Goal: Information Seeking & Learning: Learn about a topic

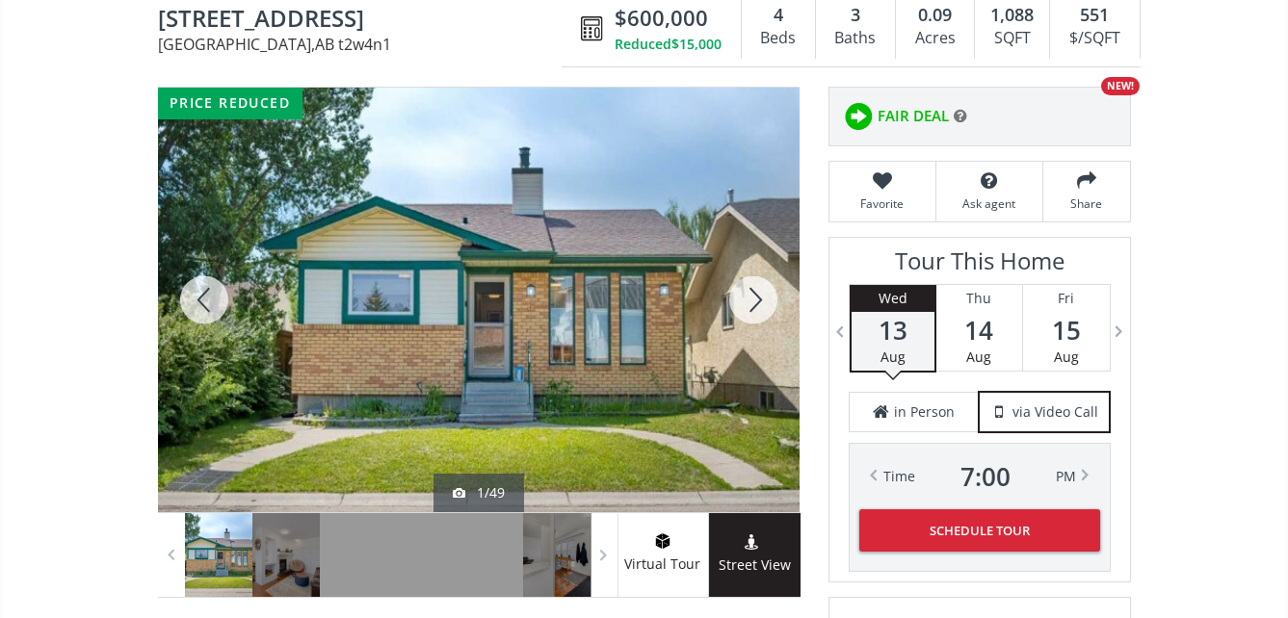
click at [529, 259] on div at bounding box center [478, 300] width 641 height 425
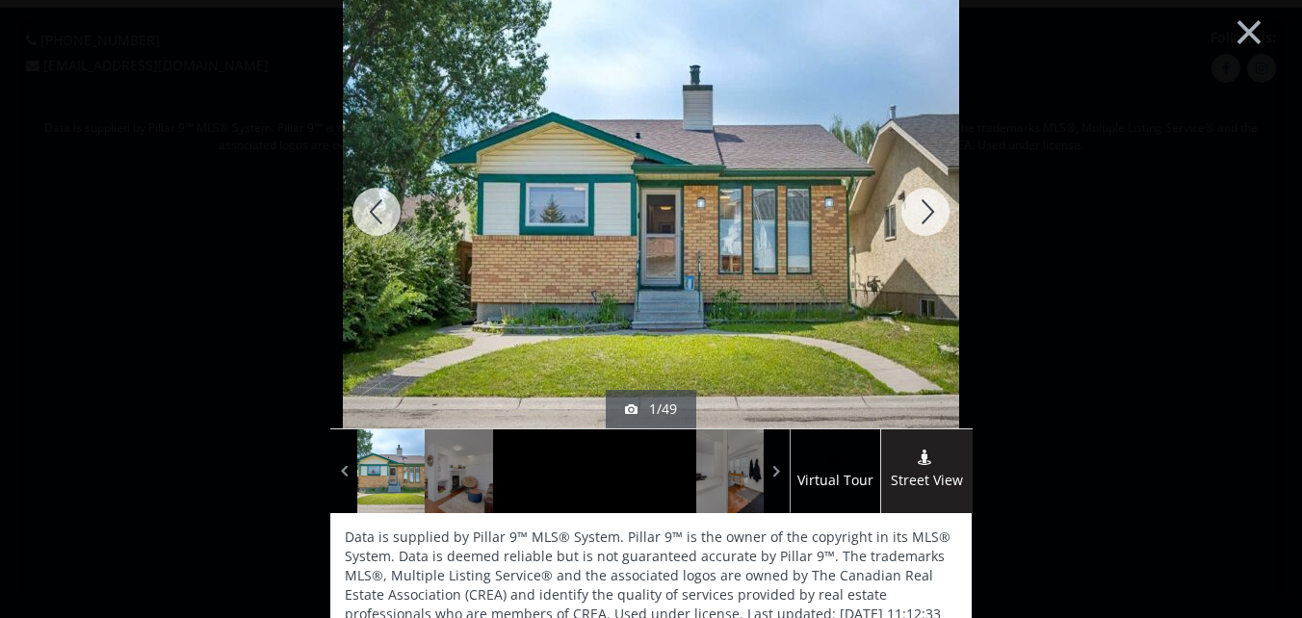
click at [924, 211] on div at bounding box center [925, 211] width 92 height 433
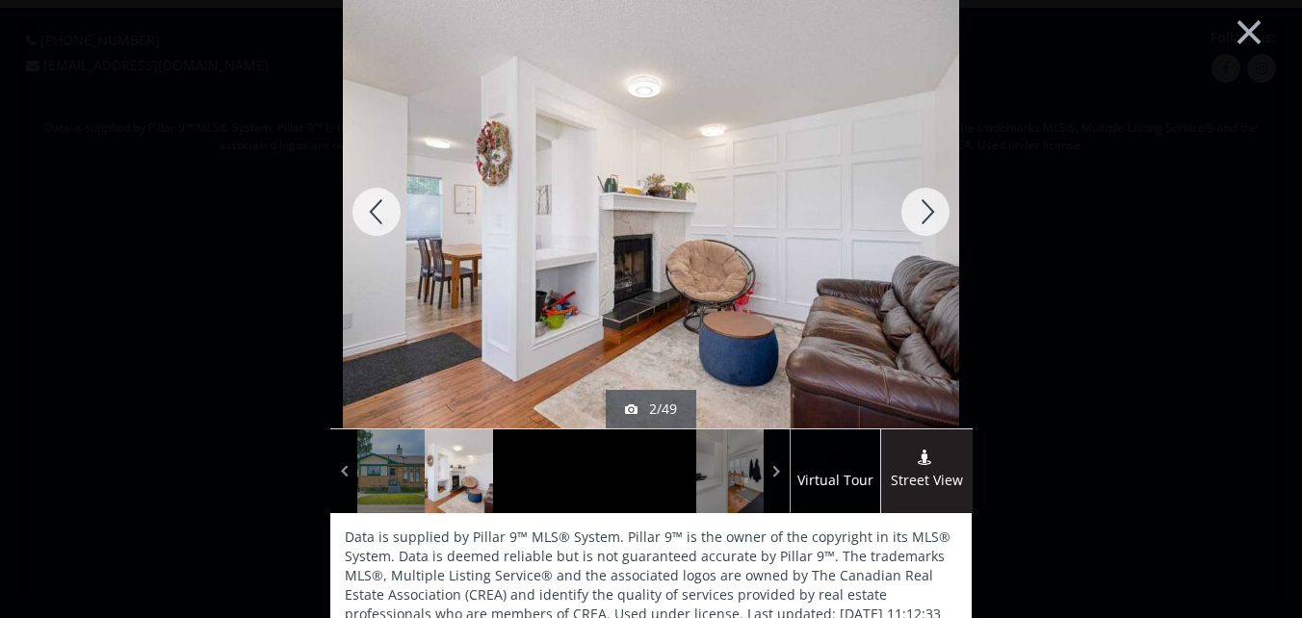
click at [924, 231] on div at bounding box center [925, 211] width 92 height 433
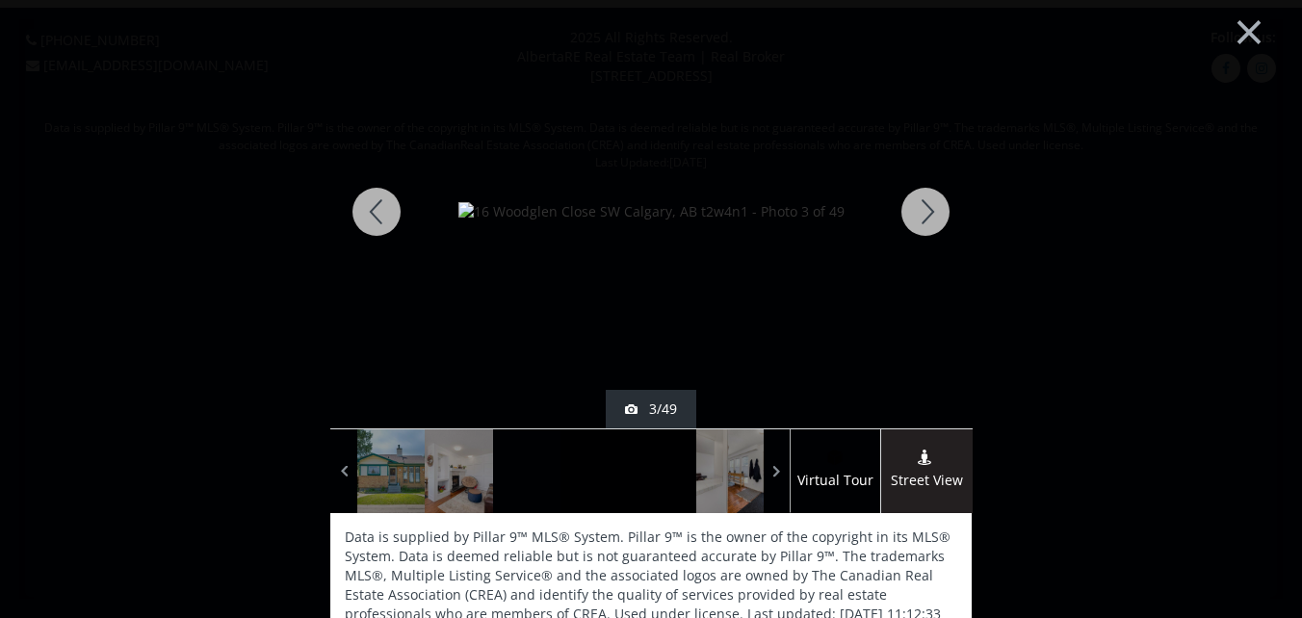
click at [924, 231] on div at bounding box center [925, 211] width 92 height 433
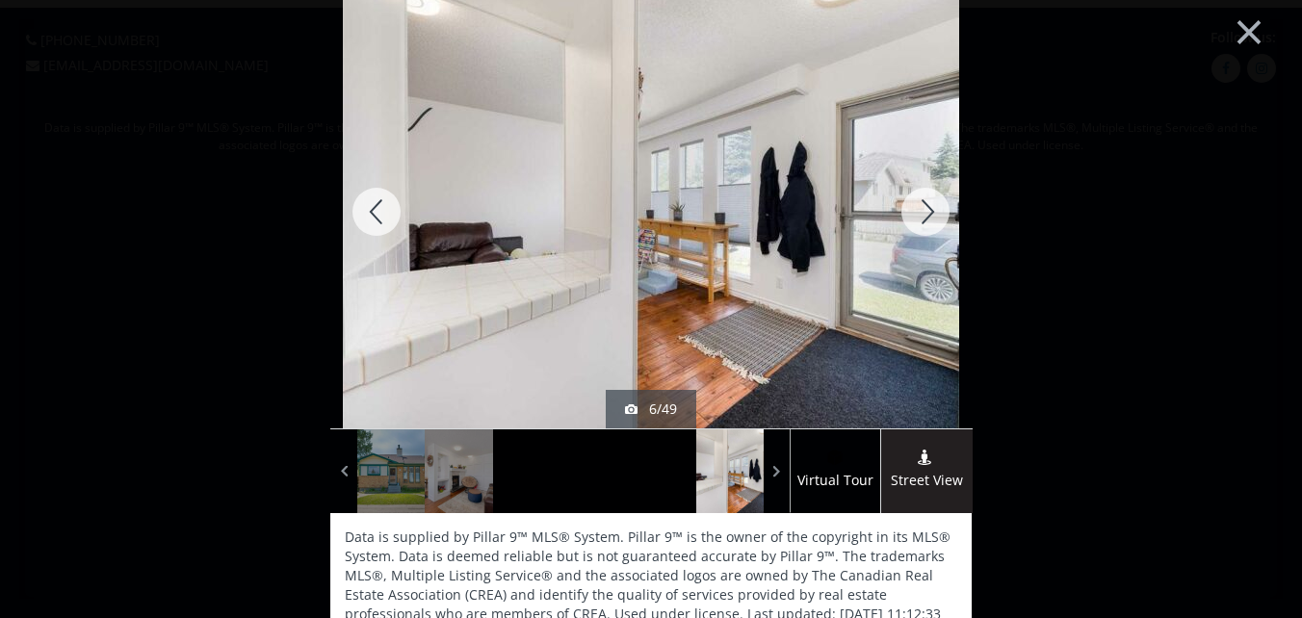
click at [372, 211] on div at bounding box center [376, 211] width 92 height 433
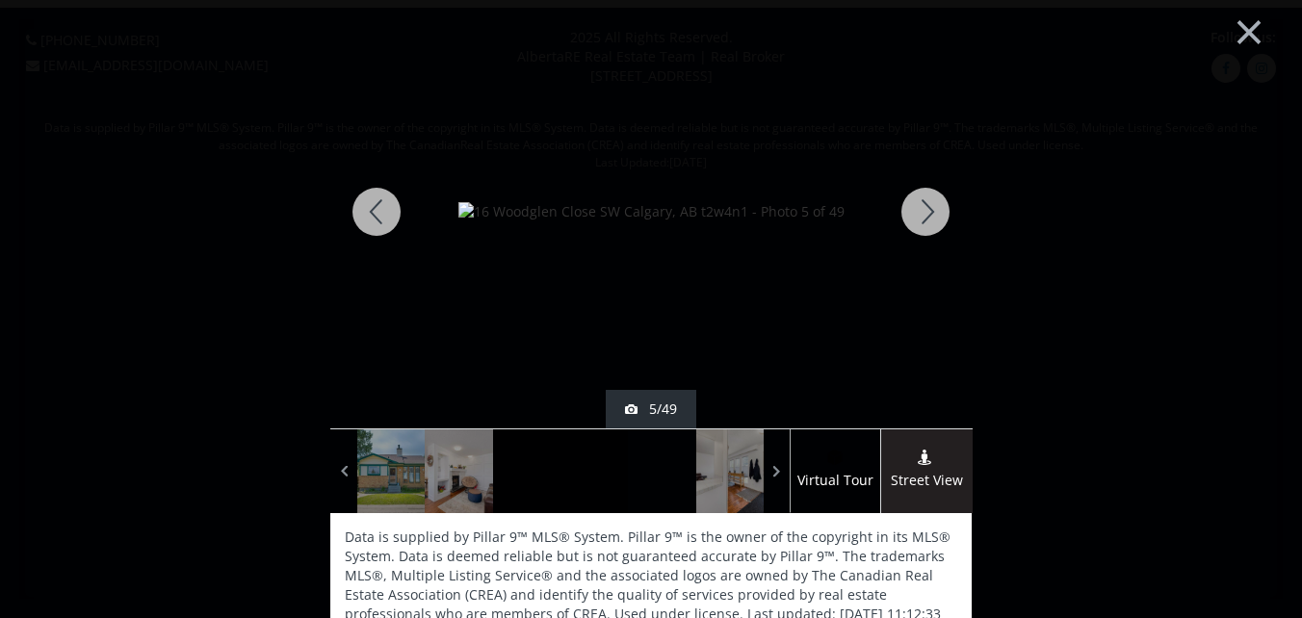
click at [372, 211] on div at bounding box center [376, 211] width 92 height 433
click at [375, 212] on div at bounding box center [376, 211] width 92 height 433
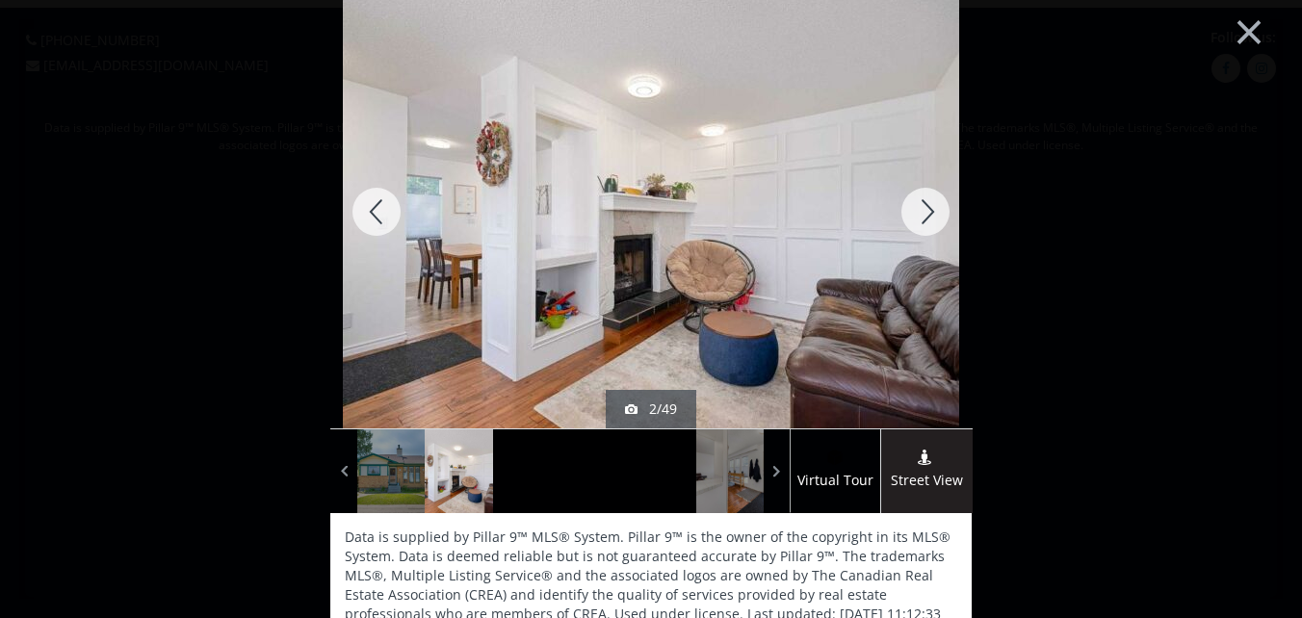
click at [375, 212] on div at bounding box center [376, 211] width 92 height 433
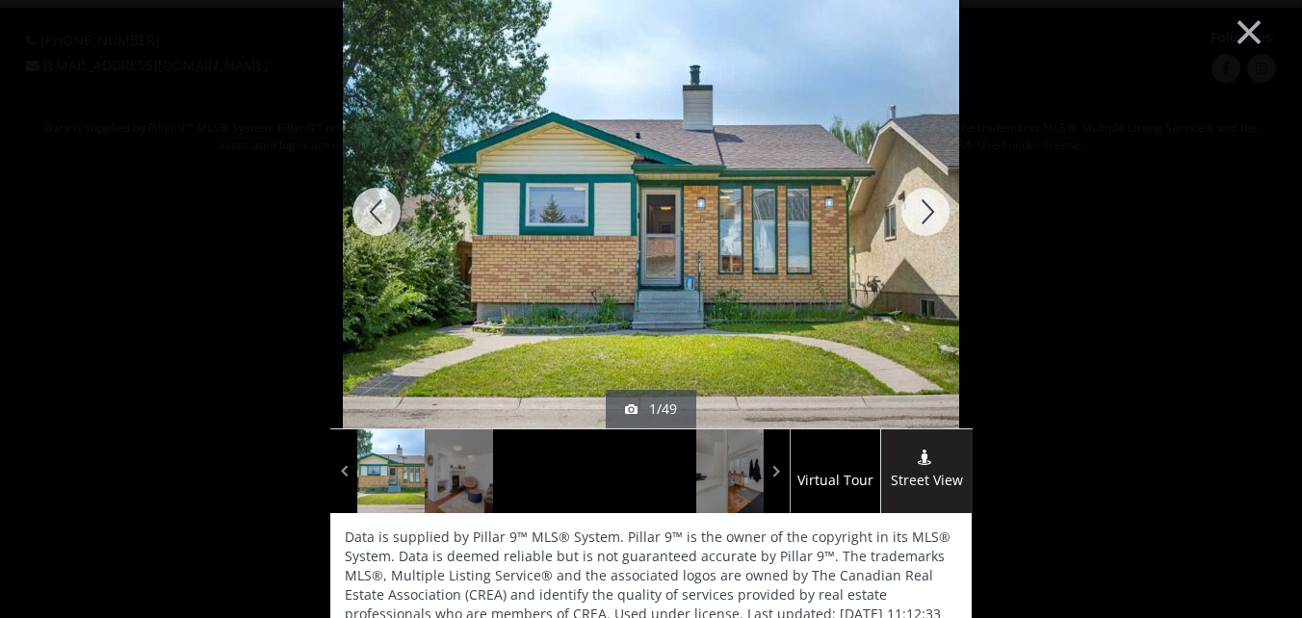
click at [921, 201] on div at bounding box center [925, 211] width 92 height 433
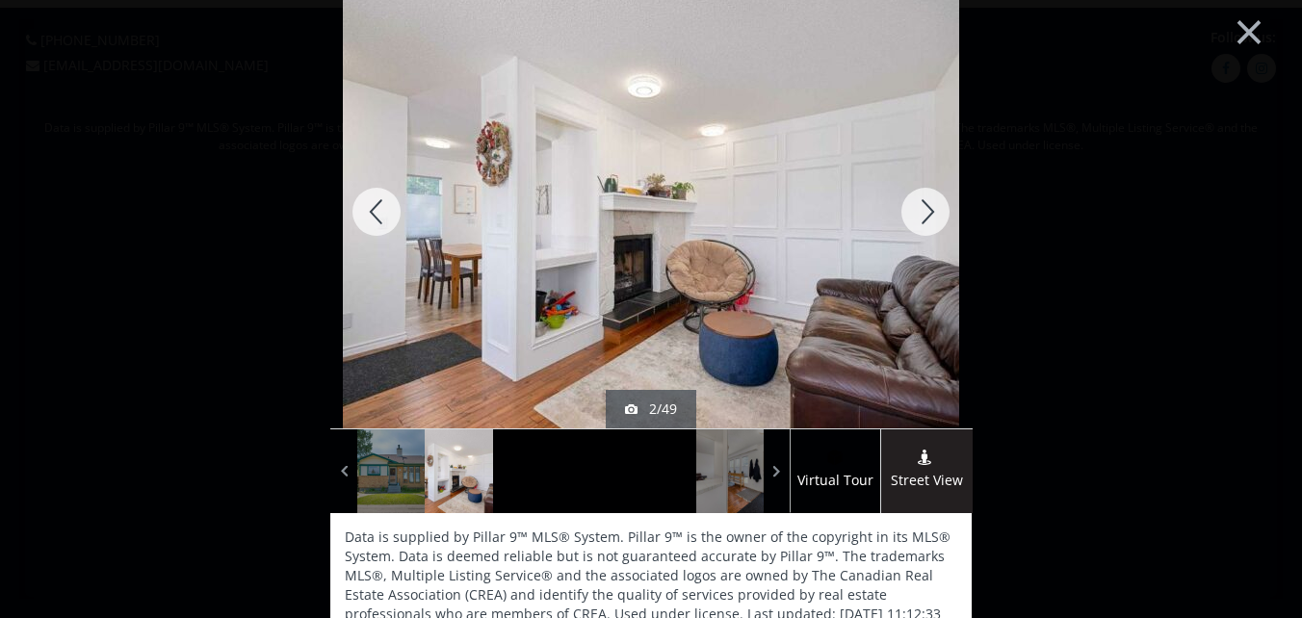
click at [921, 201] on div at bounding box center [925, 211] width 92 height 433
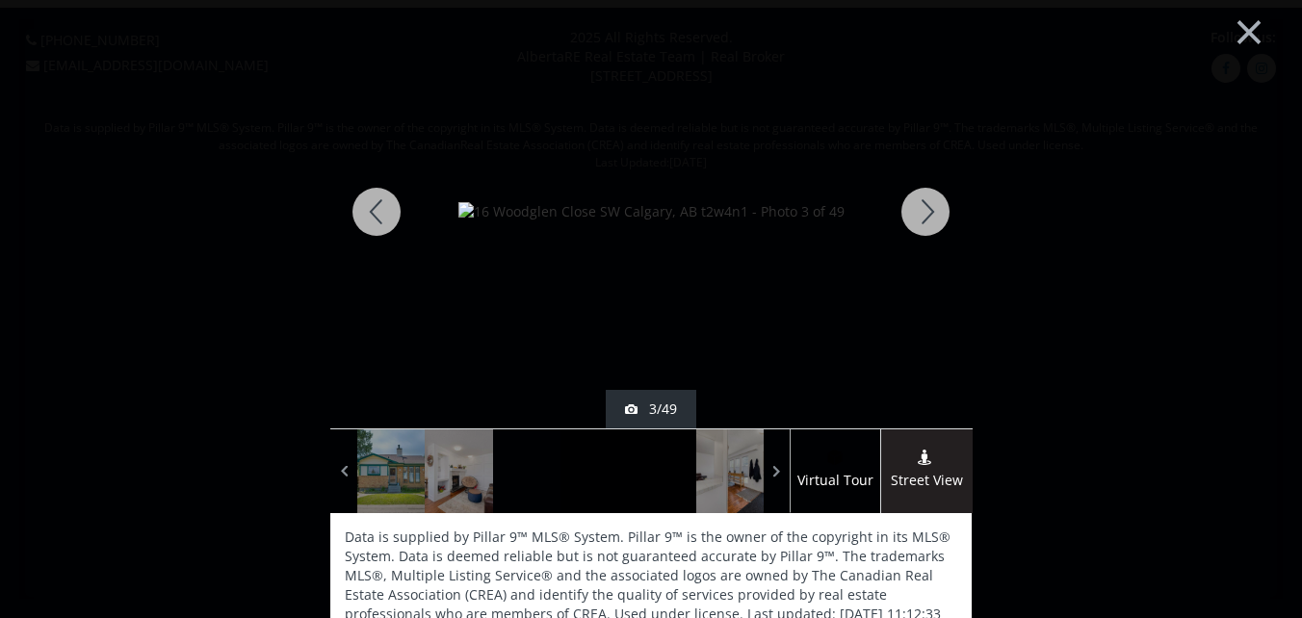
click at [921, 201] on div at bounding box center [925, 211] width 92 height 433
click at [921, 200] on div at bounding box center [925, 211] width 92 height 433
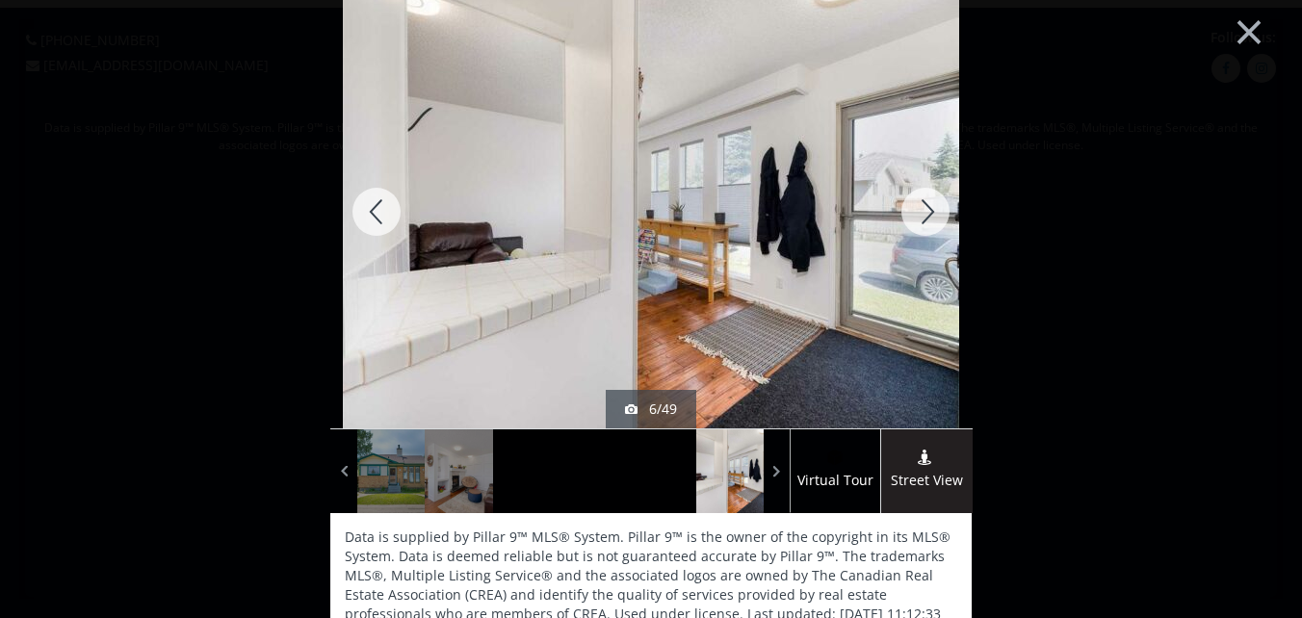
click at [921, 200] on div at bounding box center [925, 211] width 92 height 433
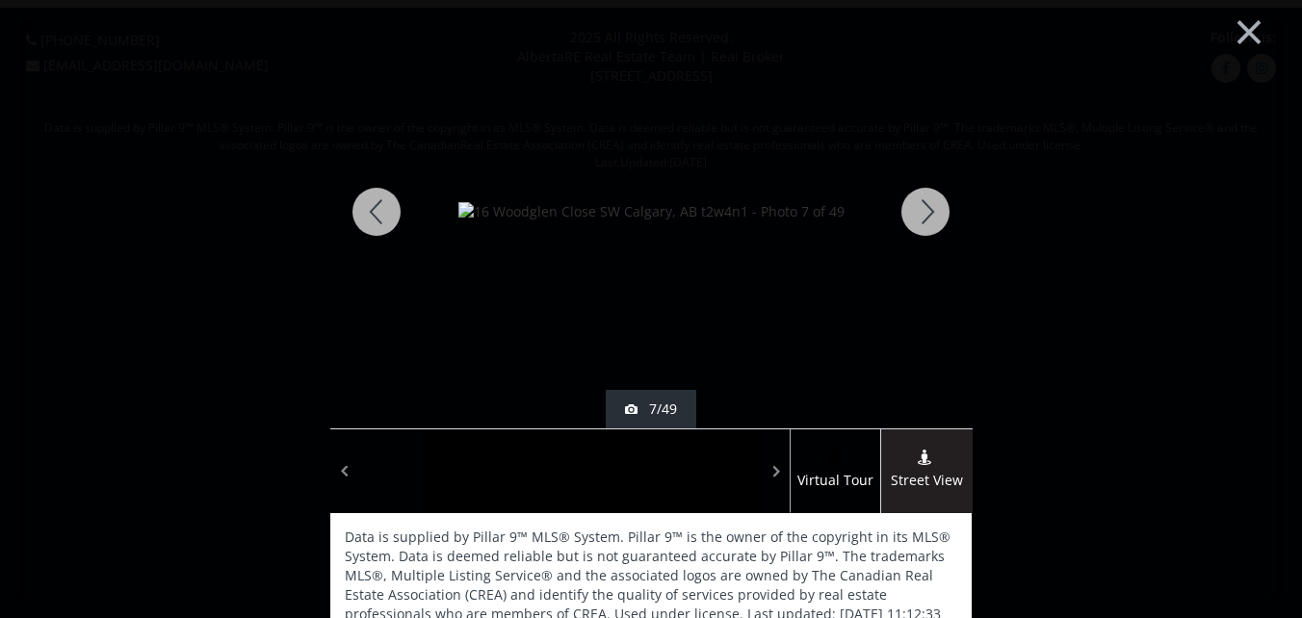
click at [921, 200] on div at bounding box center [925, 211] width 92 height 433
click at [371, 213] on div at bounding box center [376, 211] width 92 height 433
click at [370, 213] on div at bounding box center [376, 211] width 92 height 433
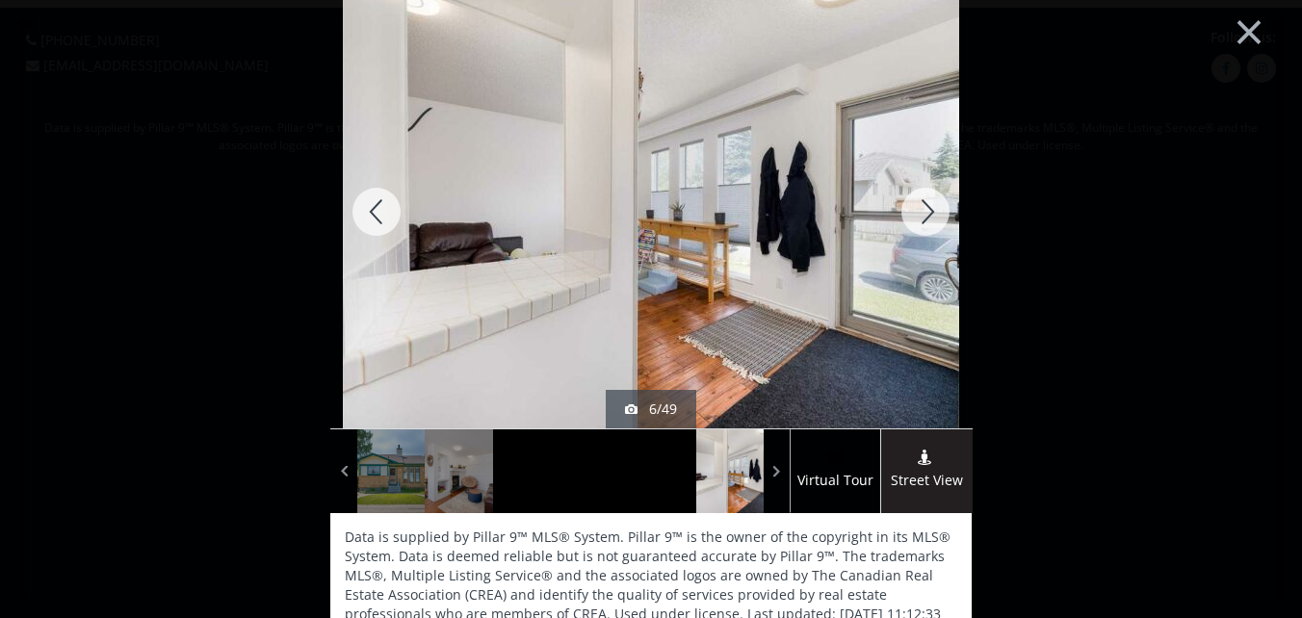
click at [922, 203] on div at bounding box center [925, 211] width 92 height 433
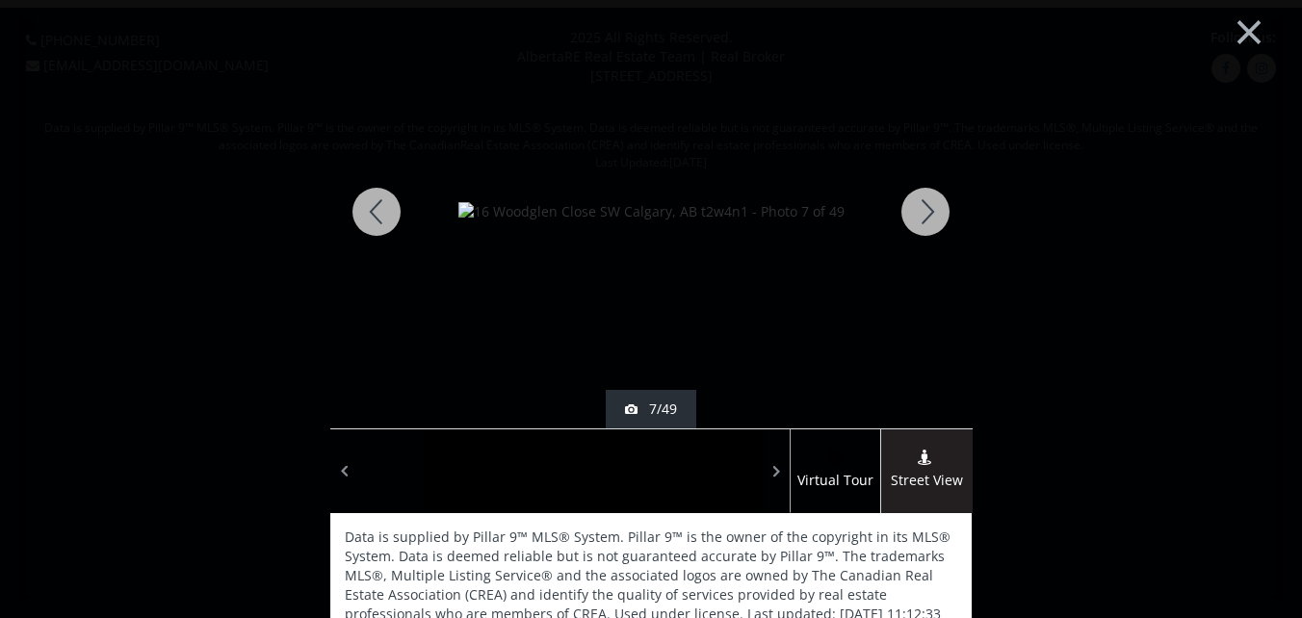
click at [927, 216] on div at bounding box center [925, 211] width 92 height 433
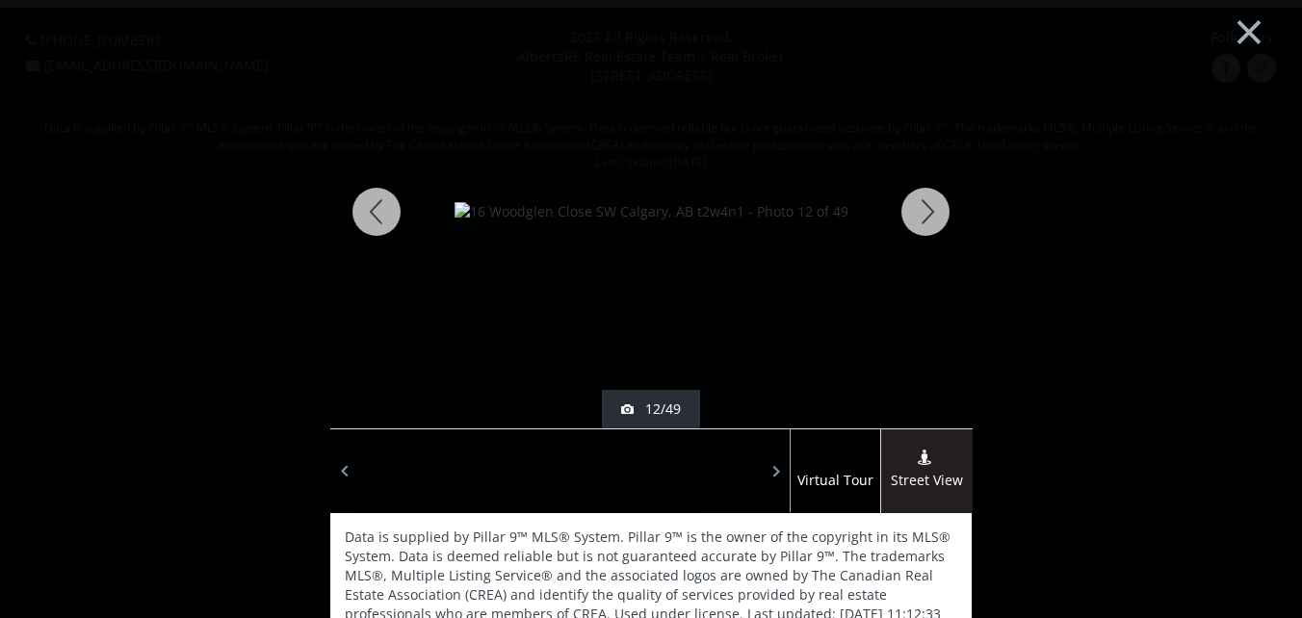
click at [926, 212] on div at bounding box center [925, 211] width 92 height 433
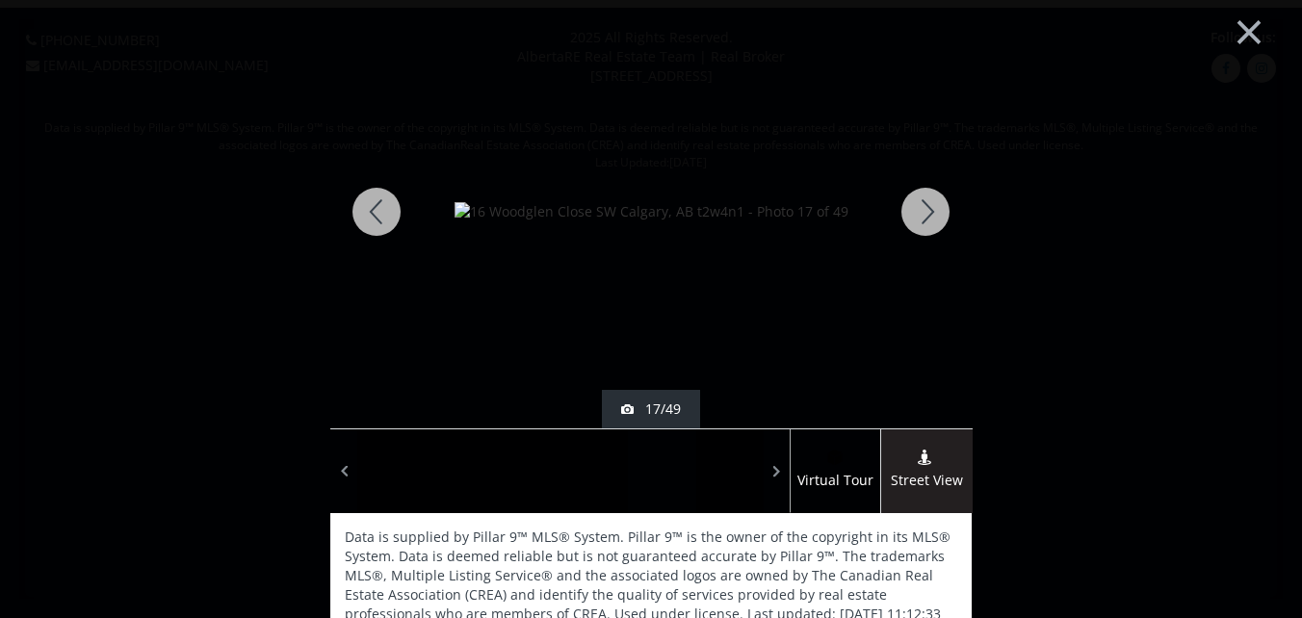
click at [926, 212] on div at bounding box center [925, 211] width 92 height 433
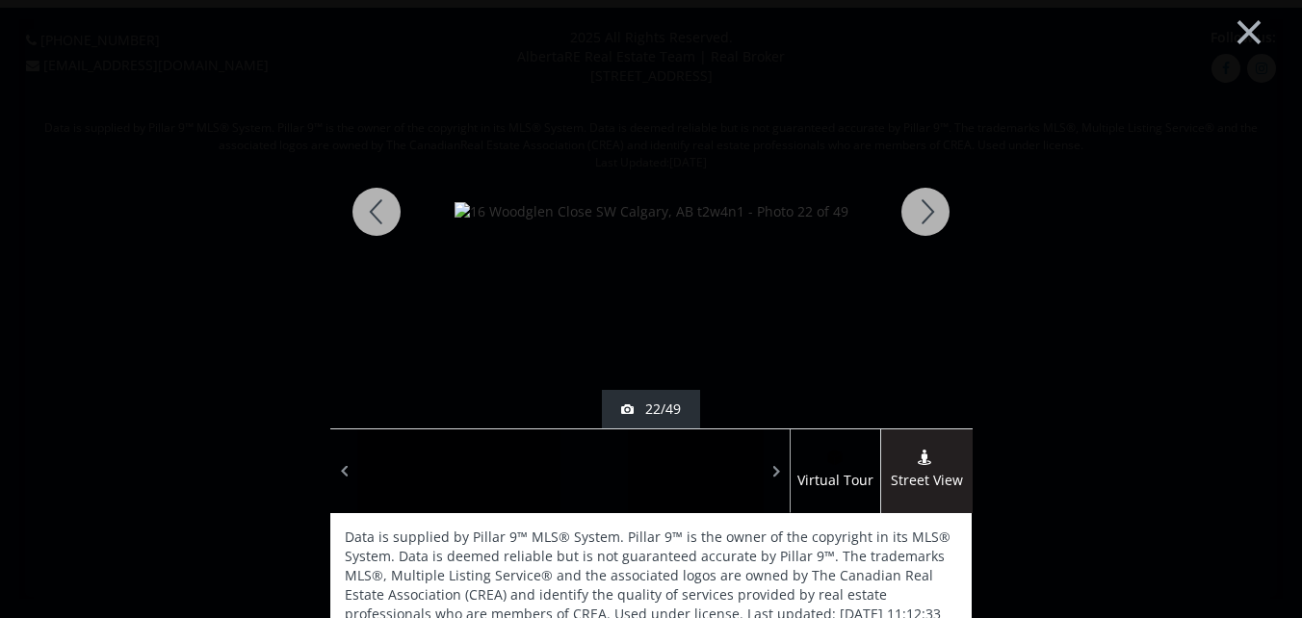
click at [926, 212] on div at bounding box center [925, 211] width 92 height 433
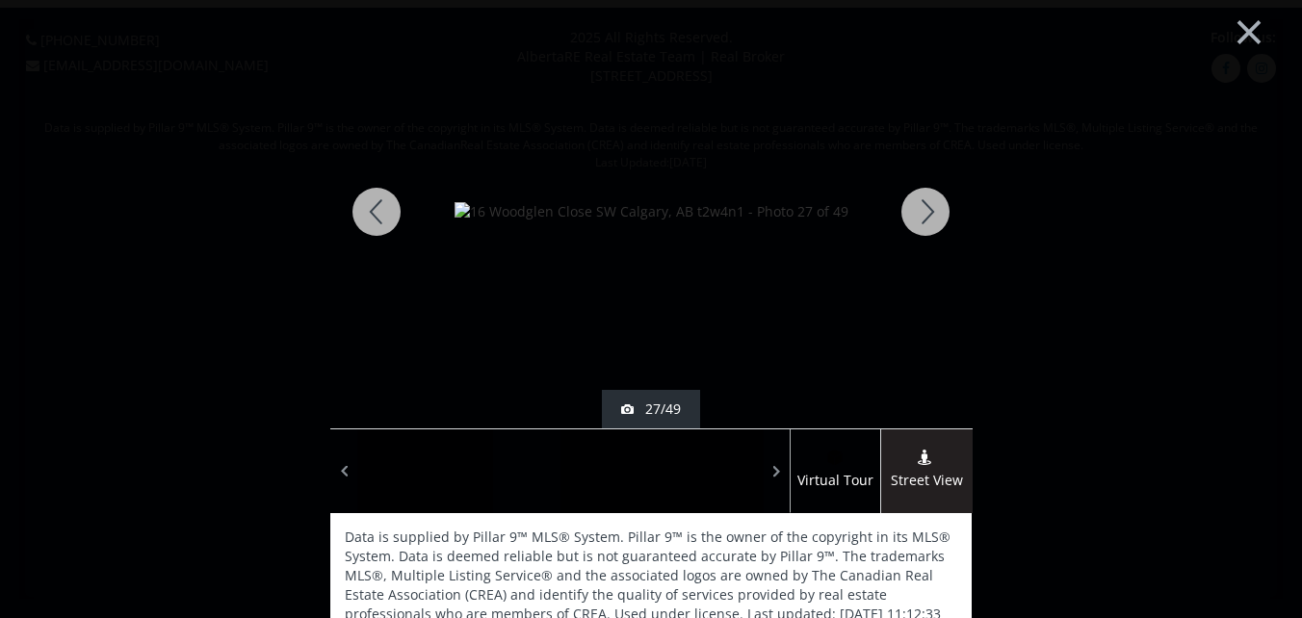
click at [926, 212] on div at bounding box center [925, 211] width 92 height 433
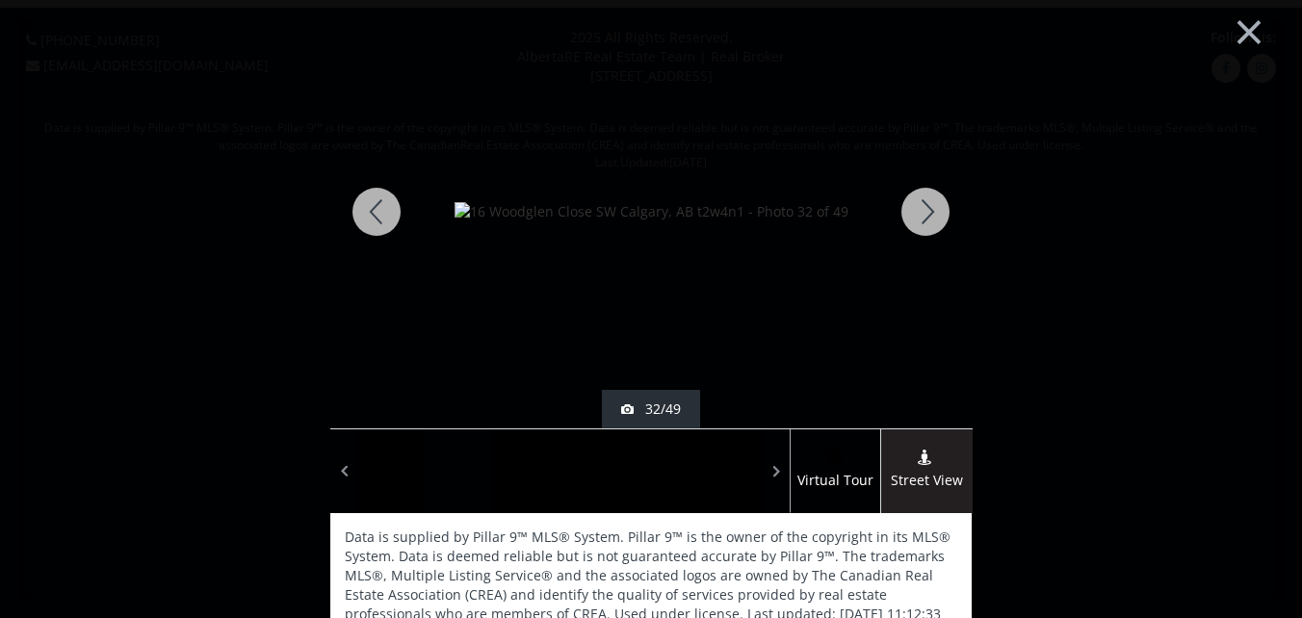
click at [926, 212] on div at bounding box center [925, 211] width 92 height 433
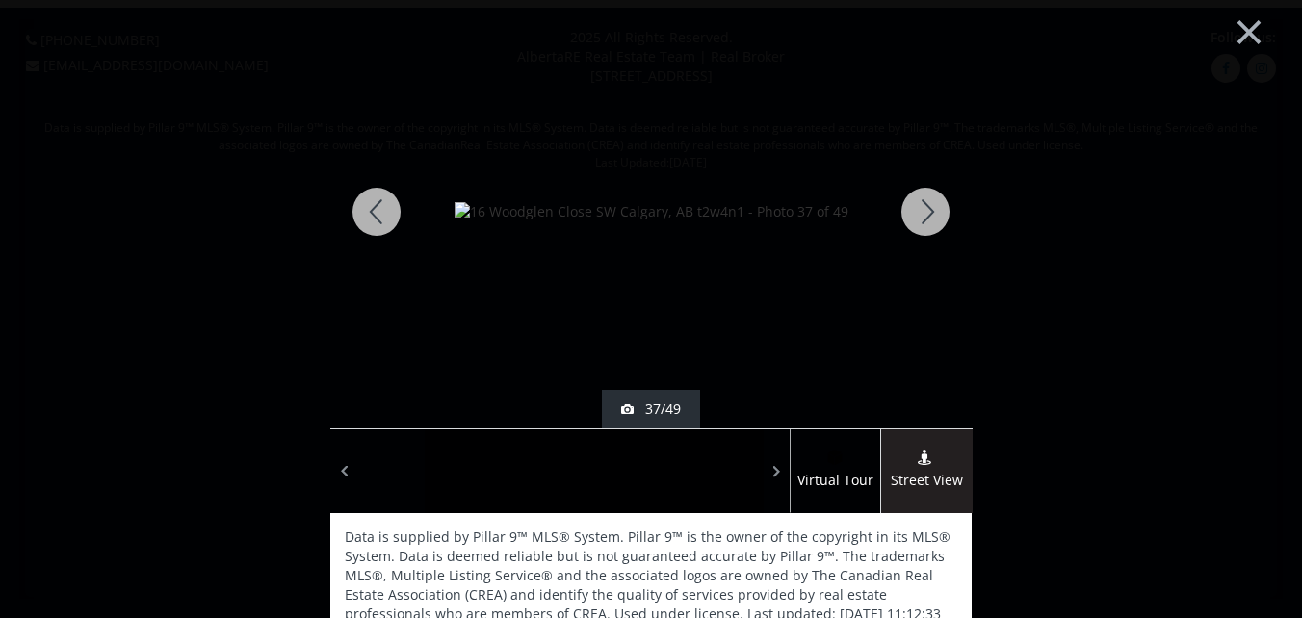
click at [905, 211] on div at bounding box center [925, 211] width 92 height 433
click at [905, 206] on div at bounding box center [925, 211] width 92 height 433
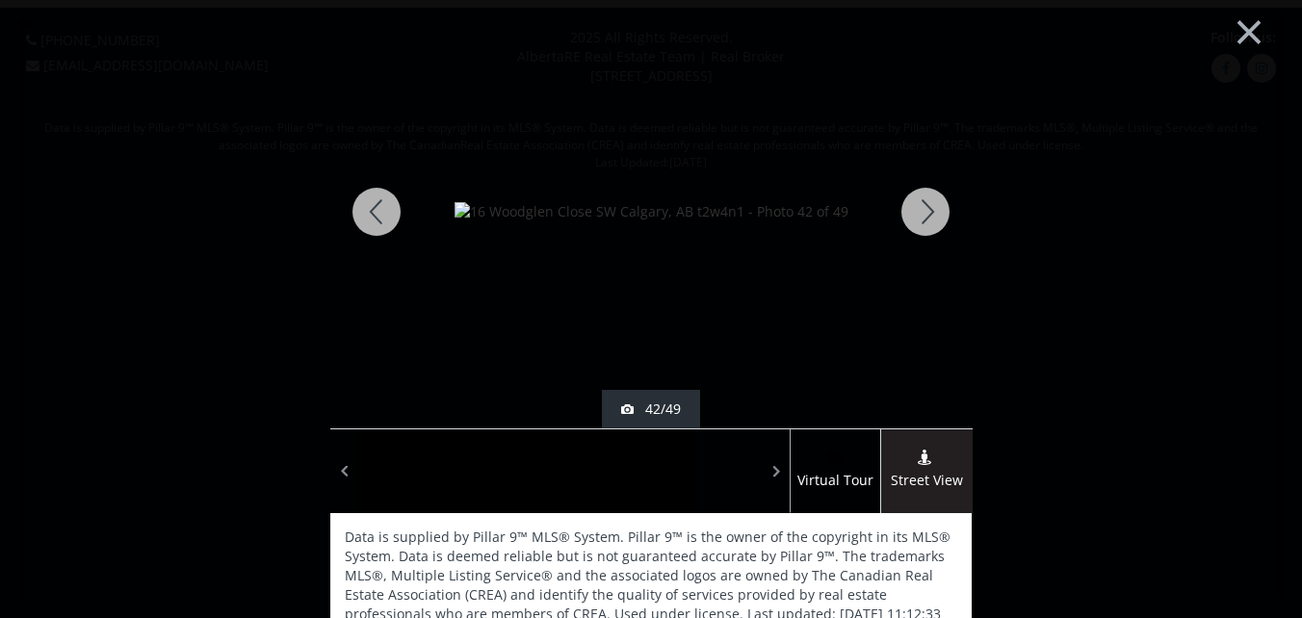
click at [921, 210] on div at bounding box center [925, 211] width 92 height 433
click at [927, 207] on div at bounding box center [925, 211] width 92 height 433
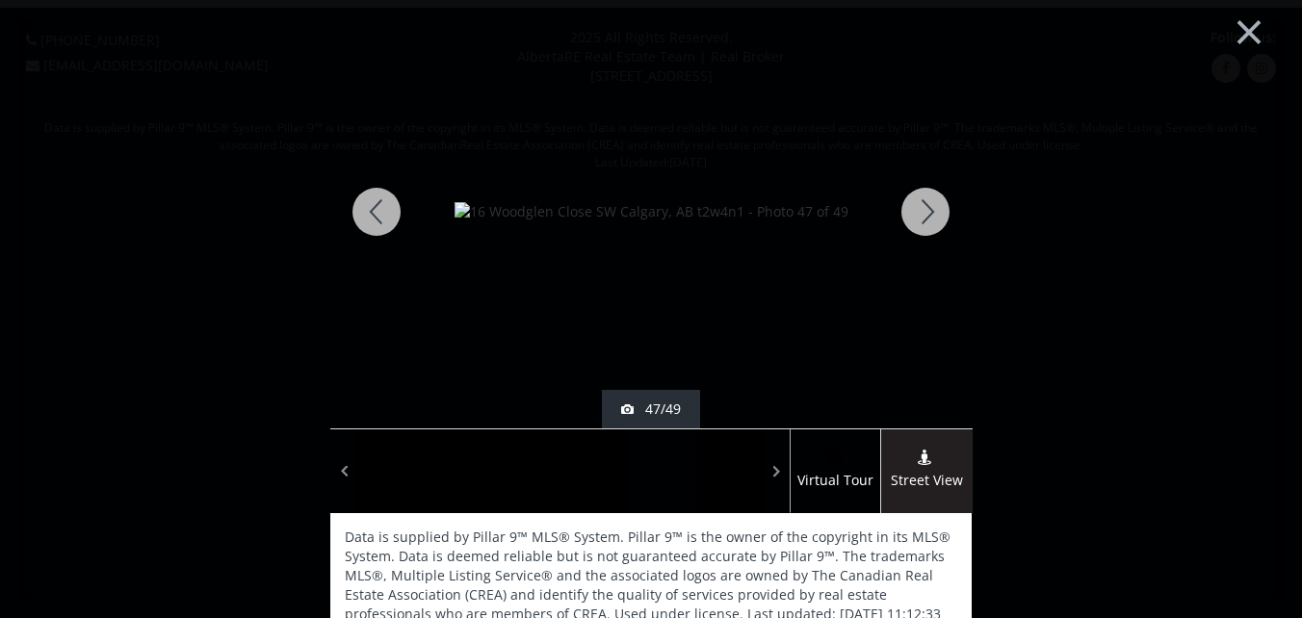
click at [927, 207] on div at bounding box center [925, 211] width 92 height 433
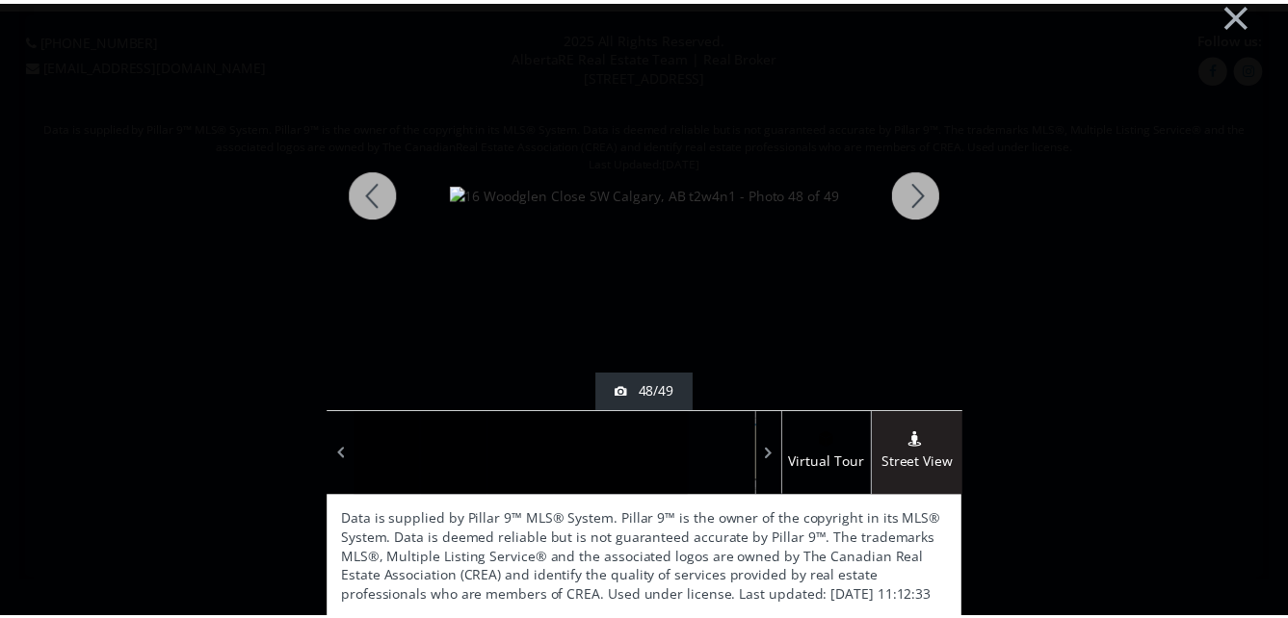
scroll to position [21, 0]
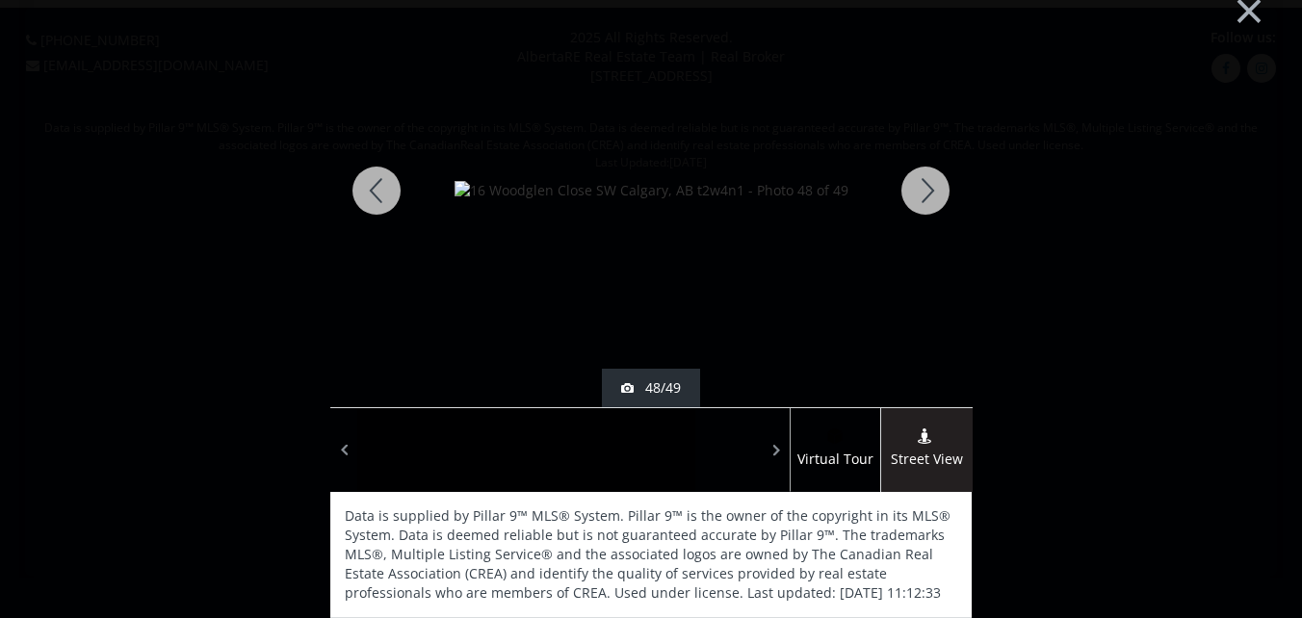
click at [920, 184] on div at bounding box center [925, 190] width 92 height 433
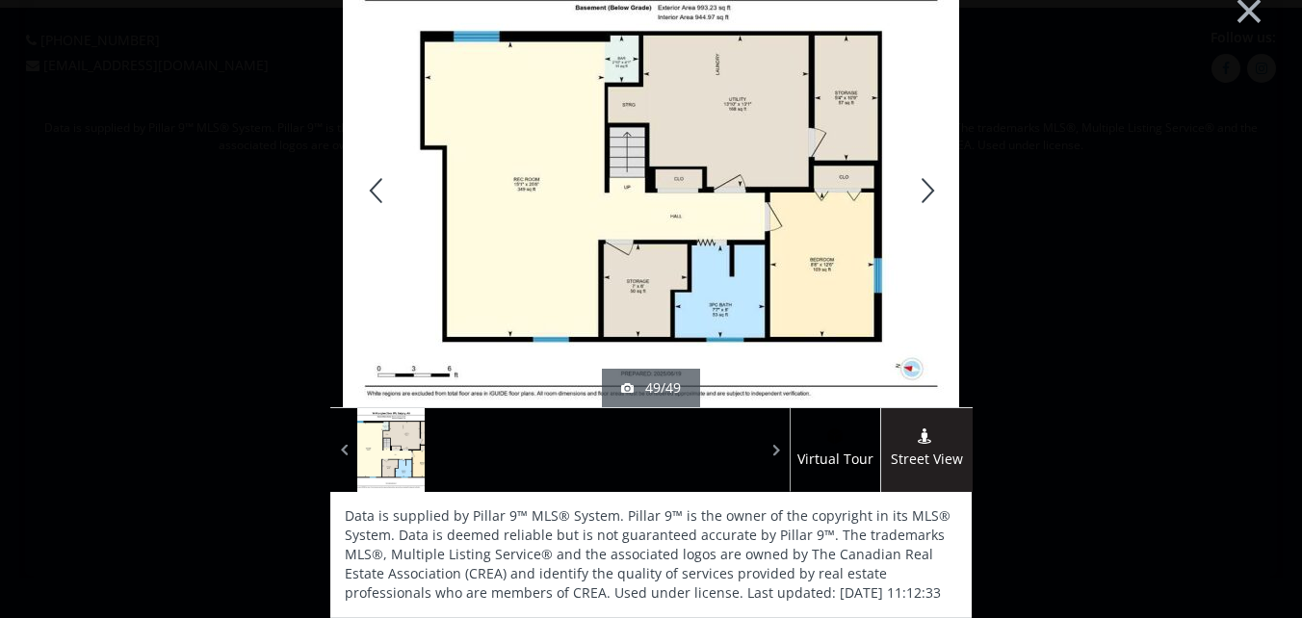
click at [368, 184] on div at bounding box center [376, 190] width 92 height 433
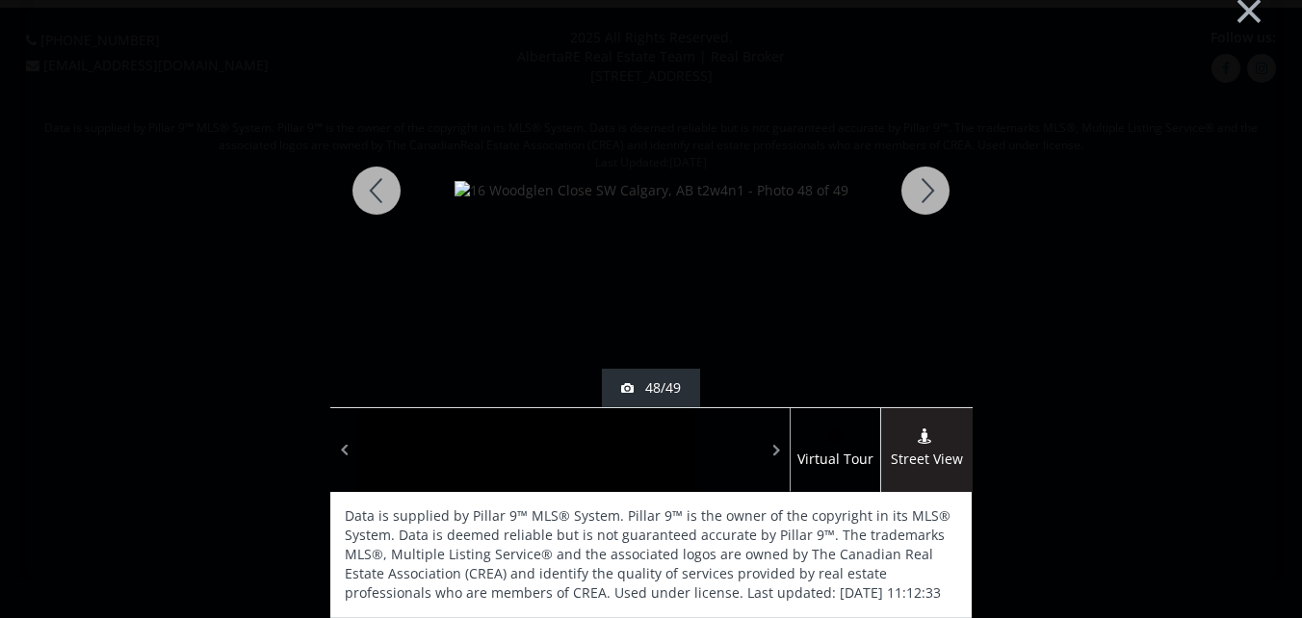
click at [925, 192] on div at bounding box center [925, 190] width 92 height 433
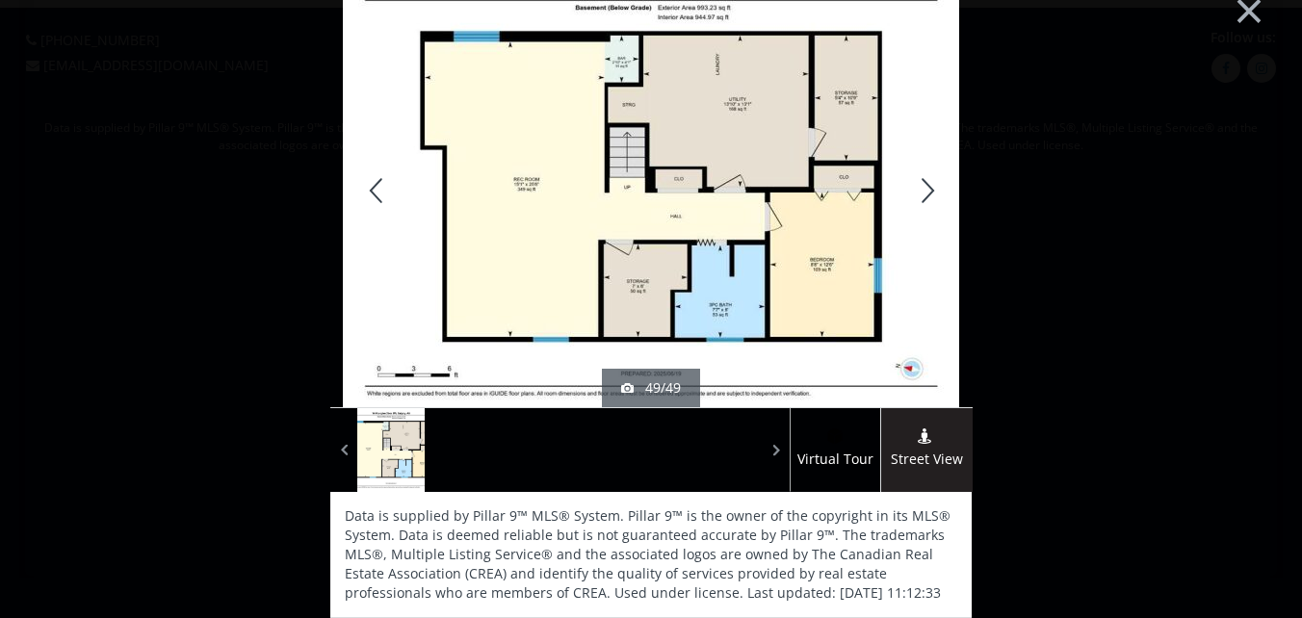
click at [925, 192] on div at bounding box center [925, 190] width 92 height 433
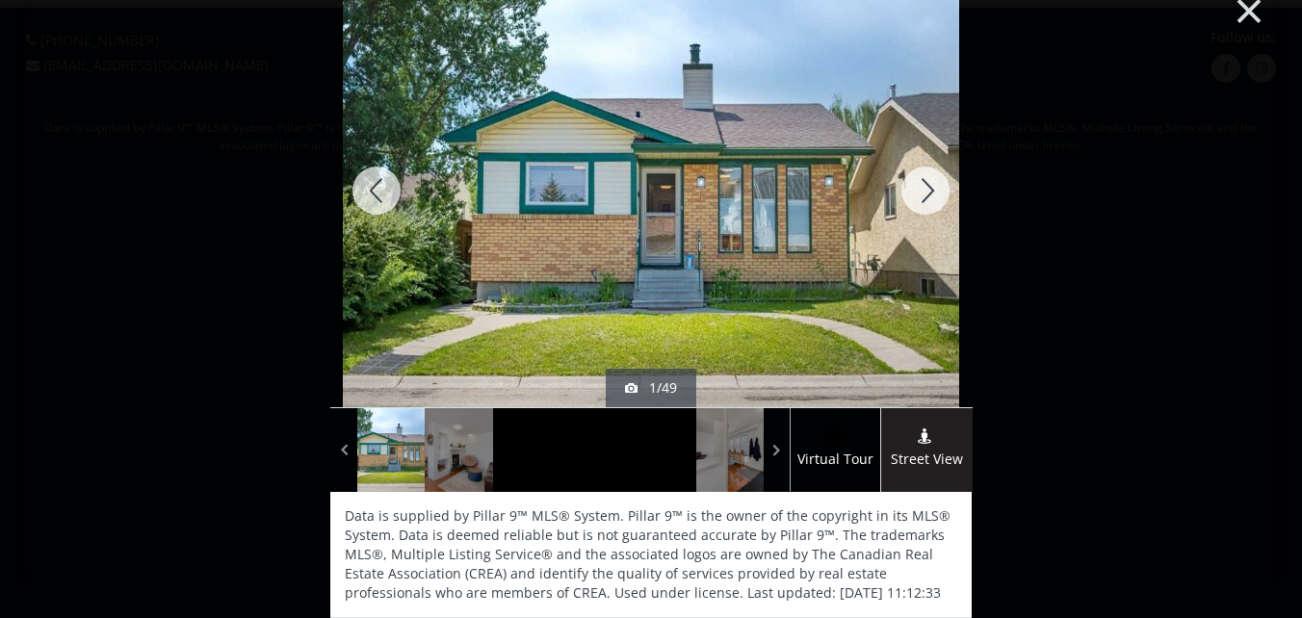
click at [1233, 11] on button "×" at bounding box center [1249, 8] width 106 height 79
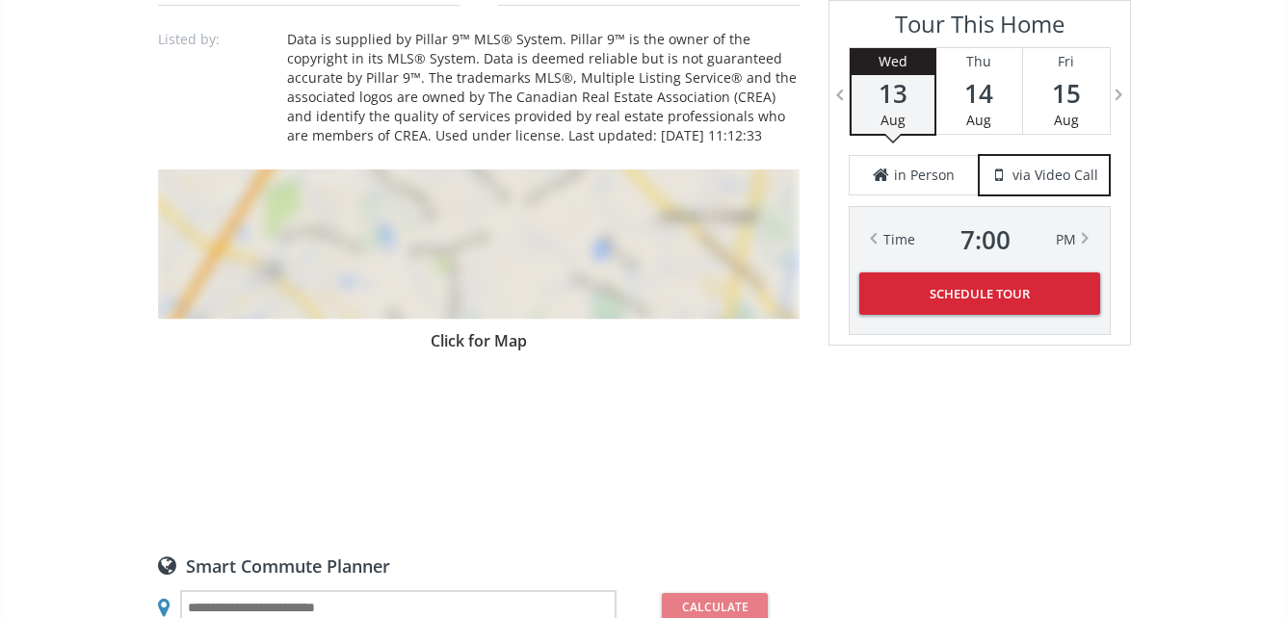
scroll to position [1445, 0]
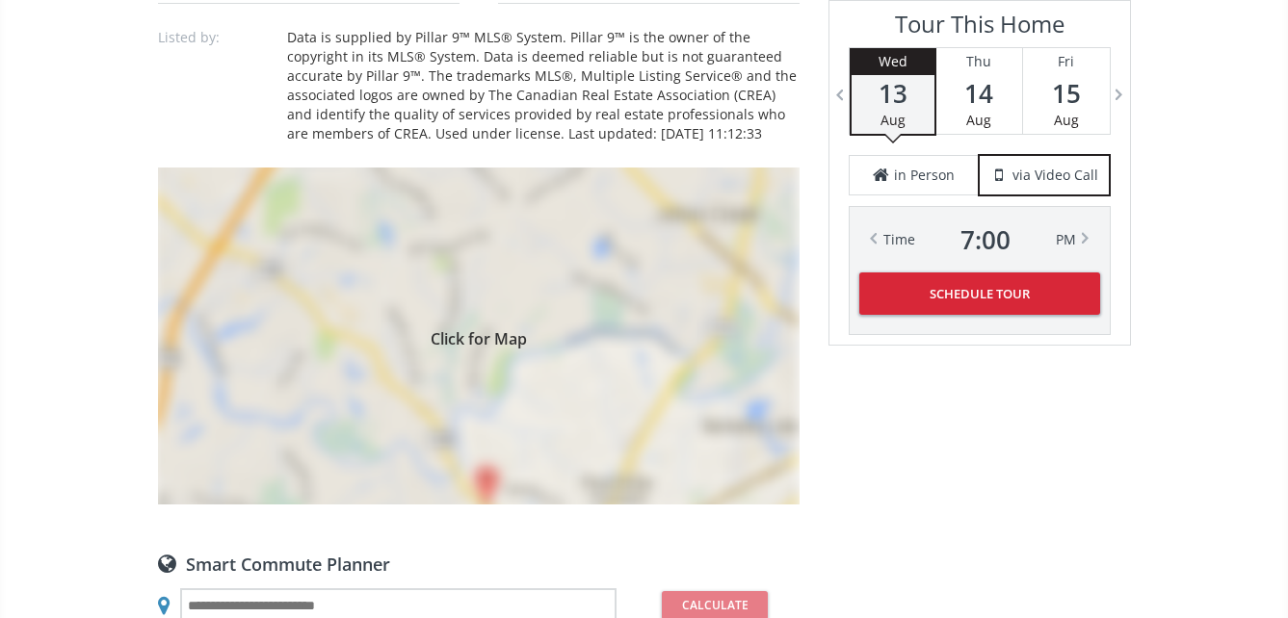
click at [466, 344] on span "Click for Map" at bounding box center [478, 335] width 641 height 15
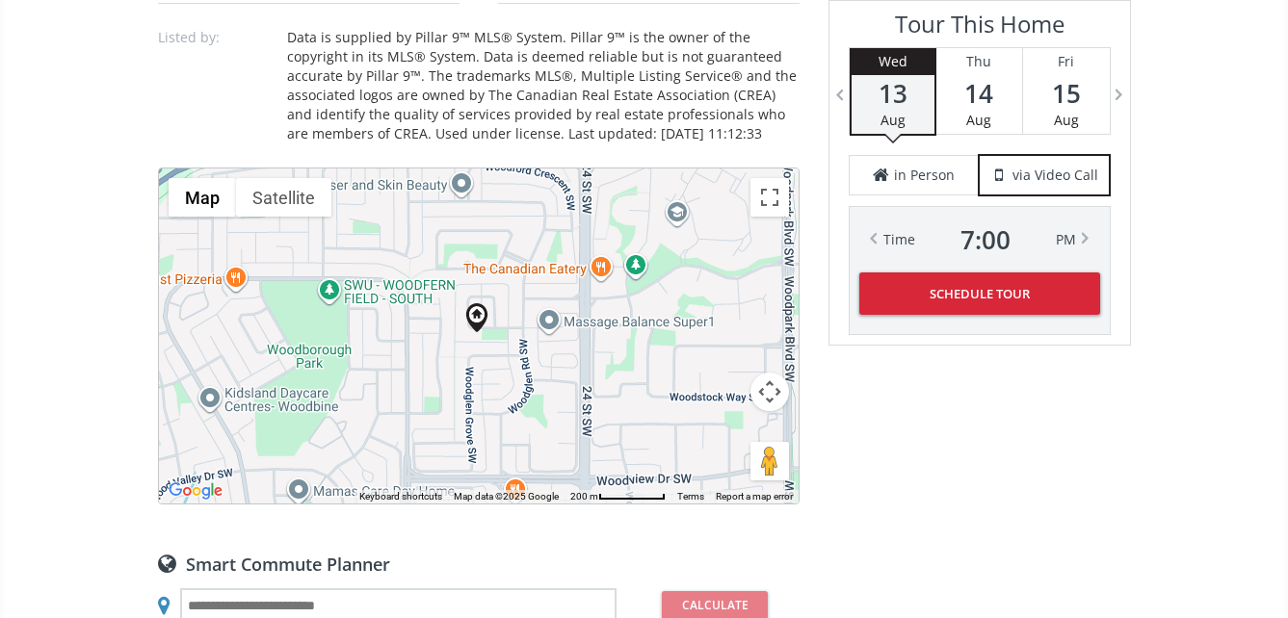
click at [482, 373] on div "To navigate, press the arrow keys." at bounding box center [478, 336] width 639 height 335
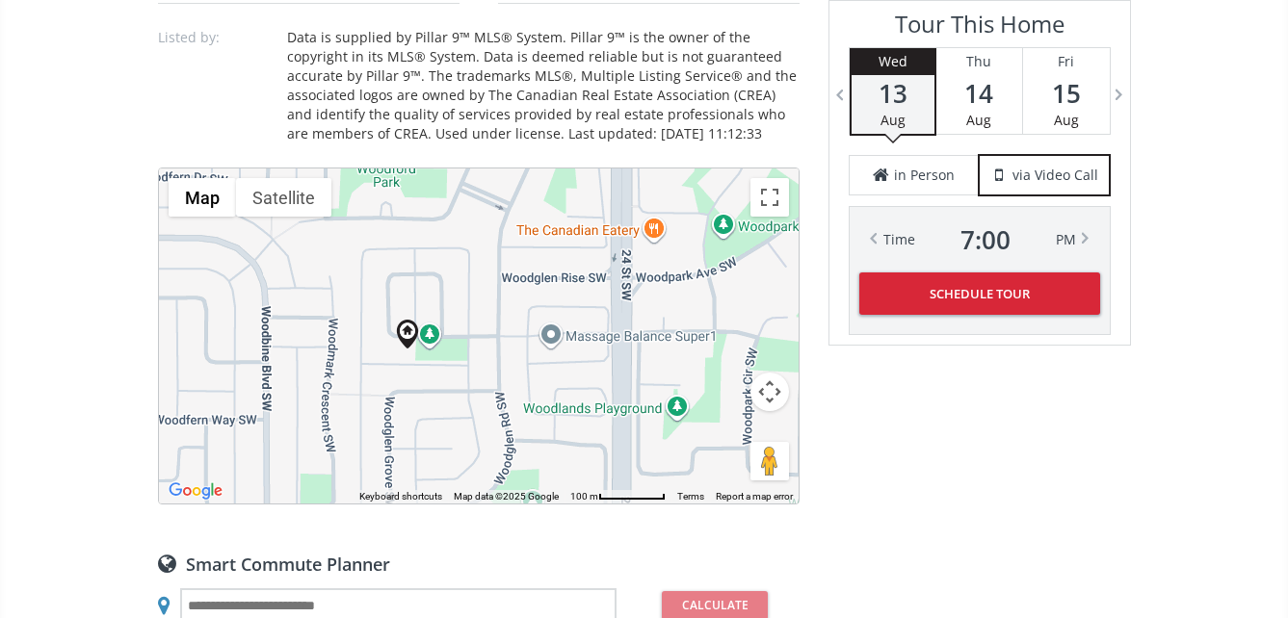
drag, startPoint x: 563, startPoint y: 327, endPoint x: 494, endPoint y: 383, distance: 89.0
click at [494, 383] on div "To navigate, press the arrow keys." at bounding box center [478, 336] width 639 height 335
click at [444, 389] on div "To navigate, press the arrow keys." at bounding box center [478, 336] width 639 height 335
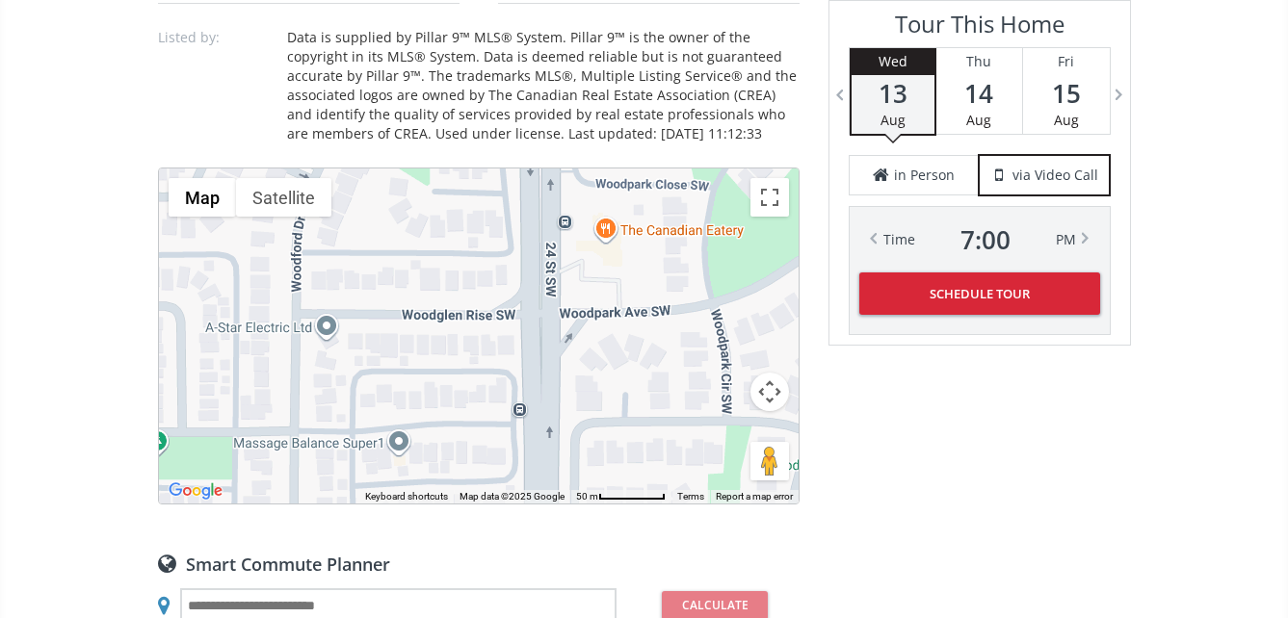
drag, startPoint x: 412, startPoint y: 349, endPoint x: 175, endPoint y: 502, distance: 282.1
click at [165, 509] on div "Neighborhood Woodbine Type Homes (Single Family) Total Baths 3 County Calgary S…" at bounding box center [478, 525] width 641 height 2311
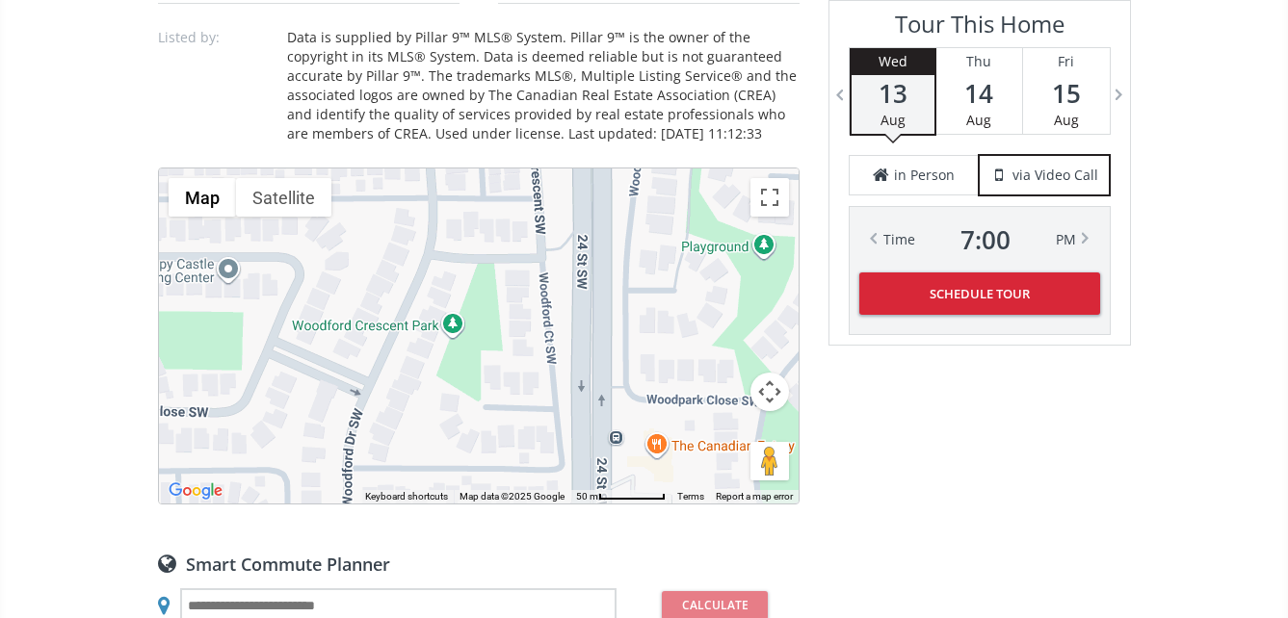
drag, startPoint x: 398, startPoint y: 312, endPoint x: 432, endPoint y: 491, distance: 182.5
click at [432, 491] on div "To navigate, press the arrow keys. Map Terrain Satellite Labels Keyboard shortc…" at bounding box center [478, 336] width 639 height 335
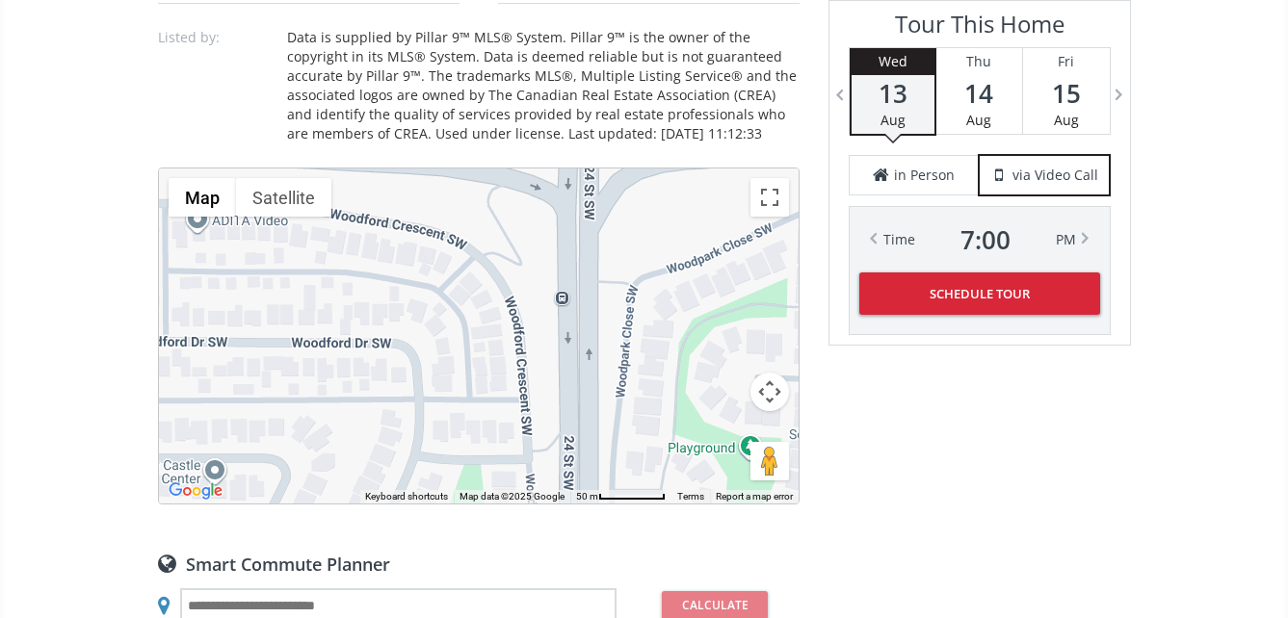
drag, startPoint x: 440, startPoint y: 263, endPoint x: 431, endPoint y: 416, distance: 153.4
click at [427, 464] on div "To navigate, press the arrow keys." at bounding box center [478, 336] width 639 height 335
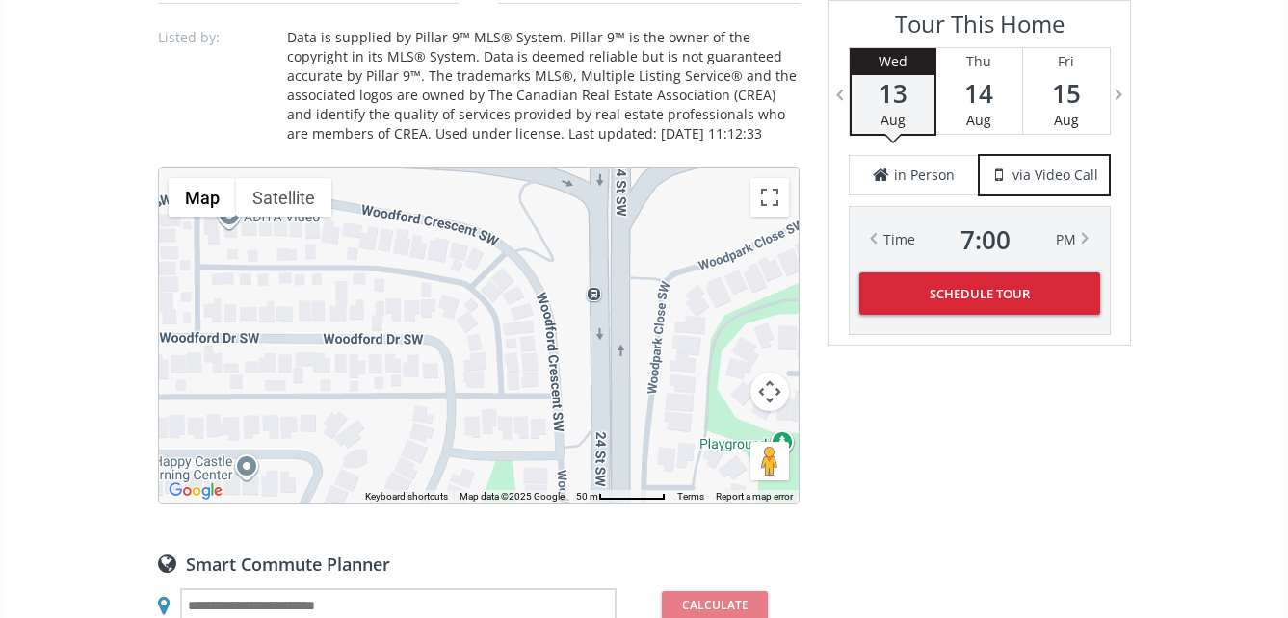
drag, startPoint x: 448, startPoint y: 280, endPoint x: 483, endPoint y: 269, distance: 36.5
click at [483, 255] on div "To navigate, press the arrow keys." at bounding box center [478, 336] width 639 height 335
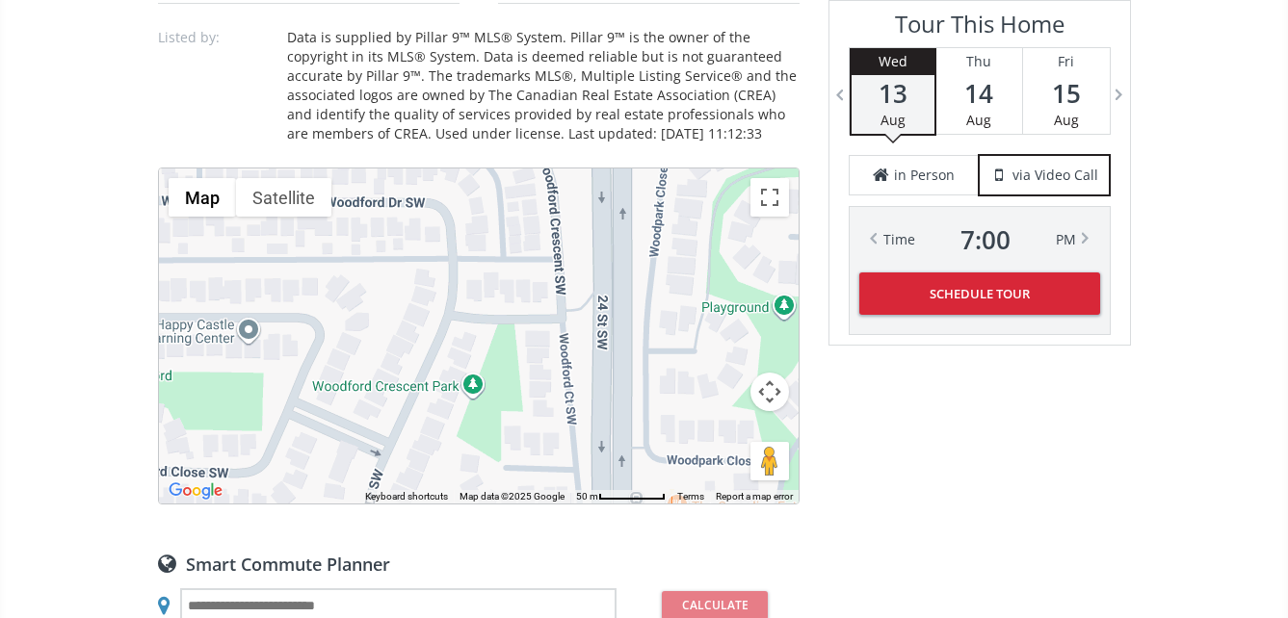
drag, startPoint x: 484, startPoint y: 355, endPoint x: 504, endPoint y: 194, distance: 162.9
click at [504, 194] on div "To navigate, press the arrow keys." at bounding box center [478, 336] width 639 height 335
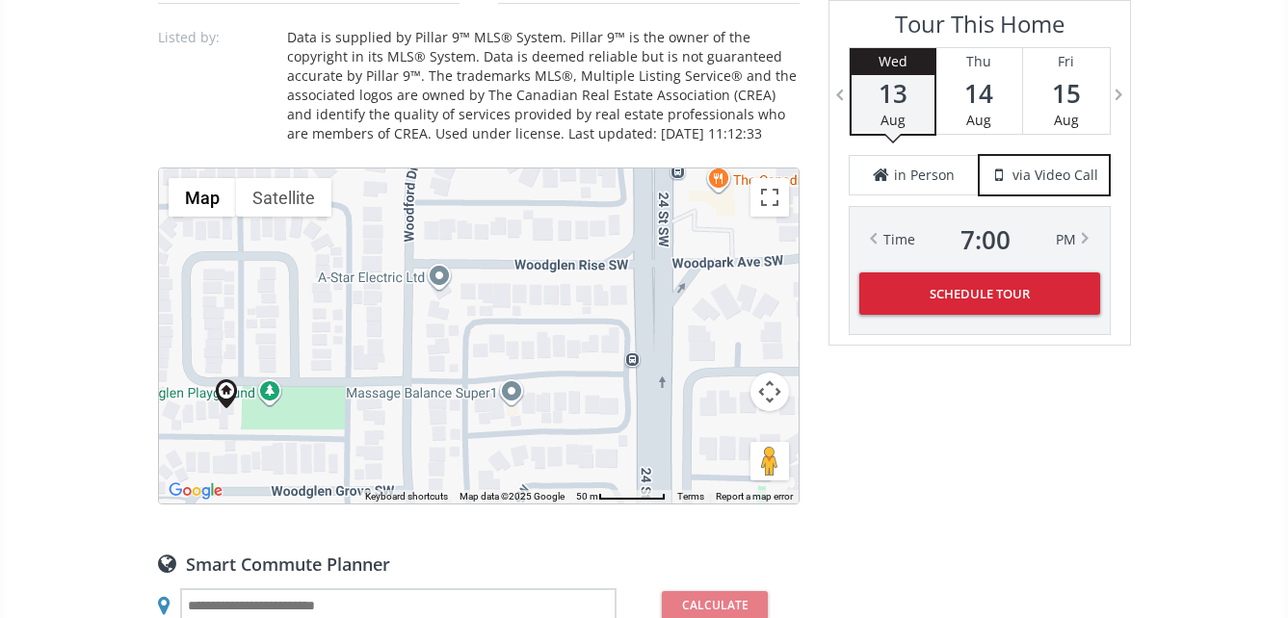
drag, startPoint x: 489, startPoint y: 338, endPoint x: 521, endPoint y: 193, distance: 148.9
click at [521, 193] on div "To navigate, press the arrow keys." at bounding box center [478, 336] width 639 height 335
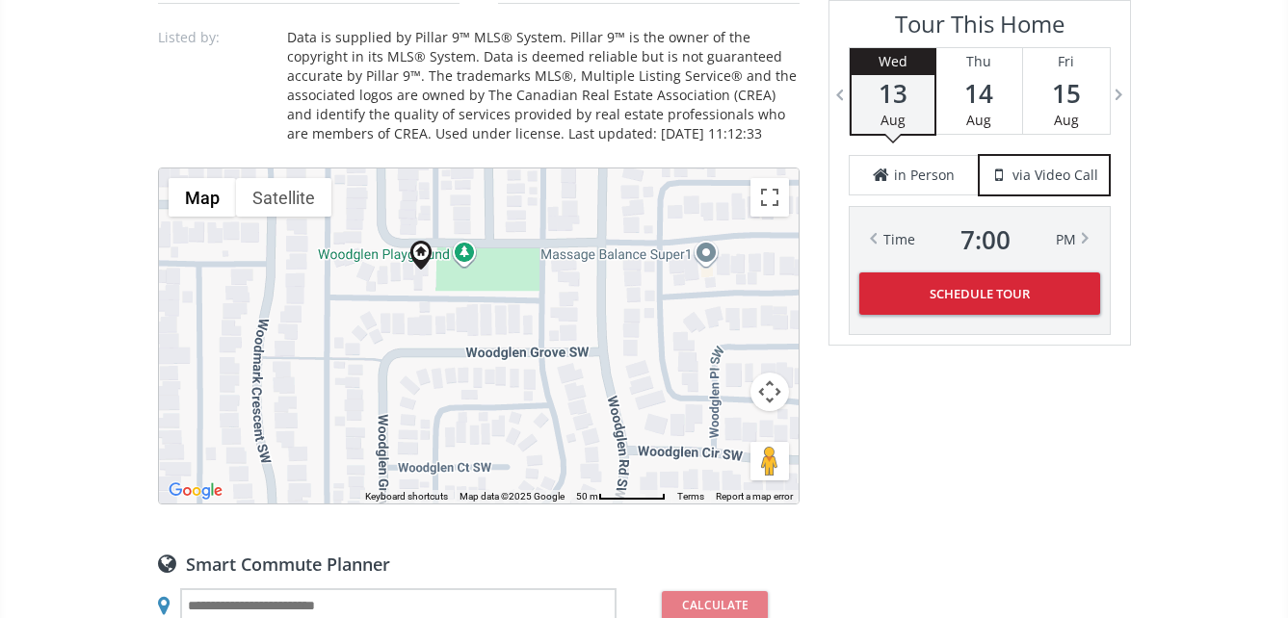
drag, startPoint x: 470, startPoint y: 367, endPoint x: 628, endPoint y: 385, distance: 159.0
click at [628, 385] on div "To navigate, press the arrow keys." at bounding box center [478, 336] width 639 height 335
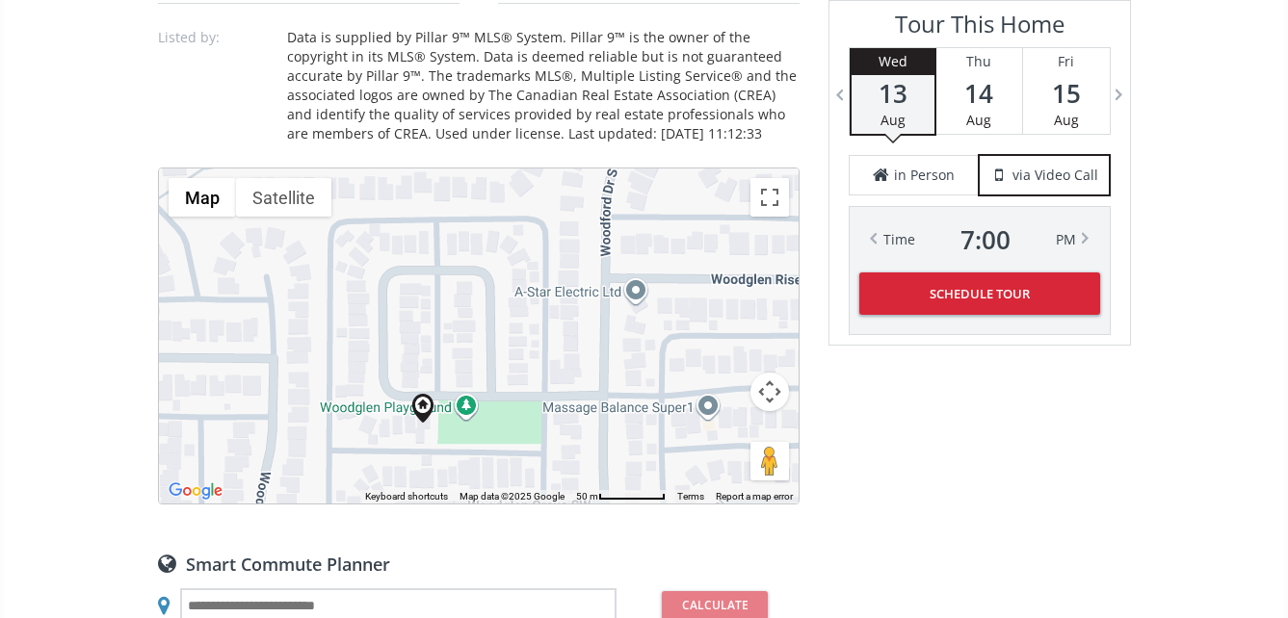
drag, startPoint x: 527, startPoint y: 245, endPoint x: 528, endPoint y: 384, distance: 139.7
click at [528, 384] on div "To navigate, press the arrow keys." at bounding box center [478, 336] width 639 height 335
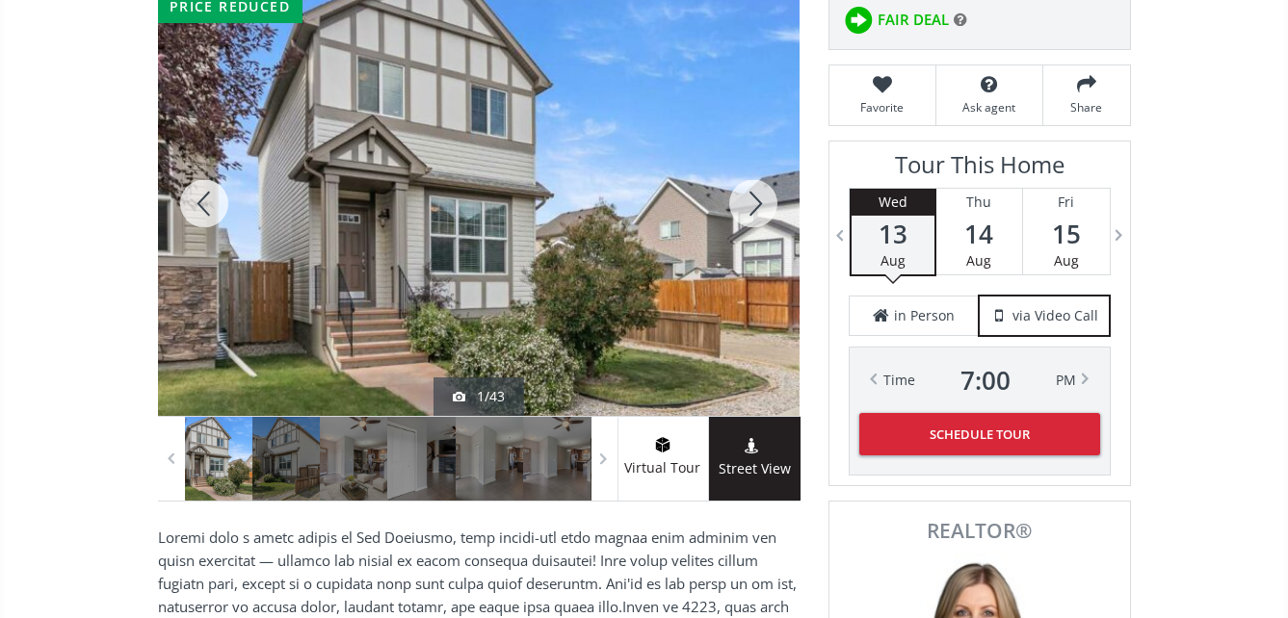
click at [621, 219] on div at bounding box center [478, 203] width 641 height 425
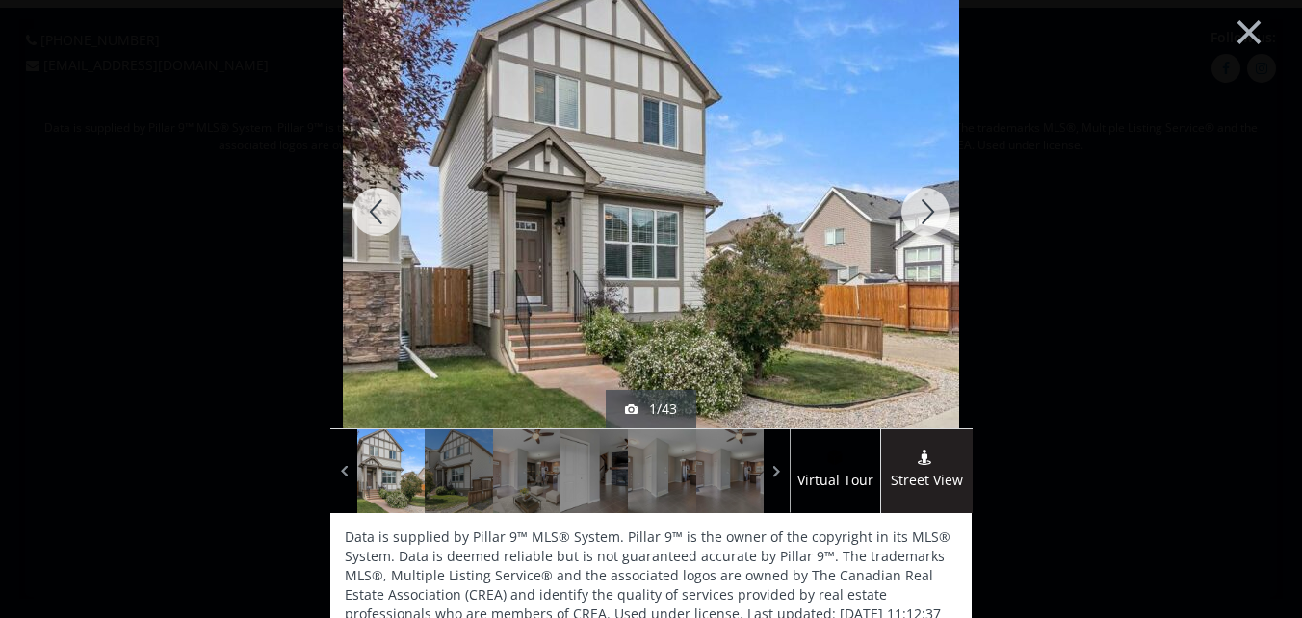
click at [914, 210] on div at bounding box center [925, 211] width 92 height 433
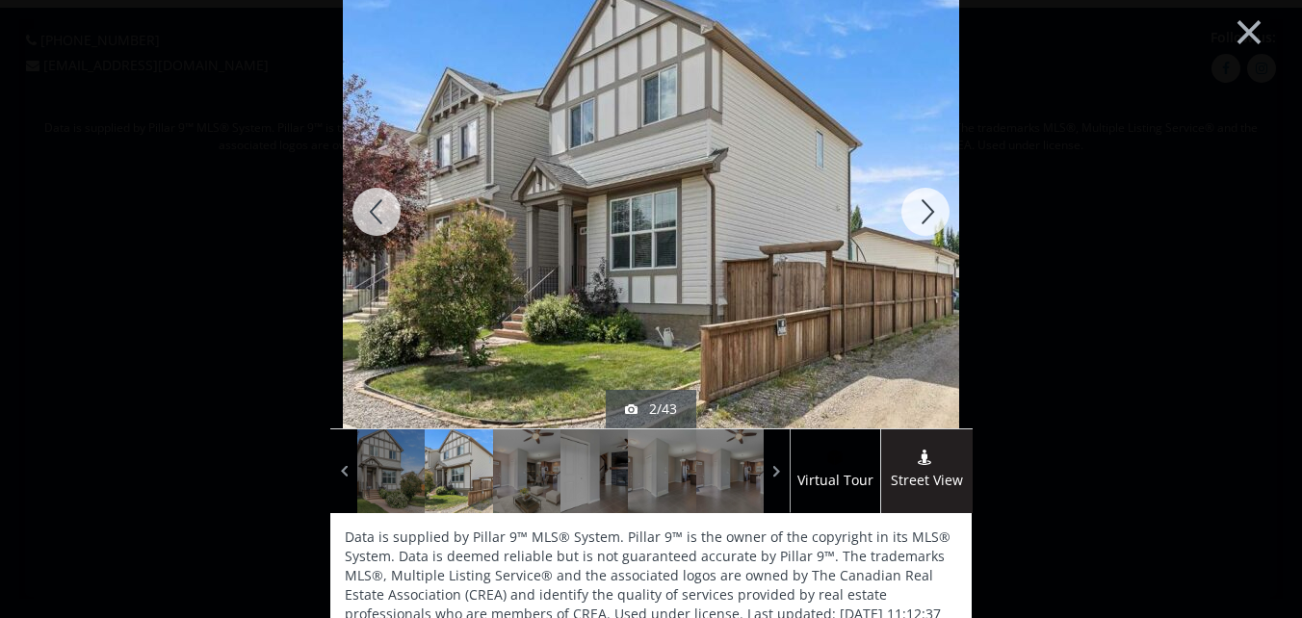
click at [925, 210] on div at bounding box center [925, 211] width 92 height 433
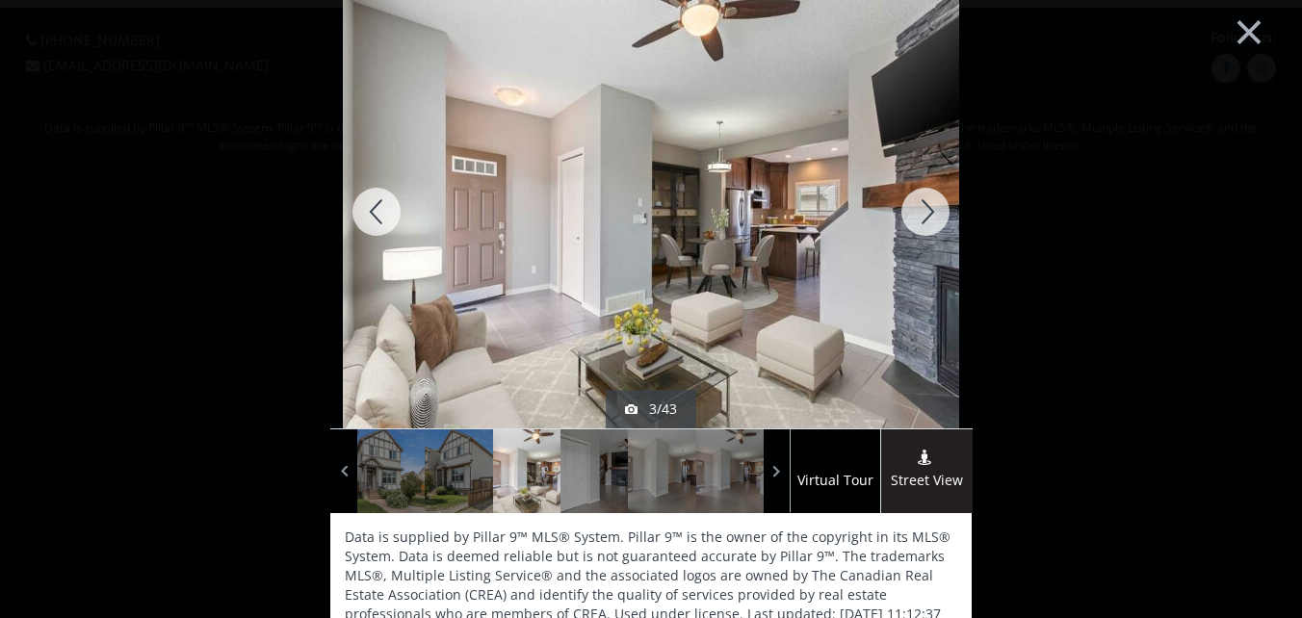
click at [370, 207] on div at bounding box center [376, 211] width 92 height 433
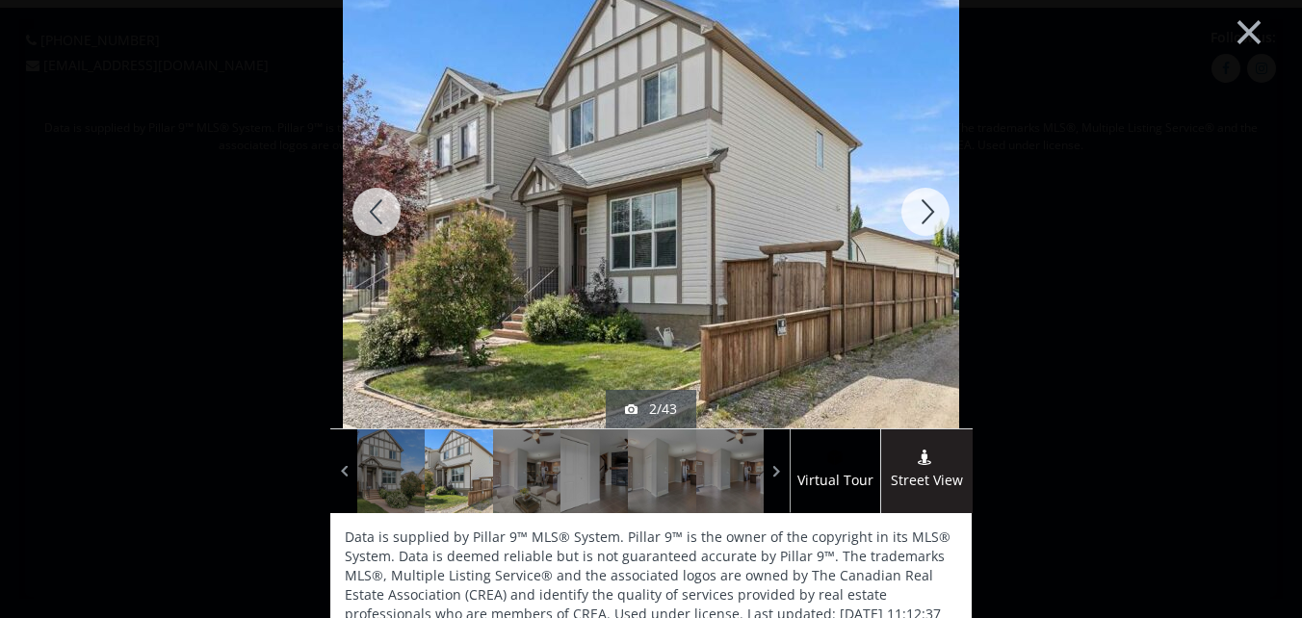
click at [375, 211] on div at bounding box center [376, 211] width 92 height 433
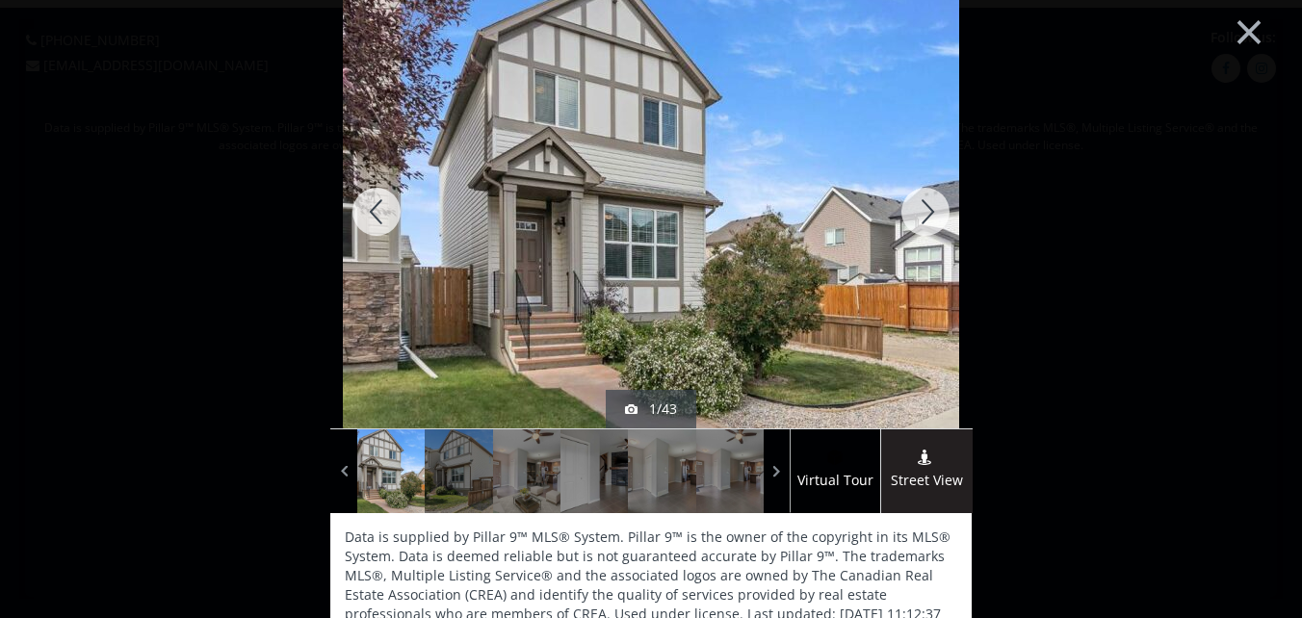
click at [929, 207] on div at bounding box center [925, 211] width 92 height 433
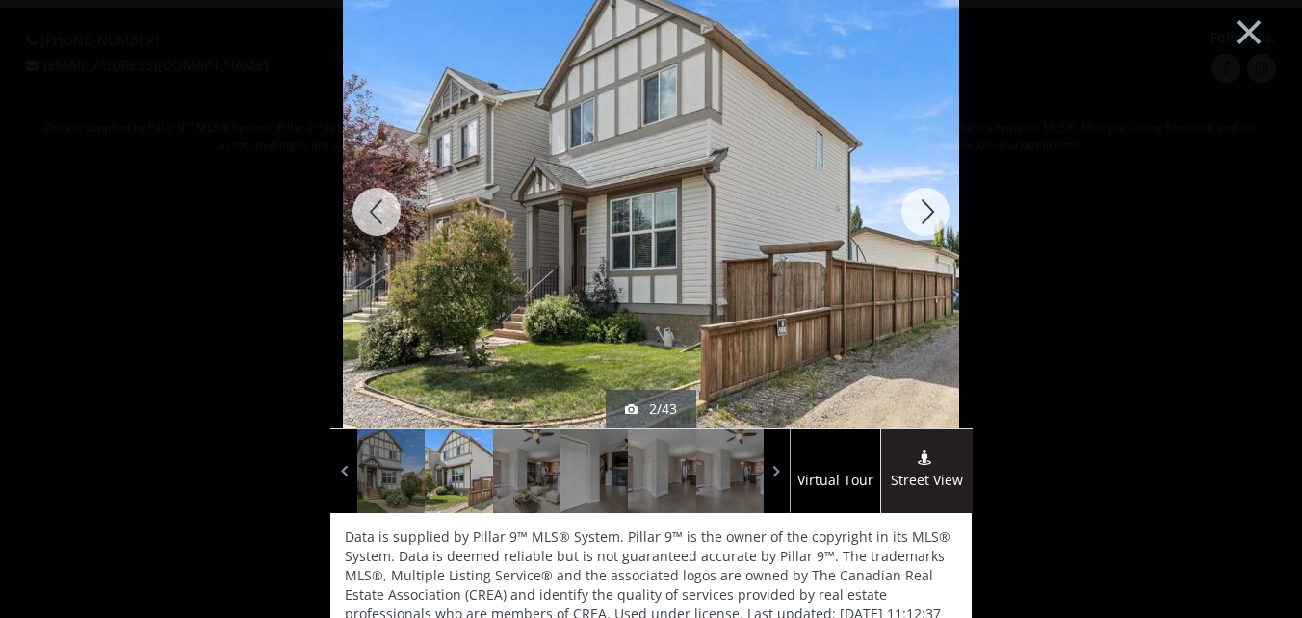
click at [929, 207] on div at bounding box center [925, 211] width 92 height 433
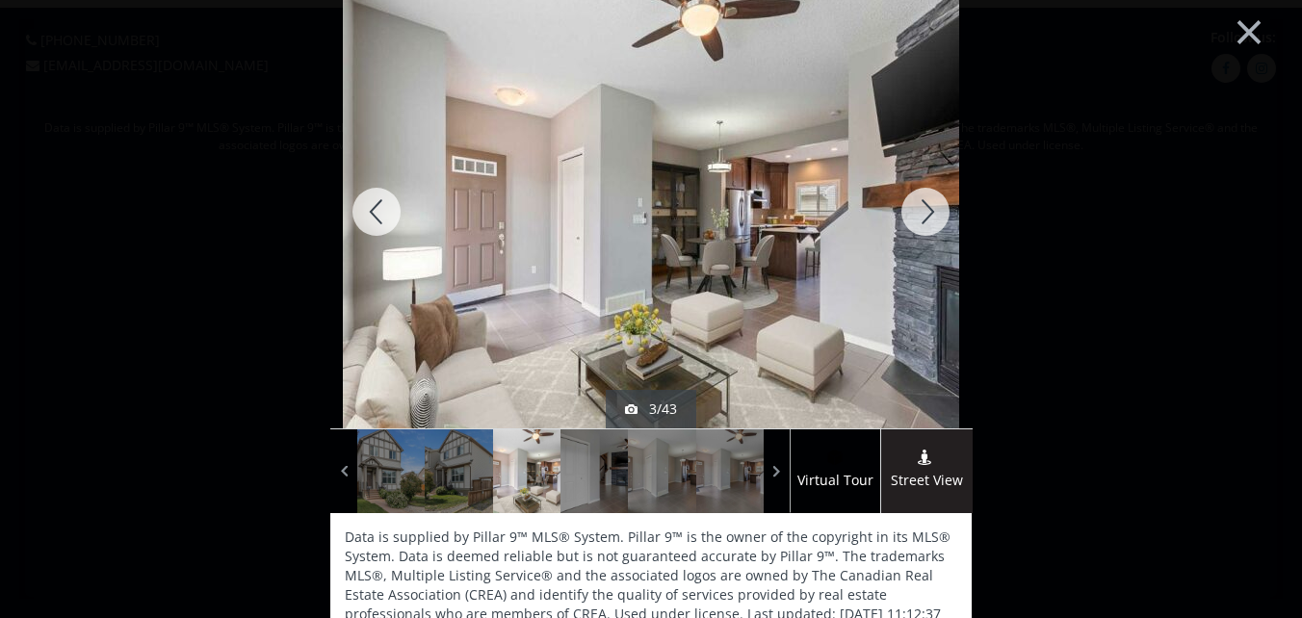
click at [919, 216] on div at bounding box center [925, 211] width 92 height 433
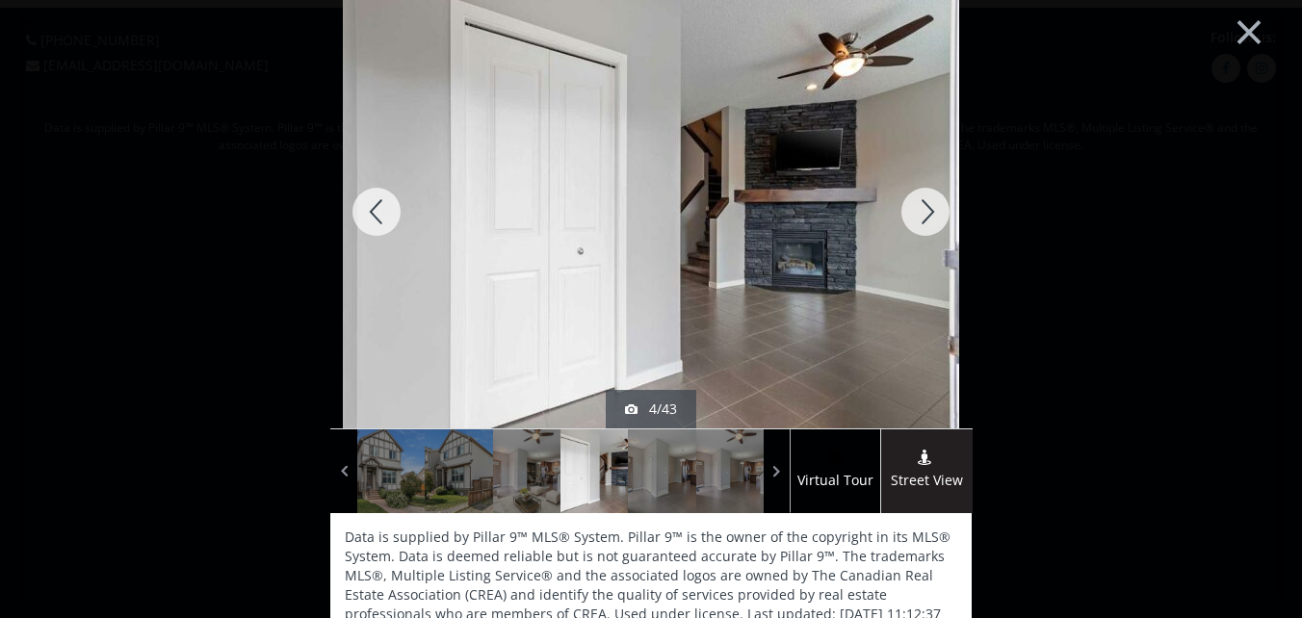
click at [923, 212] on div at bounding box center [925, 211] width 92 height 433
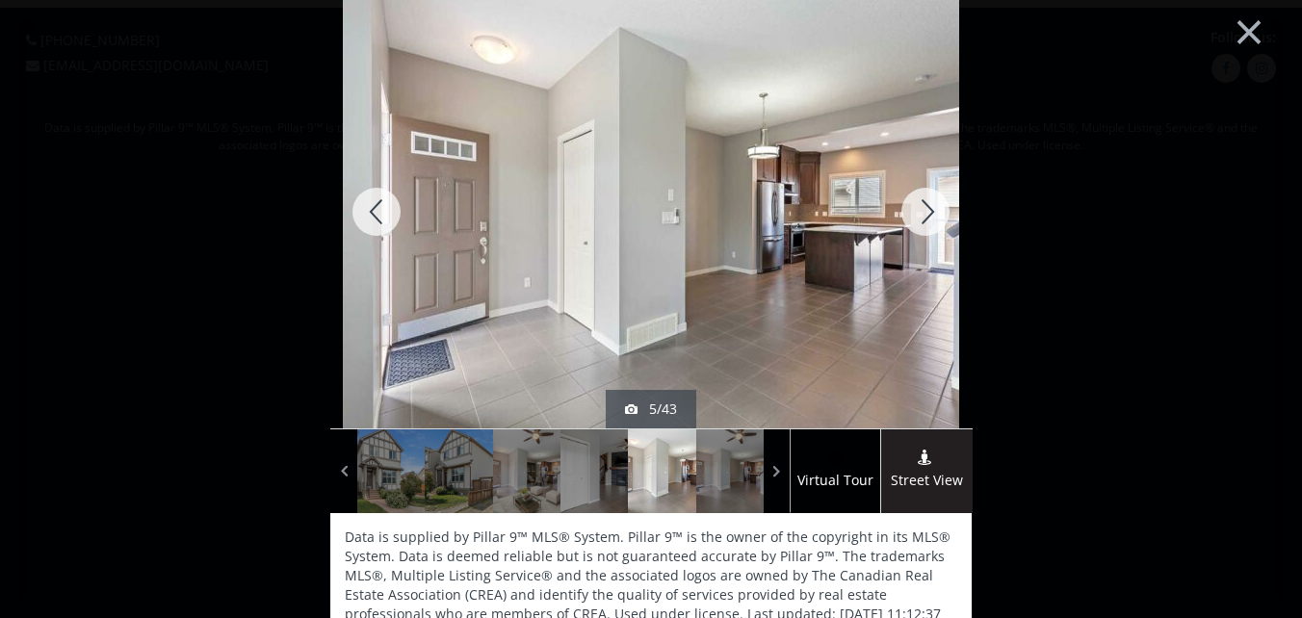
click at [919, 210] on div at bounding box center [925, 211] width 92 height 433
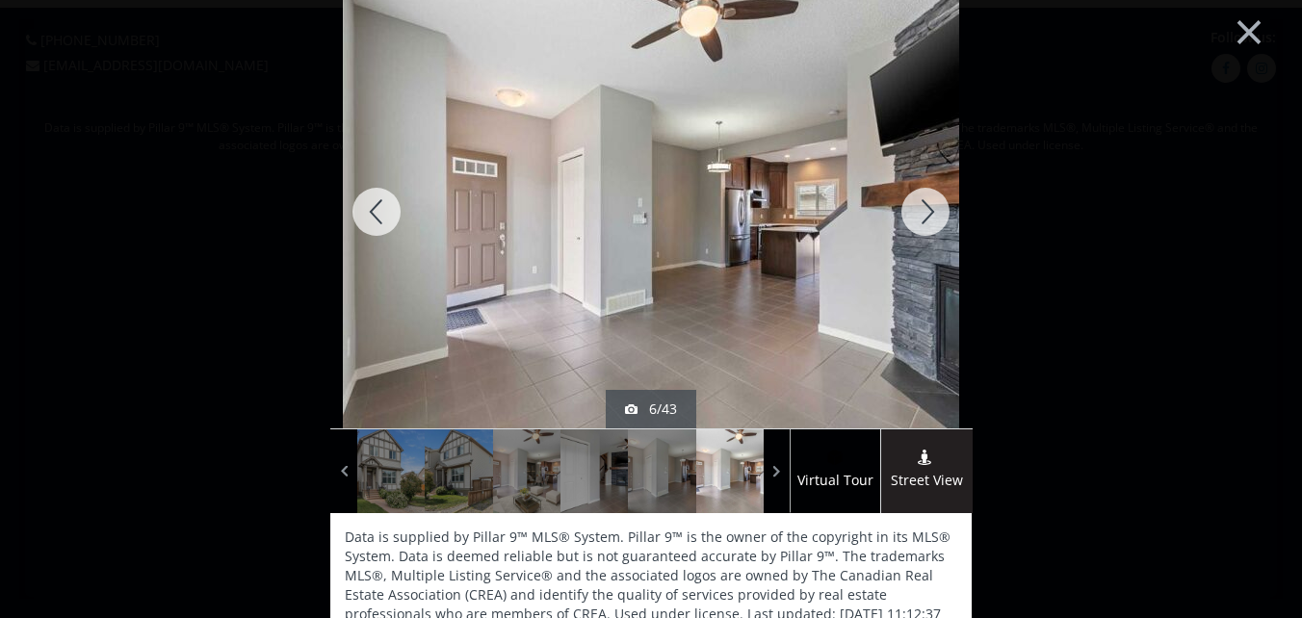
click at [919, 210] on div at bounding box center [925, 211] width 92 height 433
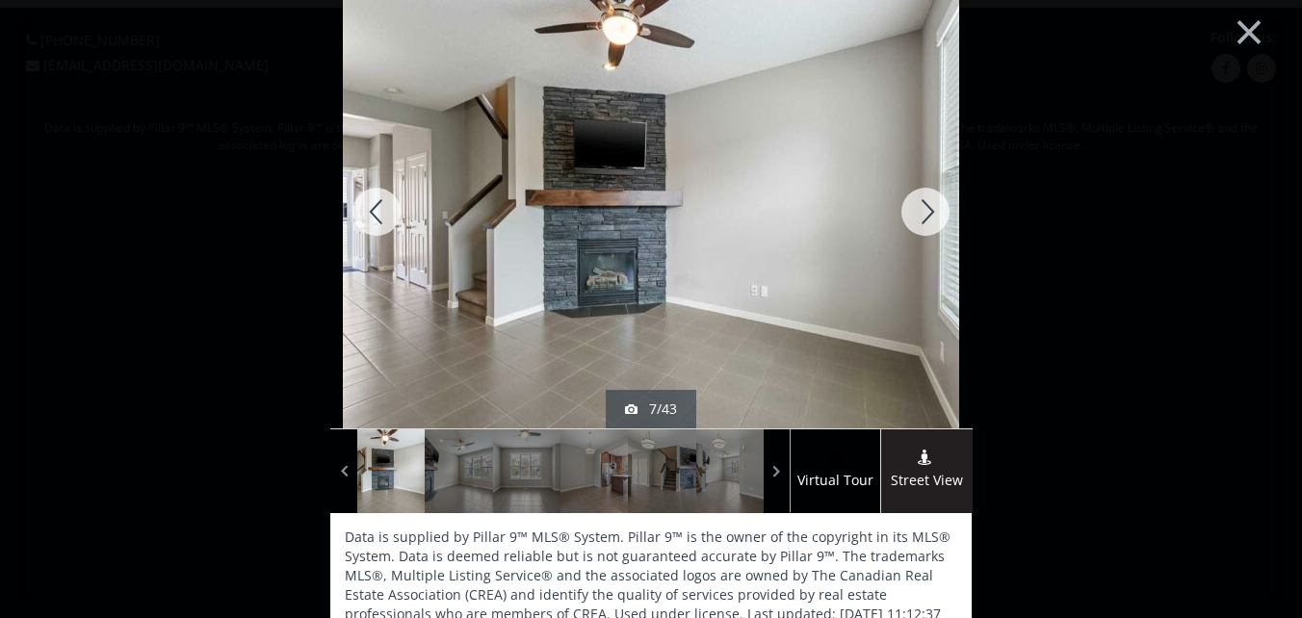
click at [921, 219] on div at bounding box center [925, 211] width 92 height 433
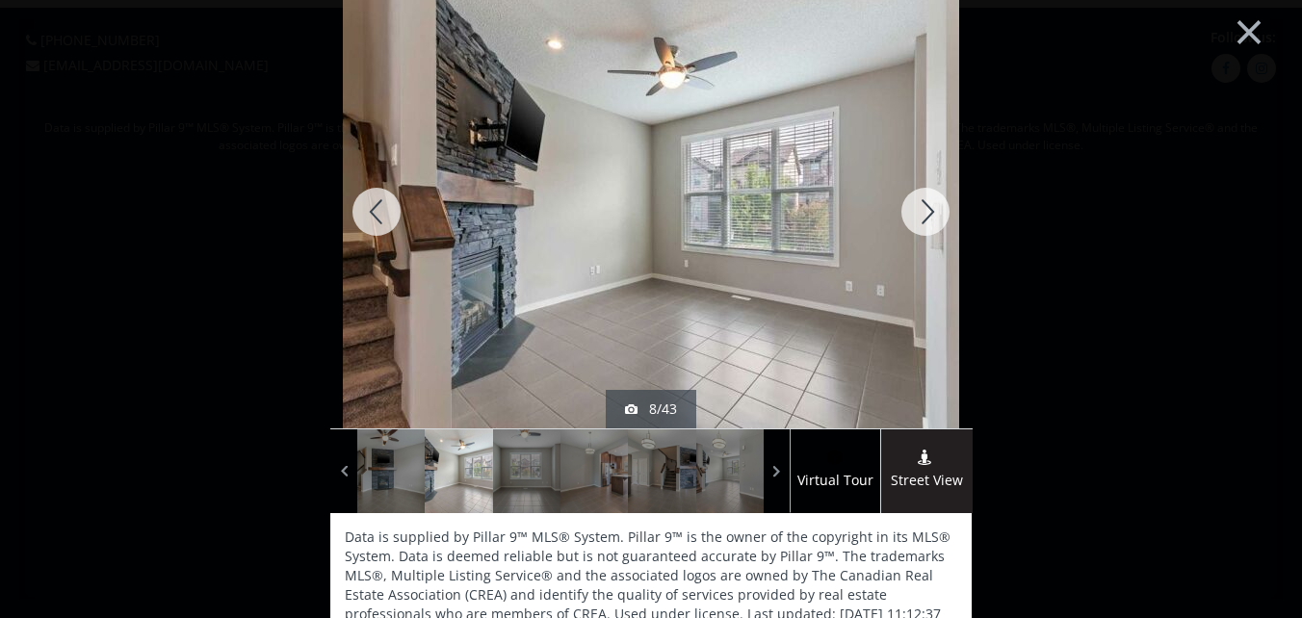
click at [924, 209] on div at bounding box center [925, 211] width 92 height 433
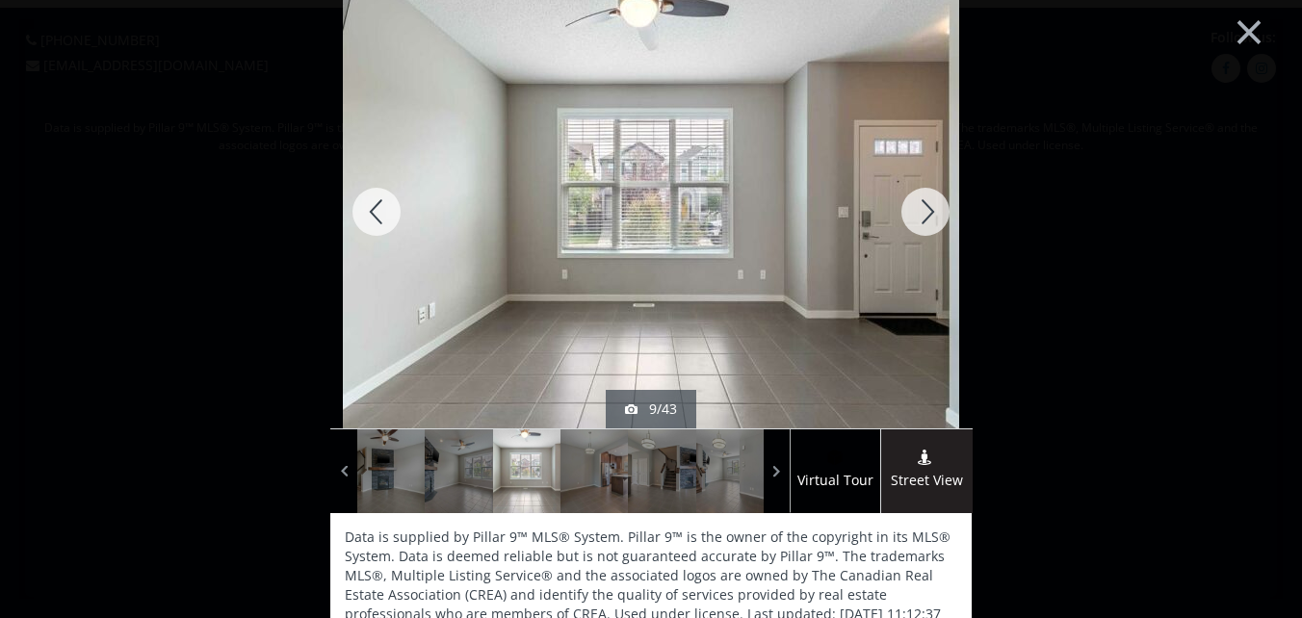
click at [924, 209] on div at bounding box center [925, 211] width 92 height 433
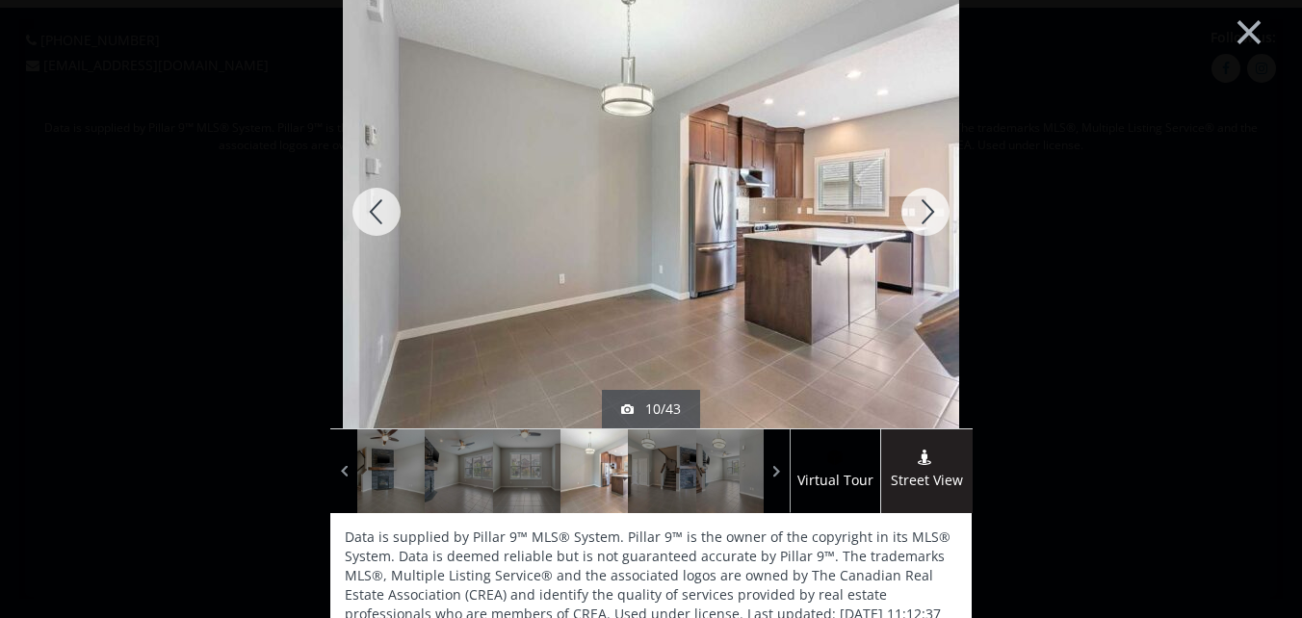
click at [924, 209] on div at bounding box center [925, 211] width 92 height 433
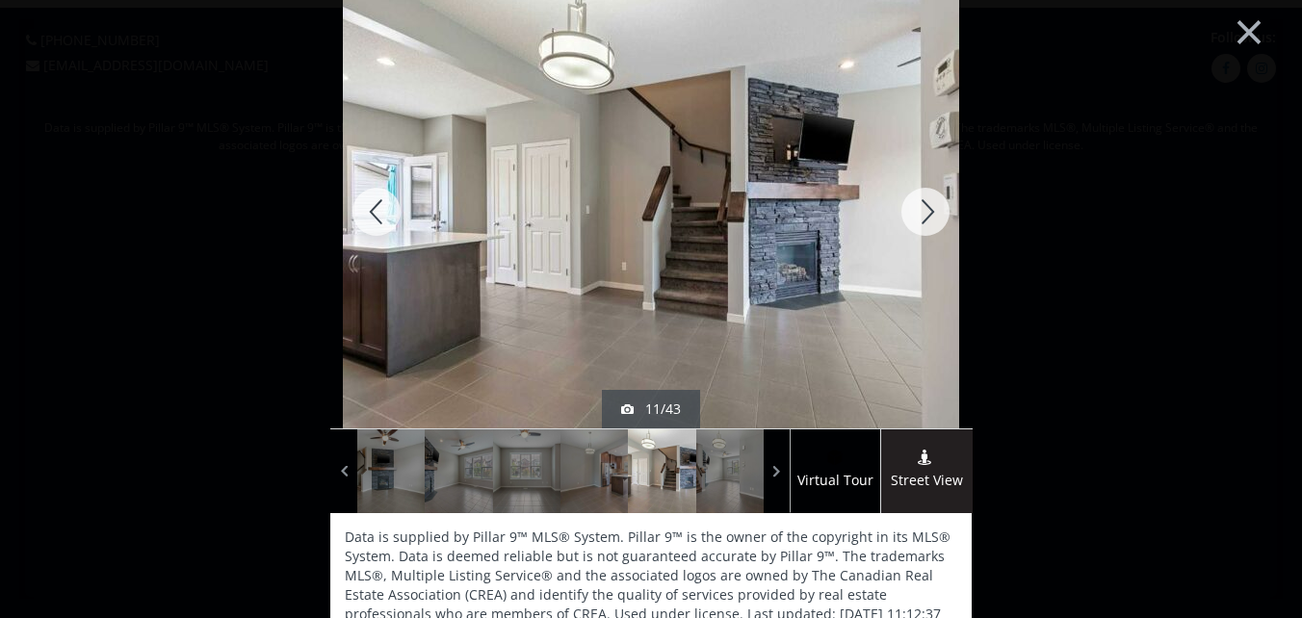
click at [926, 203] on div at bounding box center [925, 211] width 92 height 433
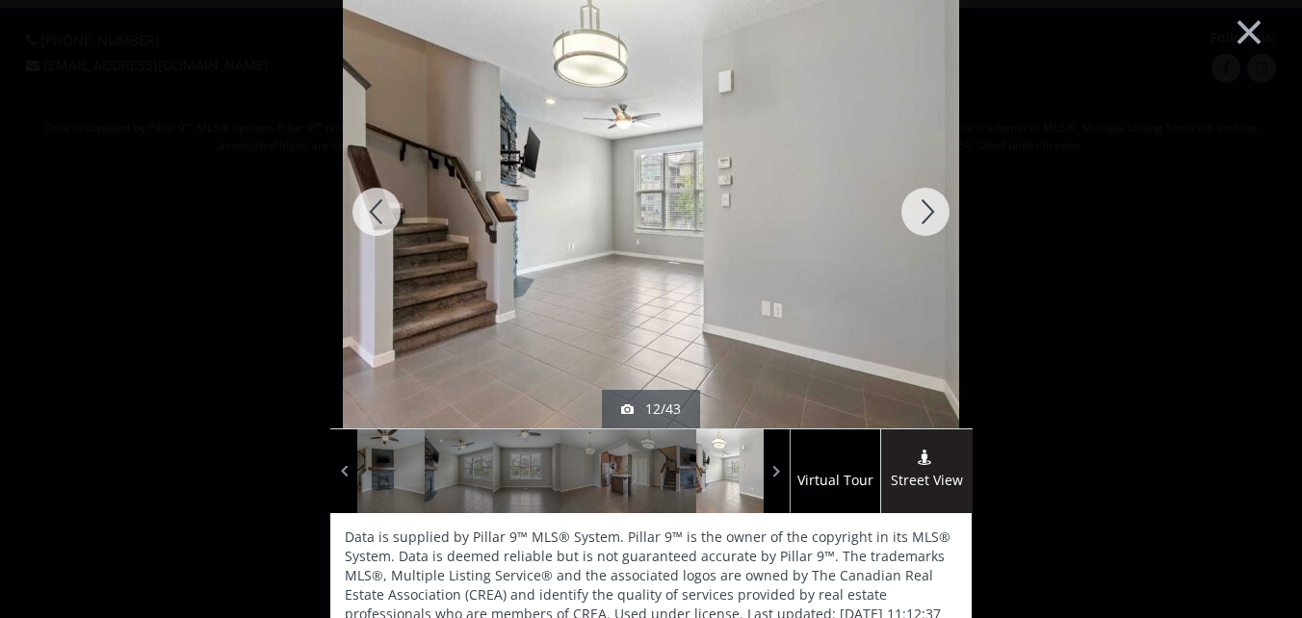
click at [926, 203] on div at bounding box center [925, 211] width 92 height 433
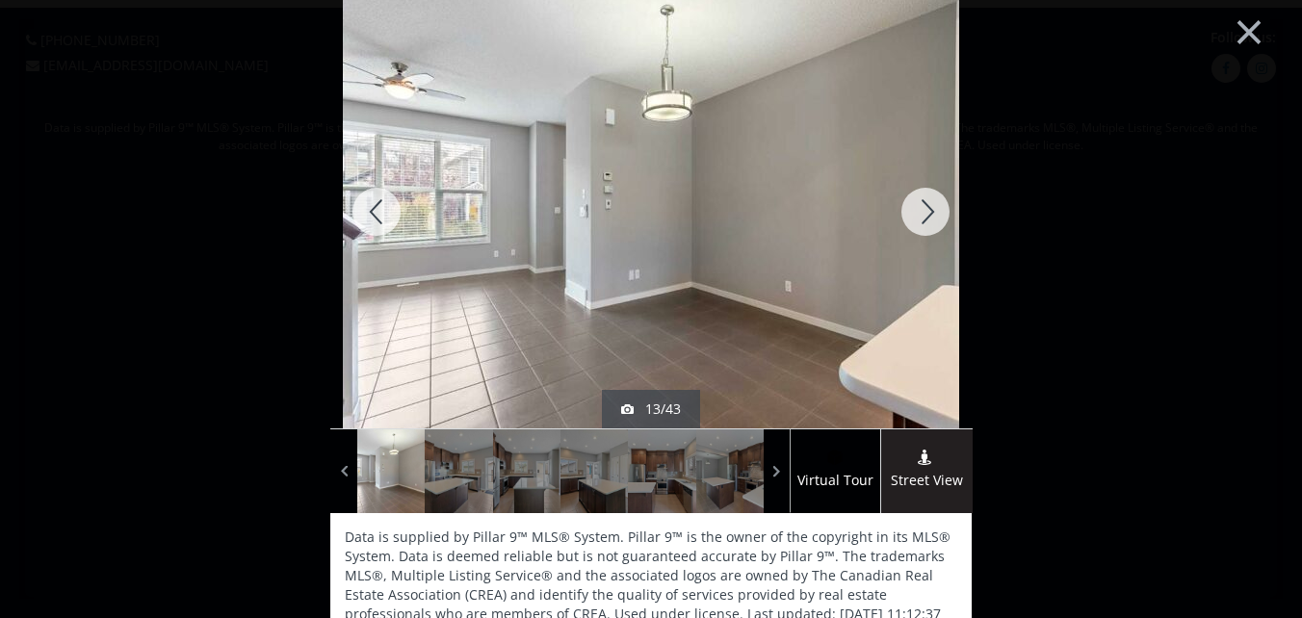
click at [926, 203] on div at bounding box center [925, 211] width 92 height 433
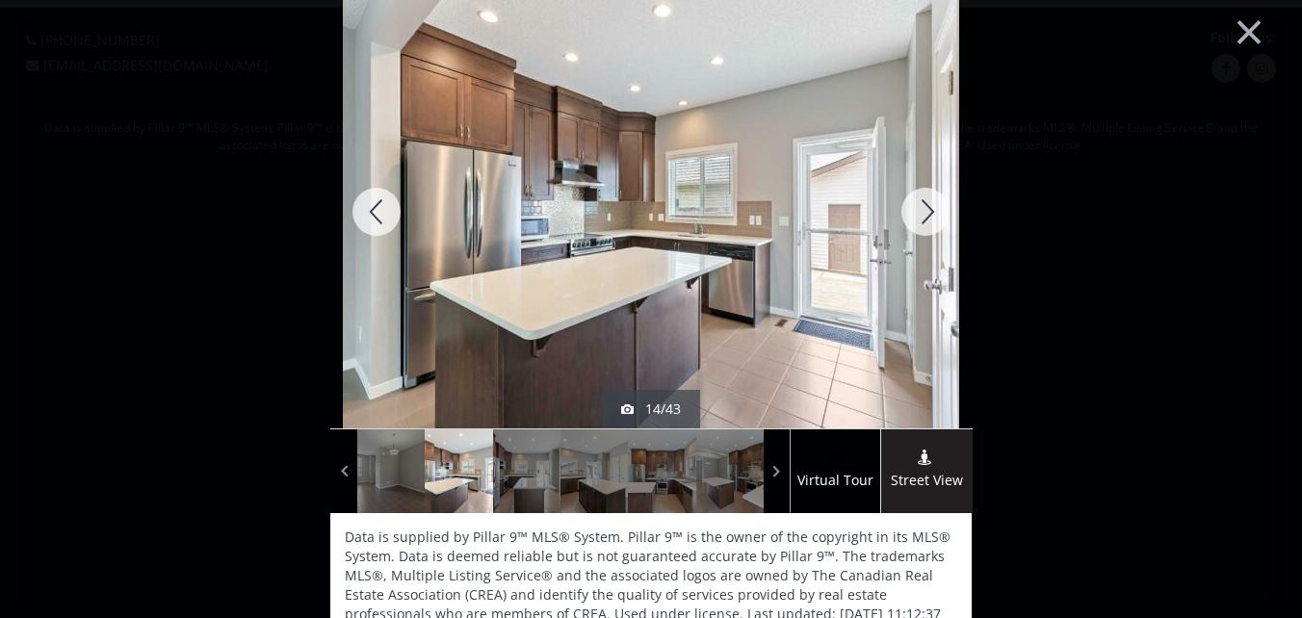
click at [921, 208] on div at bounding box center [925, 211] width 92 height 433
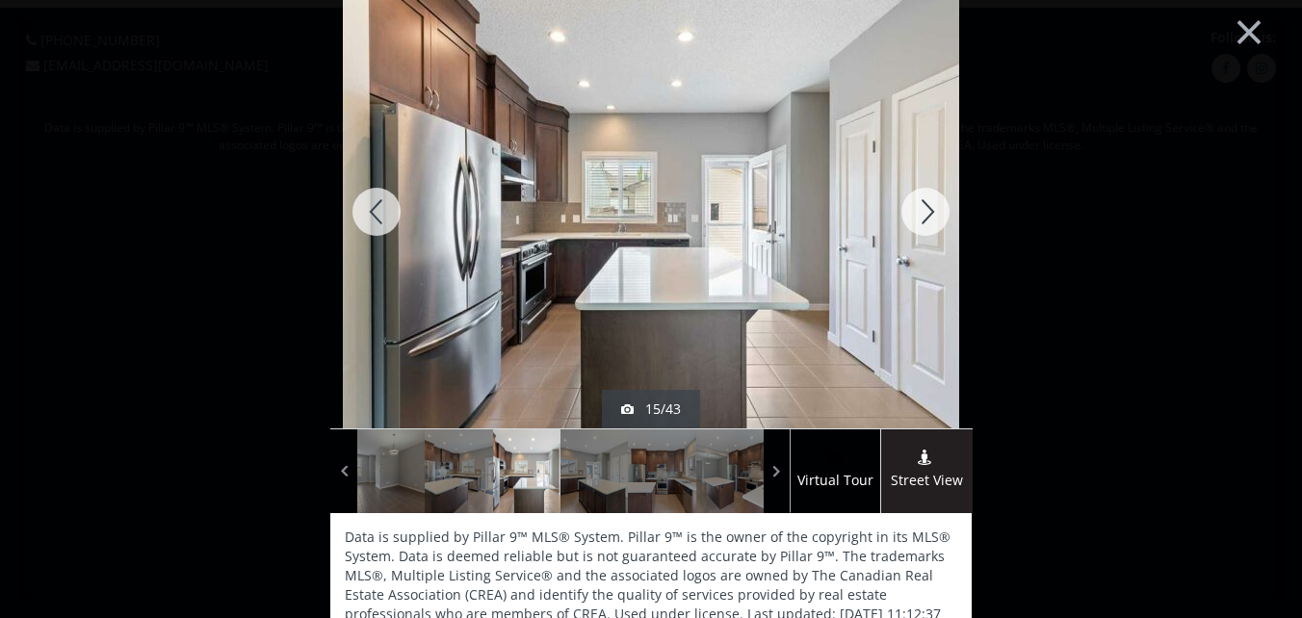
click at [916, 208] on div at bounding box center [925, 211] width 92 height 433
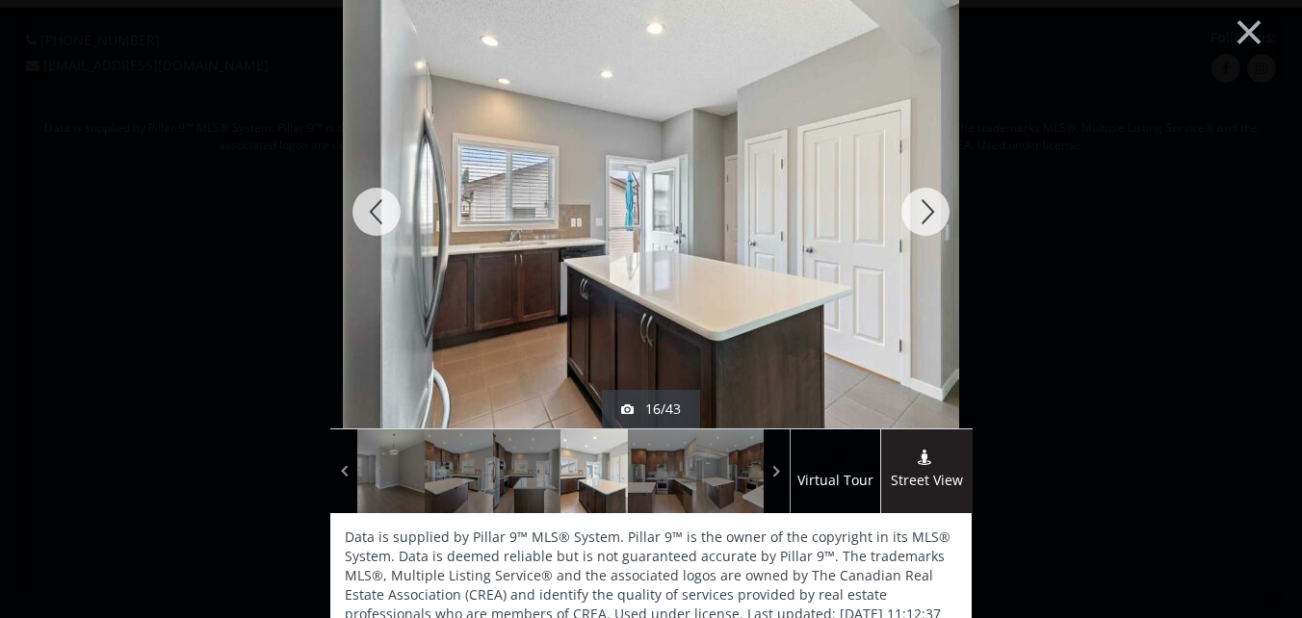
click at [924, 207] on div at bounding box center [925, 211] width 92 height 433
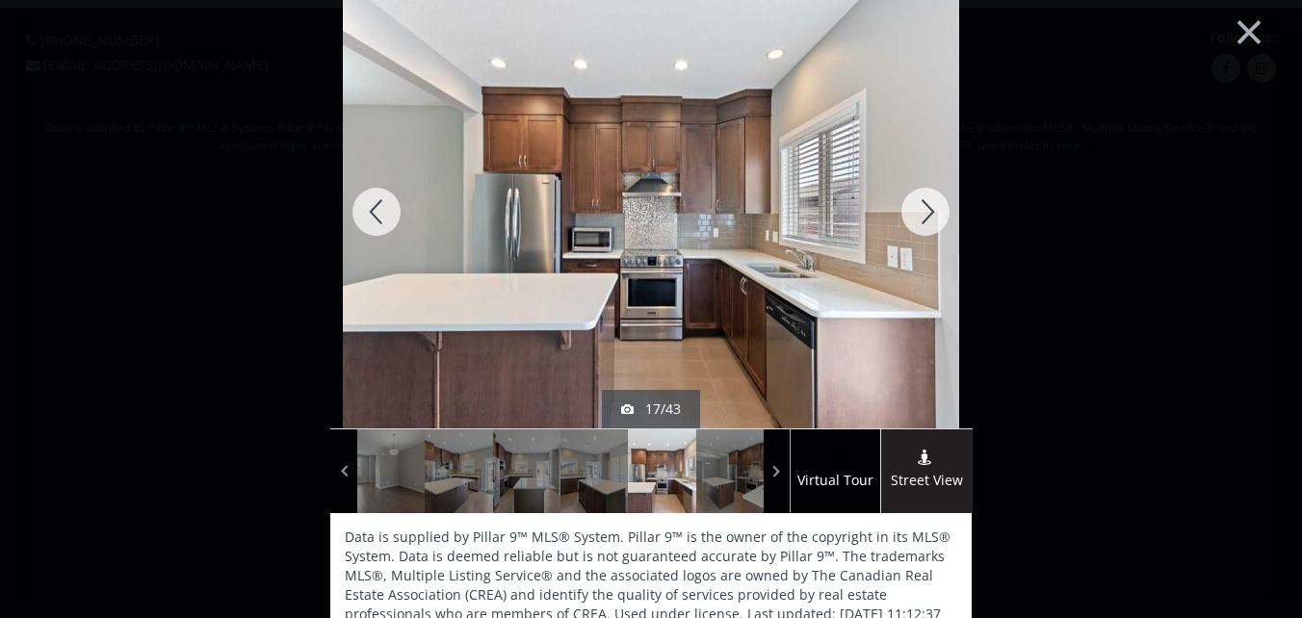
click at [924, 207] on div at bounding box center [925, 211] width 92 height 433
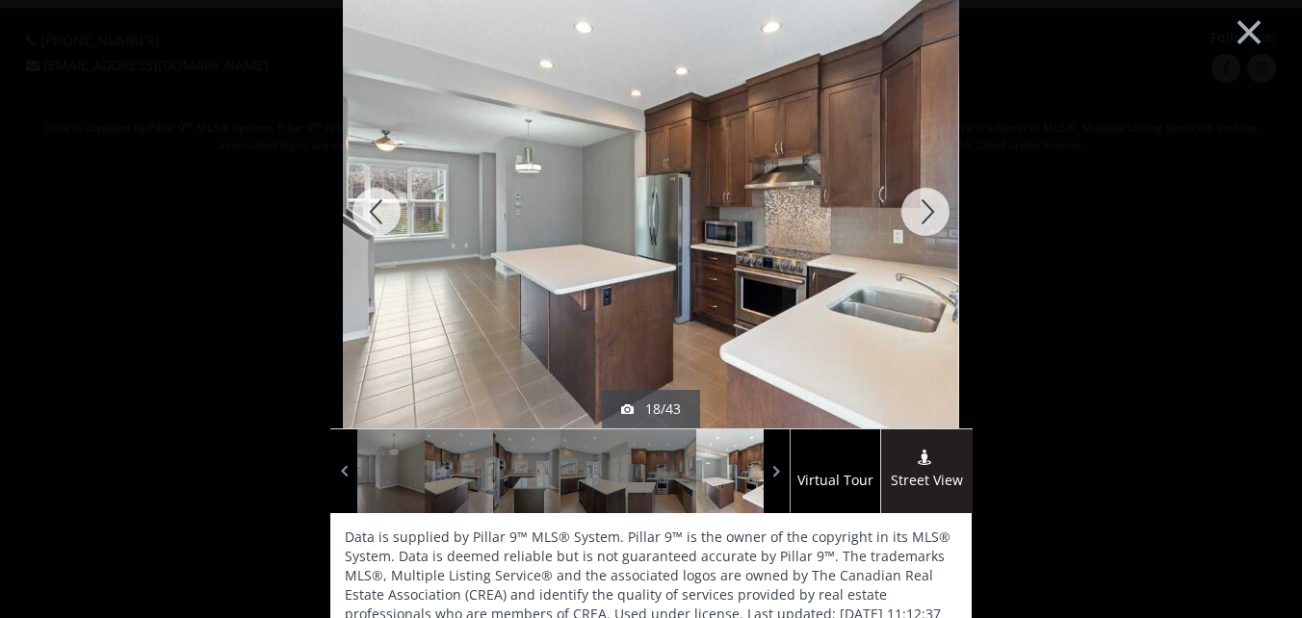
click at [931, 213] on div at bounding box center [925, 211] width 92 height 433
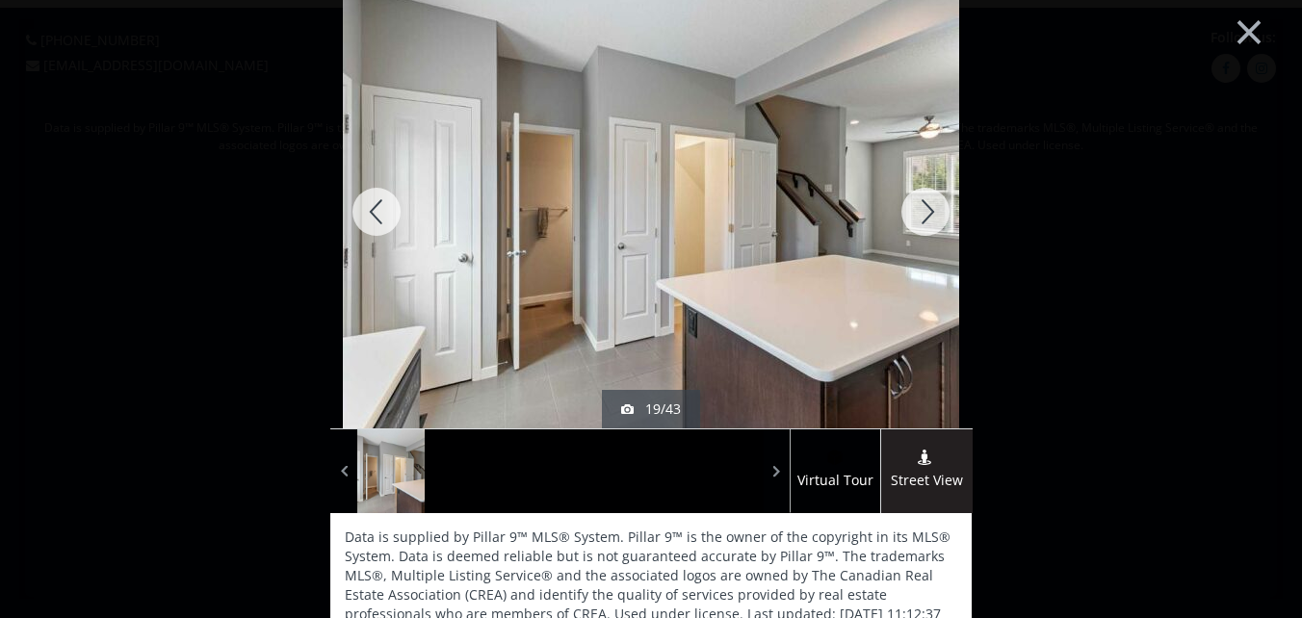
click at [924, 206] on div at bounding box center [925, 211] width 92 height 433
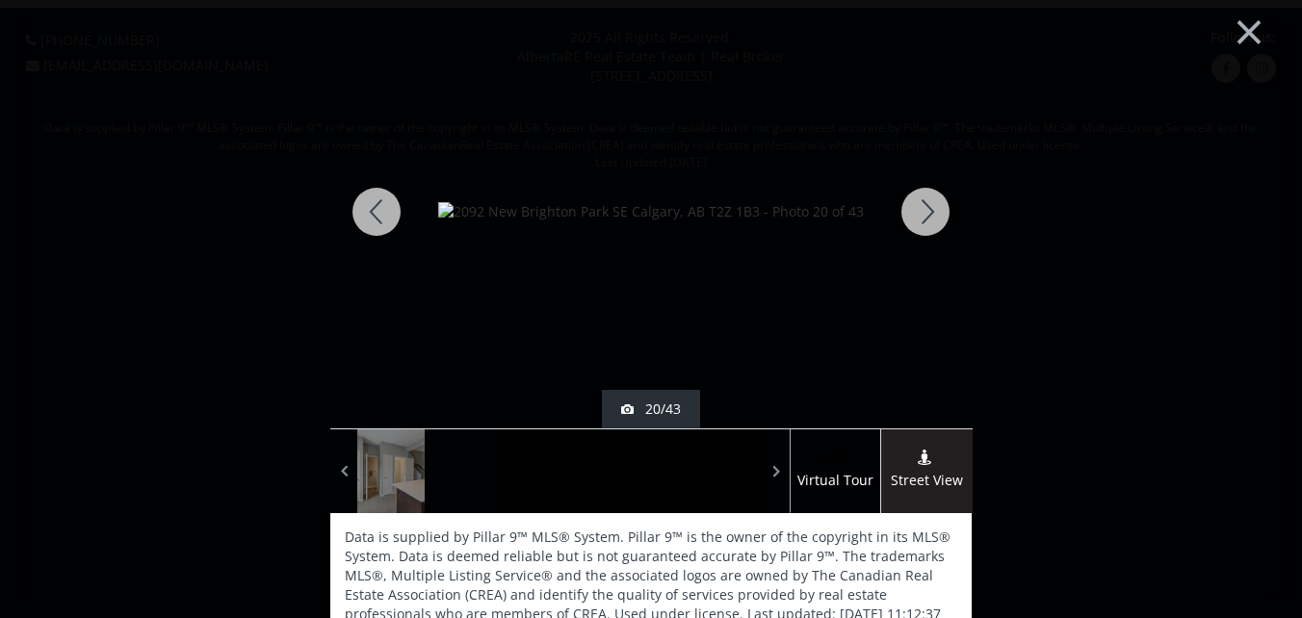
click at [924, 205] on div at bounding box center [925, 211] width 92 height 433
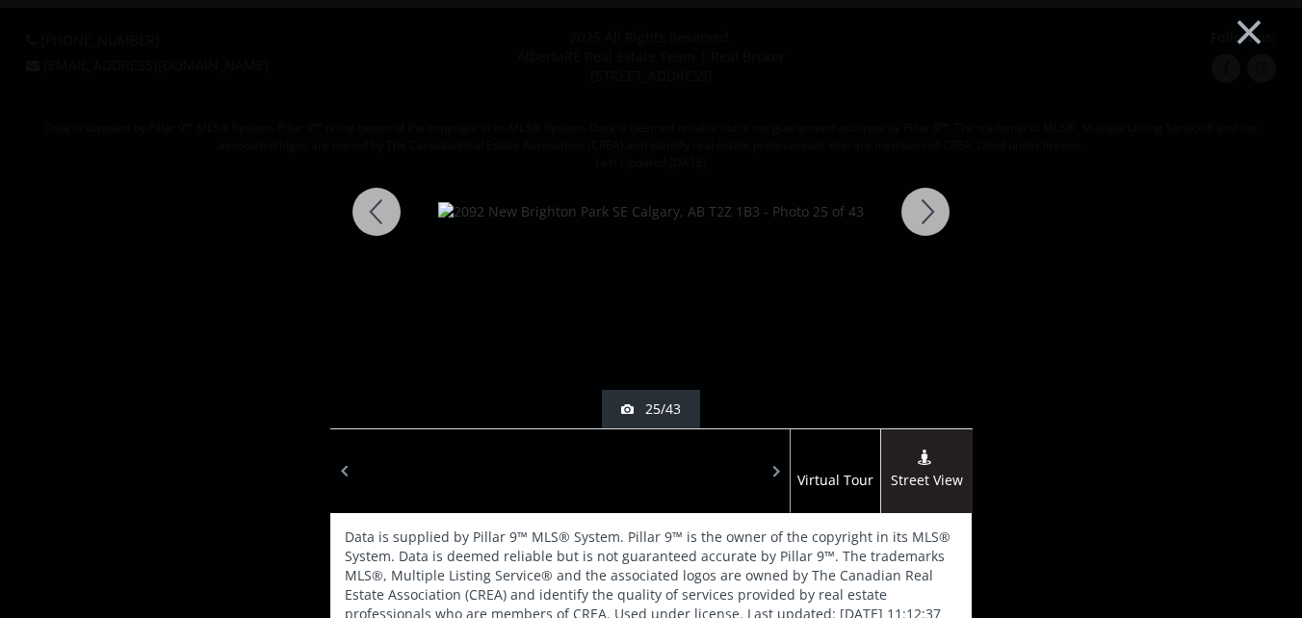
click at [924, 205] on div at bounding box center [925, 211] width 92 height 433
click at [922, 206] on div at bounding box center [925, 211] width 92 height 433
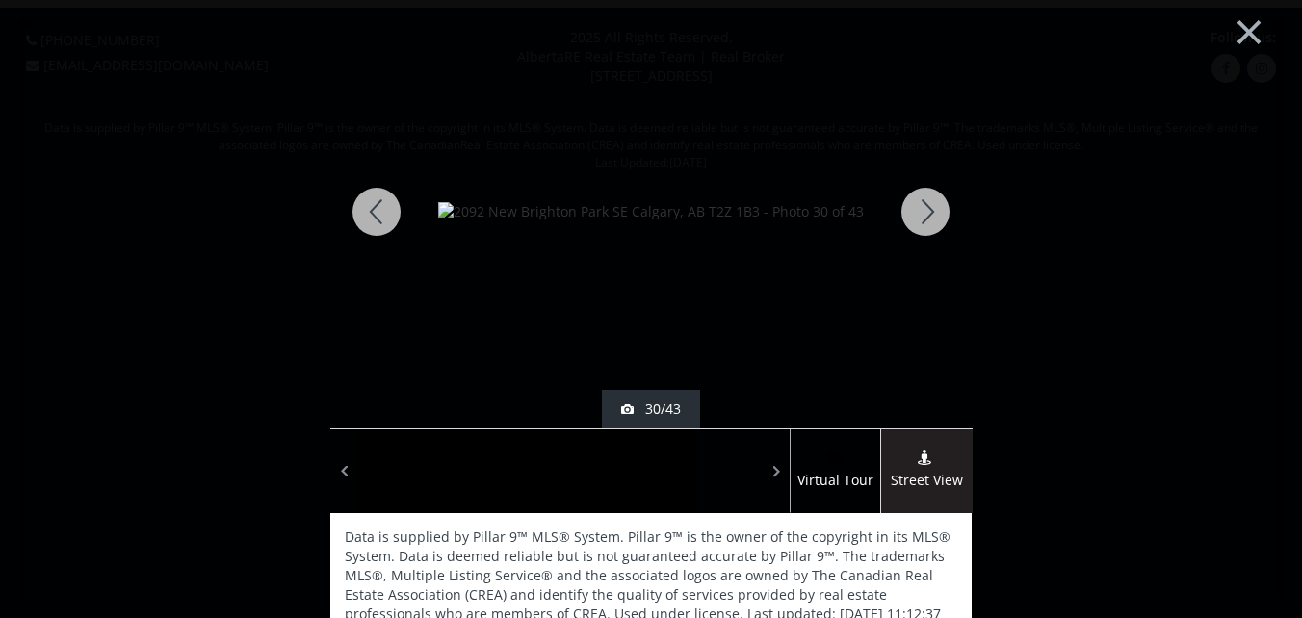
click at [922, 206] on div at bounding box center [925, 211] width 92 height 433
click at [922, 207] on div at bounding box center [925, 211] width 92 height 433
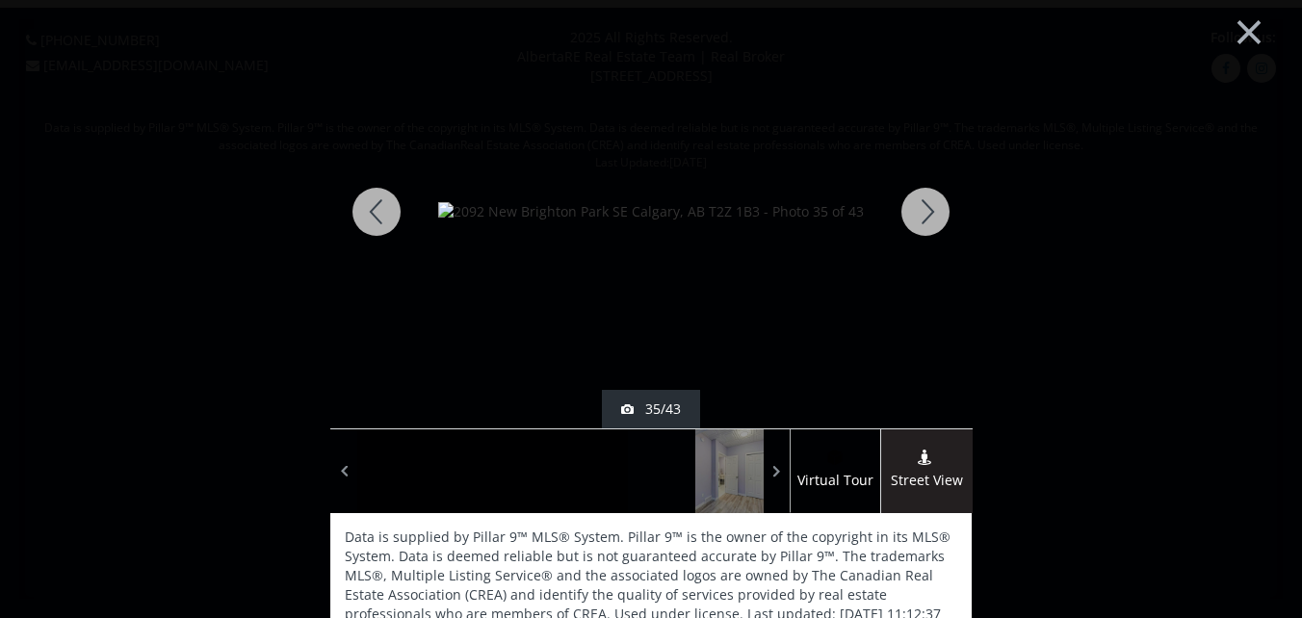
click at [922, 207] on div at bounding box center [925, 211] width 92 height 433
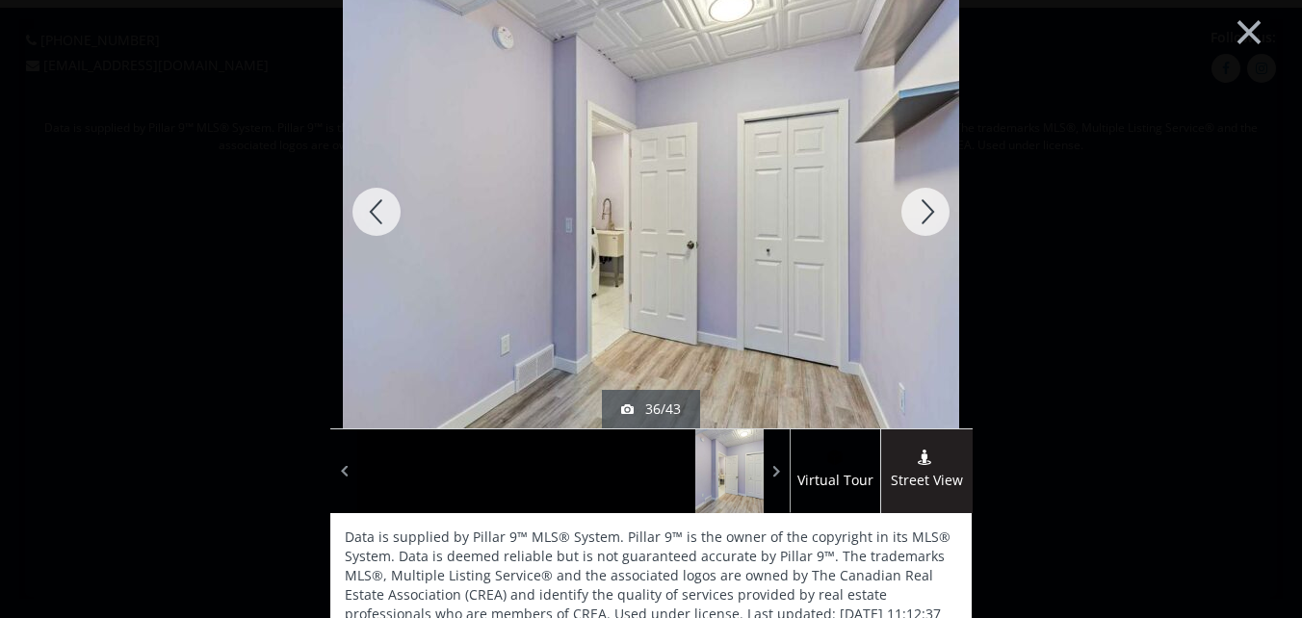
click at [923, 210] on div at bounding box center [925, 211] width 92 height 433
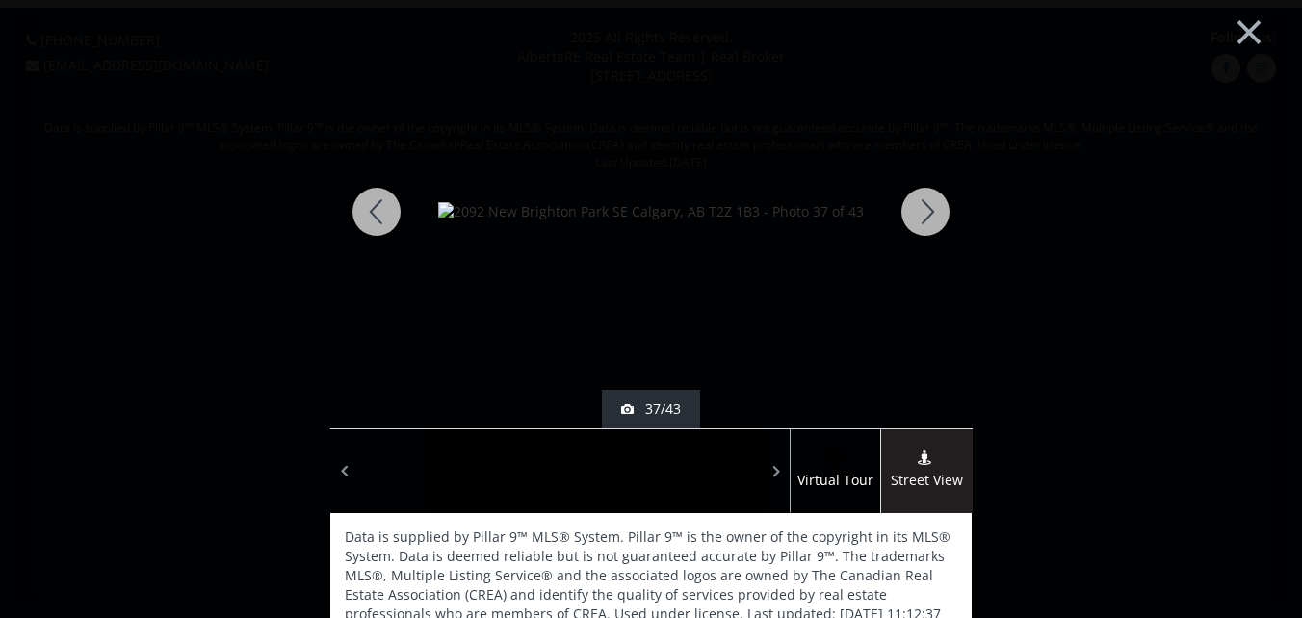
click at [923, 210] on div at bounding box center [925, 211] width 92 height 433
click at [920, 219] on div at bounding box center [925, 211] width 92 height 433
click at [918, 203] on div at bounding box center [925, 211] width 92 height 433
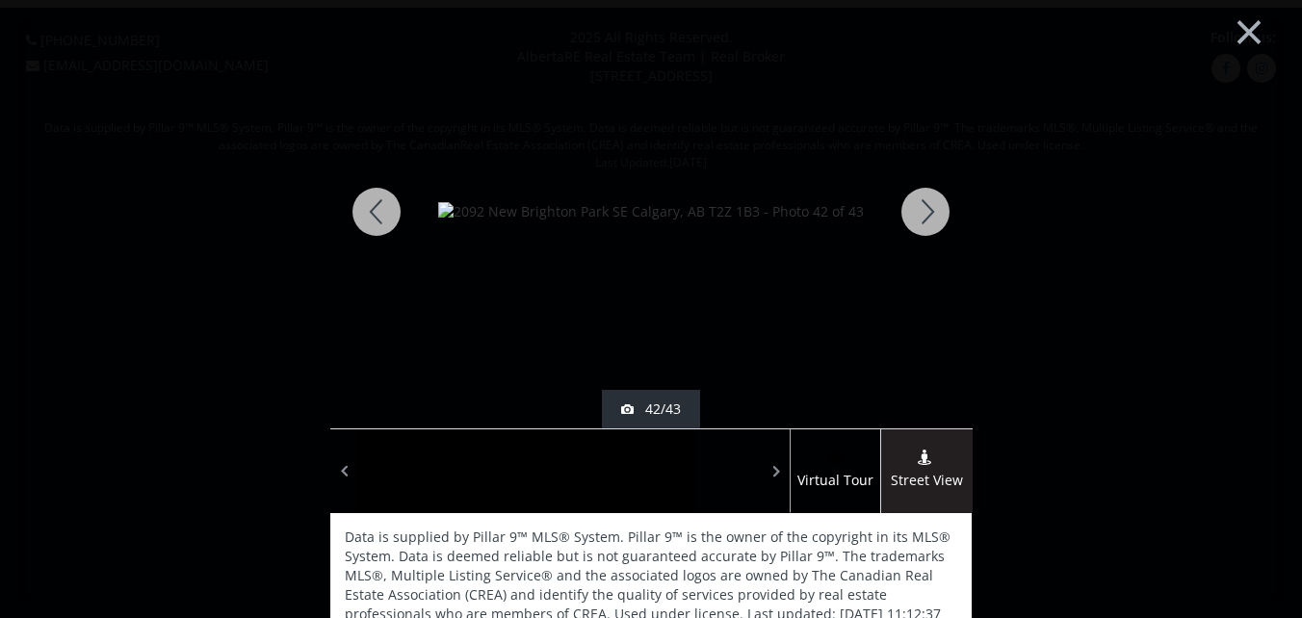
click at [917, 206] on div at bounding box center [925, 211] width 92 height 433
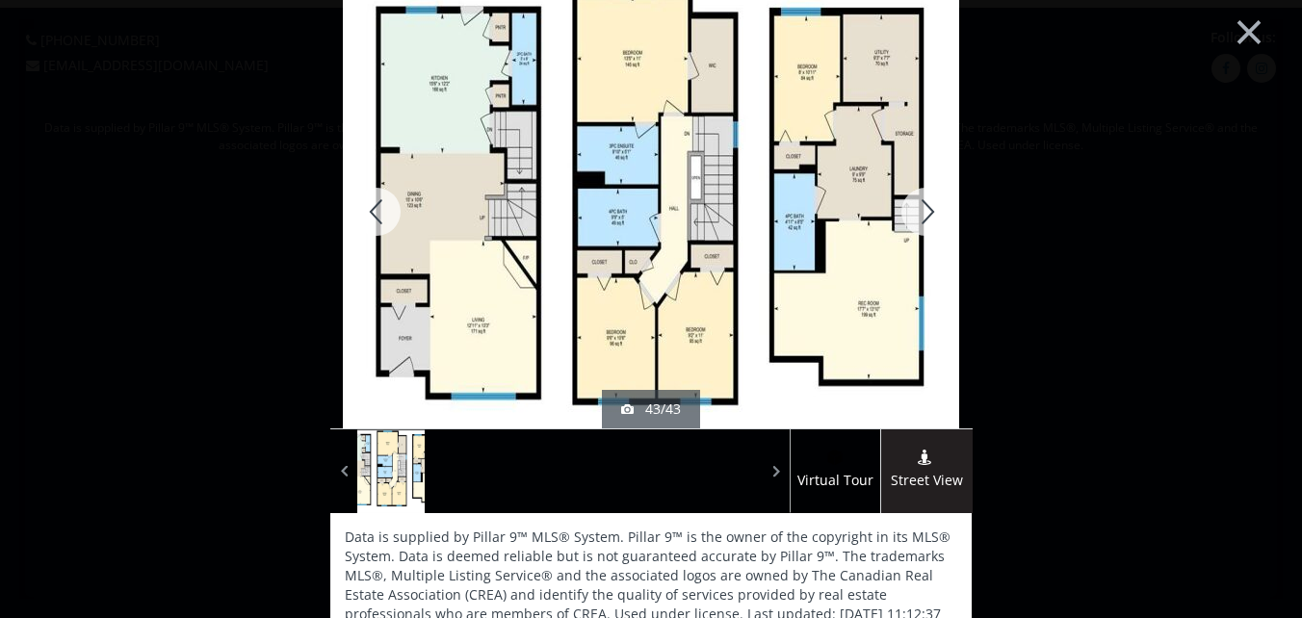
click at [919, 210] on div at bounding box center [925, 211] width 92 height 433
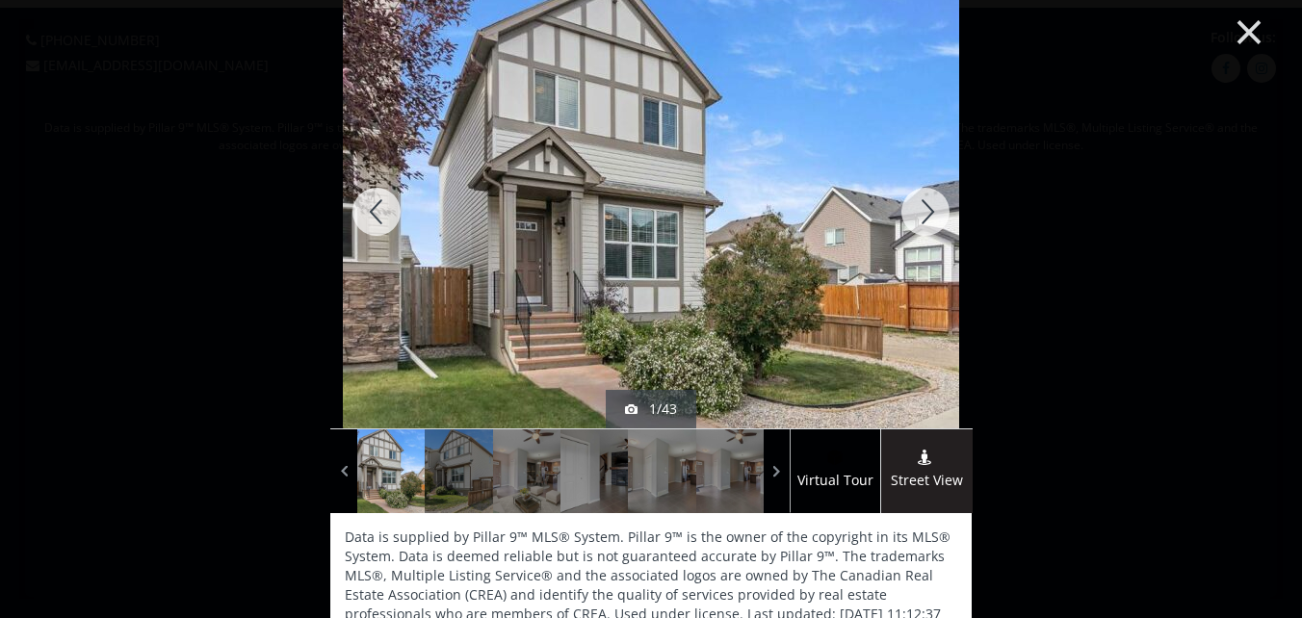
click at [1236, 25] on button "×" at bounding box center [1249, 29] width 106 height 79
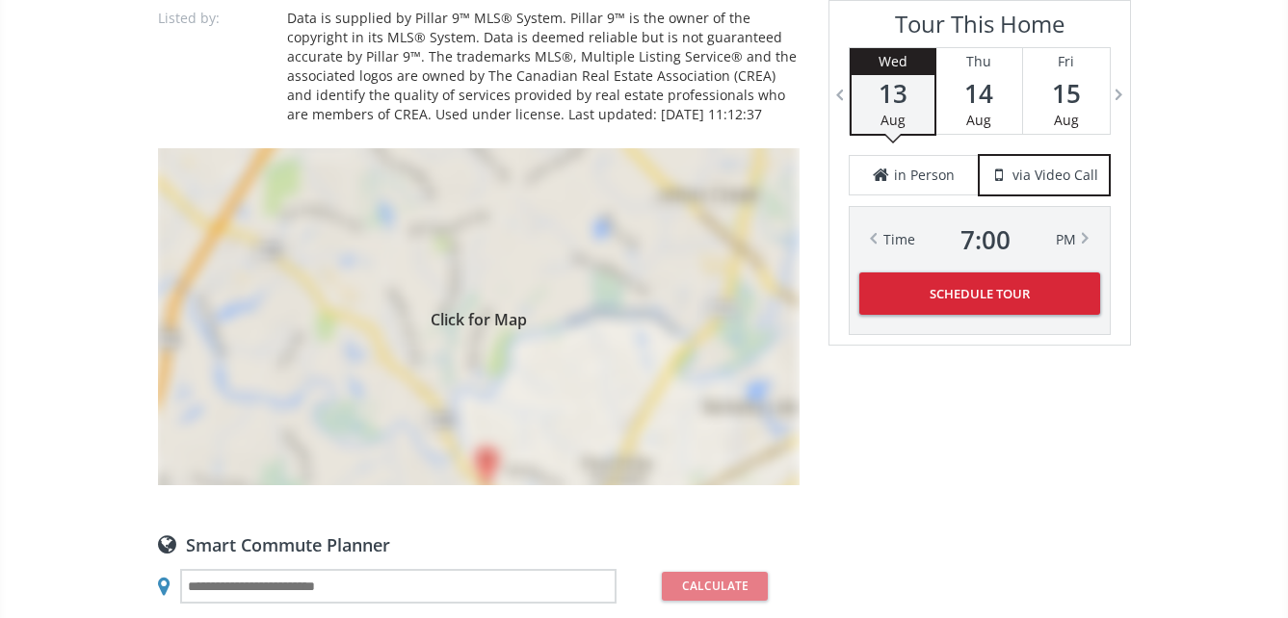
scroll to position [1637, 0]
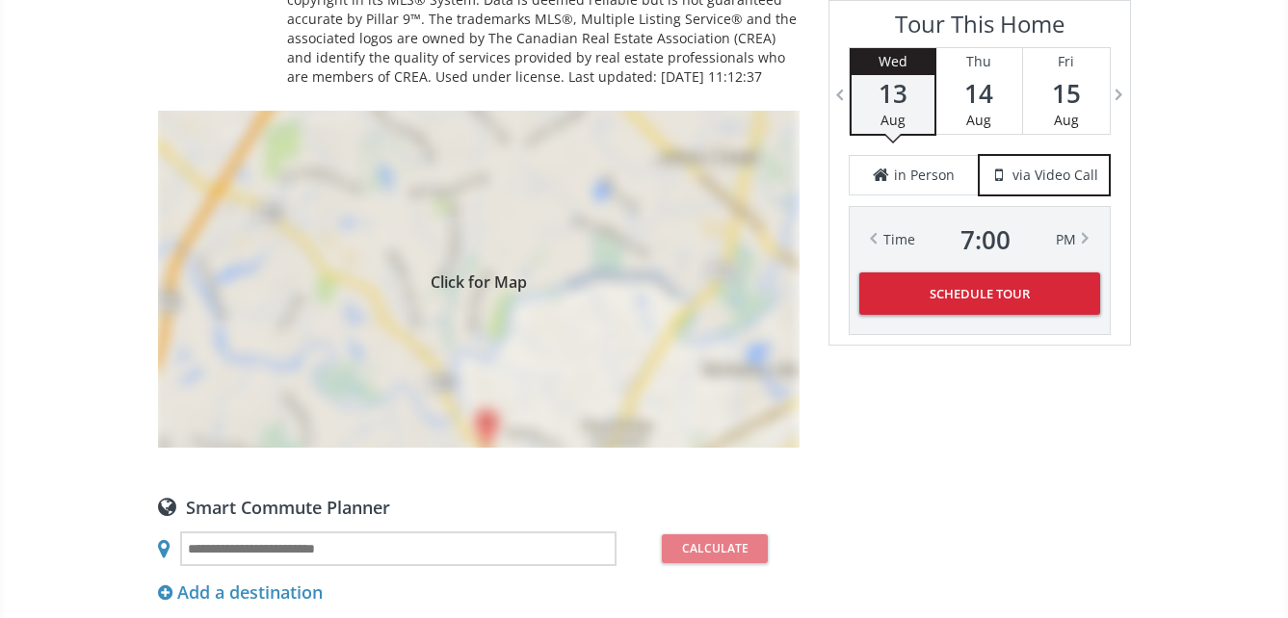
click at [455, 334] on div "Click for Map" at bounding box center [478, 279] width 641 height 337
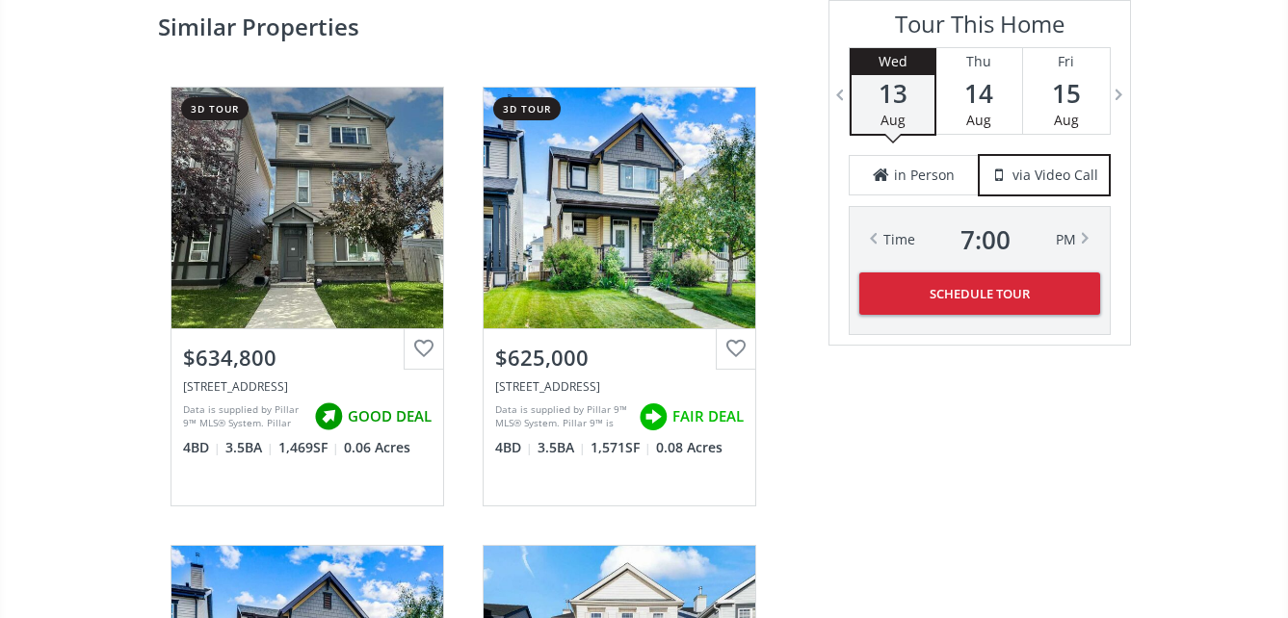
scroll to position [3082, 0]
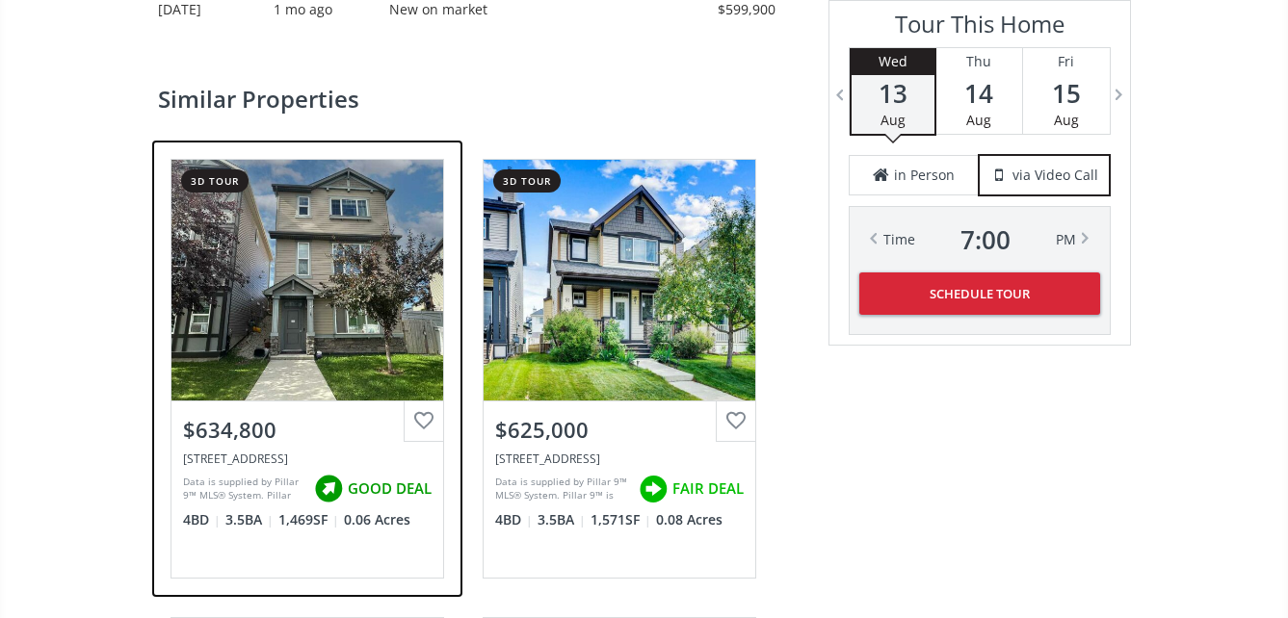
click at [321, 318] on div "View Photos & Details" at bounding box center [307, 280] width 272 height 241
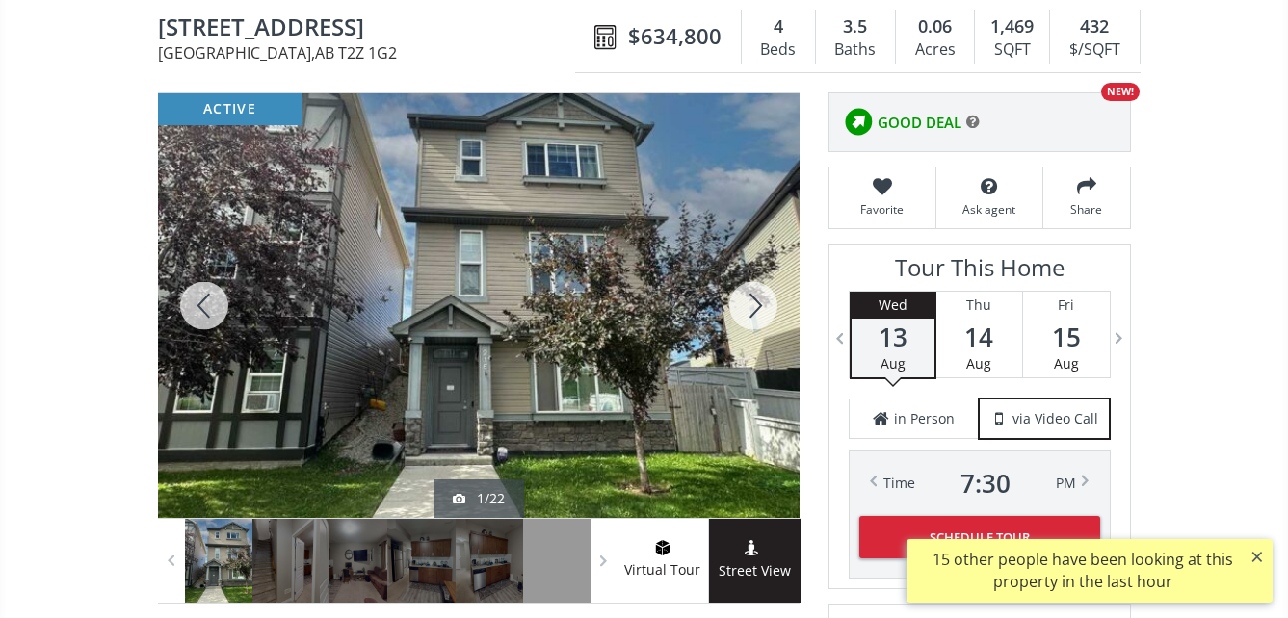
scroll to position [193, 0]
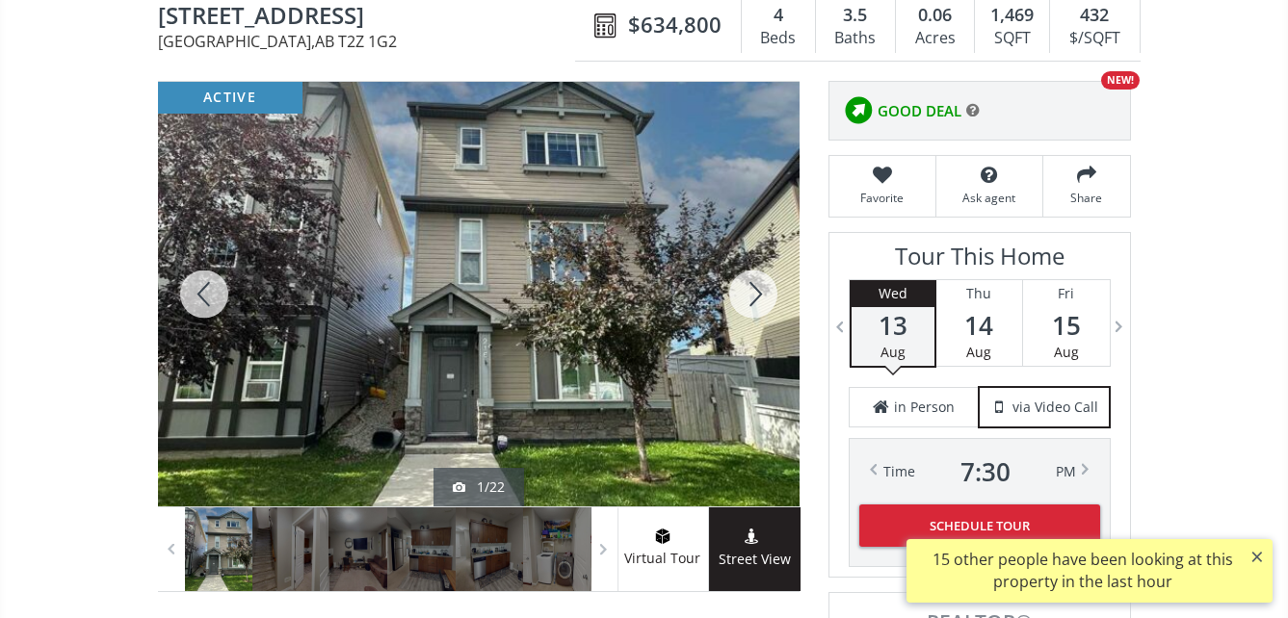
click at [755, 289] on div at bounding box center [753, 294] width 92 height 425
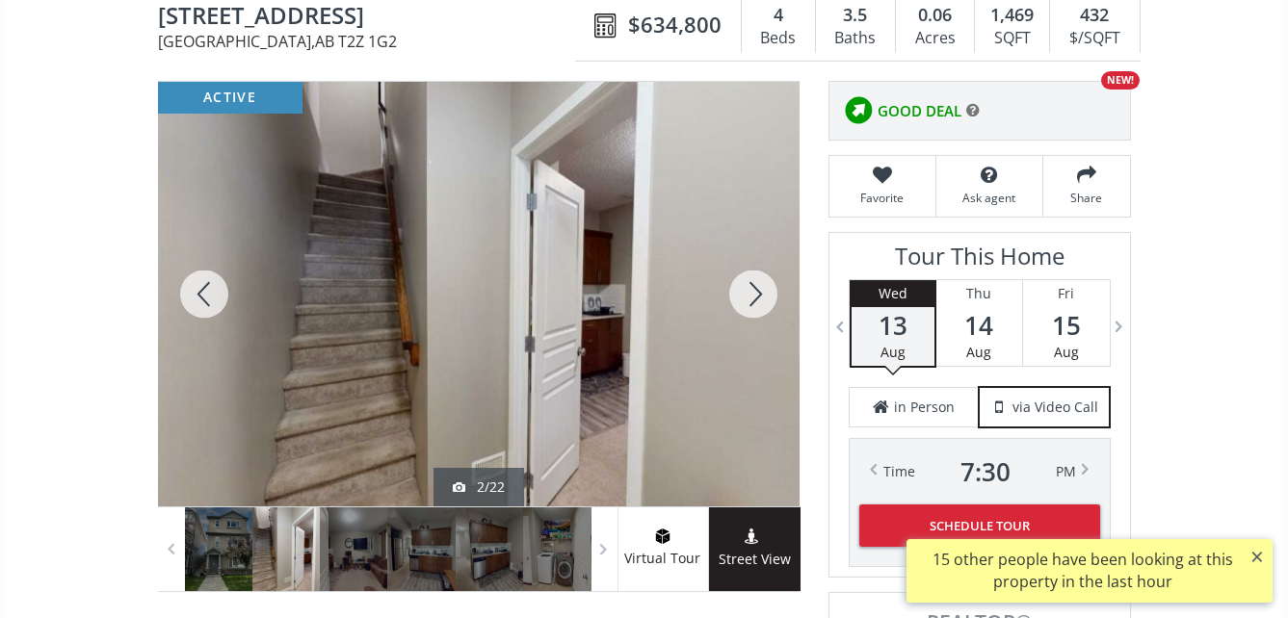
click at [762, 290] on div at bounding box center [753, 294] width 92 height 425
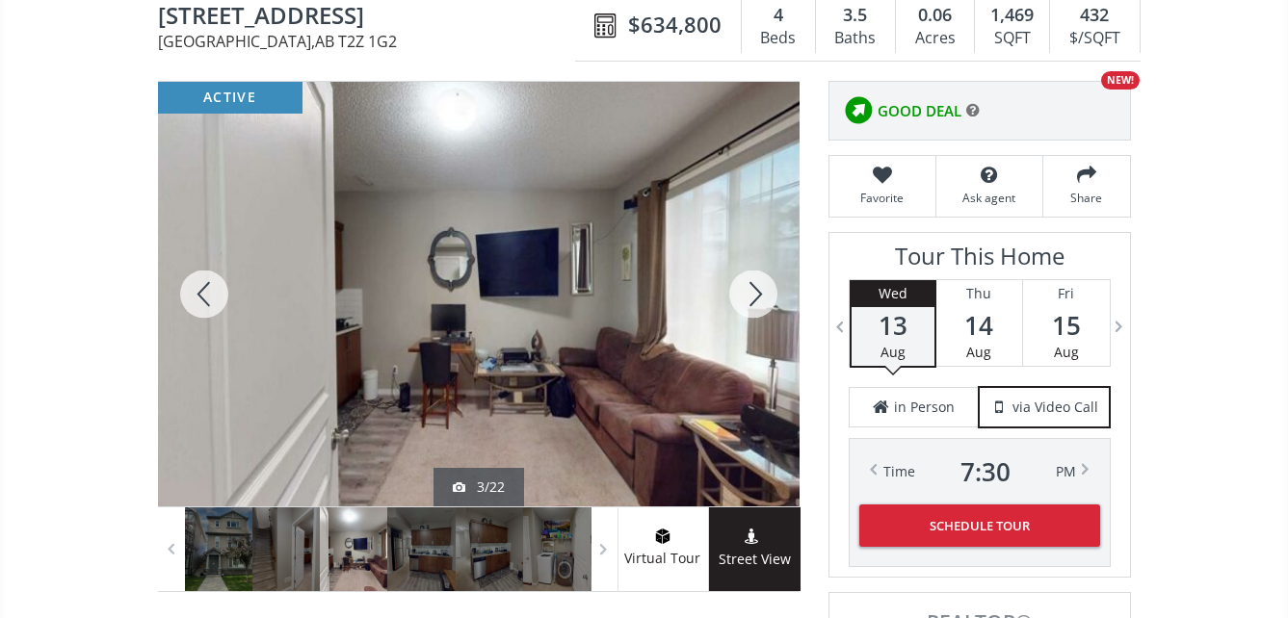
click at [762, 290] on div at bounding box center [753, 294] width 92 height 425
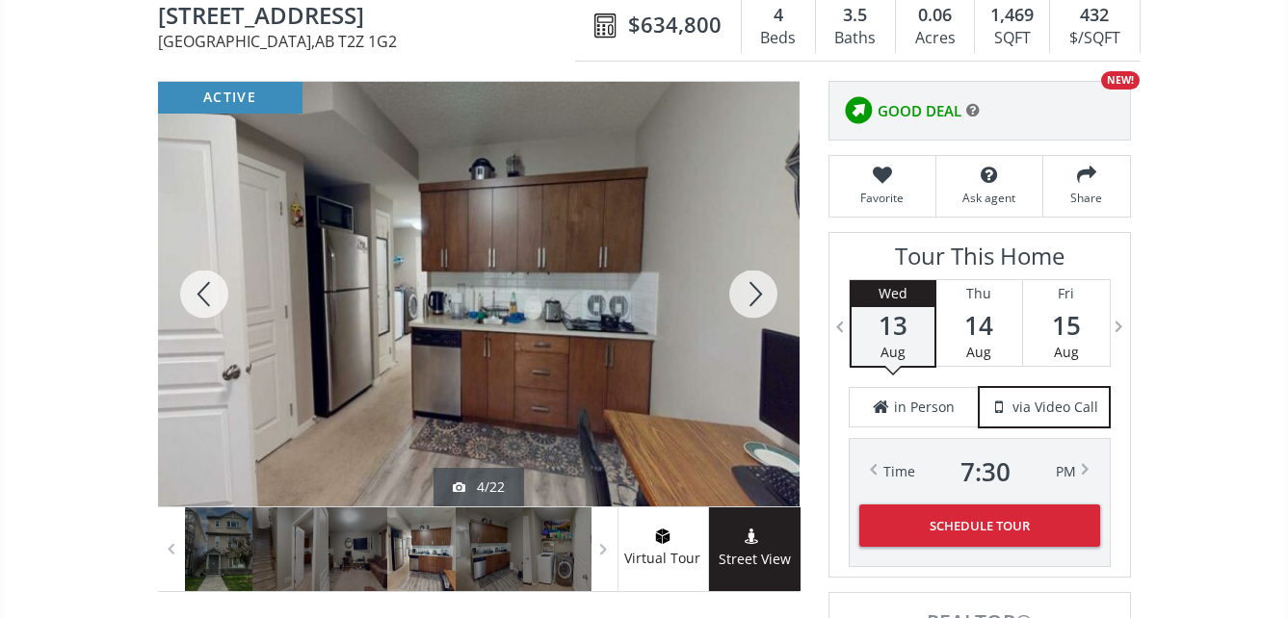
click at [754, 286] on div at bounding box center [753, 294] width 92 height 425
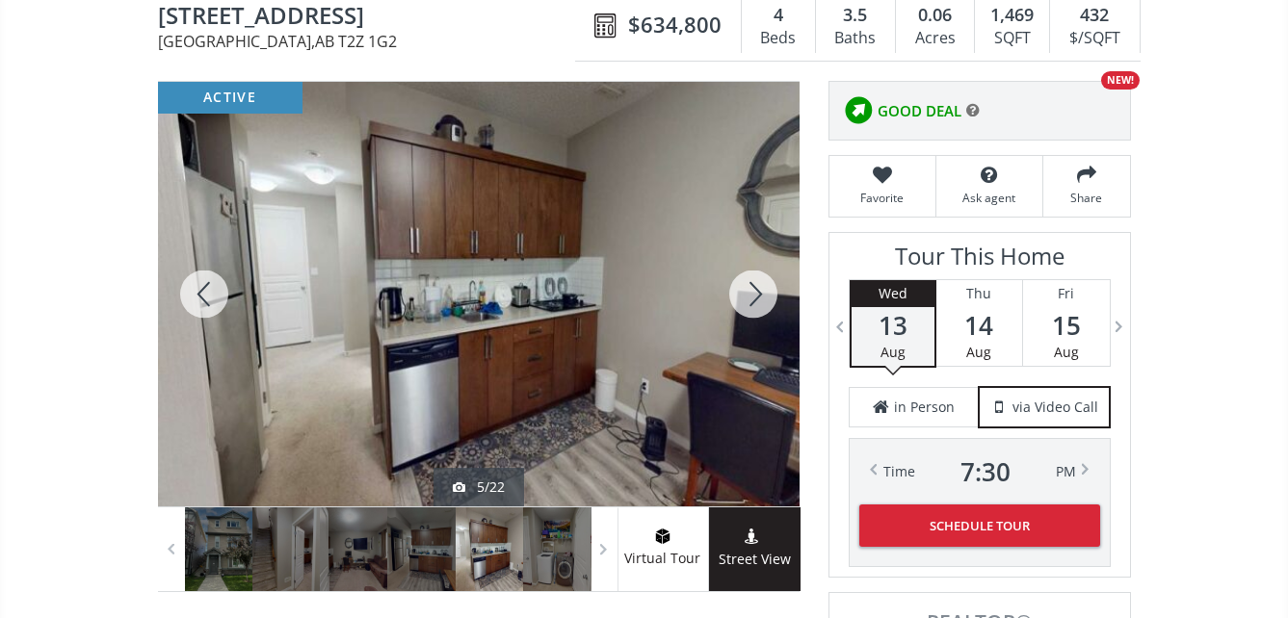
click at [754, 286] on div at bounding box center [753, 294] width 92 height 425
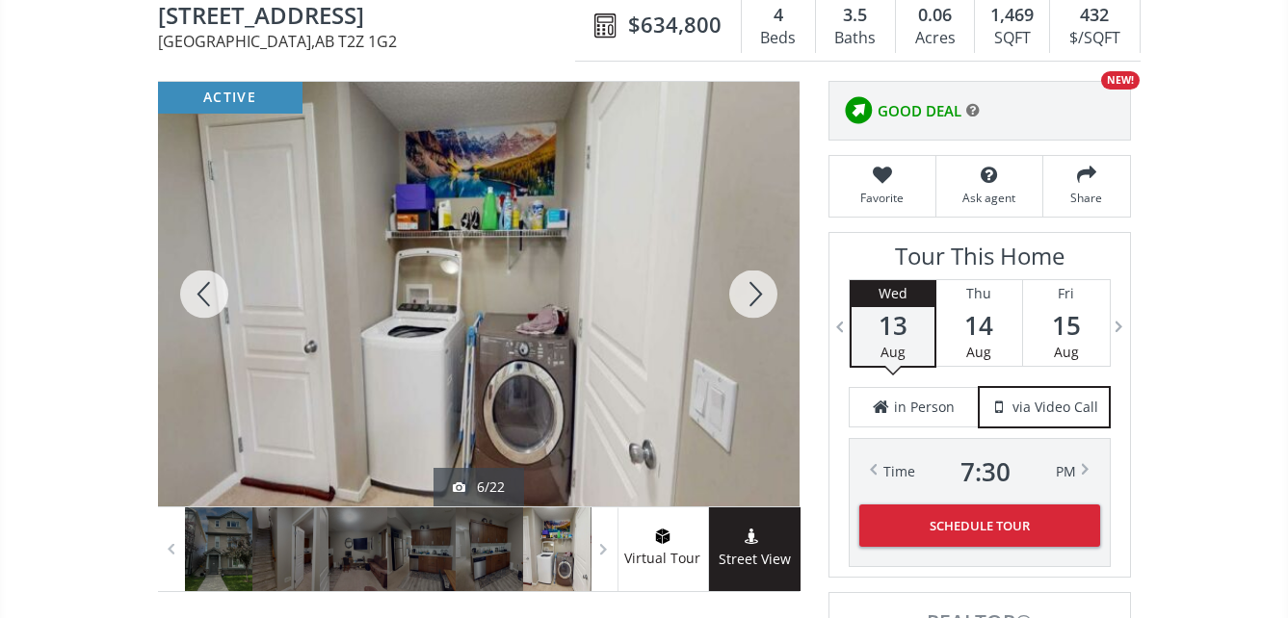
click at [754, 286] on div at bounding box center [753, 294] width 92 height 425
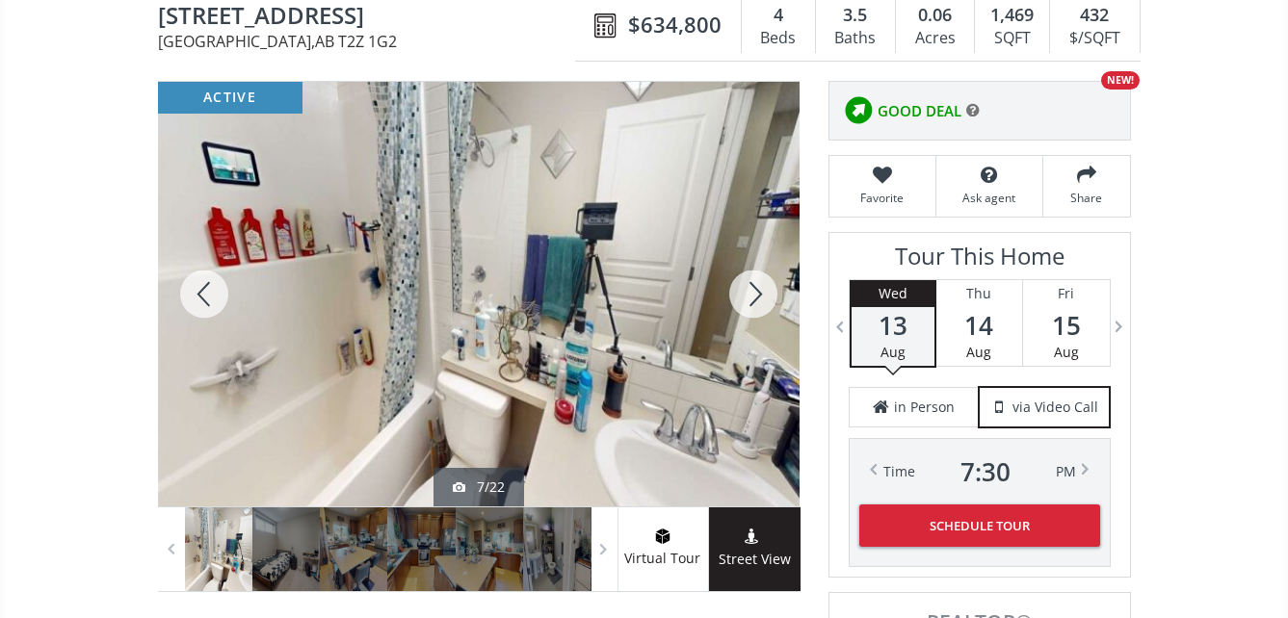
click at [754, 286] on div at bounding box center [753, 294] width 92 height 425
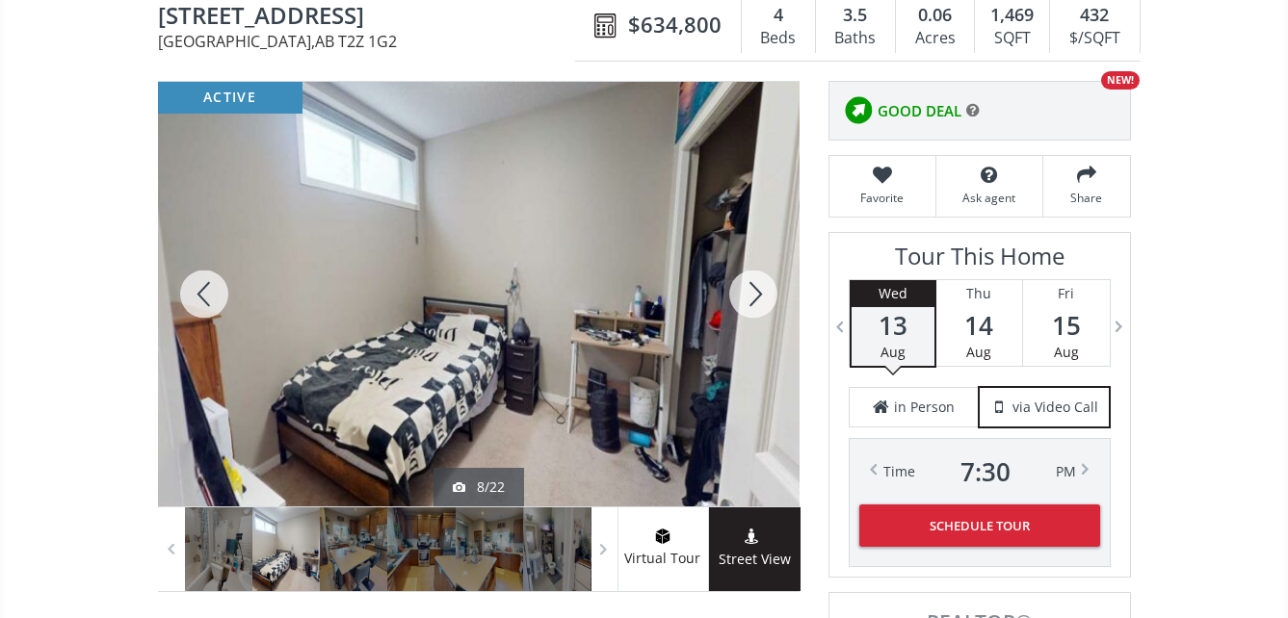
click at [754, 286] on div at bounding box center [753, 294] width 92 height 425
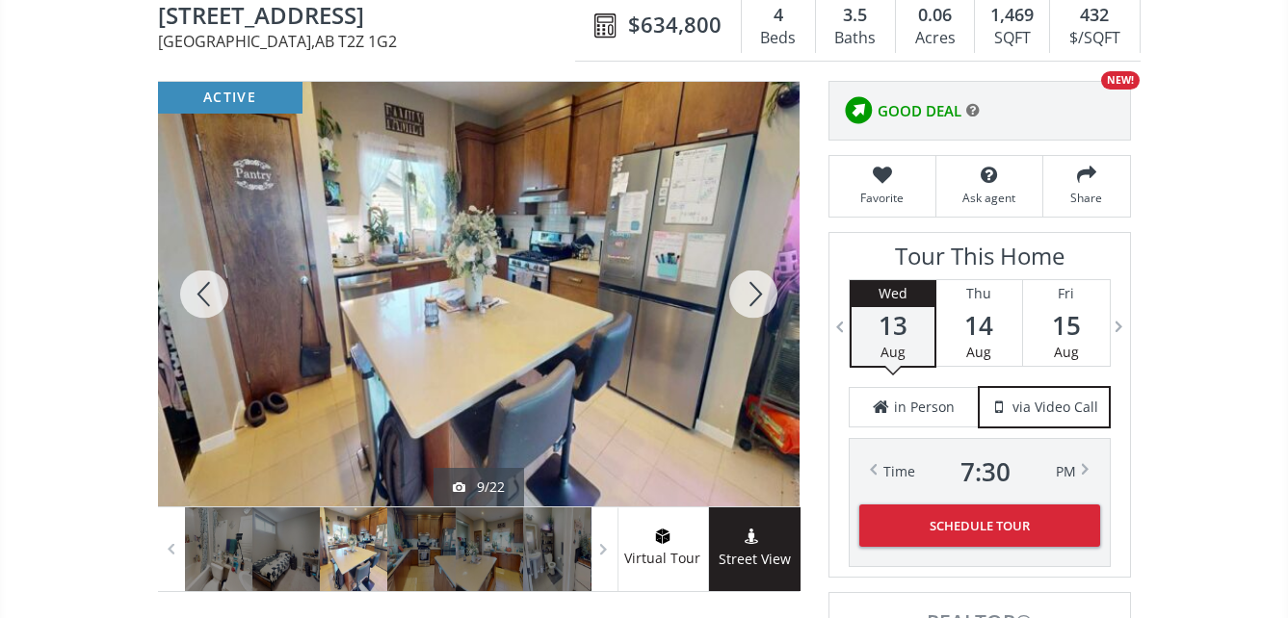
click at [754, 286] on div at bounding box center [753, 294] width 92 height 425
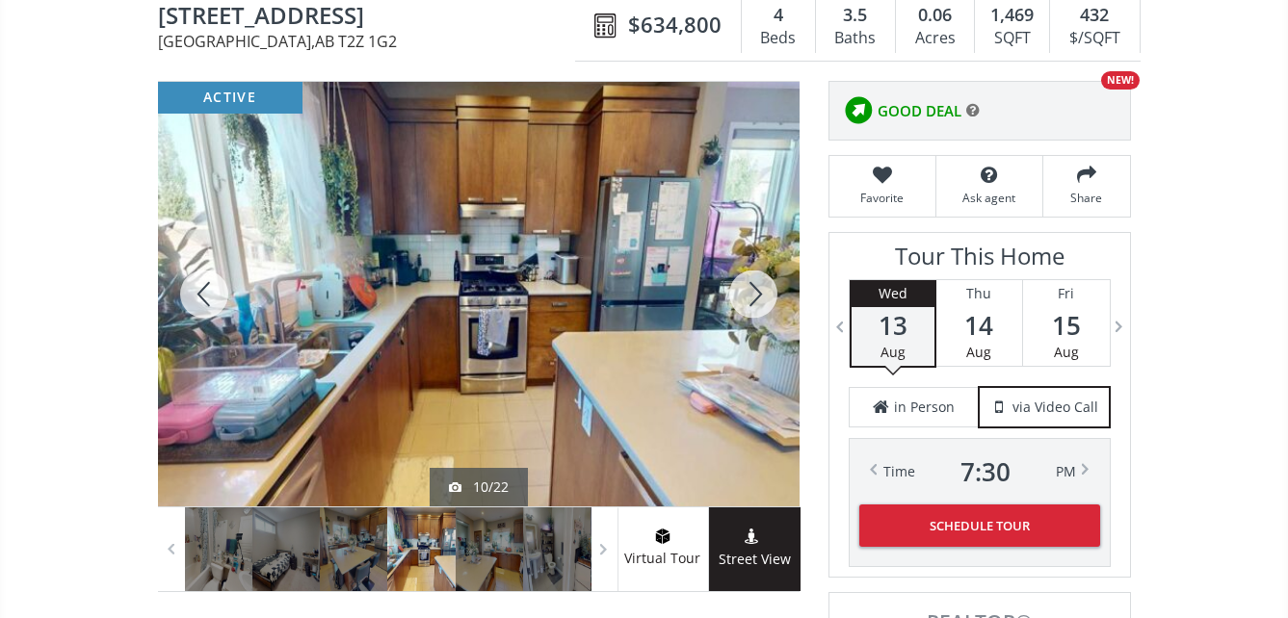
click at [754, 290] on div at bounding box center [753, 294] width 92 height 425
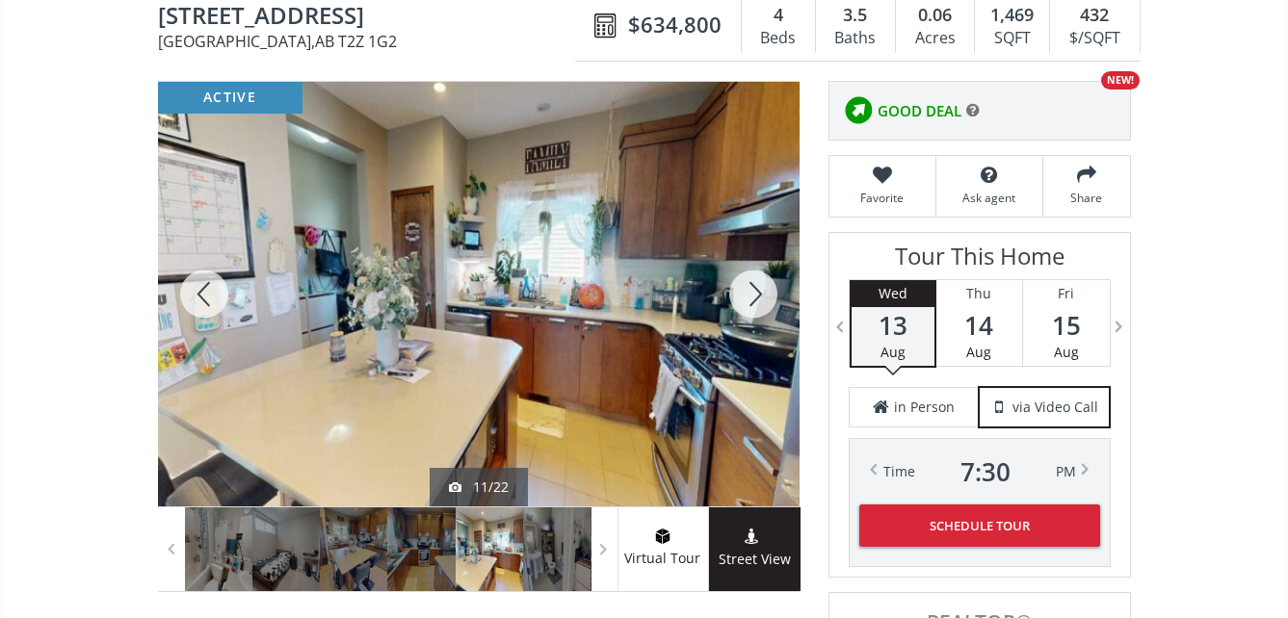
click at [755, 290] on div at bounding box center [753, 294] width 92 height 425
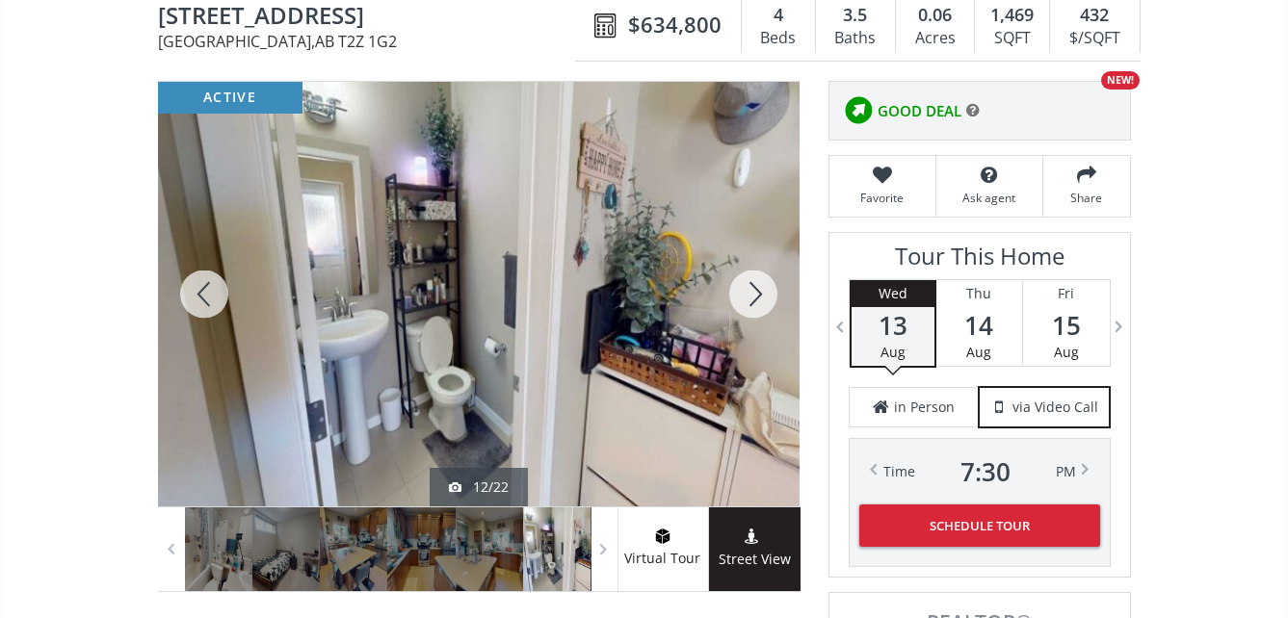
click at [755, 290] on div at bounding box center [753, 294] width 92 height 425
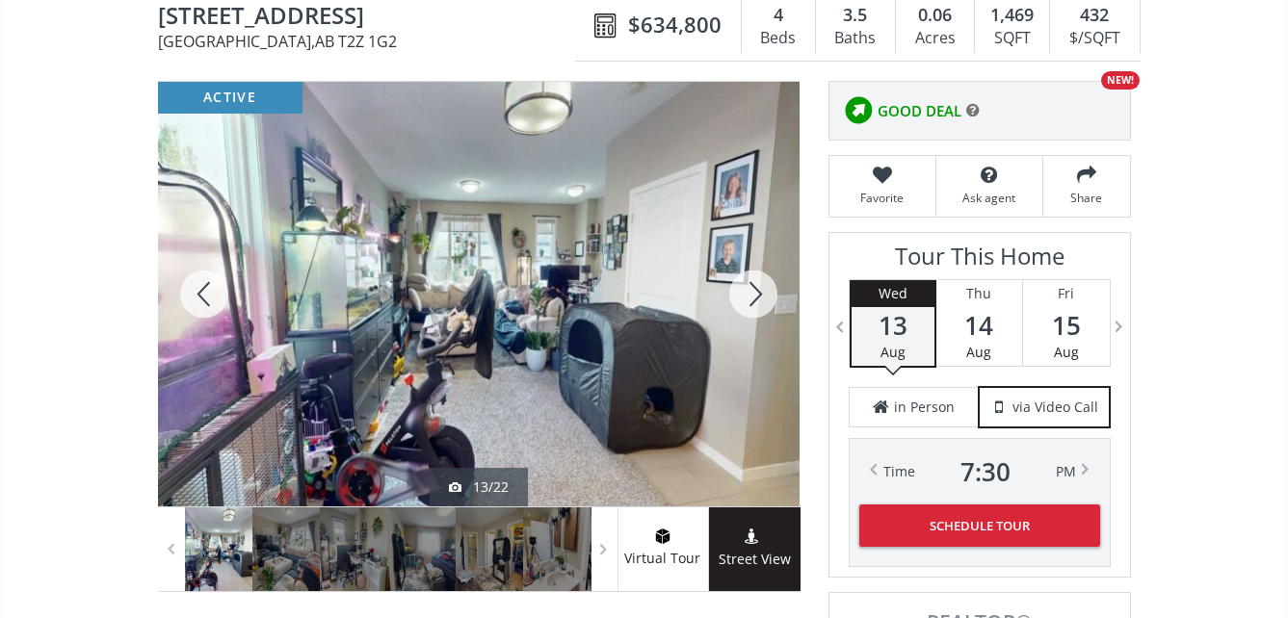
click at [755, 289] on div at bounding box center [753, 294] width 92 height 425
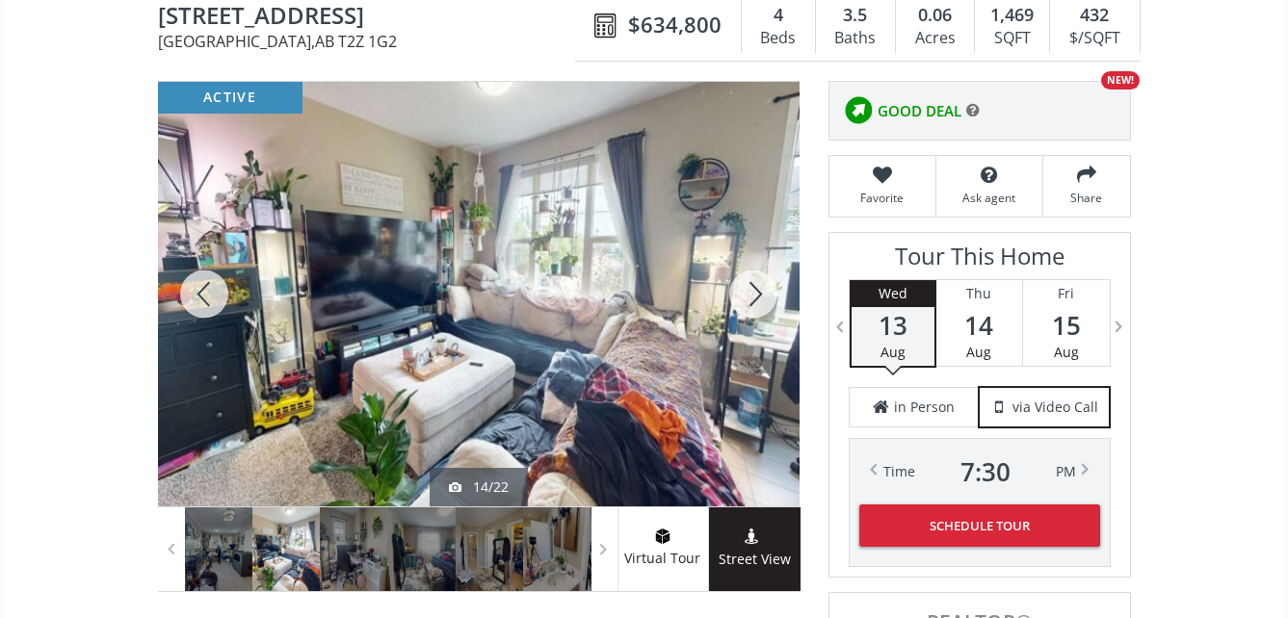
click at [754, 289] on div at bounding box center [753, 294] width 92 height 425
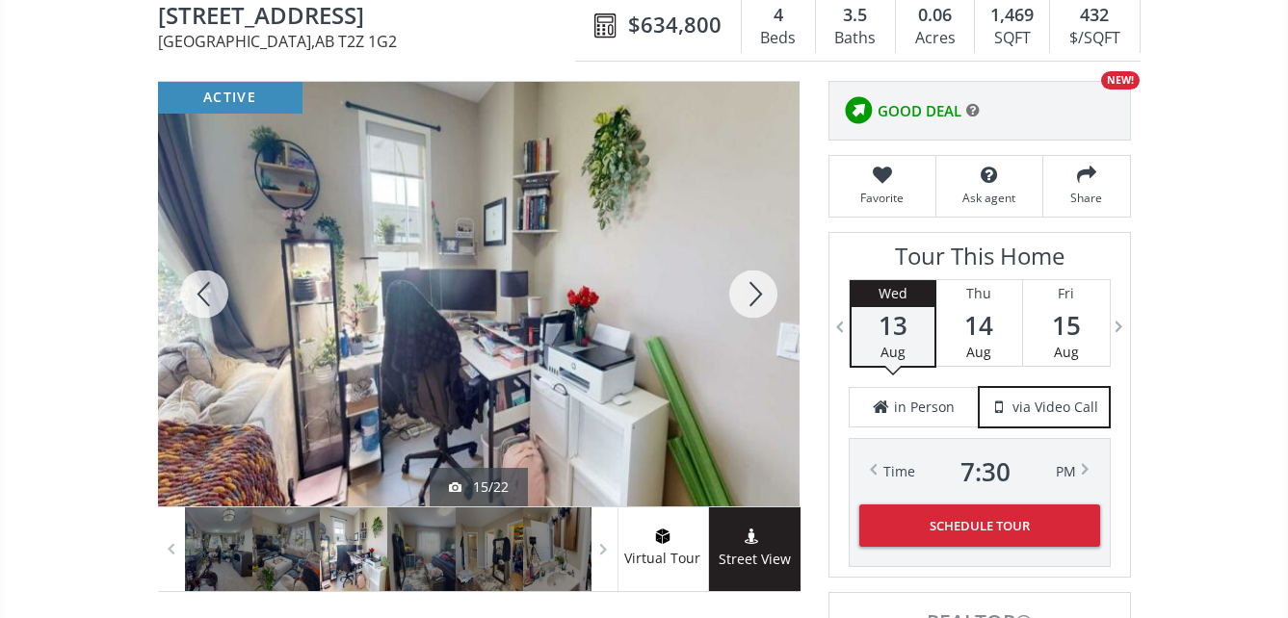
click at [753, 289] on div at bounding box center [753, 294] width 92 height 425
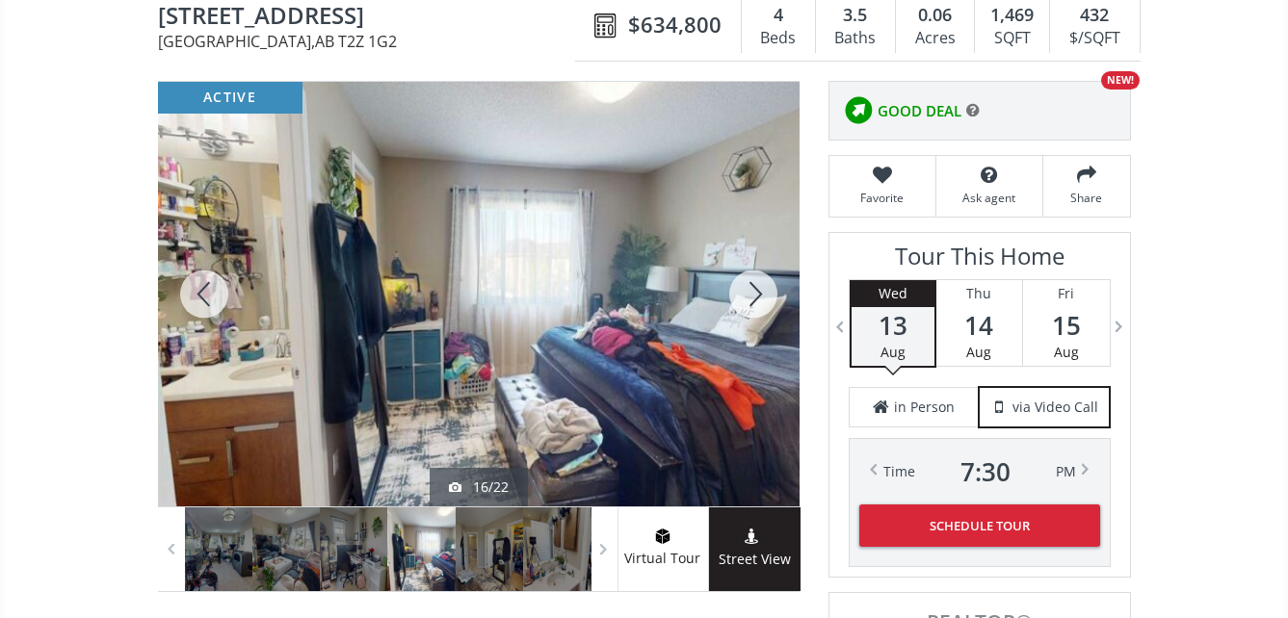
click at [750, 292] on div at bounding box center [753, 294] width 92 height 425
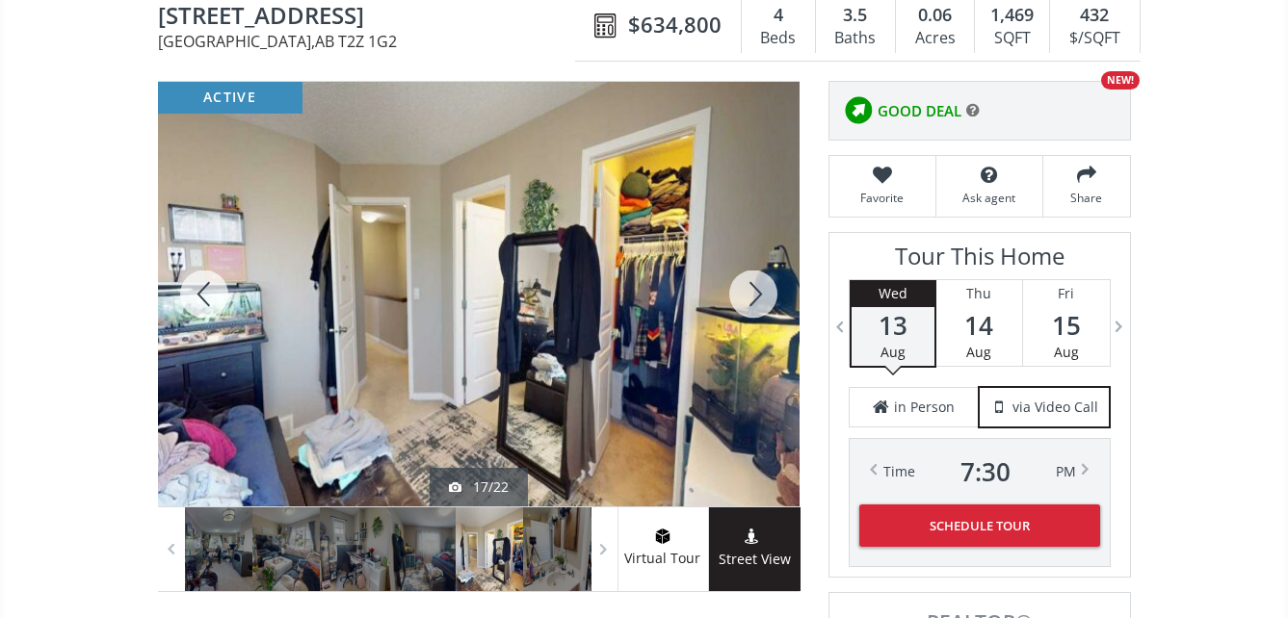
click at [750, 292] on div at bounding box center [753, 294] width 92 height 425
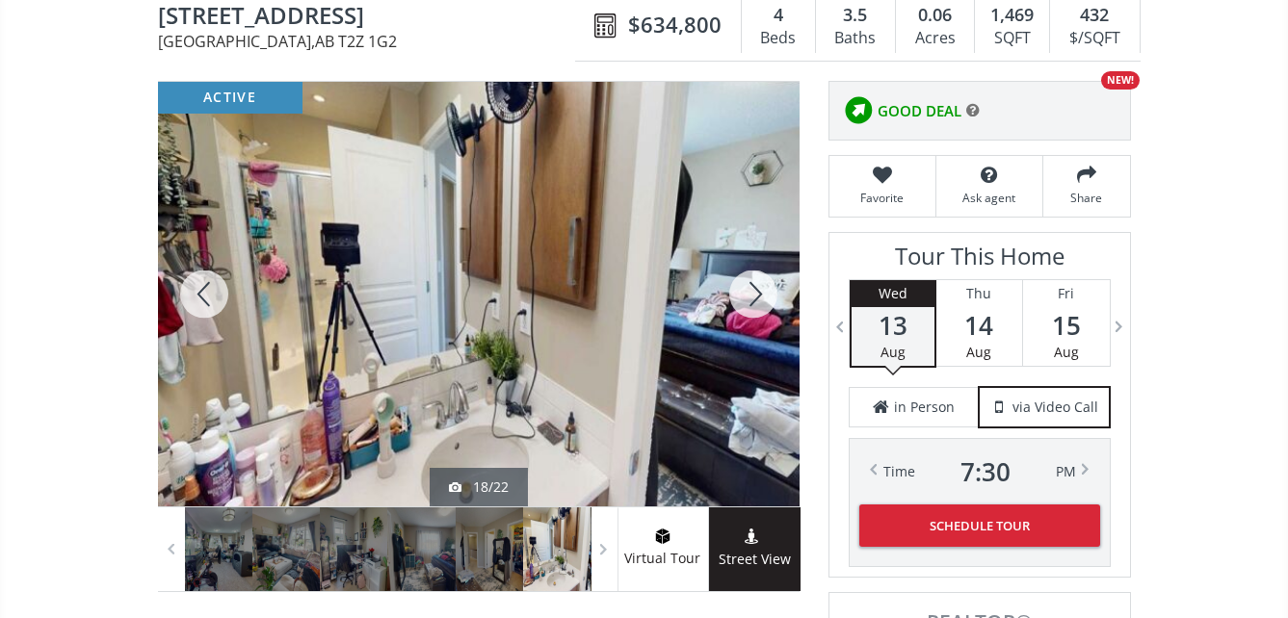
click at [752, 287] on div at bounding box center [753, 294] width 92 height 425
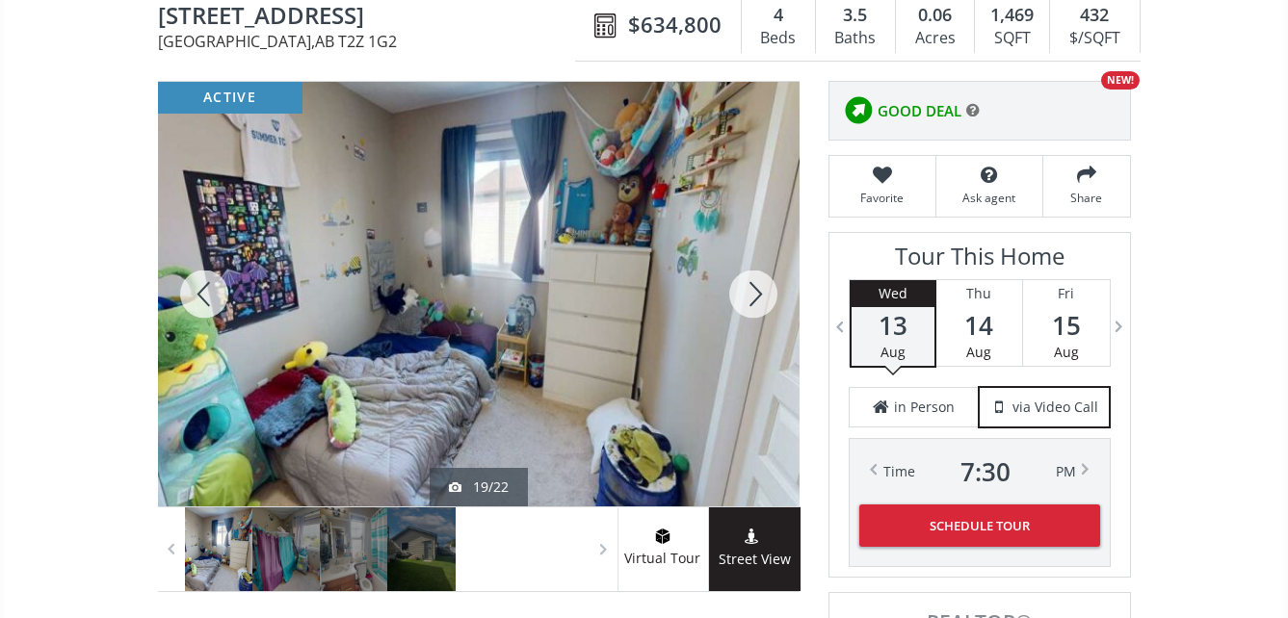
click at [752, 287] on div at bounding box center [753, 294] width 92 height 425
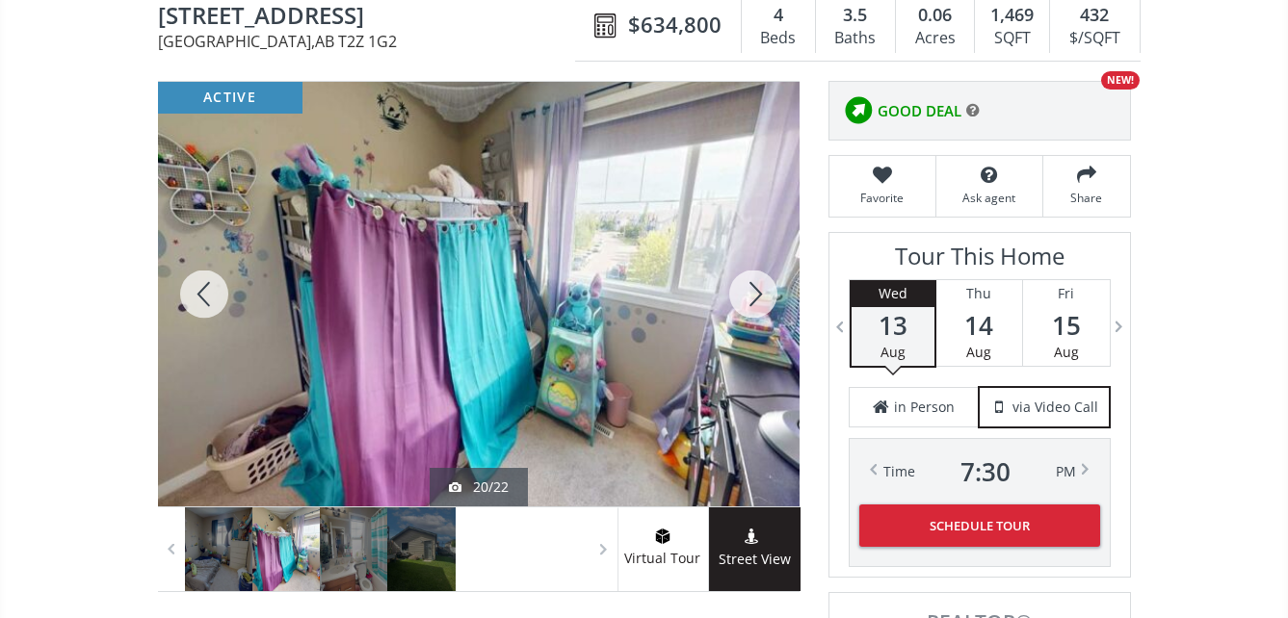
click at [752, 287] on div at bounding box center [753, 294] width 92 height 425
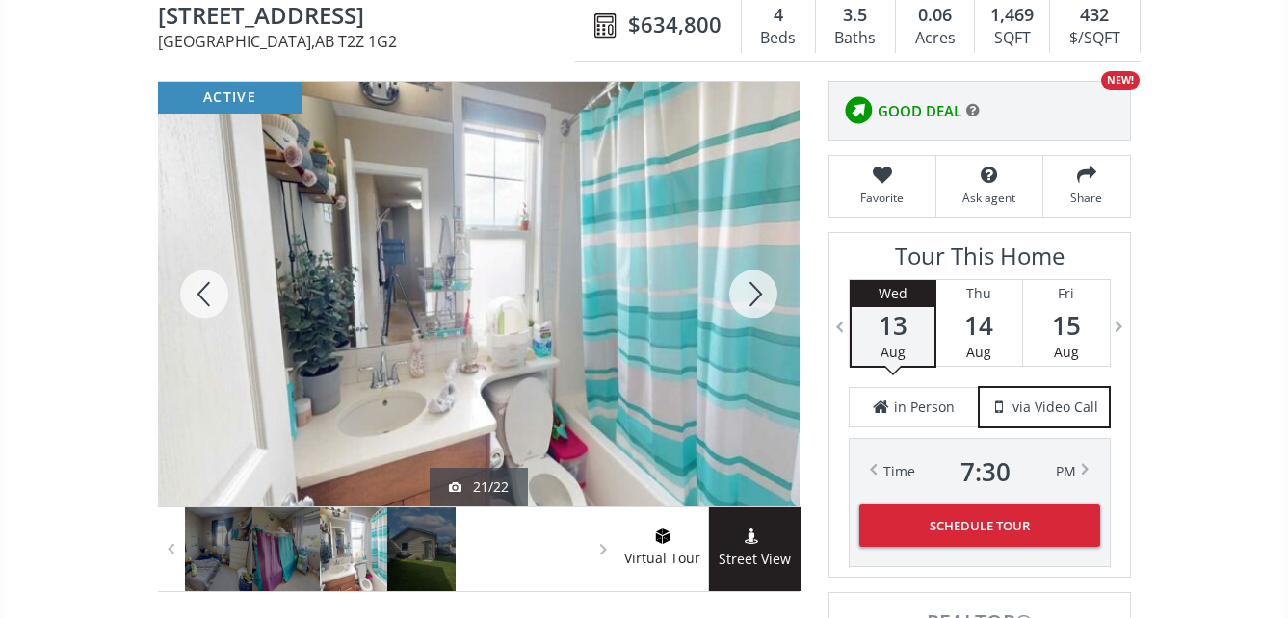
click at [752, 287] on div at bounding box center [753, 294] width 92 height 425
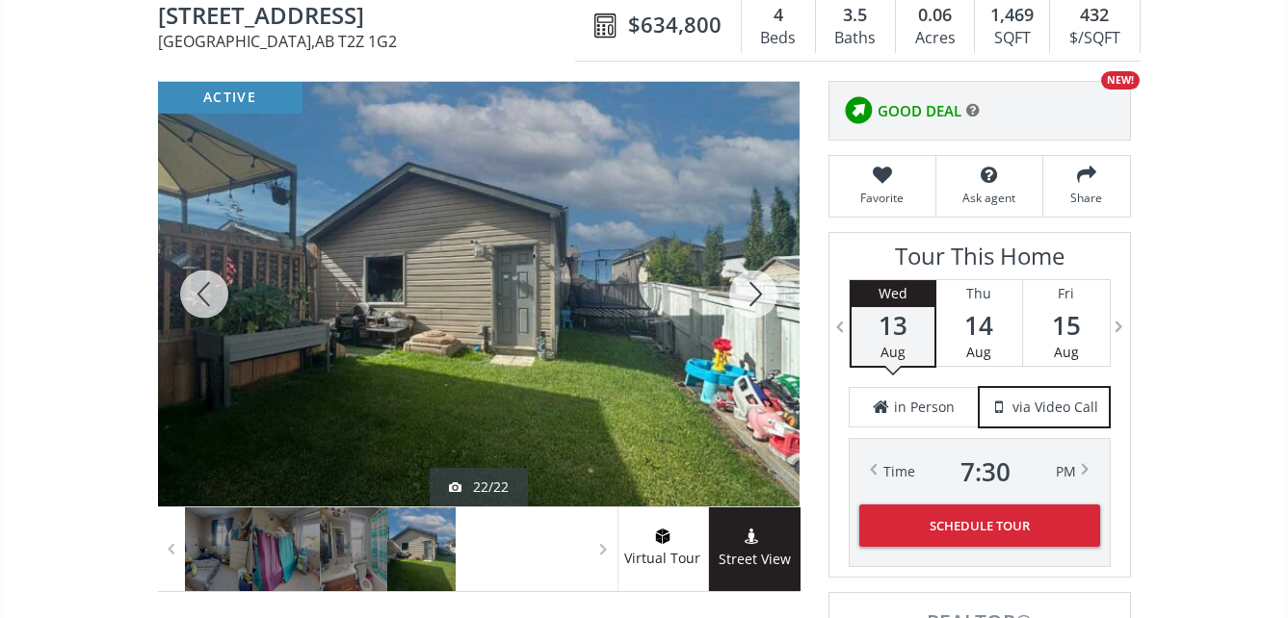
click at [754, 286] on div at bounding box center [753, 294] width 92 height 425
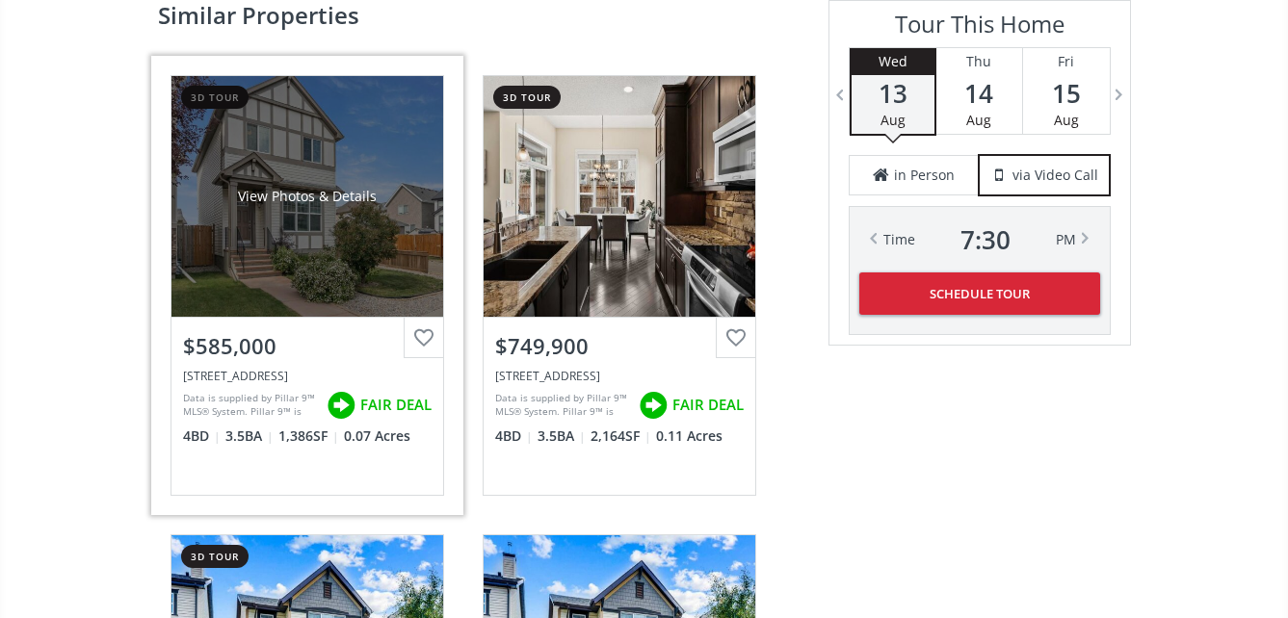
scroll to position [2889, 0]
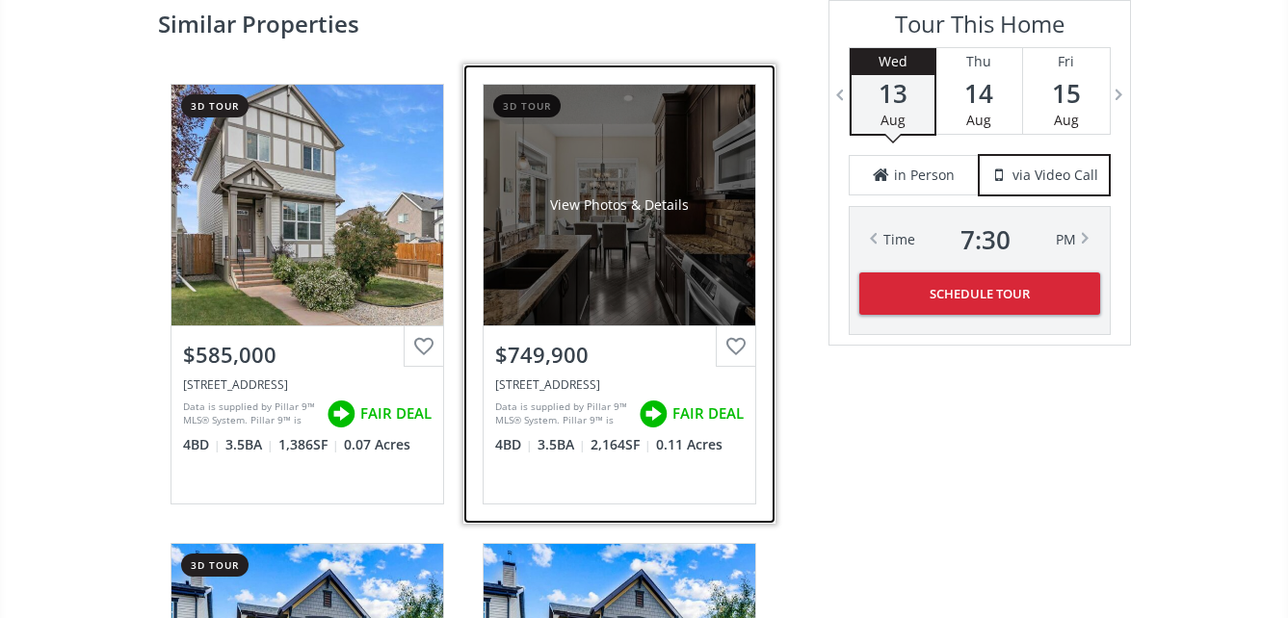
click at [615, 242] on div "View Photos & Details" at bounding box center [619, 205] width 272 height 241
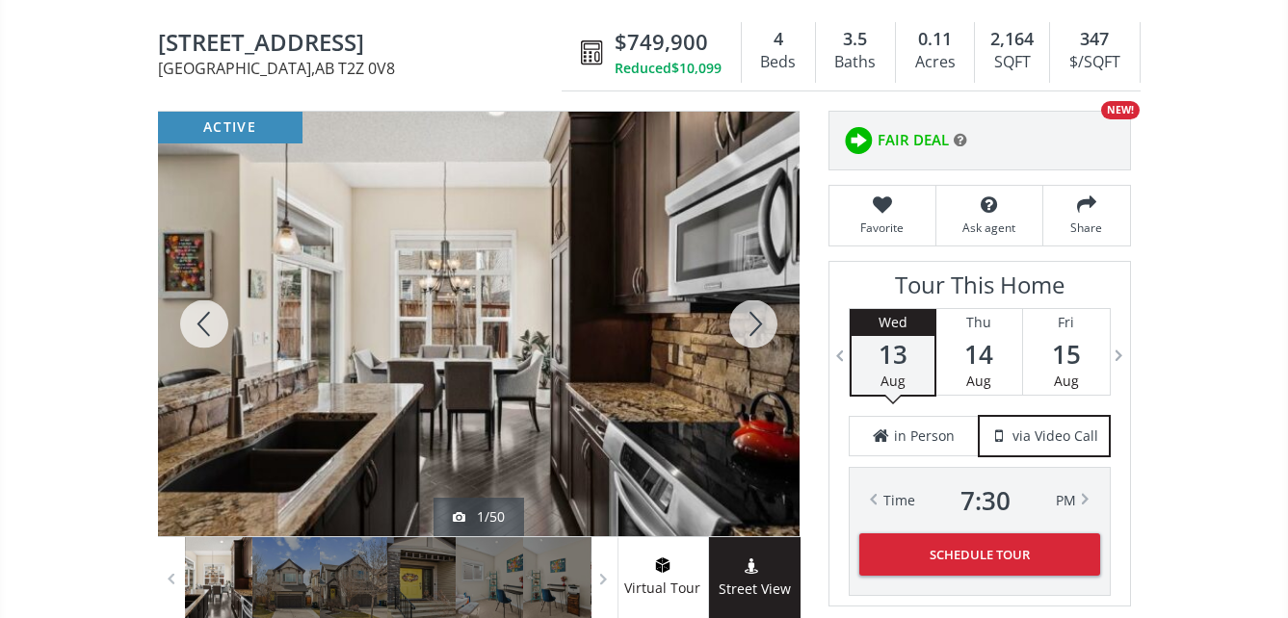
scroll to position [193, 0]
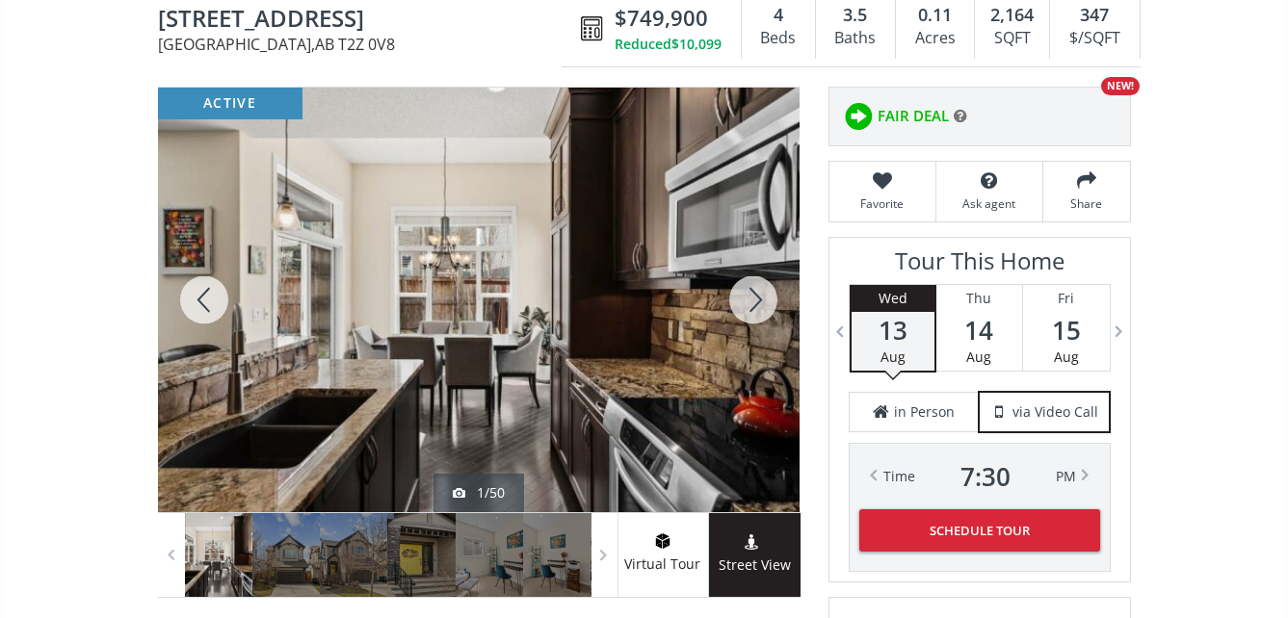
click at [537, 316] on div at bounding box center [478, 300] width 641 height 425
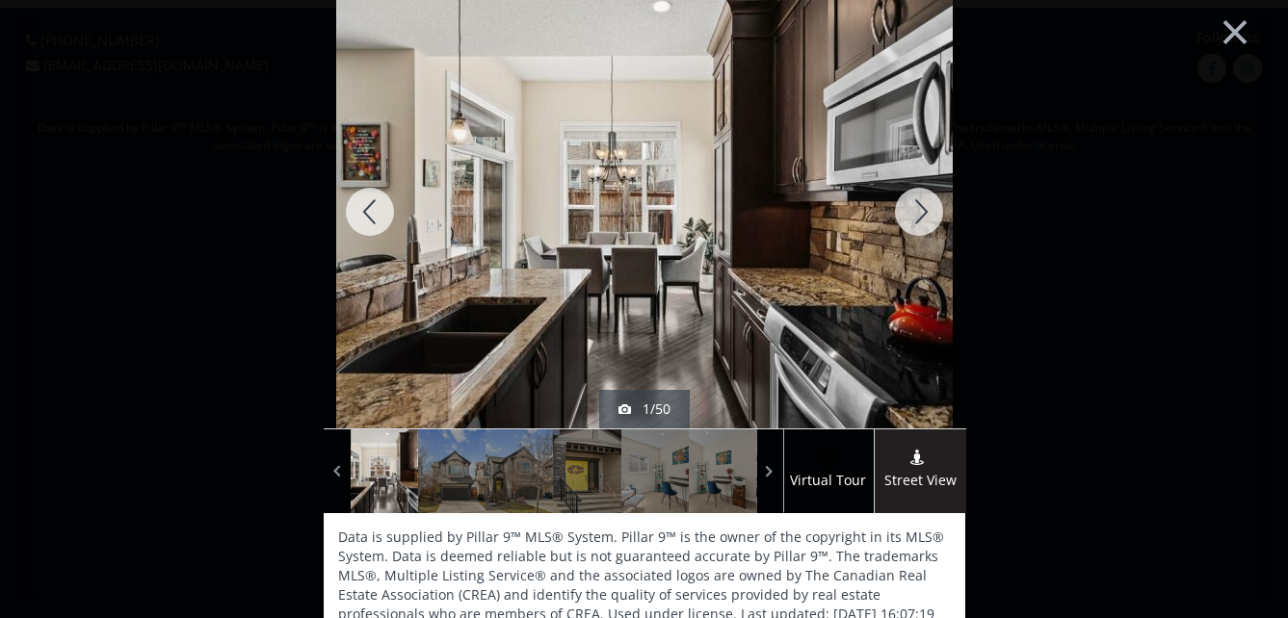
scroll to position [0, 0]
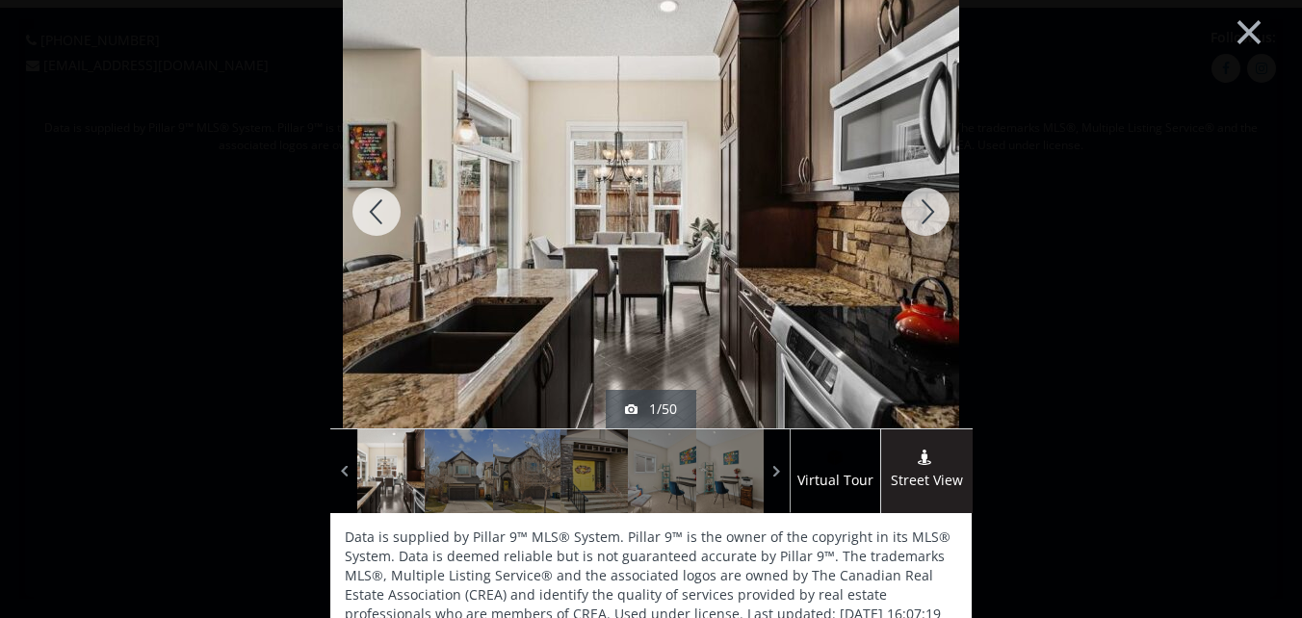
click at [917, 202] on div at bounding box center [925, 211] width 92 height 433
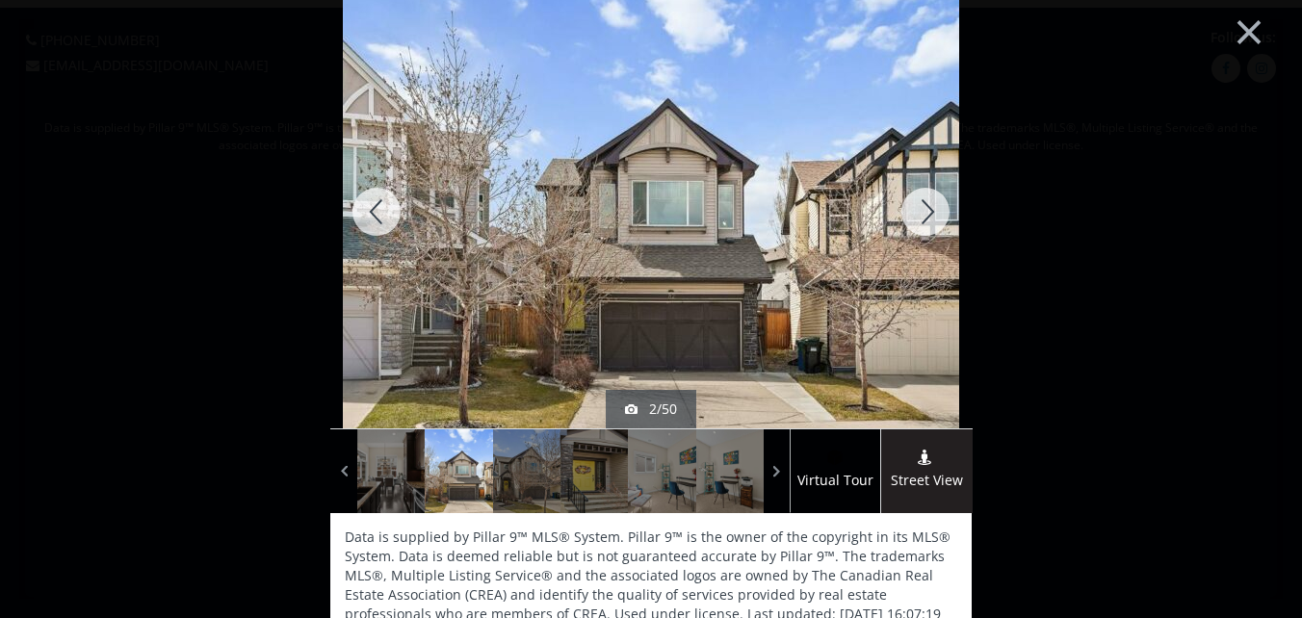
click at [917, 201] on div at bounding box center [925, 211] width 92 height 433
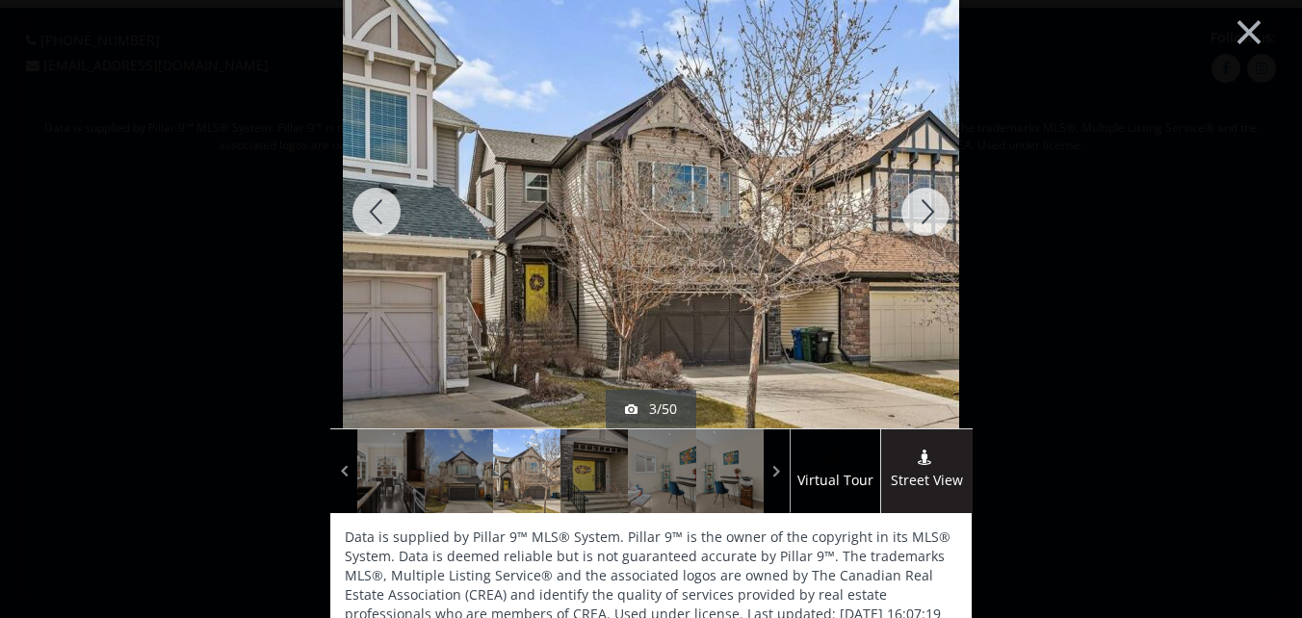
click at [917, 201] on div at bounding box center [925, 211] width 92 height 433
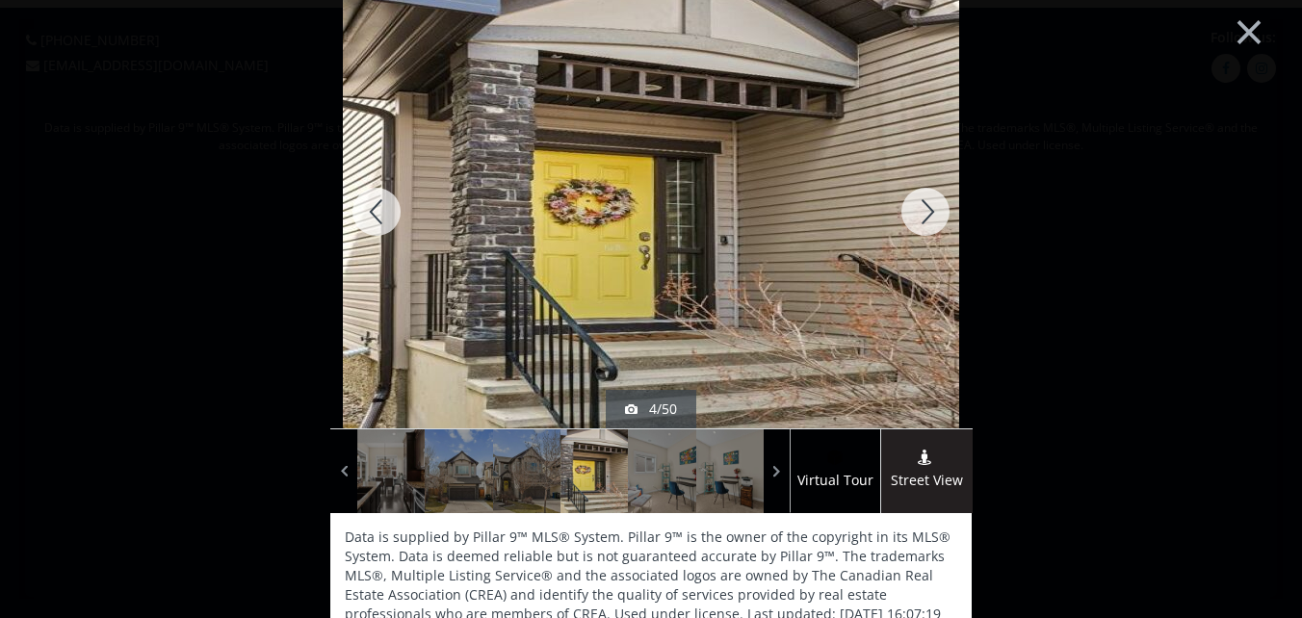
click at [917, 201] on div at bounding box center [925, 211] width 92 height 433
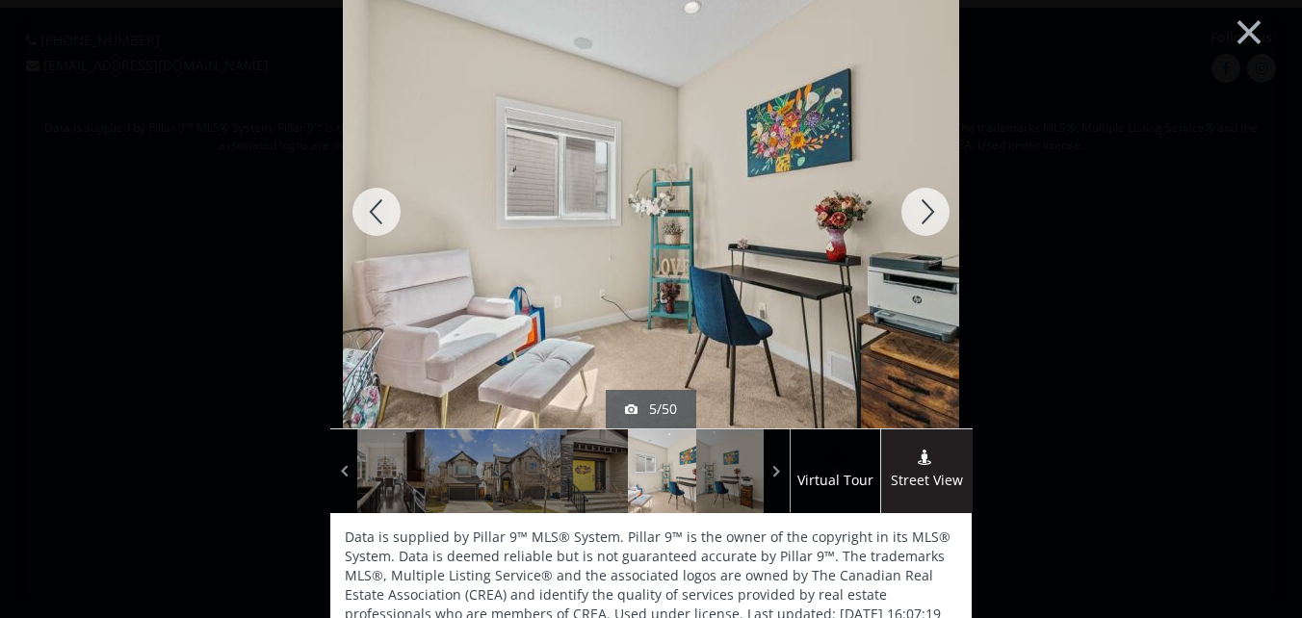
click at [917, 201] on div at bounding box center [925, 211] width 92 height 433
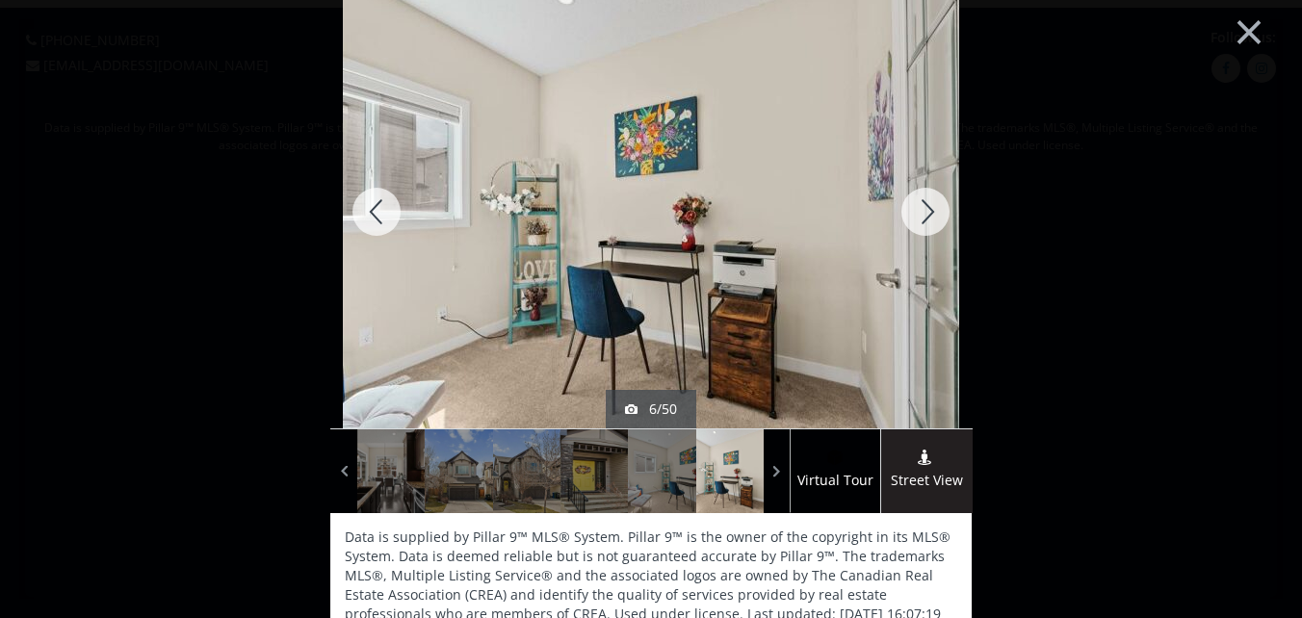
click at [917, 201] on div at bounding box center [925, 211] width 92 height 433
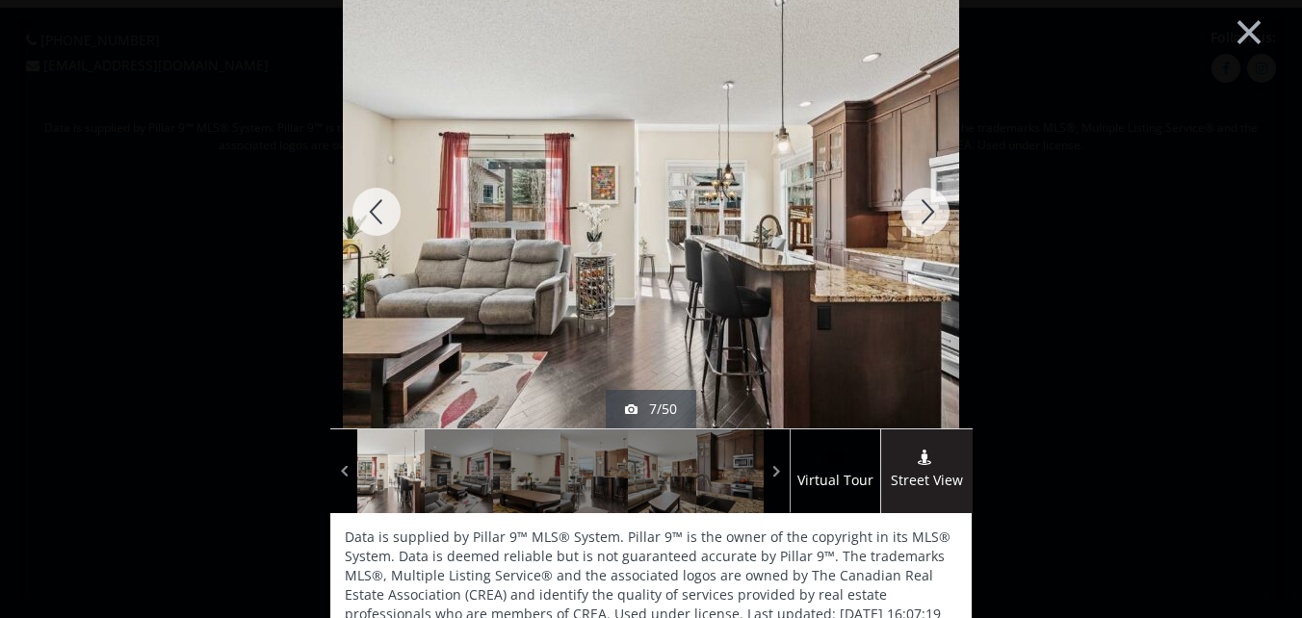
click at [917, 201] on div at bounding box center [925, 211] width 92 height 433
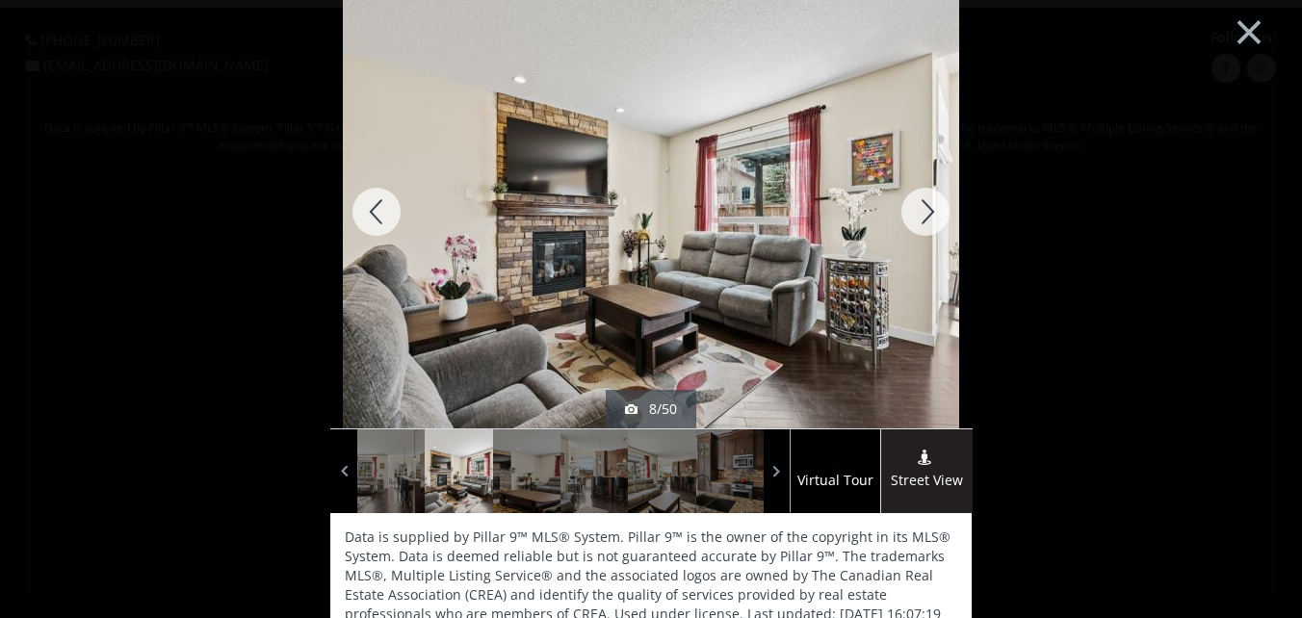
click at [917, 201] on div at bounding box center [925, 211] width 92 height 433
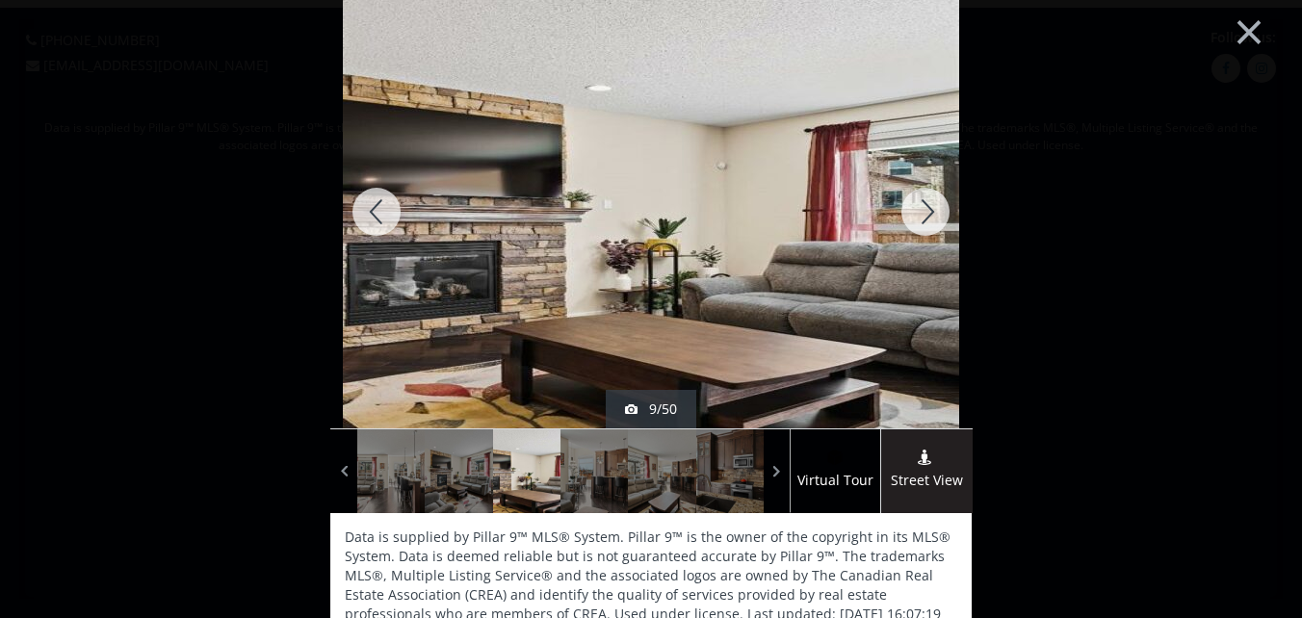
click at [917, 201] on div at bounding box center [925, 211] width 92 height 433
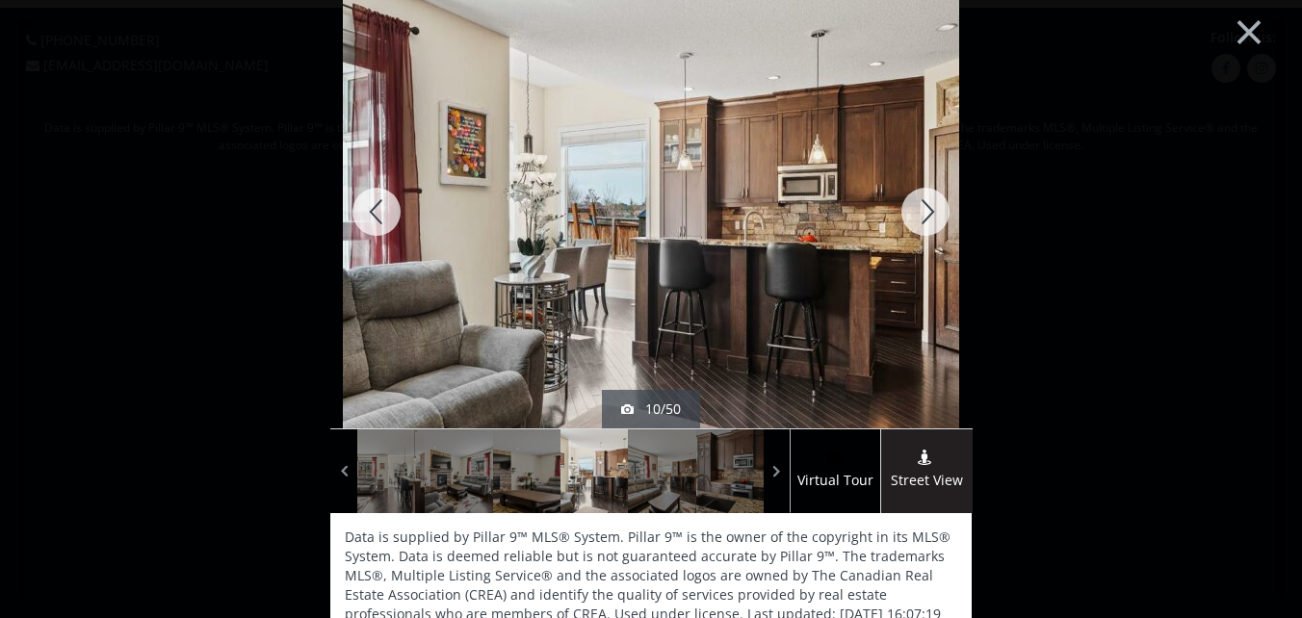
click at [918, 200] on div at bounding box center [925, 211] width 92 height 433
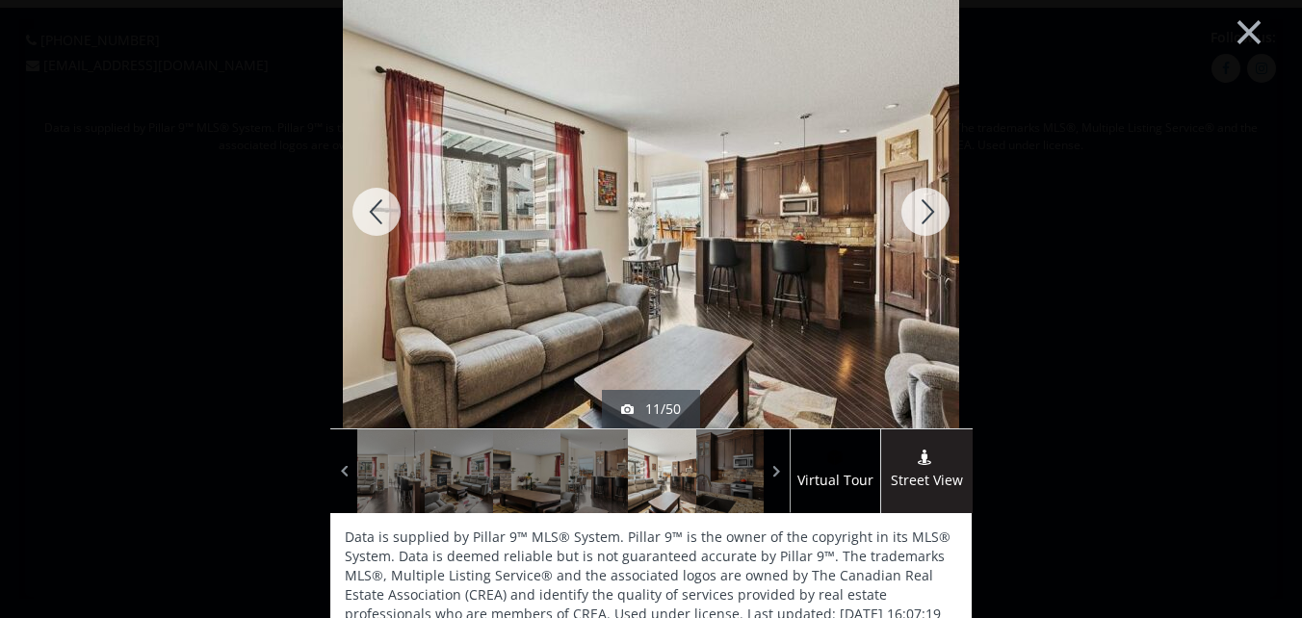
click at [919, 199] on div at bounding box center [925, 211] width 92 height 433
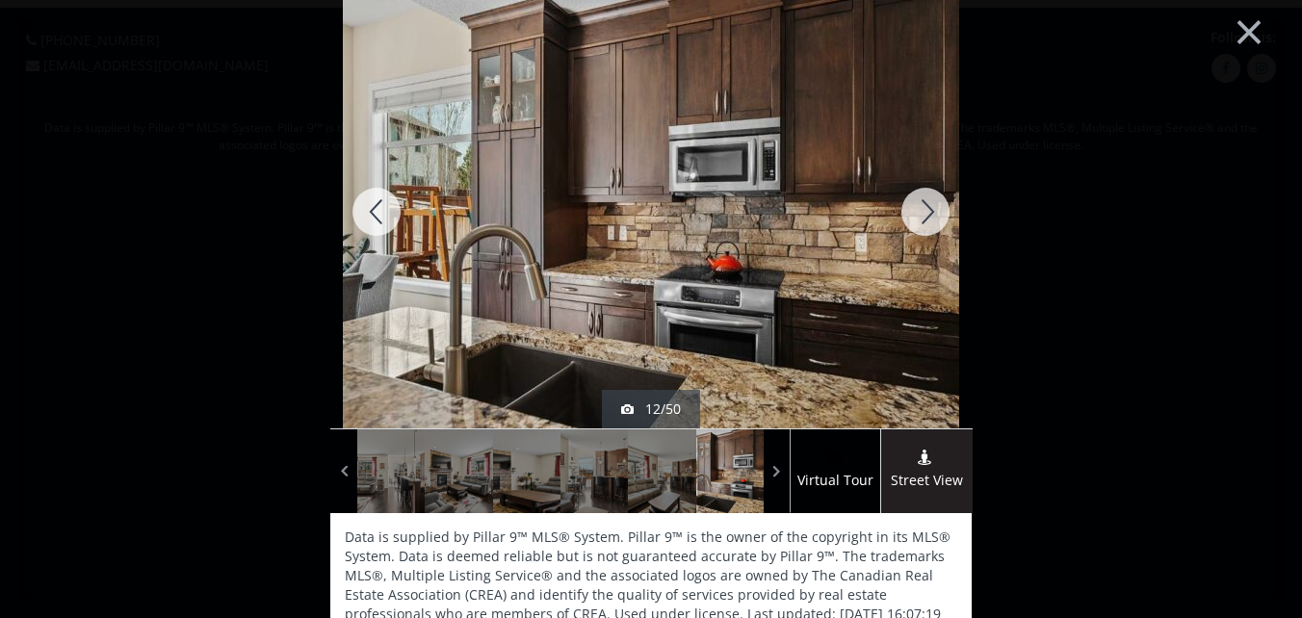
click at [919, 199] on div at bounding box center [925, 211] width 92 height 433
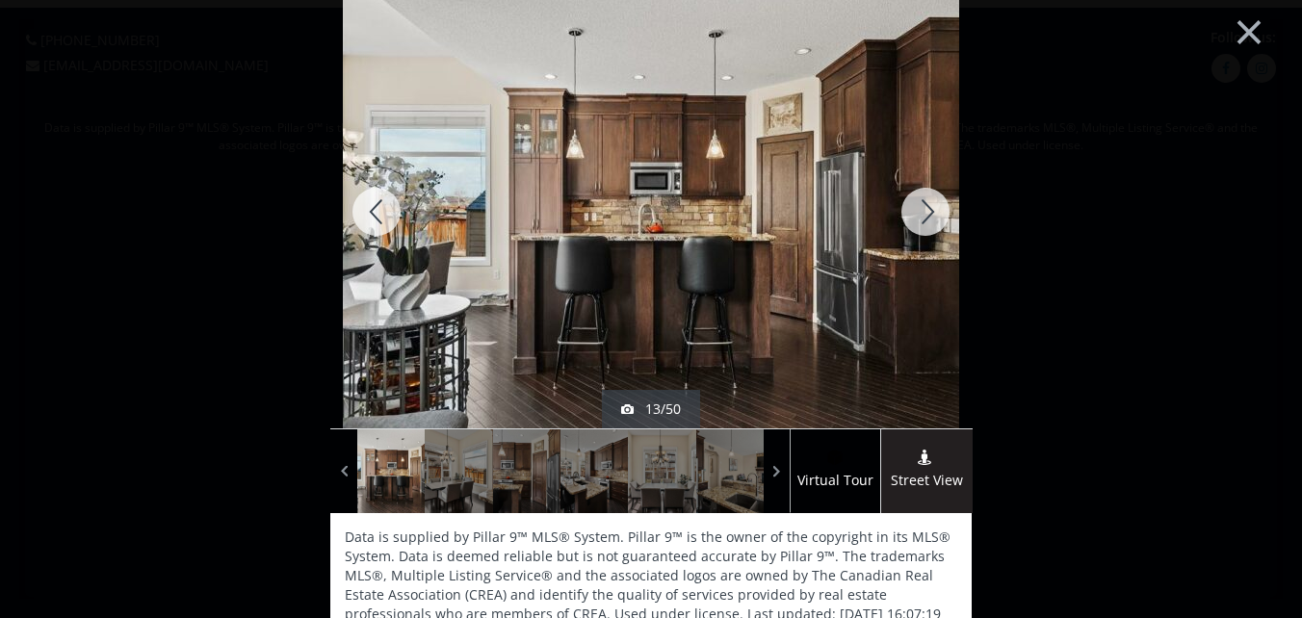
click at [919, 199] on div at bounding box center [925, 211] width 92 height 433
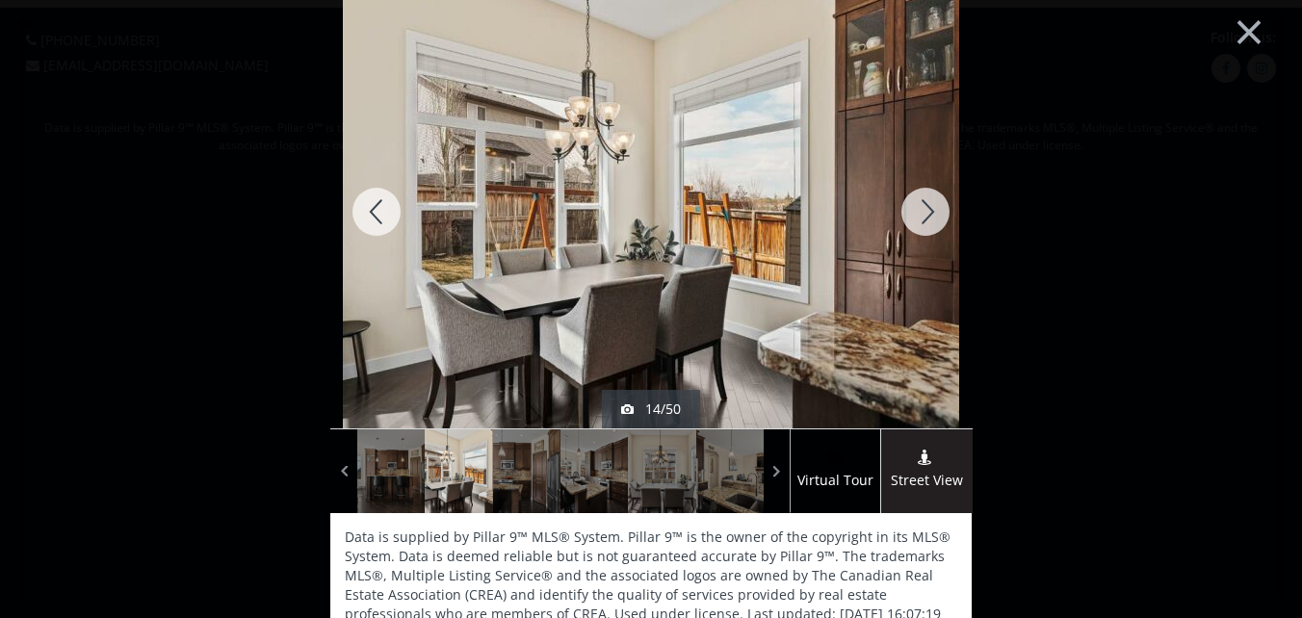
click at [919, 199] on div at bounding box center [925, 211] width 92 height 433
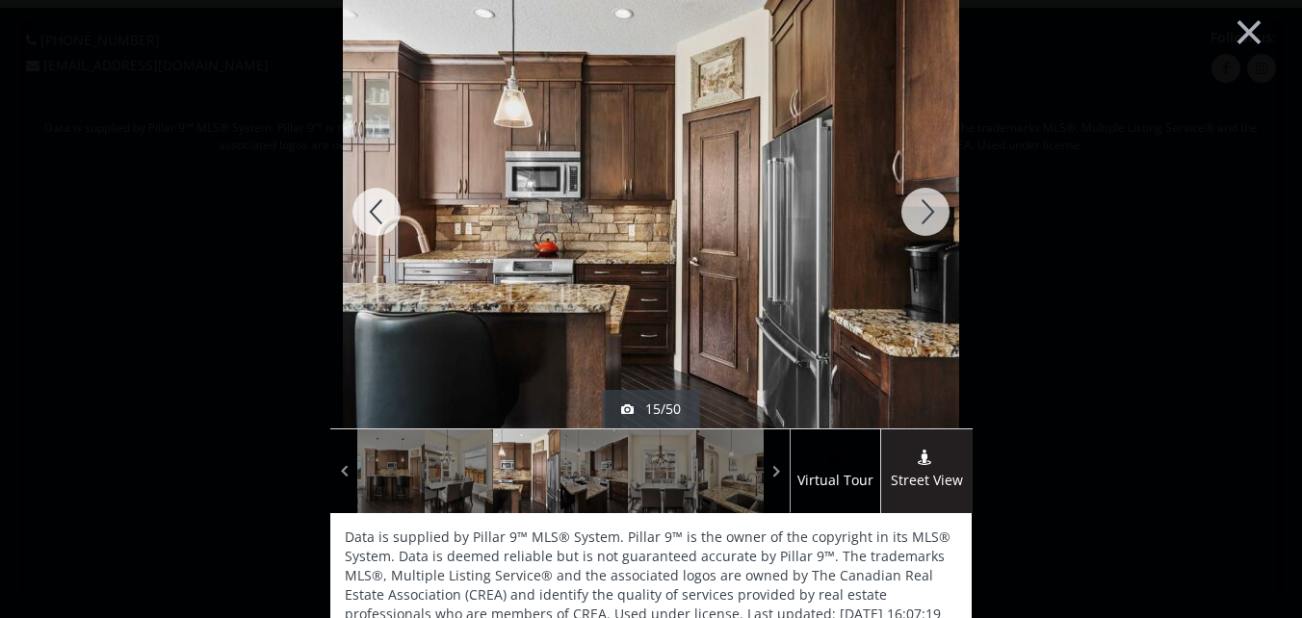
click at [919, 199] on div at bounding box center [925, 211] width 92 height 433
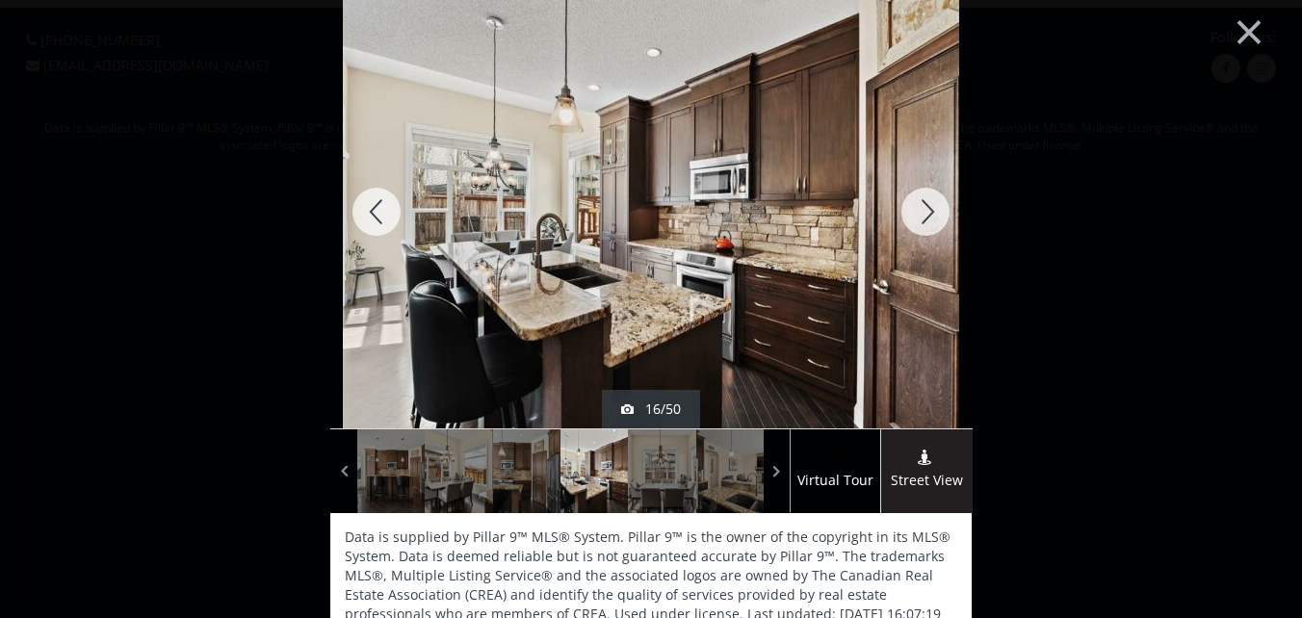
click at [919, 199] on div at bounding box center [925, 211] width 92 height 433
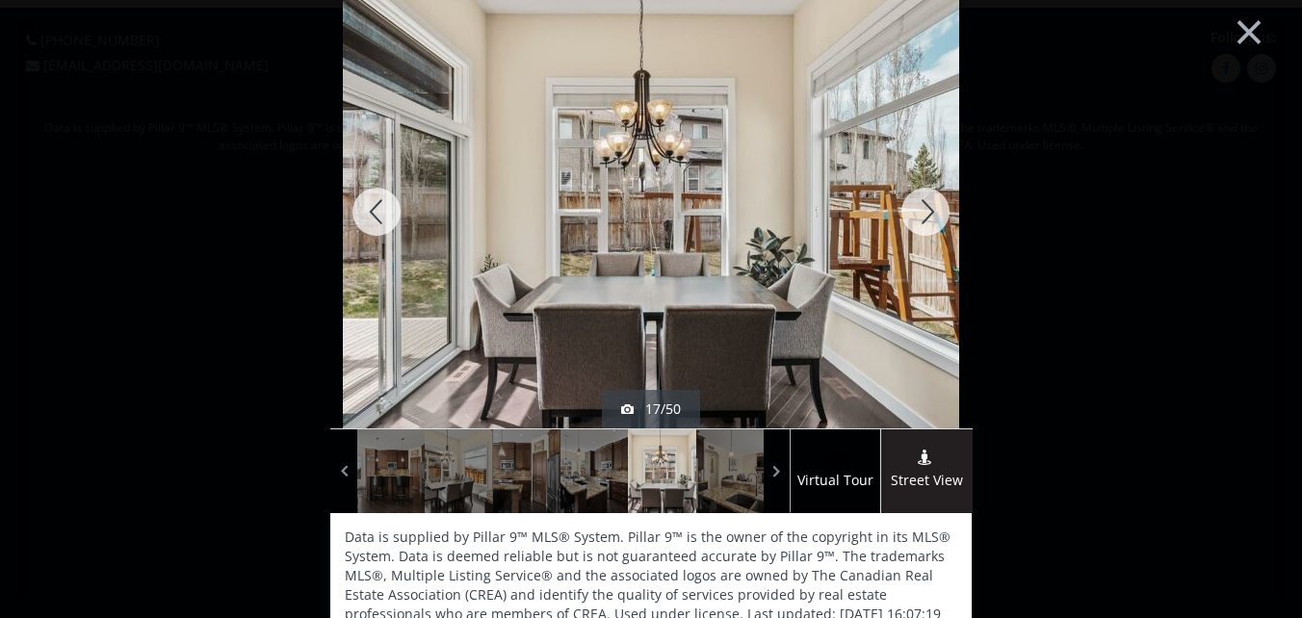
click at [919, 199] on div at bounding box center [925, 211] width 92 height 433
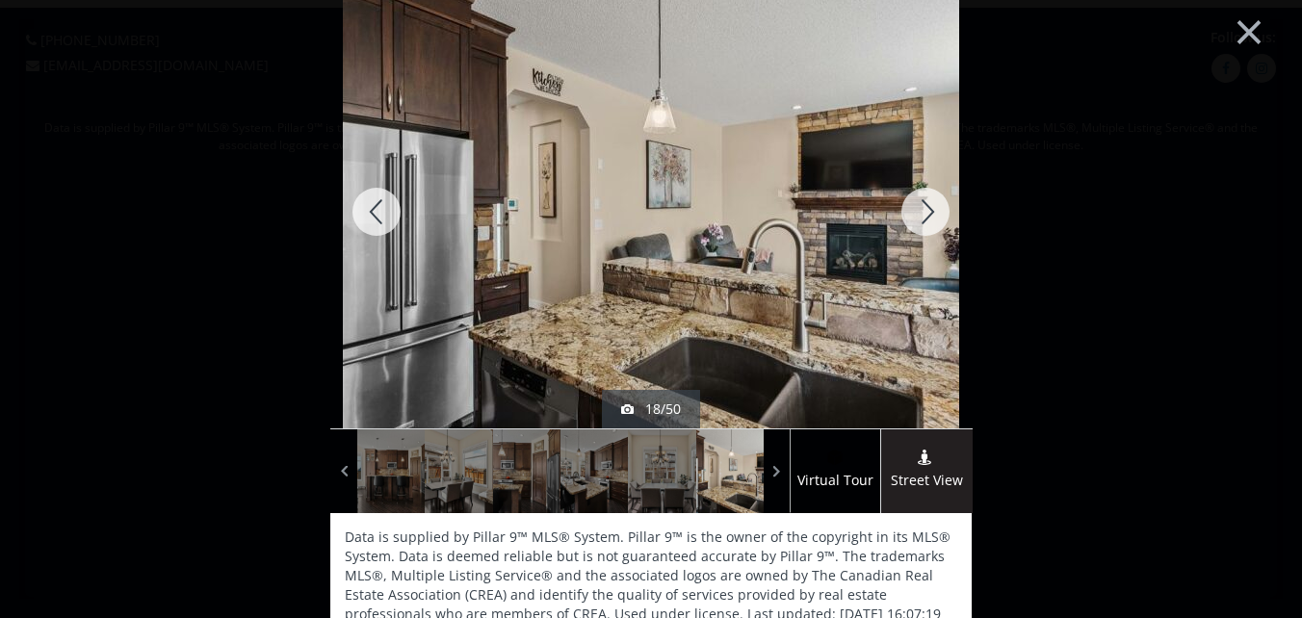
click at [919, 199] on div at bounding box center [925, 211] width 92 height 433
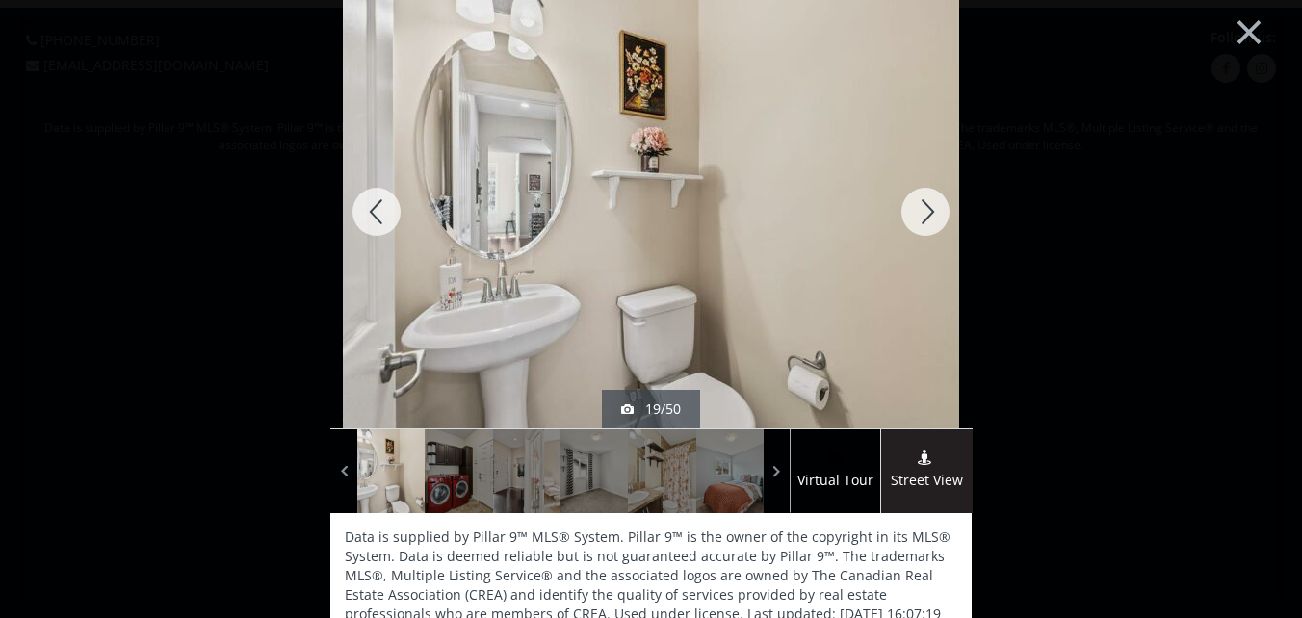
click at [919, 199] on div at bounding box center [925, 211] width 92 height 433
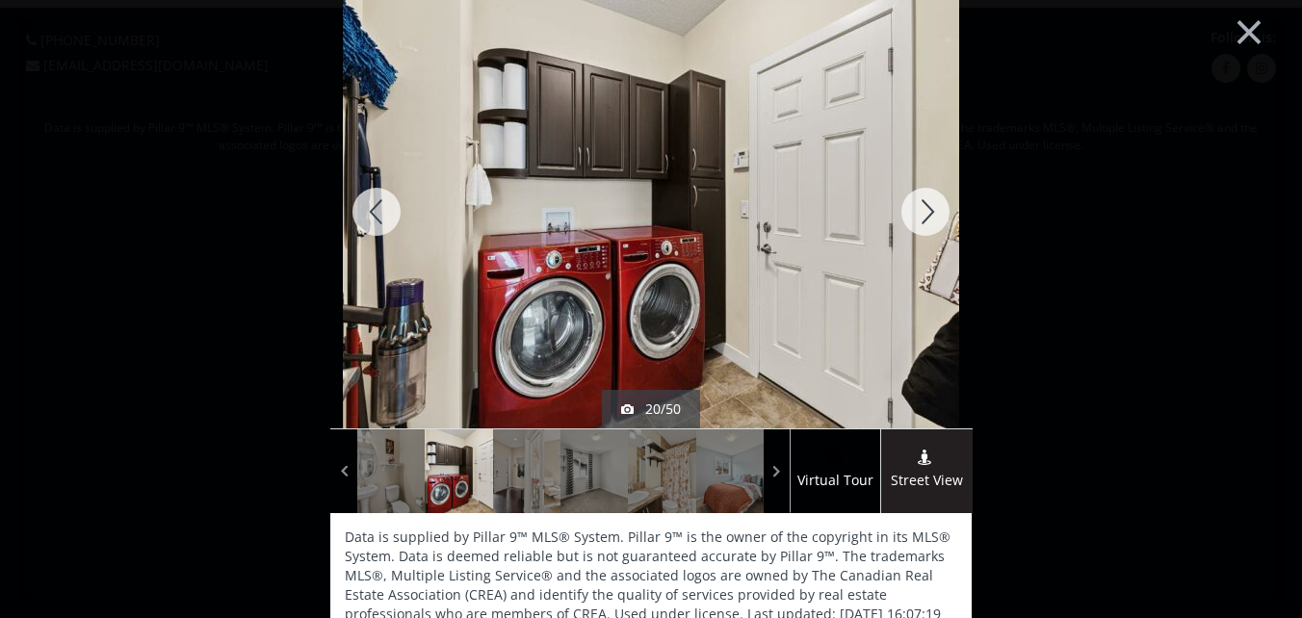
click at [919, 199] on div at bounding box center [925, 211] width 92 height 433
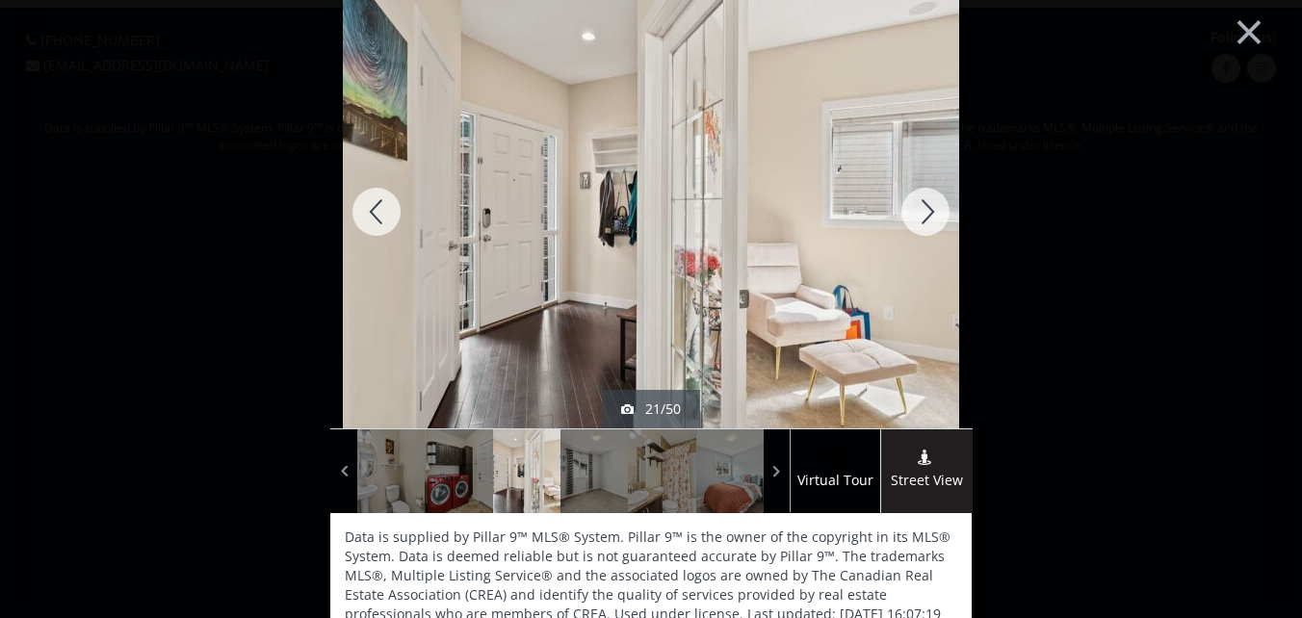
click at [919, 199] on div at bounding box center [925, 211] width 92 height 433
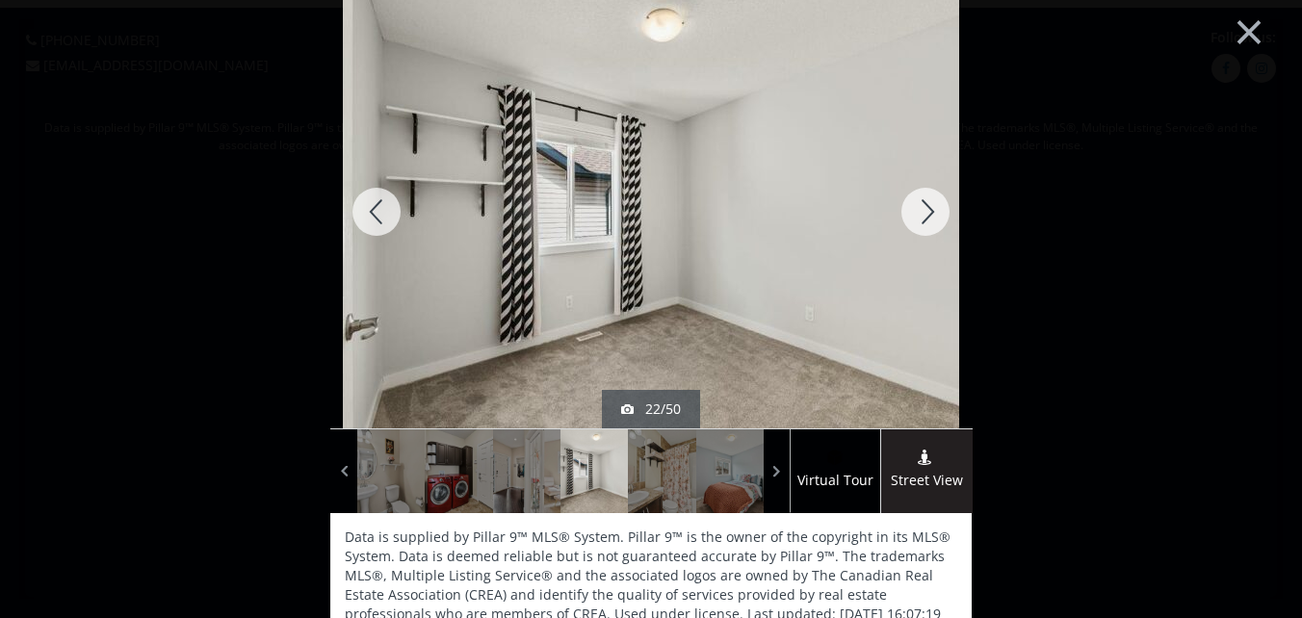
click at [919, 199] on div at bounding box center [925, 211] width 92 height 433
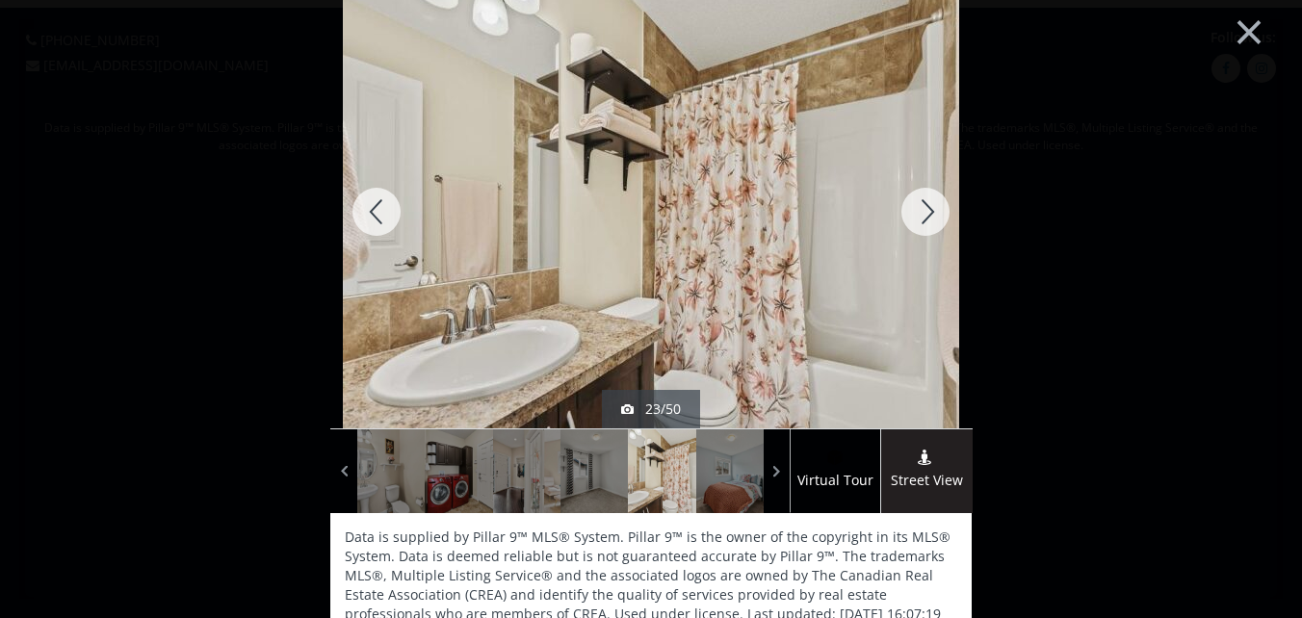
click at [919, 199] on div at bounding box center [925, 211] width 92 height 433
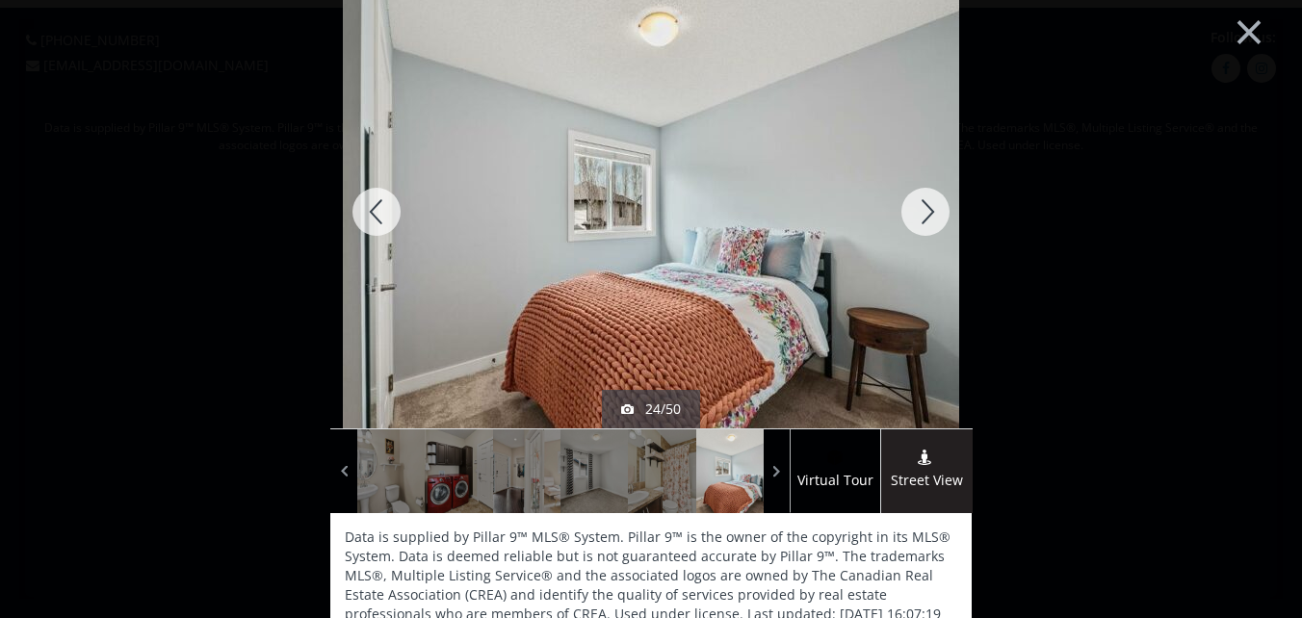
click at [919, 199] on div at bounding box center [925, 211] width 92 height 433
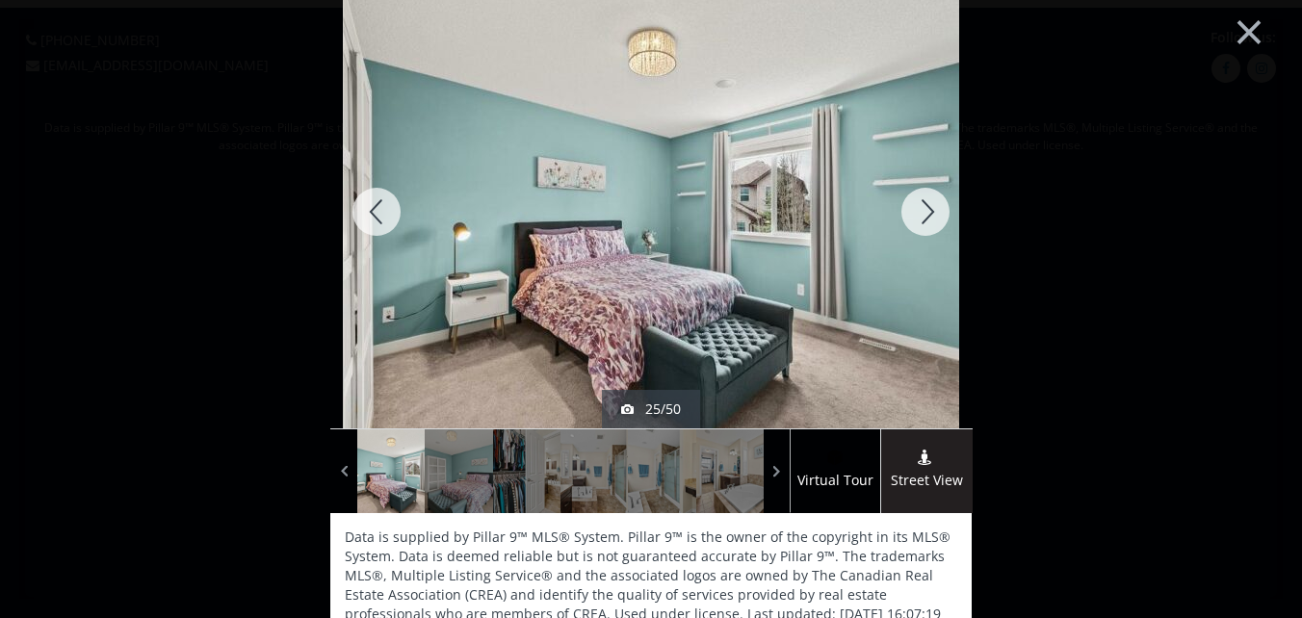
click at [919, 199] on div at bounding box center [925, 211] width 92 height 433
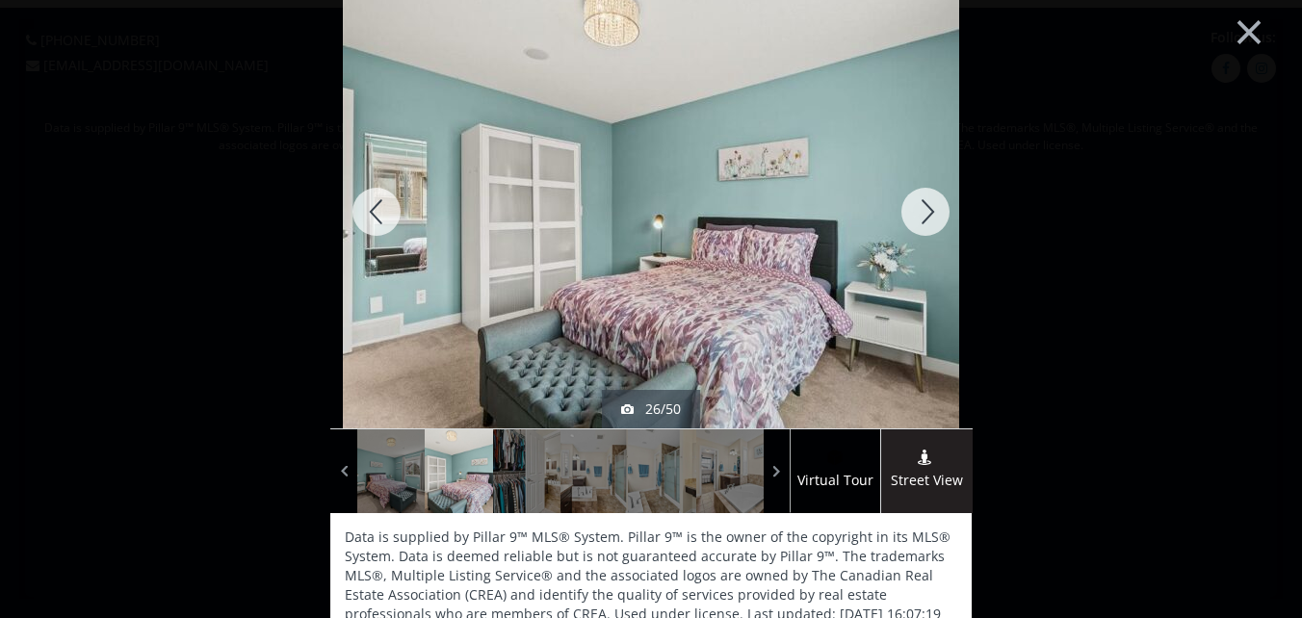
click at [919, 199] on div at bounding box center [925, 211] width 92 height 433
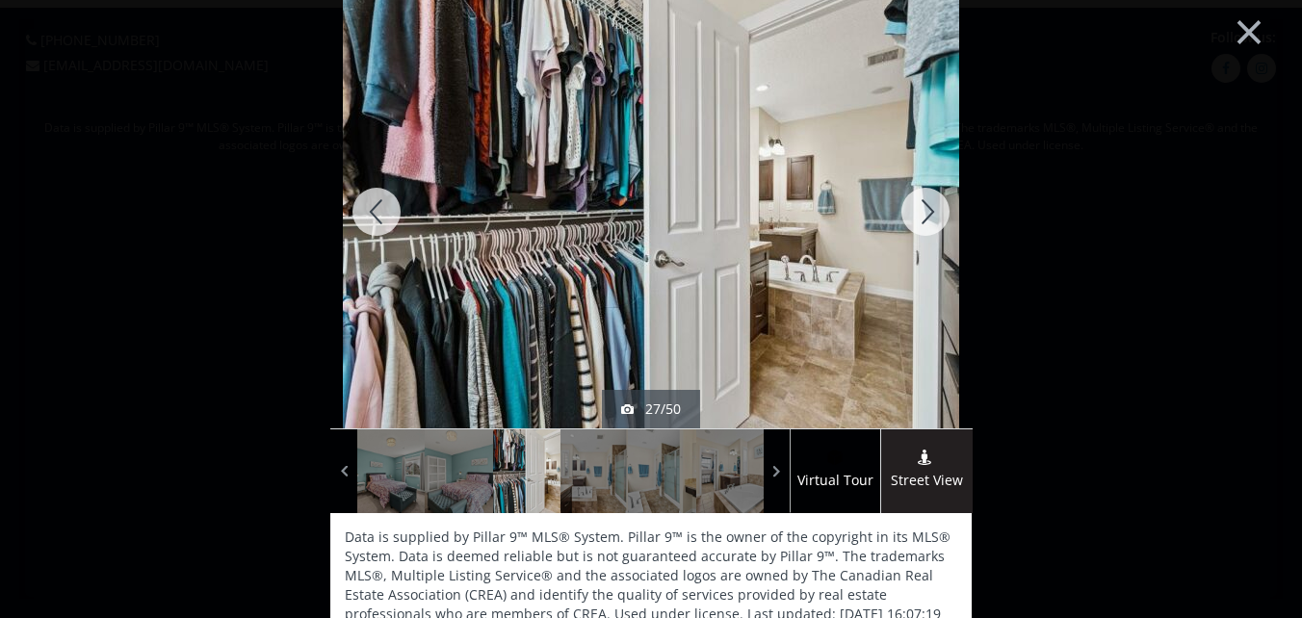
click at [919, 199] on div at bounding box center [925, 211] width 92 height 433
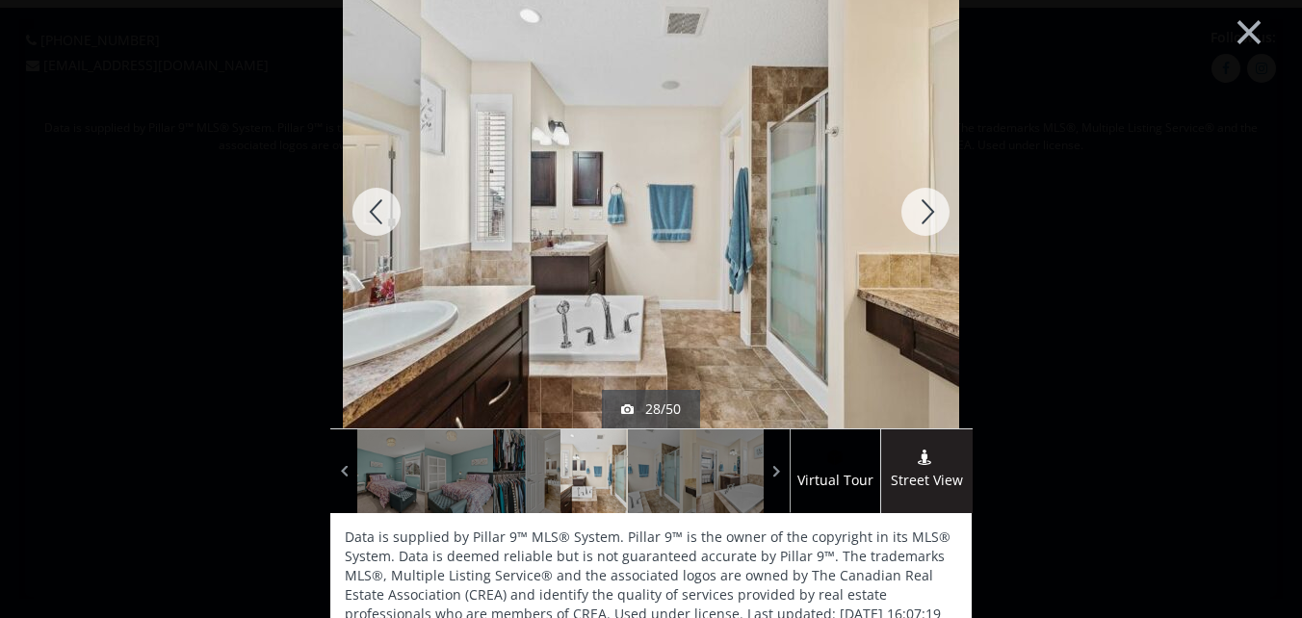
click at [919, 199] on div at bounding box center [925, 211] width 92 height 433
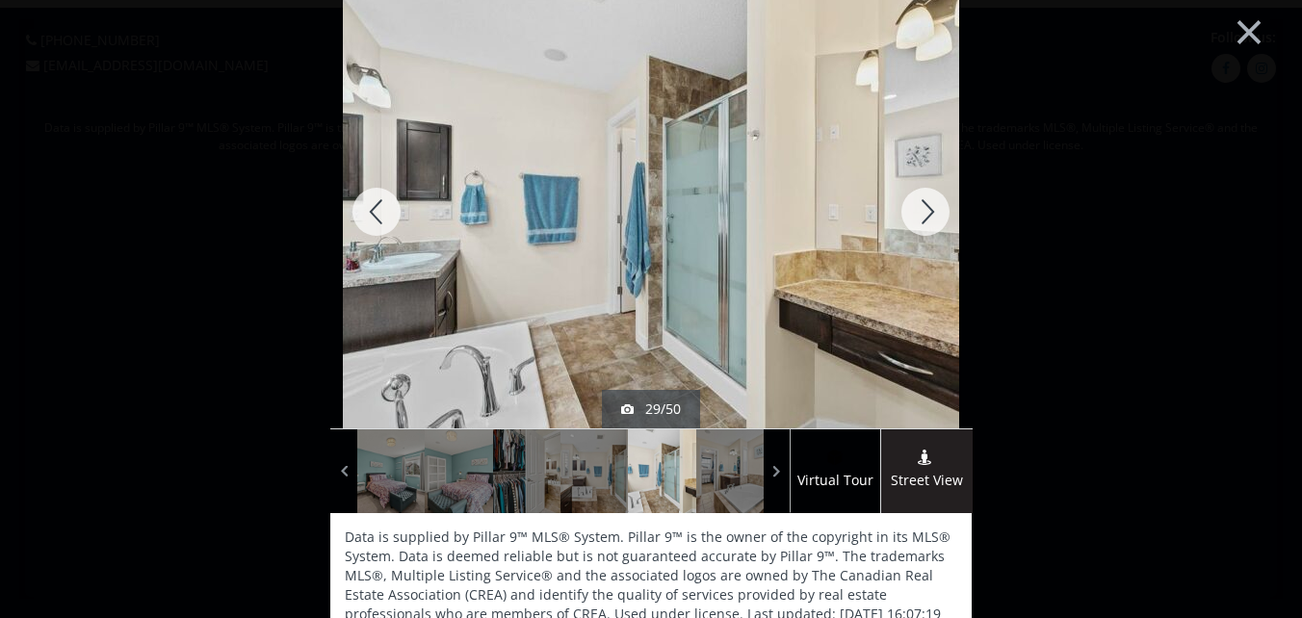
click at [919, 199] on div at bounding box center [925, 211] width 92 height 433
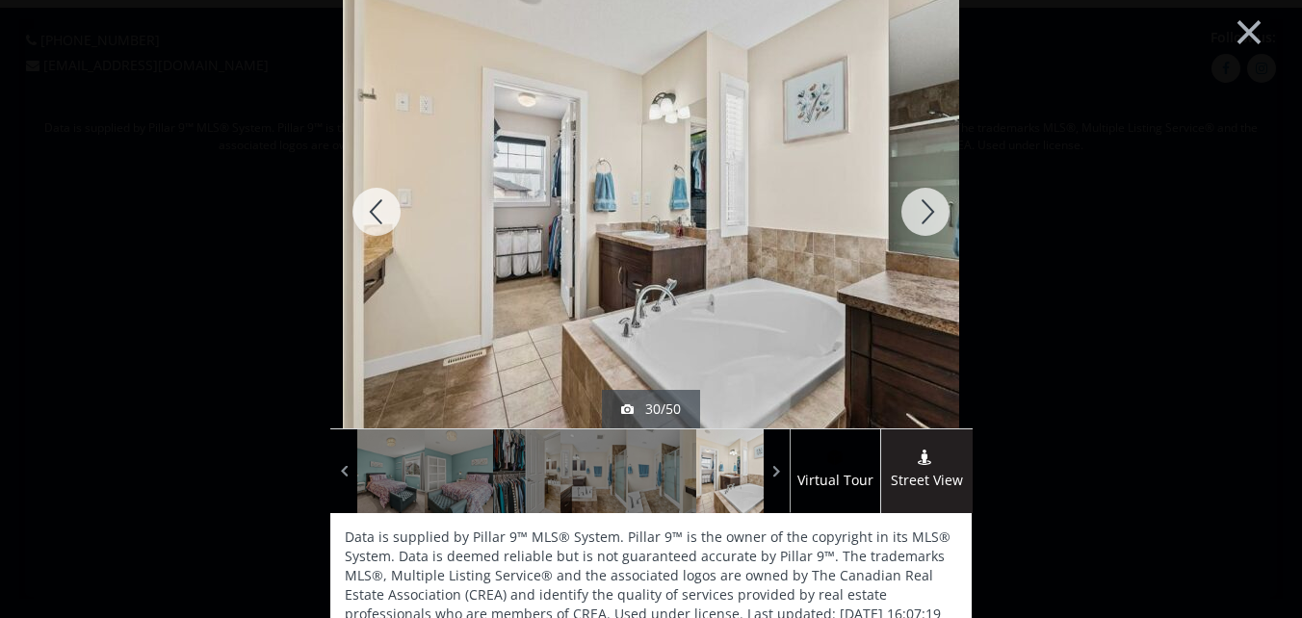
click at [919, 199] on div at bounding box center [925, 211] width 92 height 433
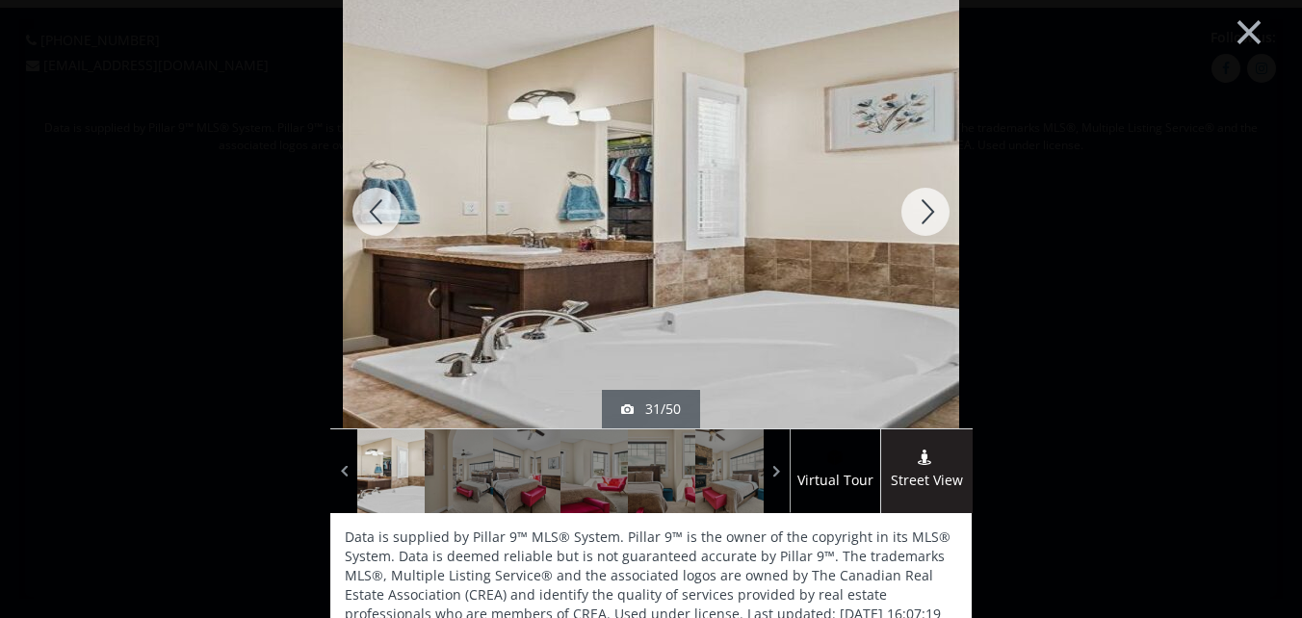
click at [919, 199] on div at bounding box center [925, 211] width 92 height 433
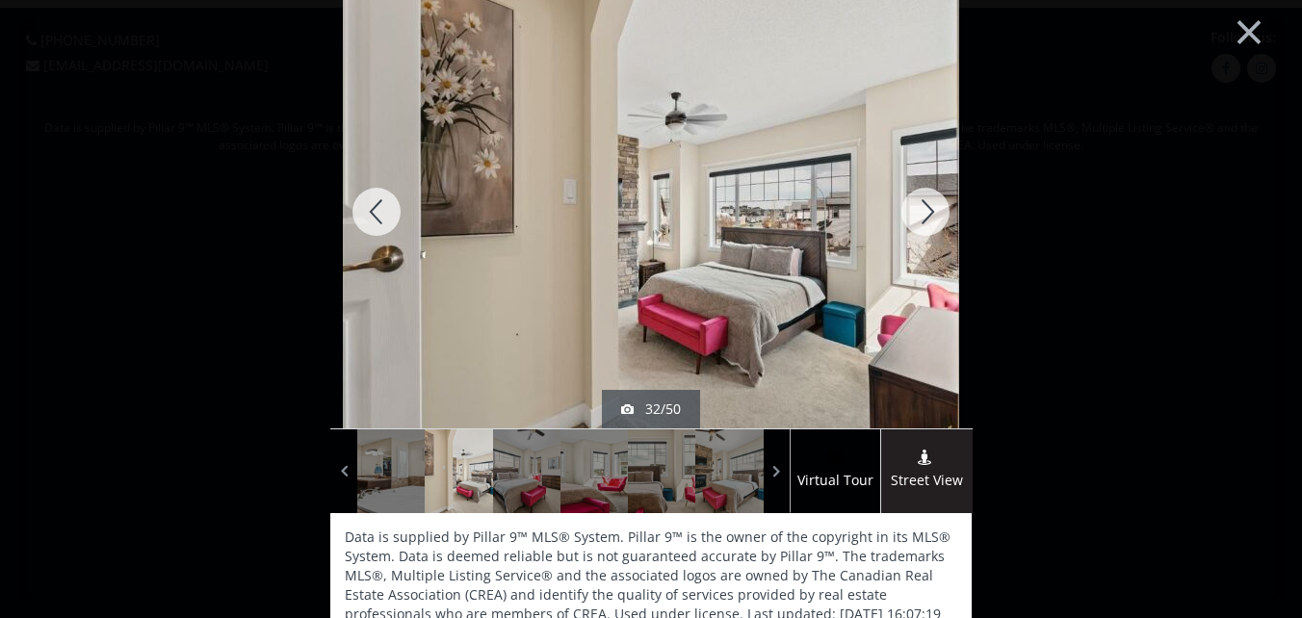
click at [919, 199] on div at bounding box center [925, 211] width 92 height 433
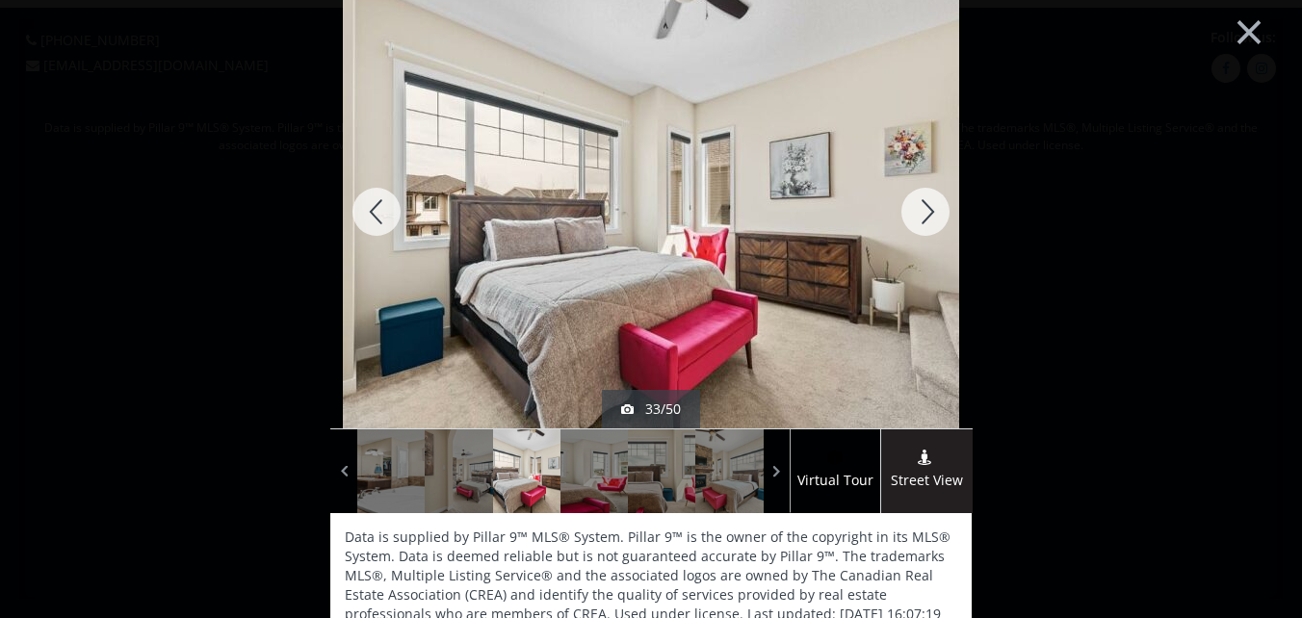
click at [919, 199] on div at bounding box center [925, 211] width 92 height 433
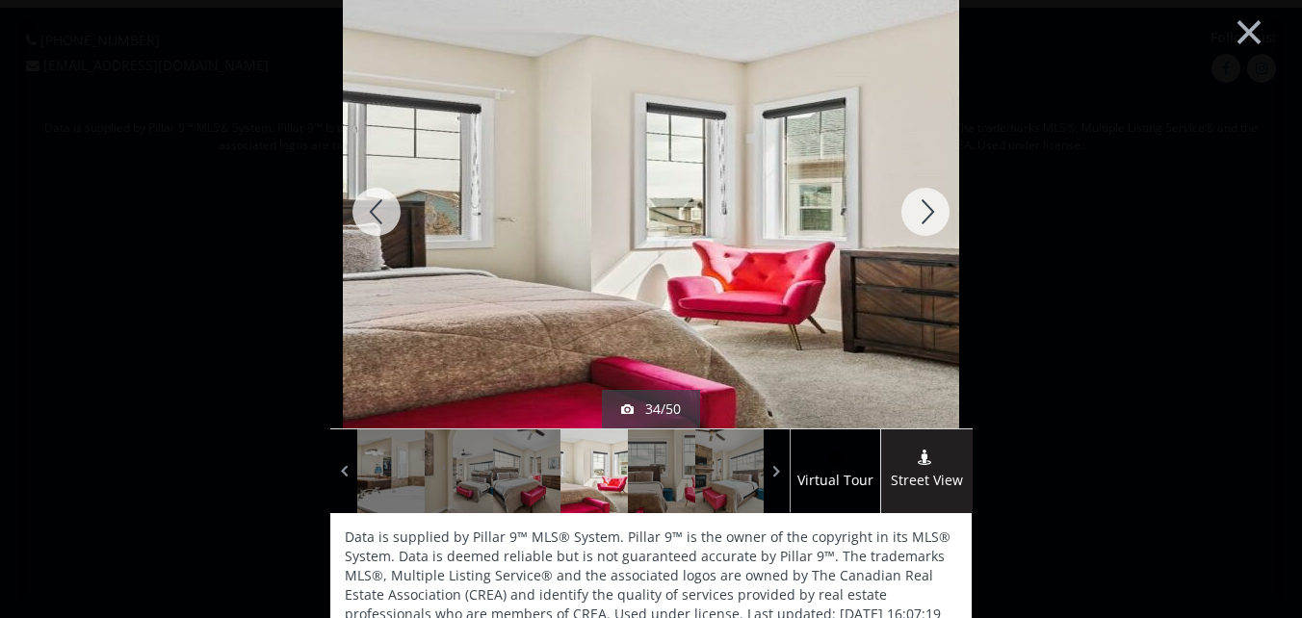
click at [919, 199] on div at bounding box center [925, 211] width 92 height 433
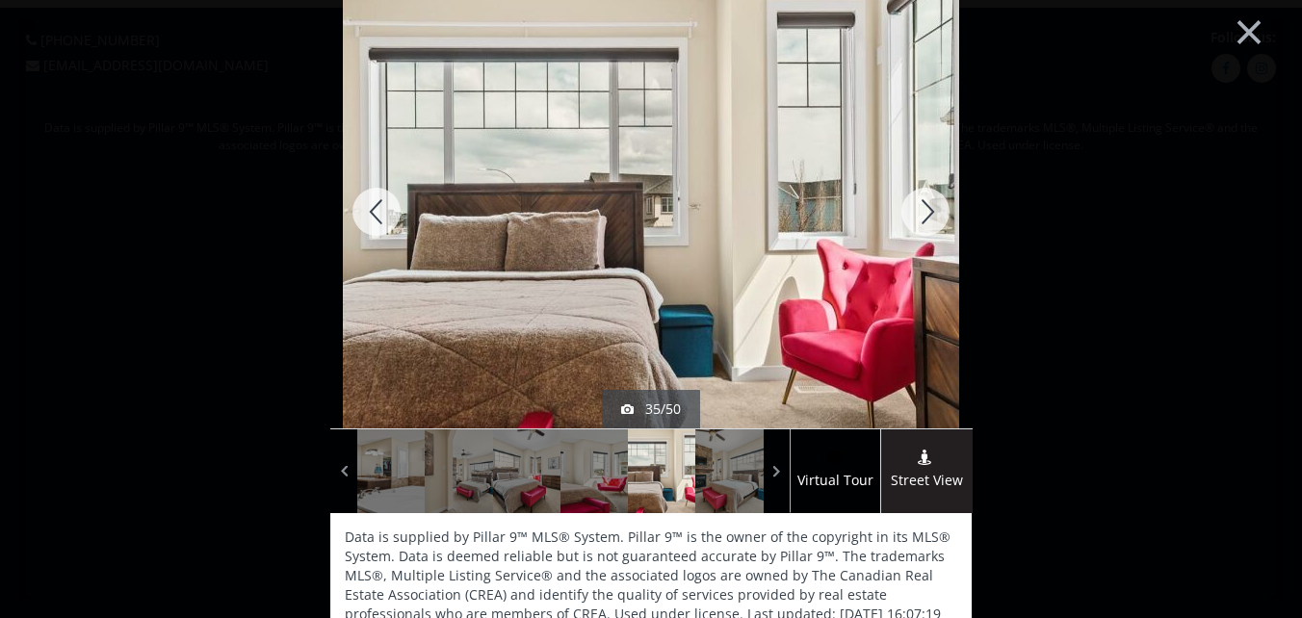
click at [919, 199] on div at bounding box center [925, 211] width 92 height 433
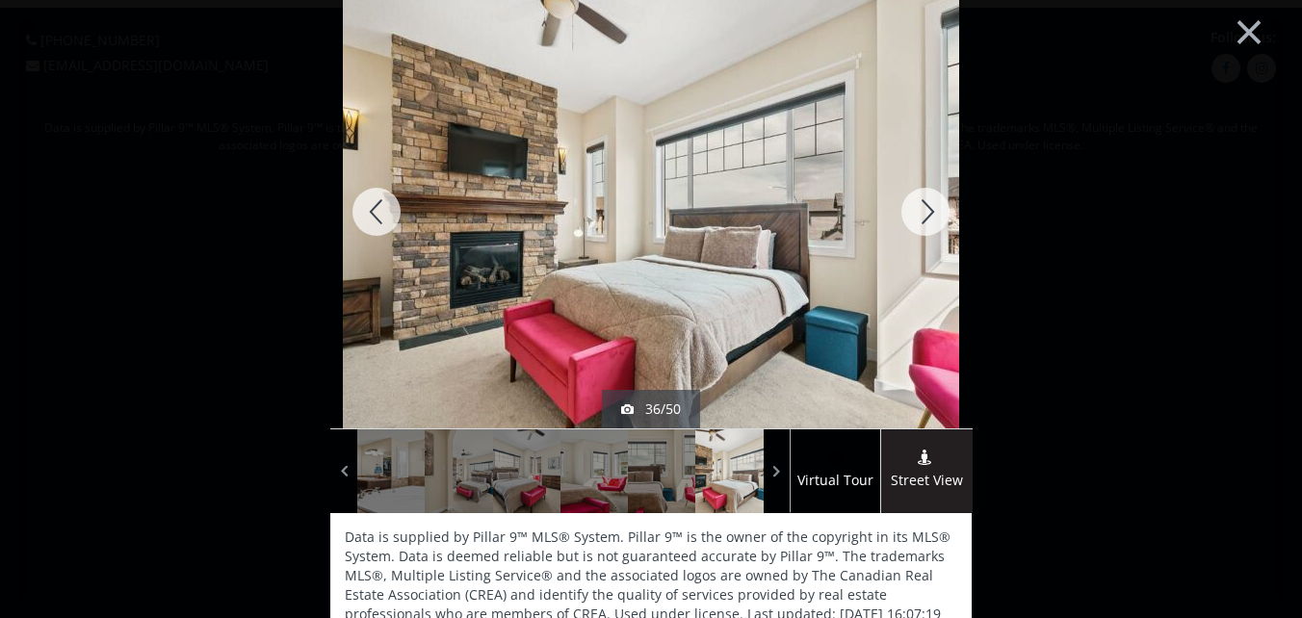
click at [919, 199] on div at bounding box center [925, 211] width 92 height 433
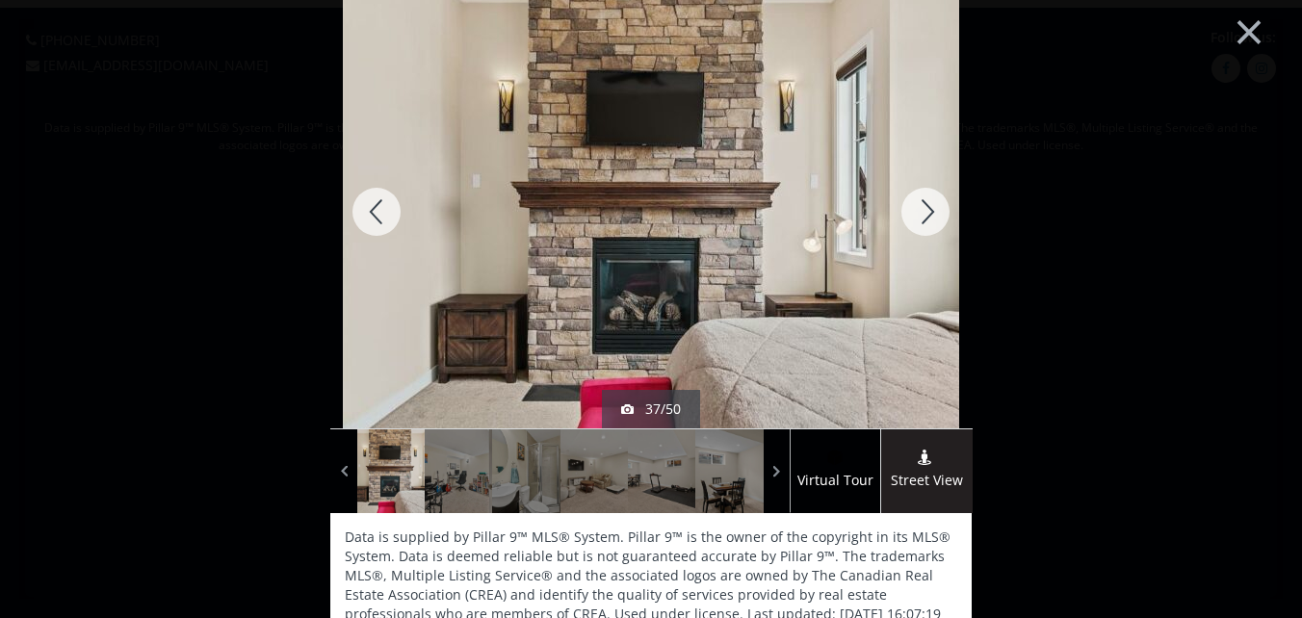
click at [919, 199] on div at bounding box center [925, 211] width 92 height 433
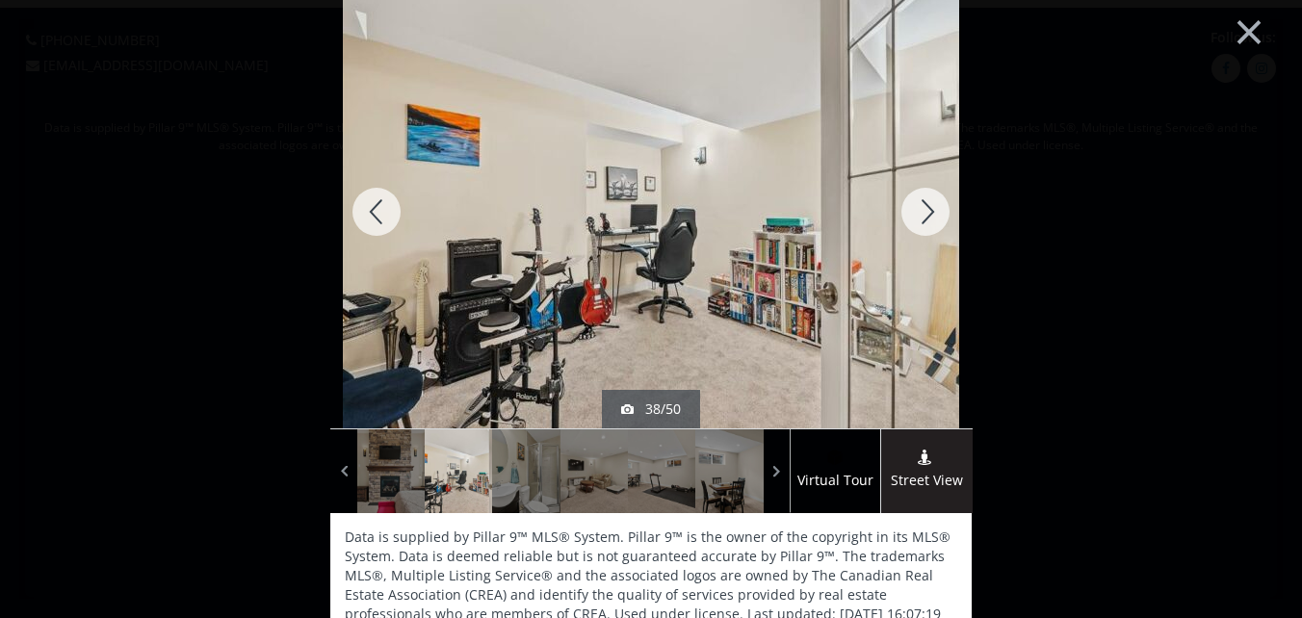
click at [919, 199] on div at bounding box center [925, 211] width 92 height 433
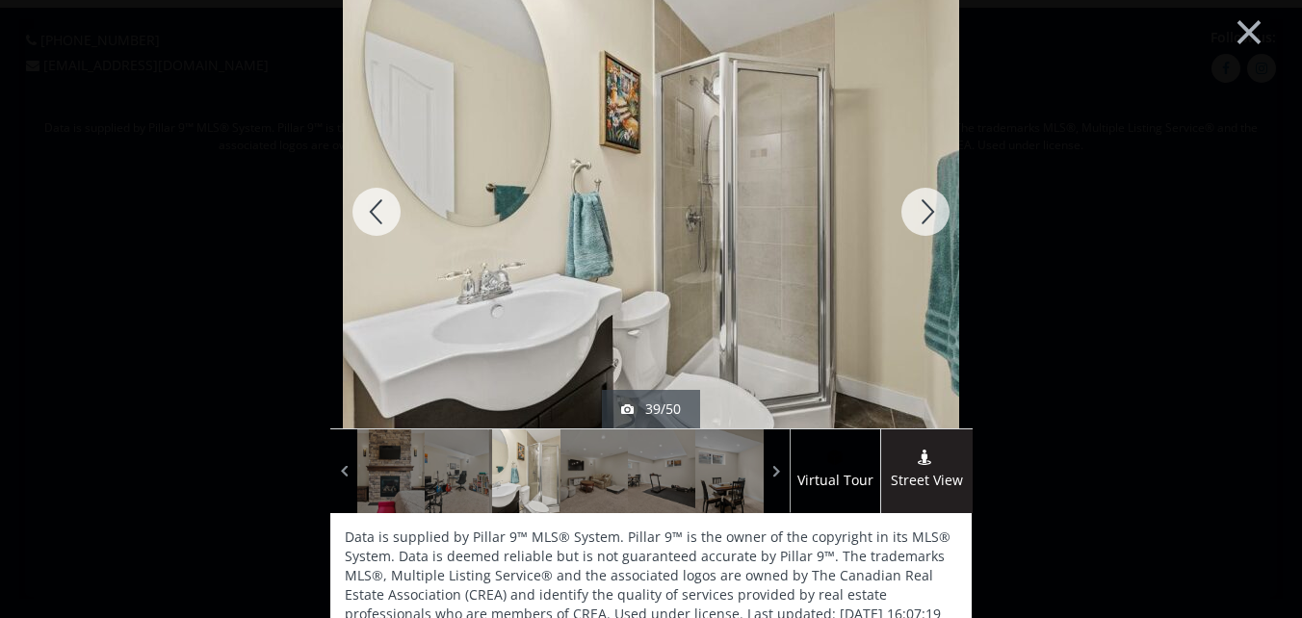
click at [919, 199] on div at bounding box center [925, 211] width 92 height 433
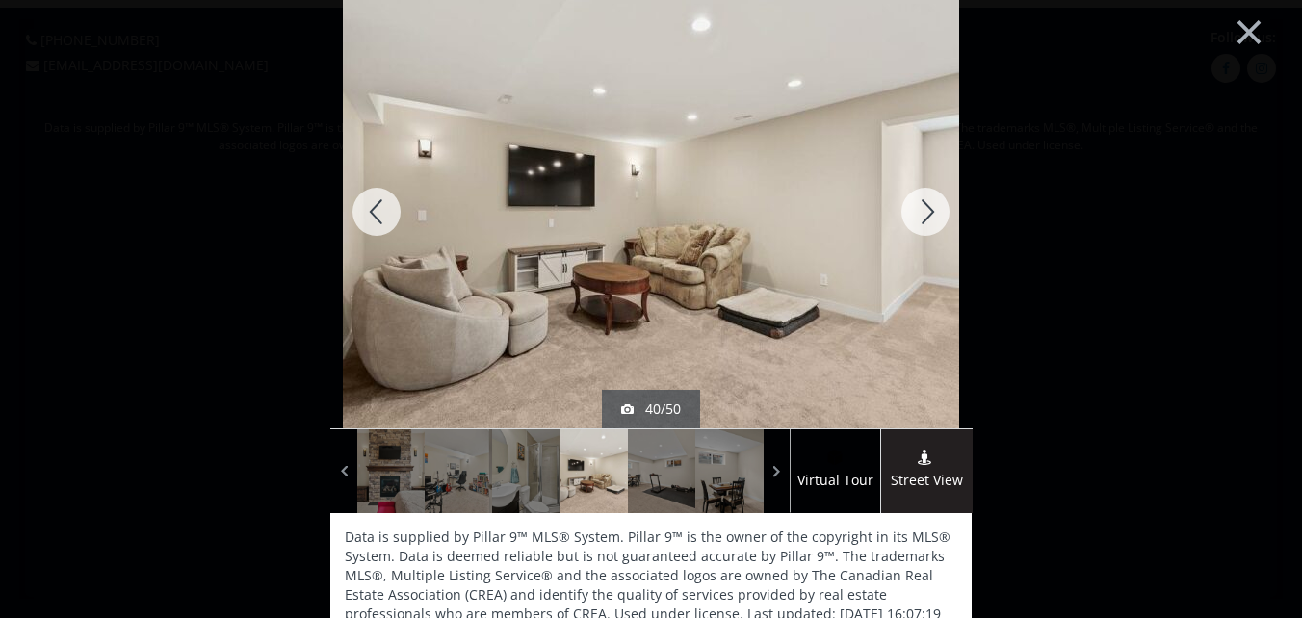
click at [919, 199] on div at bounding box center [925, 211] width 92 height 433
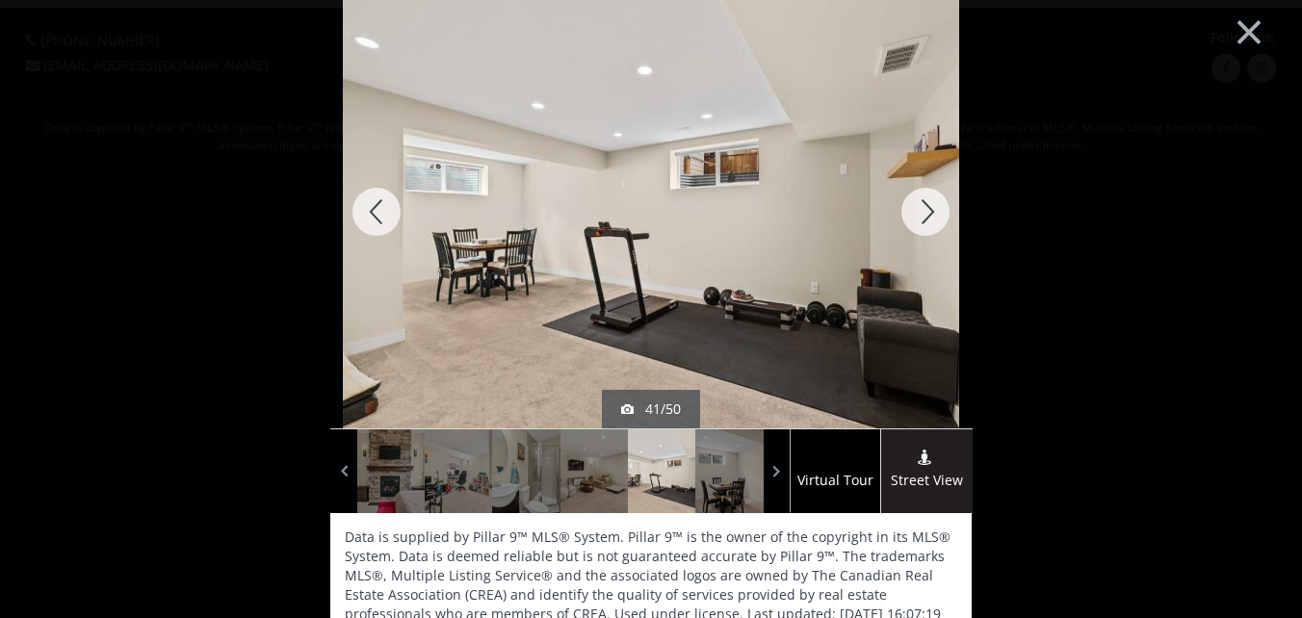
click at [919, 199] on div at bounding box center [925, 211] width 92 height 433
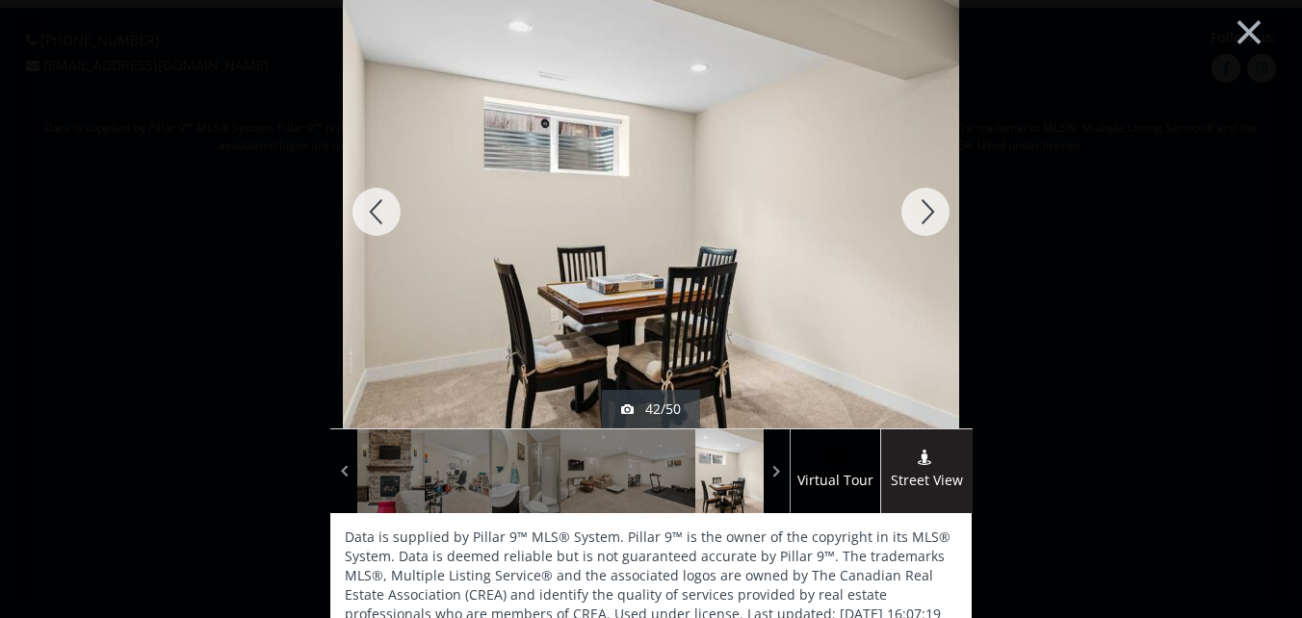
click at [919, 199] on div at bounding box center [925, 211] width 92 height 433
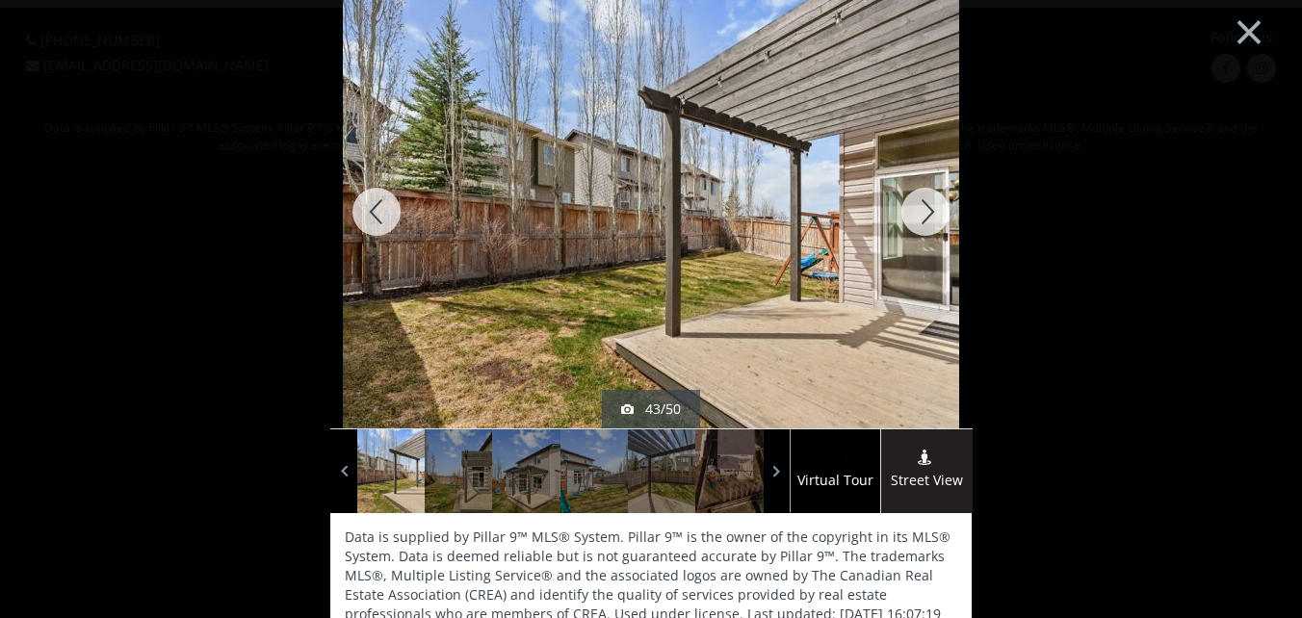
click at [919, 199] on div at bounding box center [925, 211] width 92 height 433
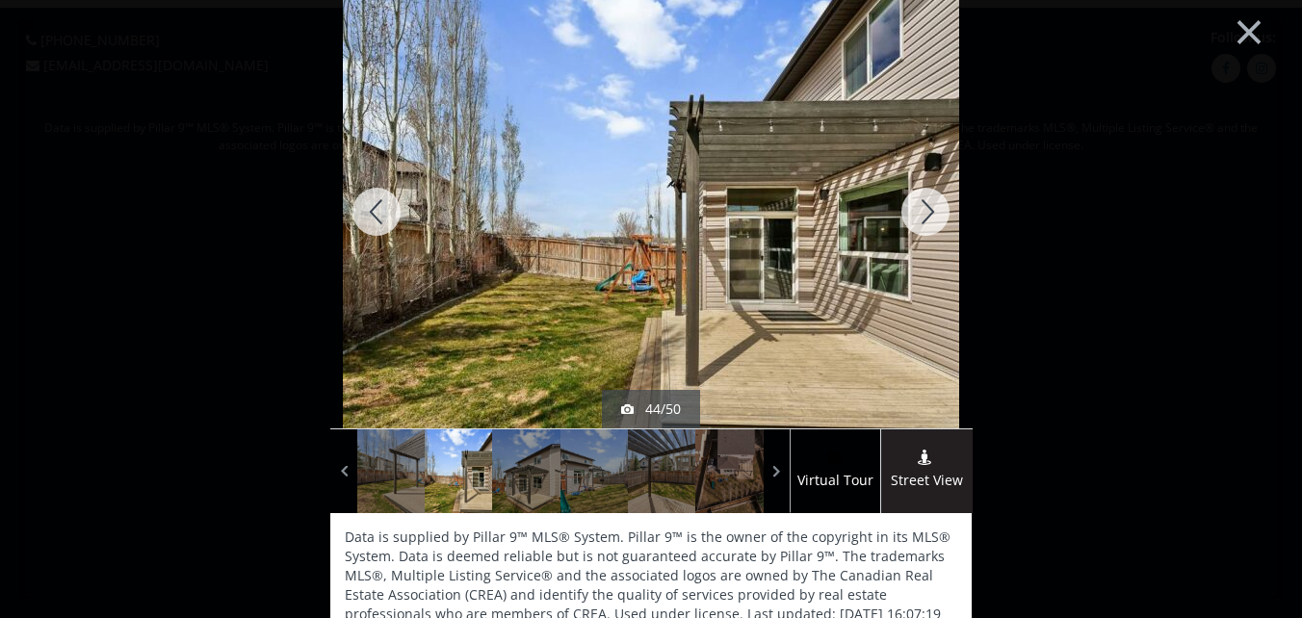
click at [919, 199] on div at bounding box center [925, 211] width 92 height 433
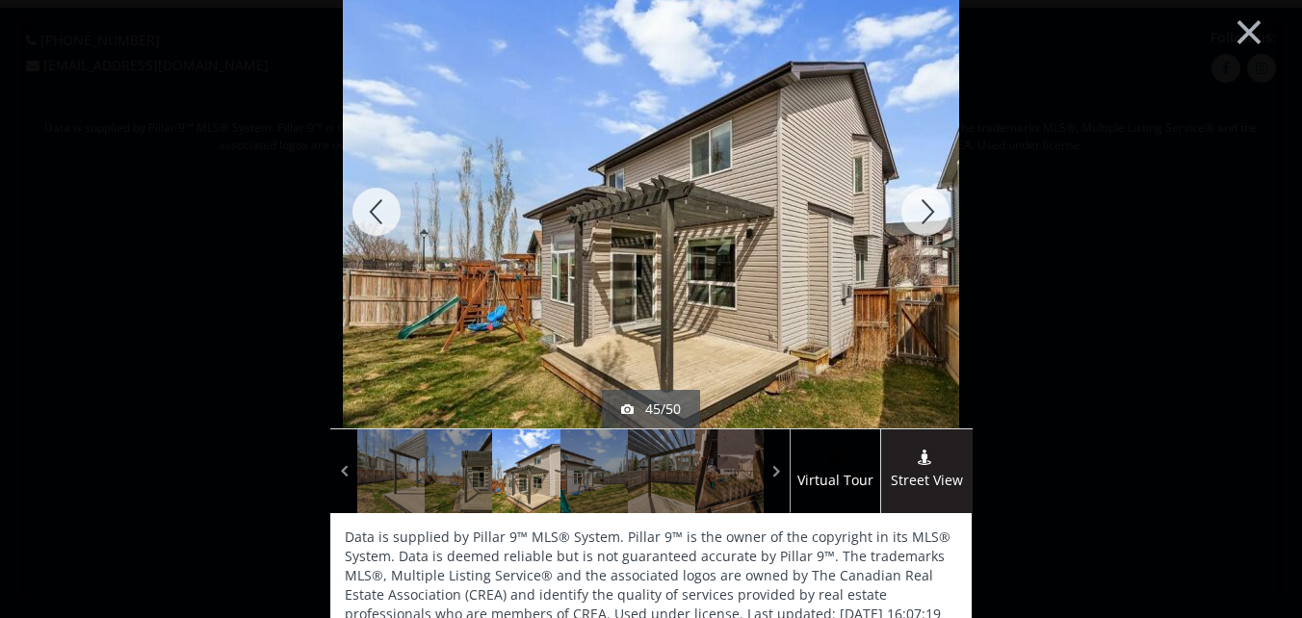
click at [921, 210] on div at bounding box center [925, 211] width 92 height 433
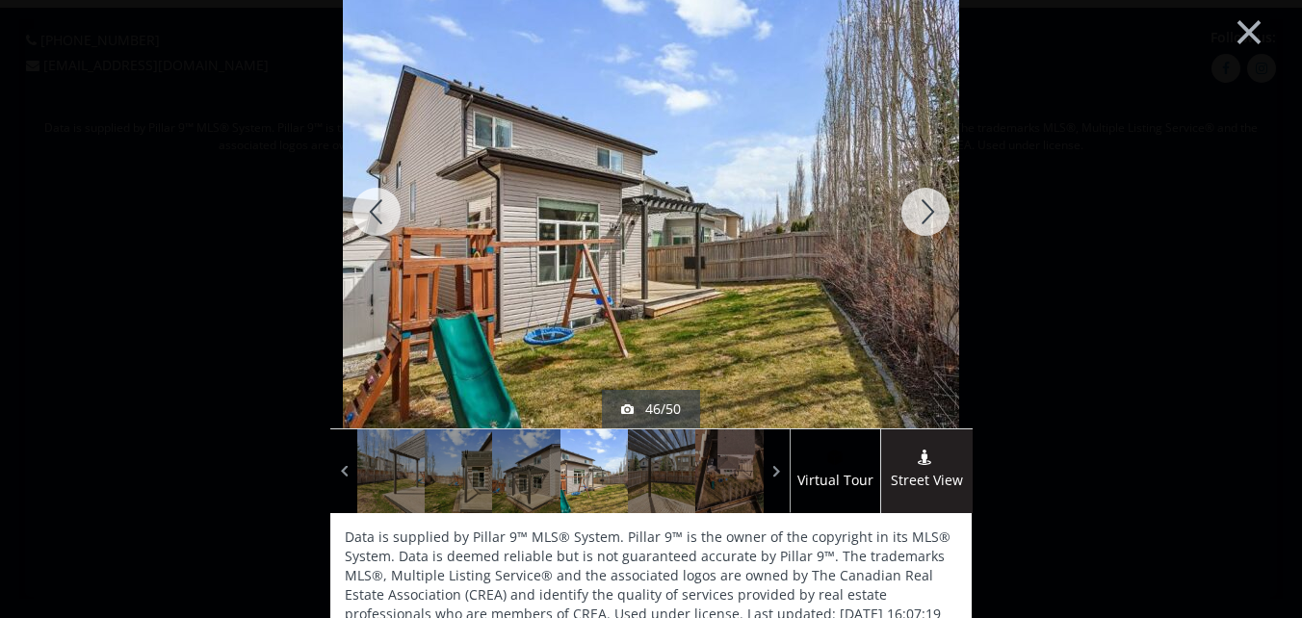
click at [921, 205] on div at bounding box center [925, 211] width 92 height 433
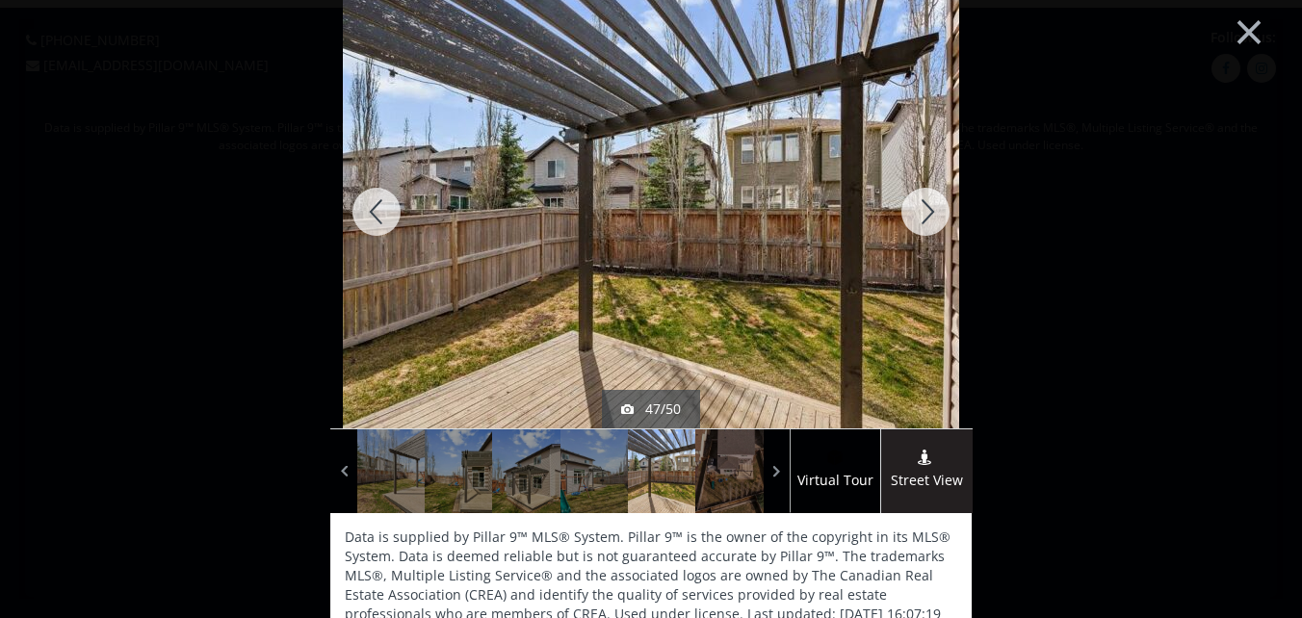
click at [920, 205] on div at bounding box center [925, 211] width 92 height 433
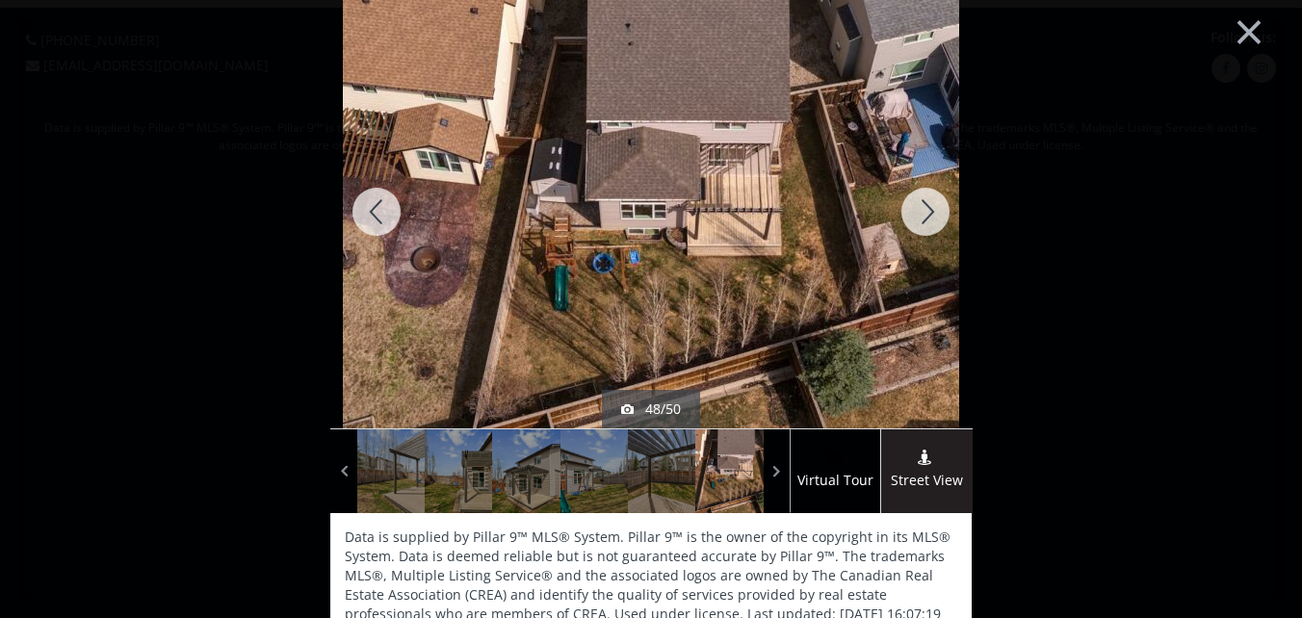
click at [920, 205] on div at bounding box center [925, 211] width 92 height 433
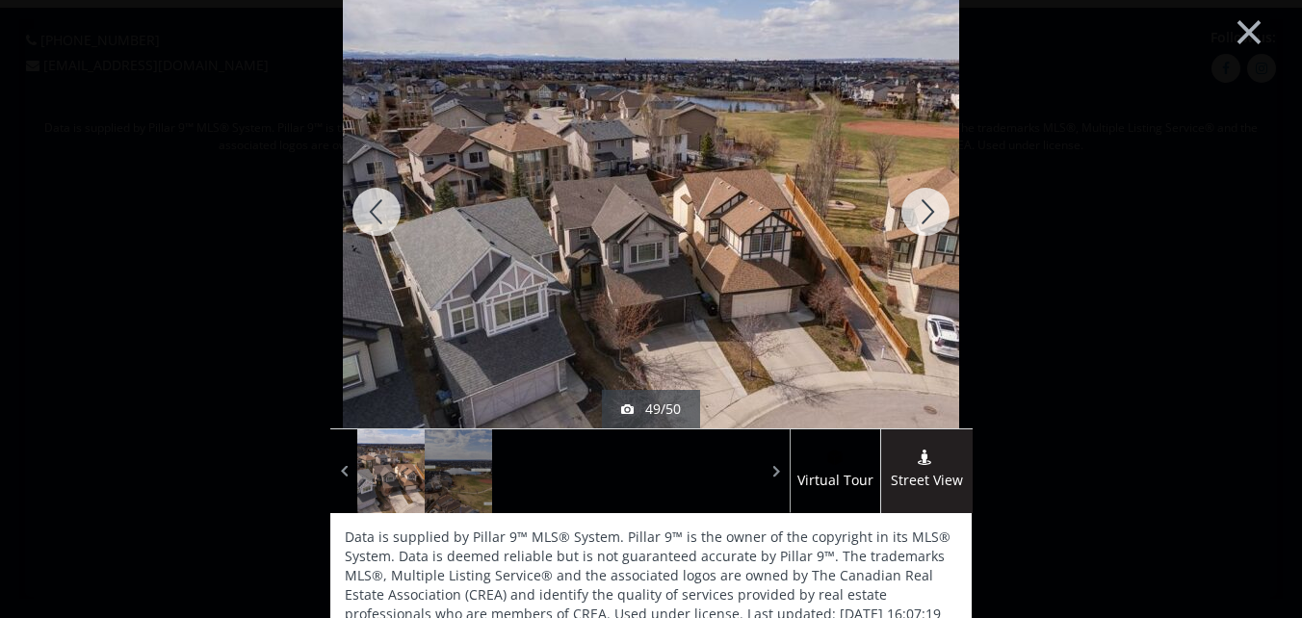
click at [920, 205] on div at bounding box center [925, 211] width 92 height 433
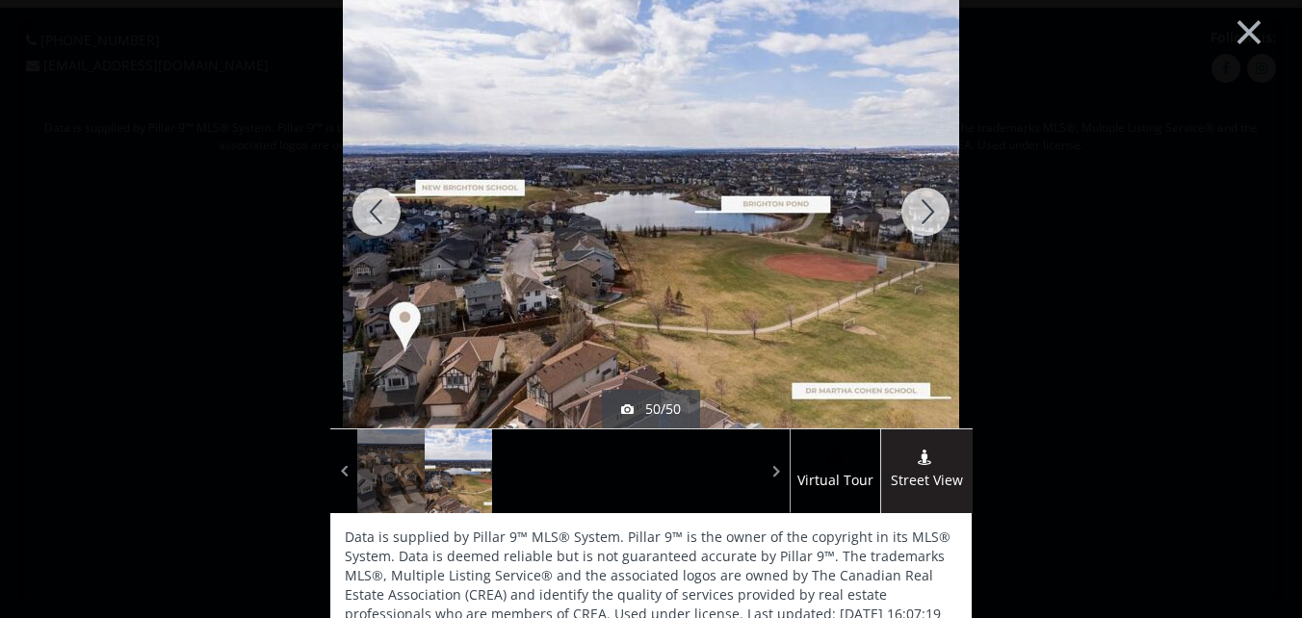
click at [920, 205] on div at bounding box center [925, 211] width 92 height 433
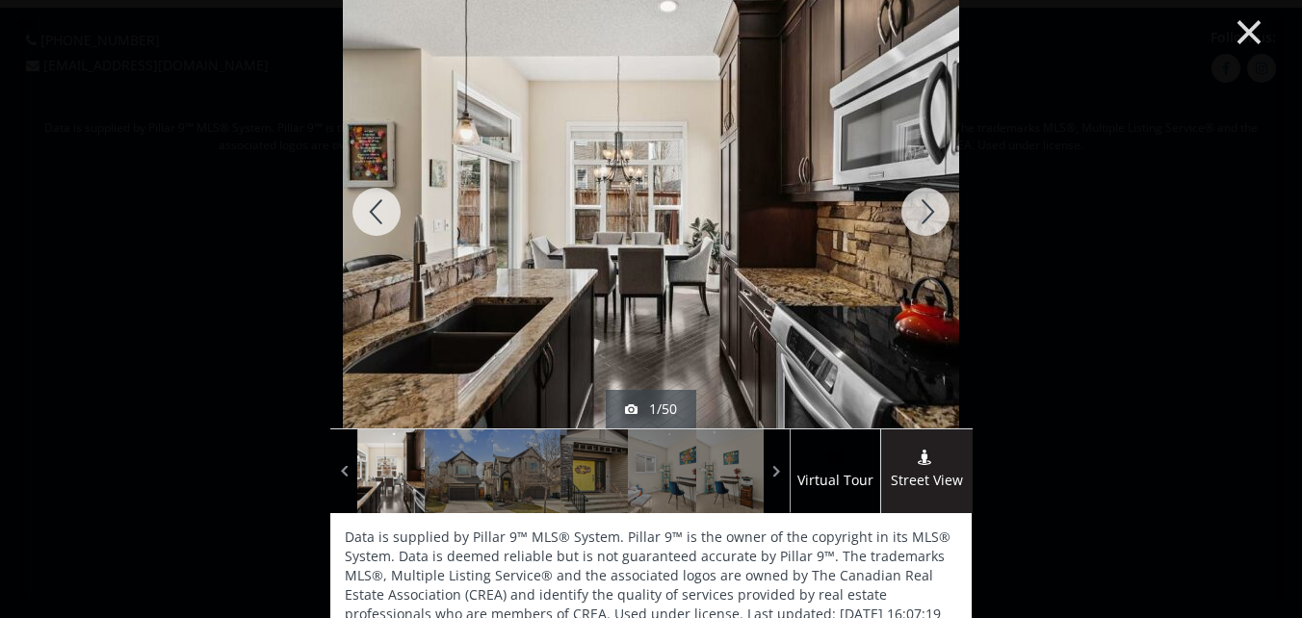
click at [1235, 28] on button "×" at bounding box center [1249, 29] width 106 height 79
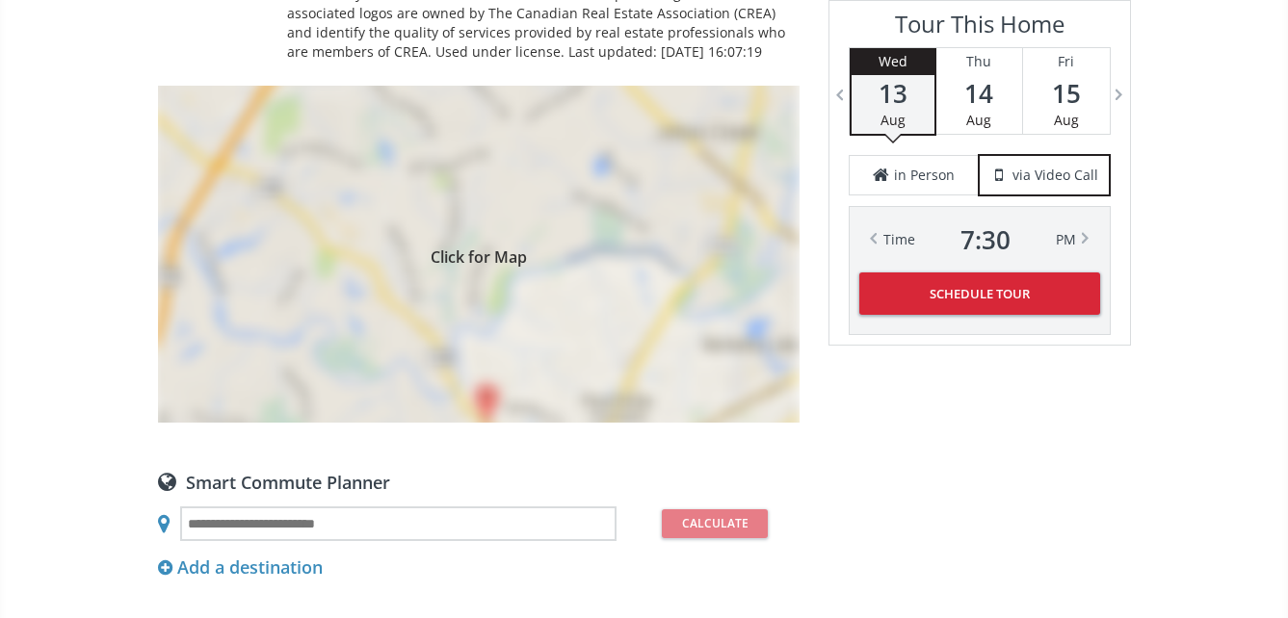
scroll to position [1734, 0]
click at [480, 278] on div "Click for Map" at bounding box center [478, 252] width 641 height 337
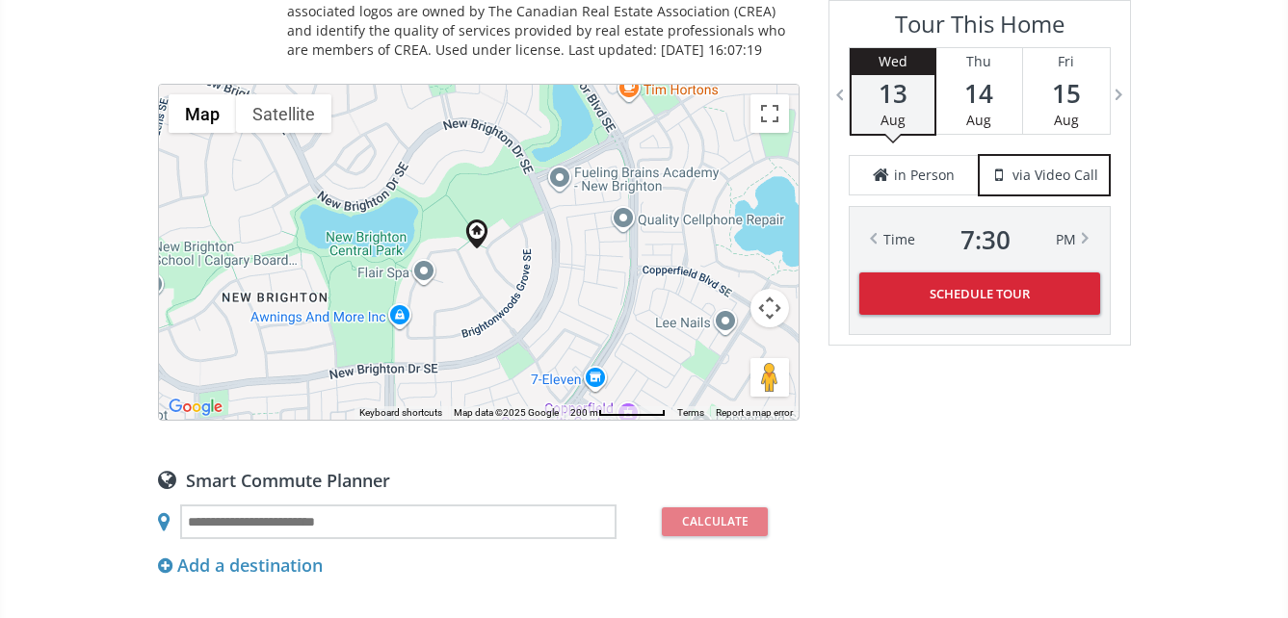
click at [482, 274] on div "To navigate, press the arrow keys." at bounding box center [478, 252] width 639 height 335
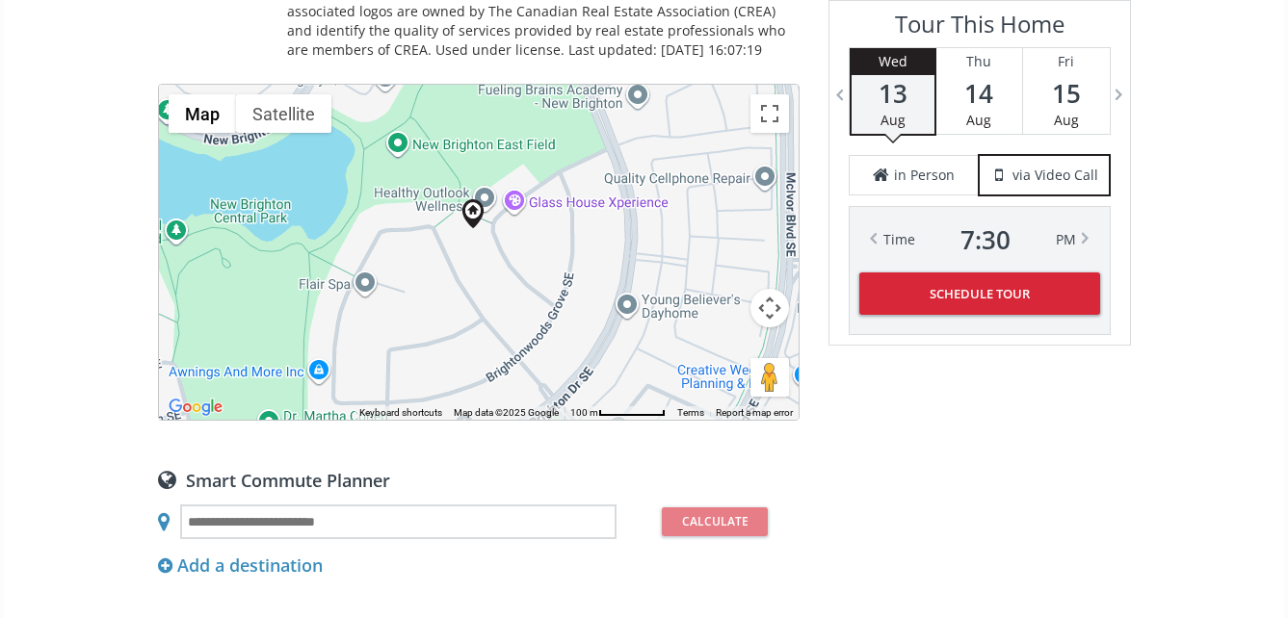
click at [487, 255] on div "To navigate, press the arrow keys." at bounding box center [478, 252] width 639 height 335
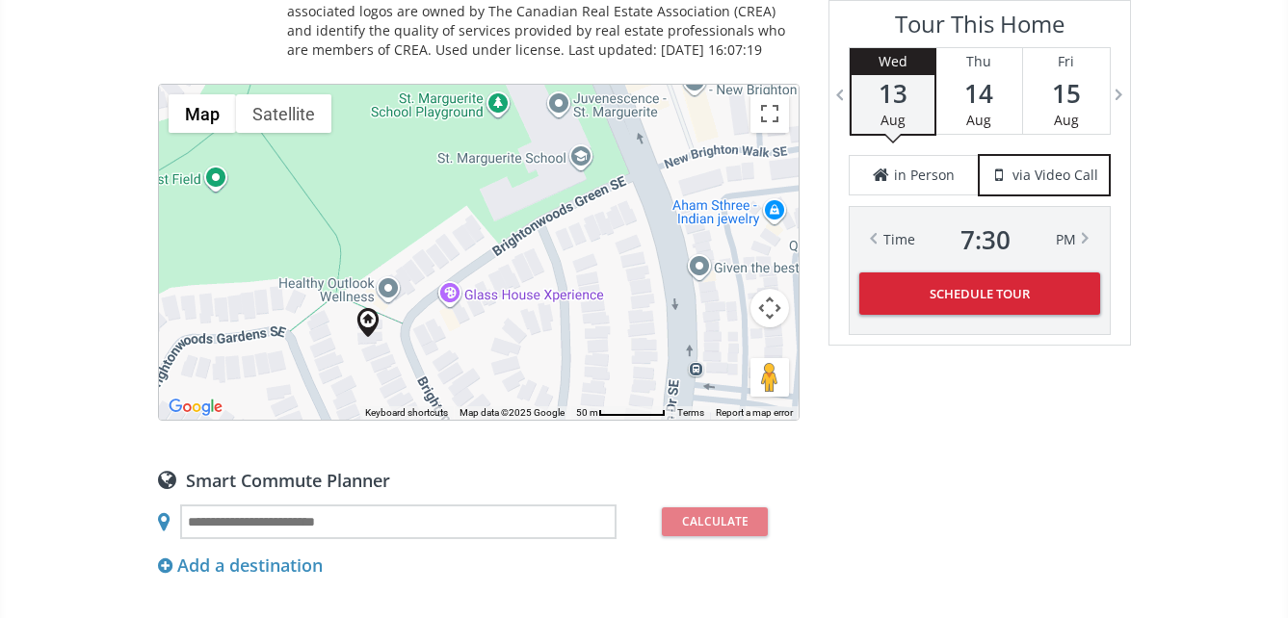
drag, startPoint x: 503, startPoint y: 225, endPoint x: 412, endPoint y: 359, distance: 161.6
click at [412, 359] on div "To navigate, press the arrow keys." at bounding box center [478, 252] width 639 height 335
click at [403, 339] on div "To navigate, press the arrow keys." at bounding box center [478, 252] width 639 height 335
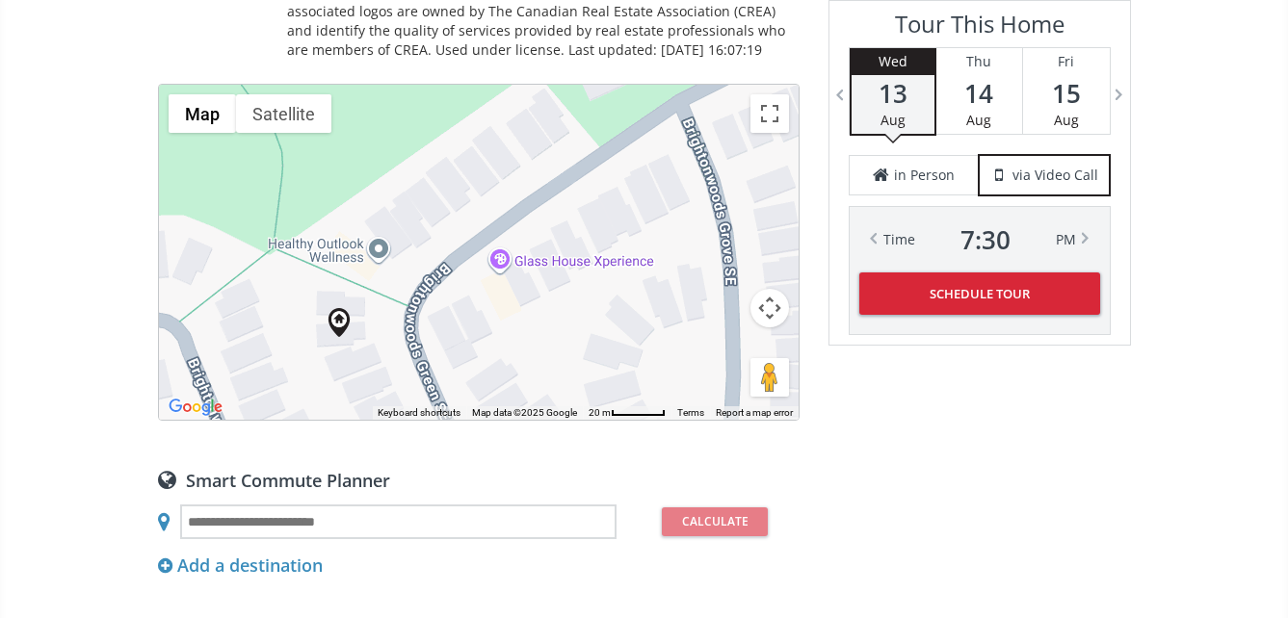
click at [392, 331] on div "To navigate, press the arrow keys." at bounding box center [478, 252] width 639 height 335
click at [392, 329] on div "To navigate, press the arrow keys." at bounding box center [478, 252] width 639 height 335
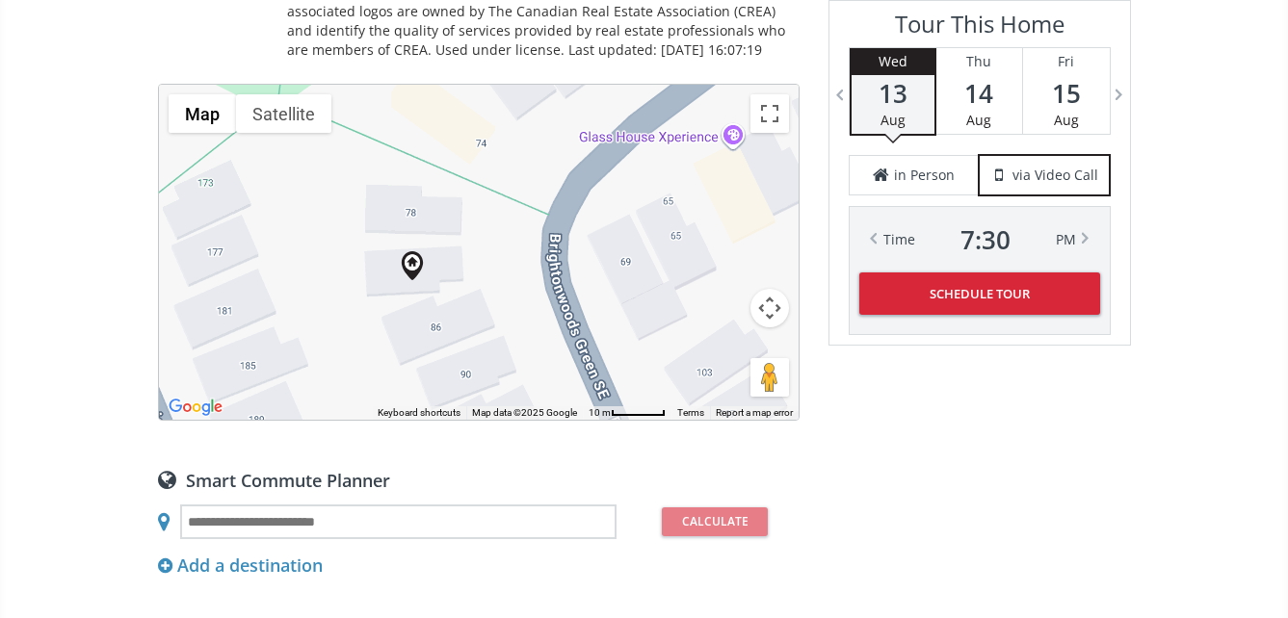
drag, startPoint x: 366, startPoint y: 333, endPoint x: 492, endPoint y: 265, distance: 143.5
click at [492, 265] on div "To navigate, press the arrow keys." at bounding box center [478, 252] width 639 height 335
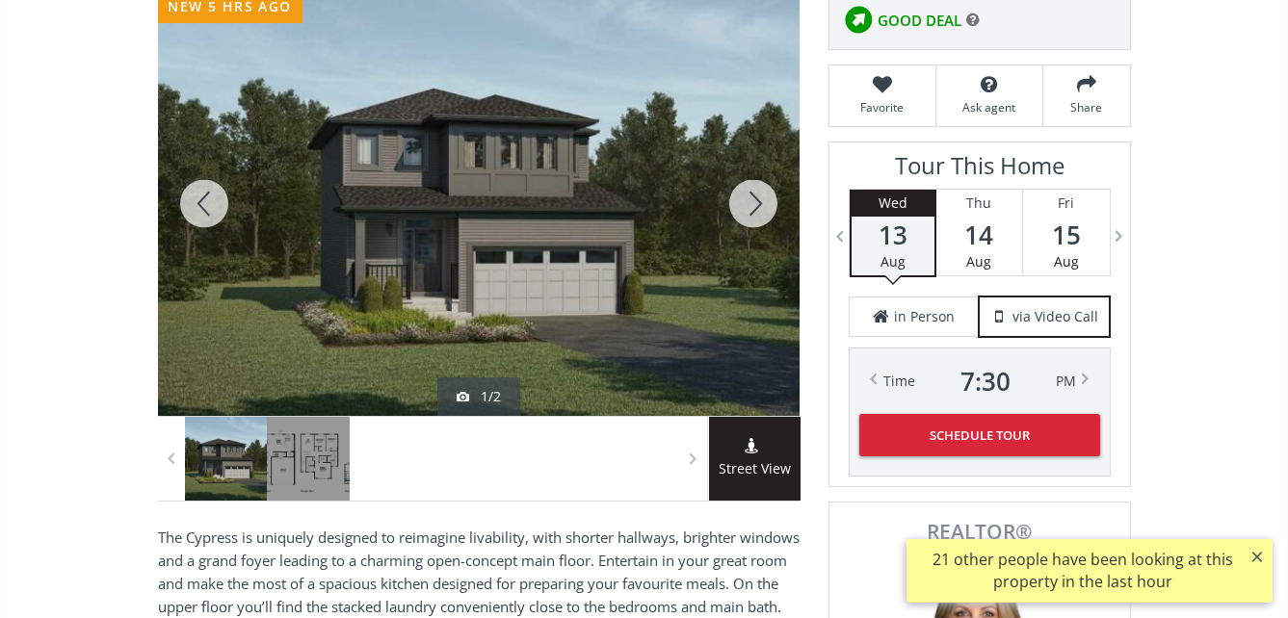
scroll to position [289, 0]
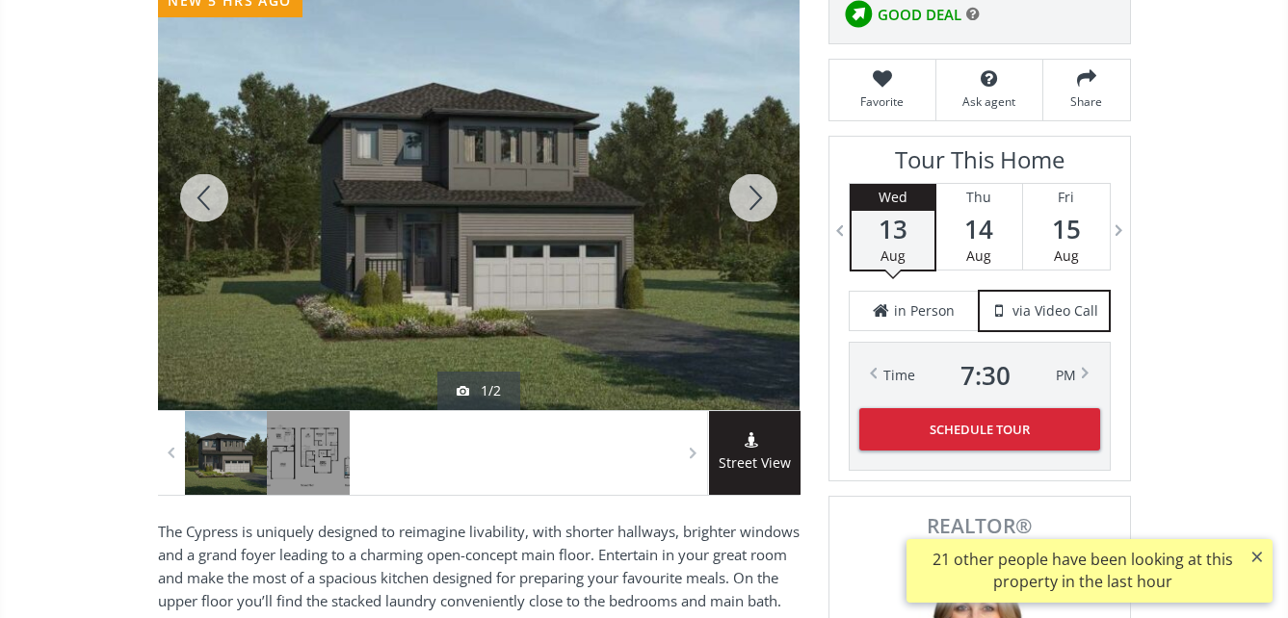
click at [747, 196] on div at bounding box center [753, 198] width 92 height 425
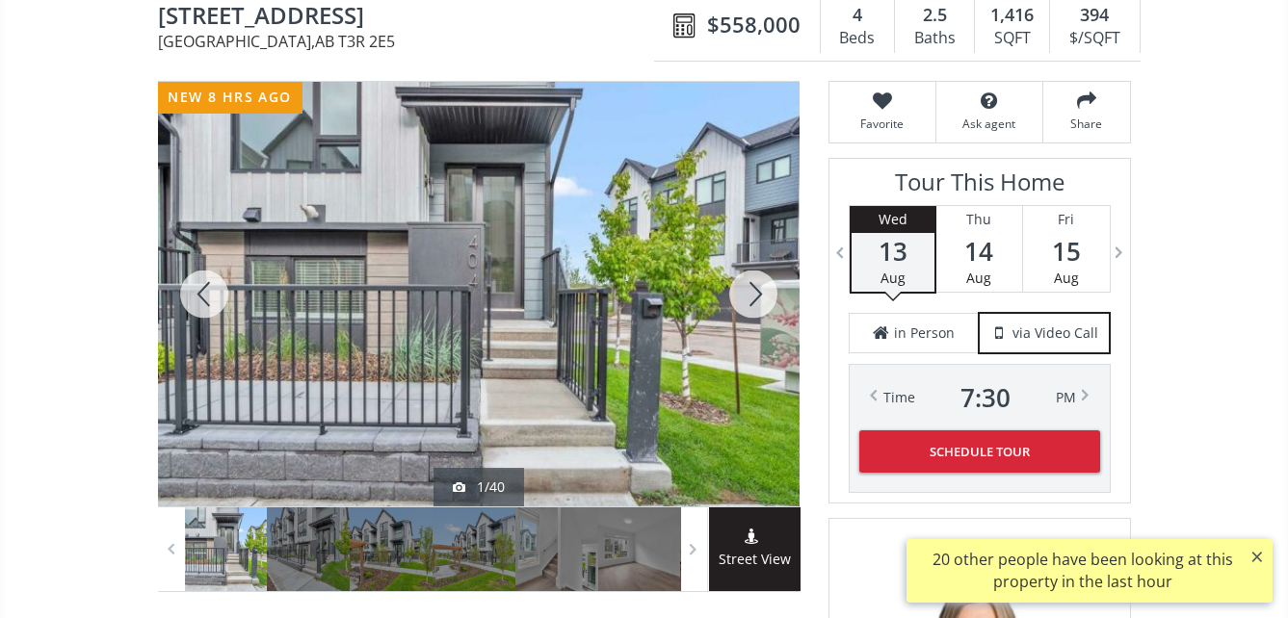
scroll to position [96, 0]
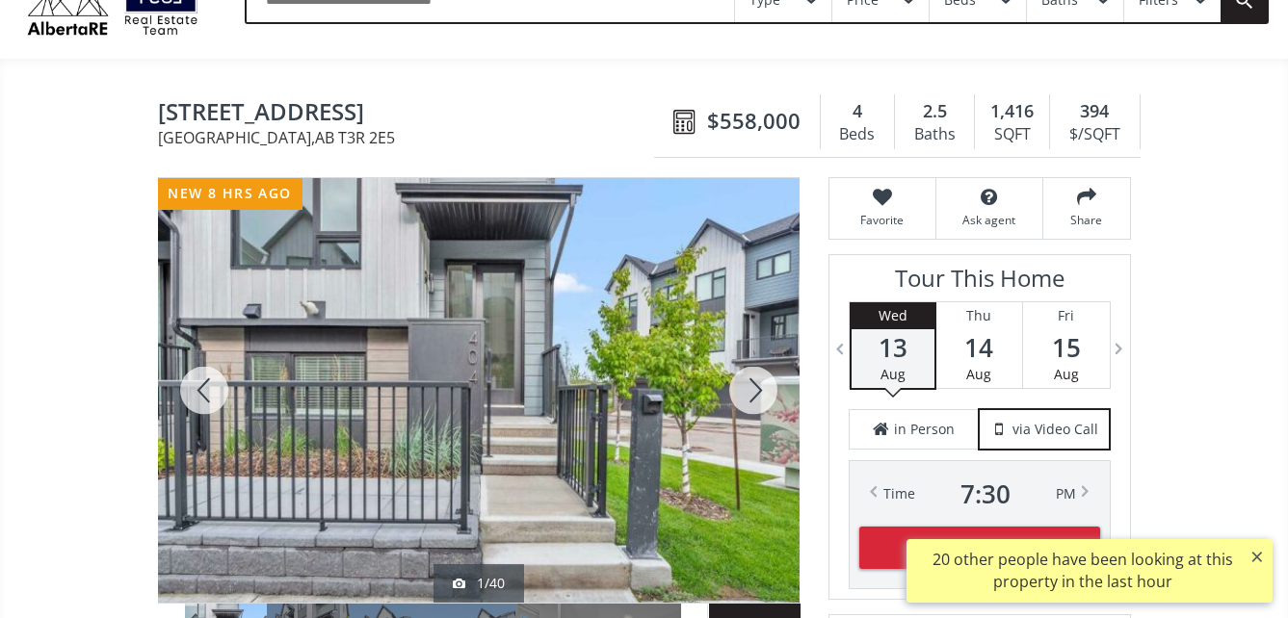
click at [554, 373] on div at bounding box center [478, 390] width 641 height 425
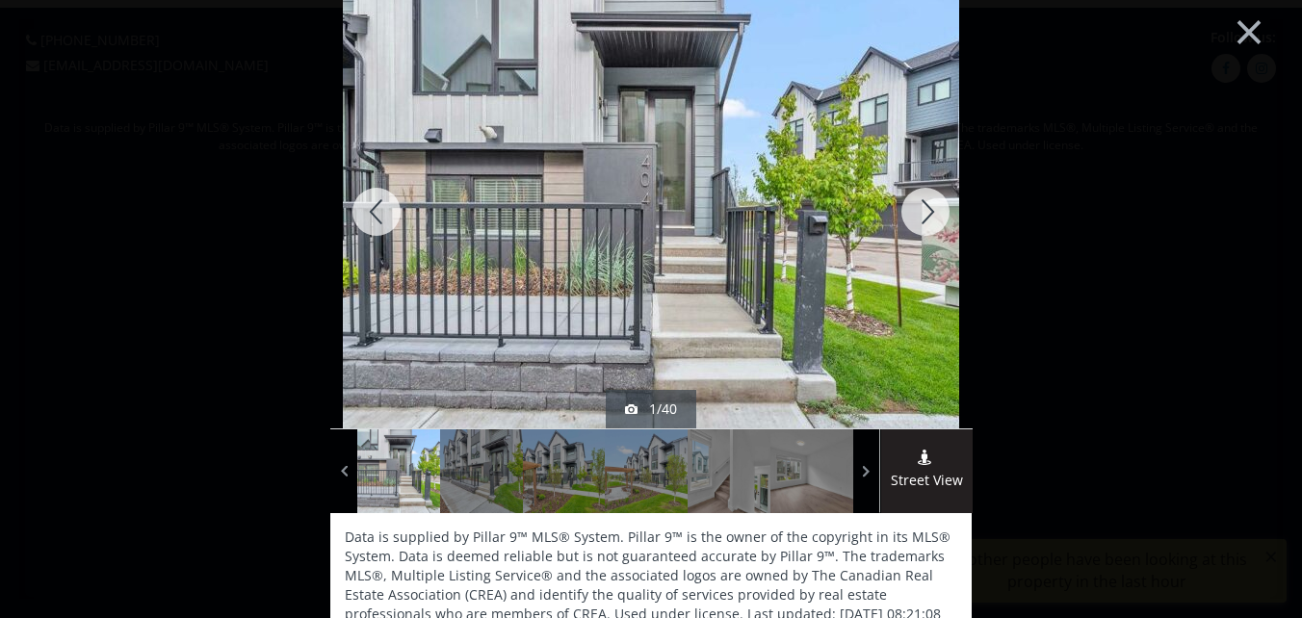
click at [919, 209] on div at bounding box center [925, 211] width 92 height 433
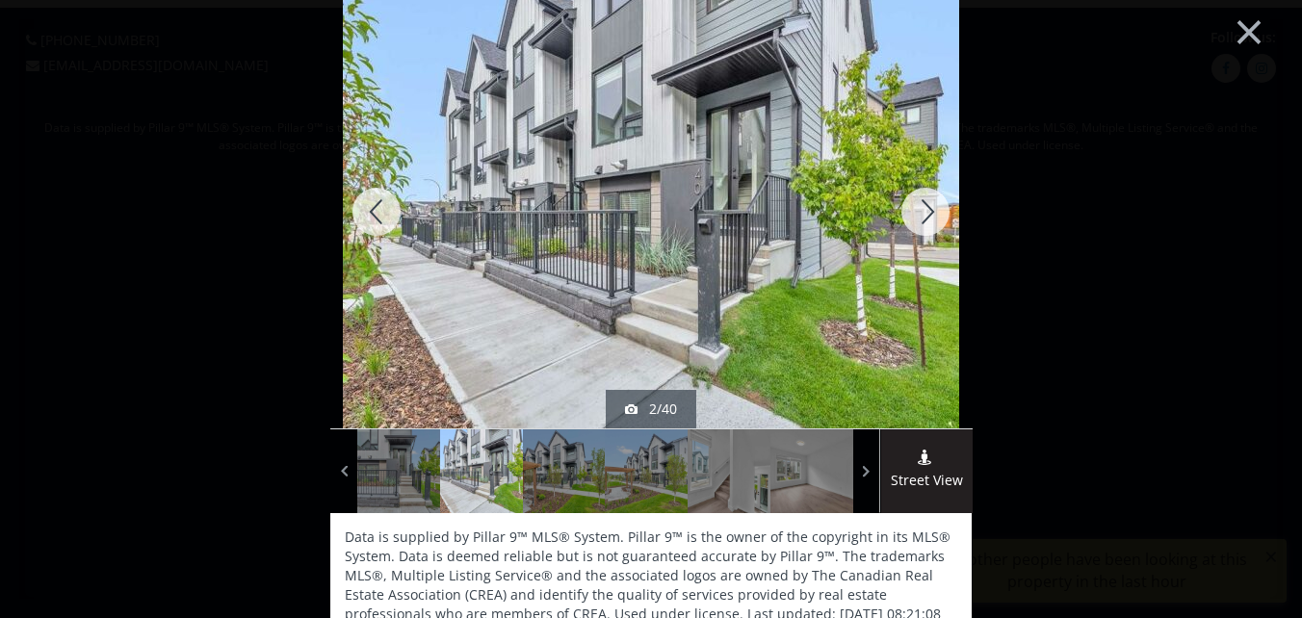
click at [921, 205] on div at bounding box center [925, 211] width 92 height 433
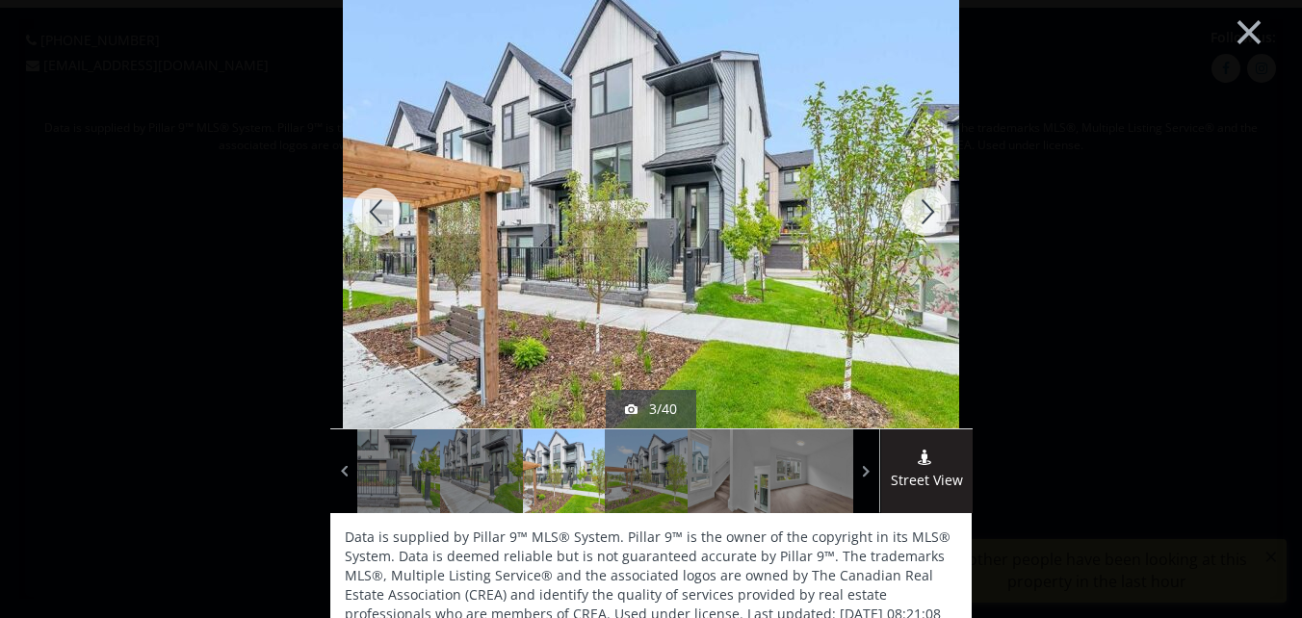
click at [919, 204] on div at bounding box center [925, 211] width 92 height 433
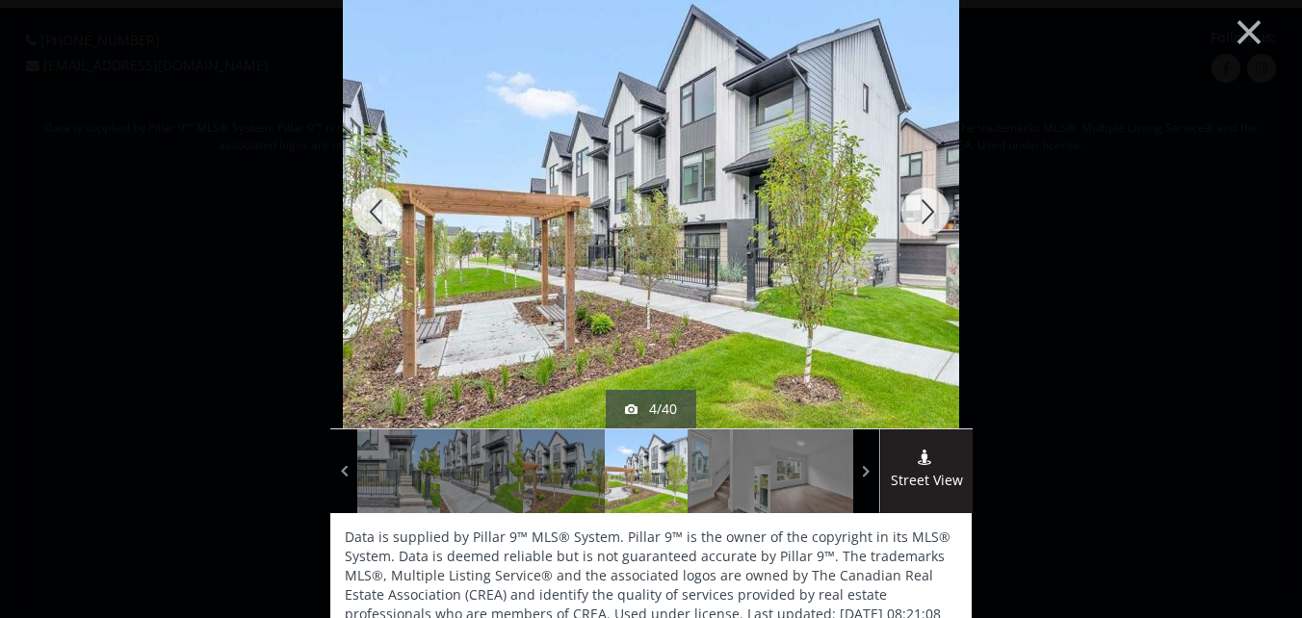
click at [921, 207] on div at bounding box center [925, 211] width 92 height 433
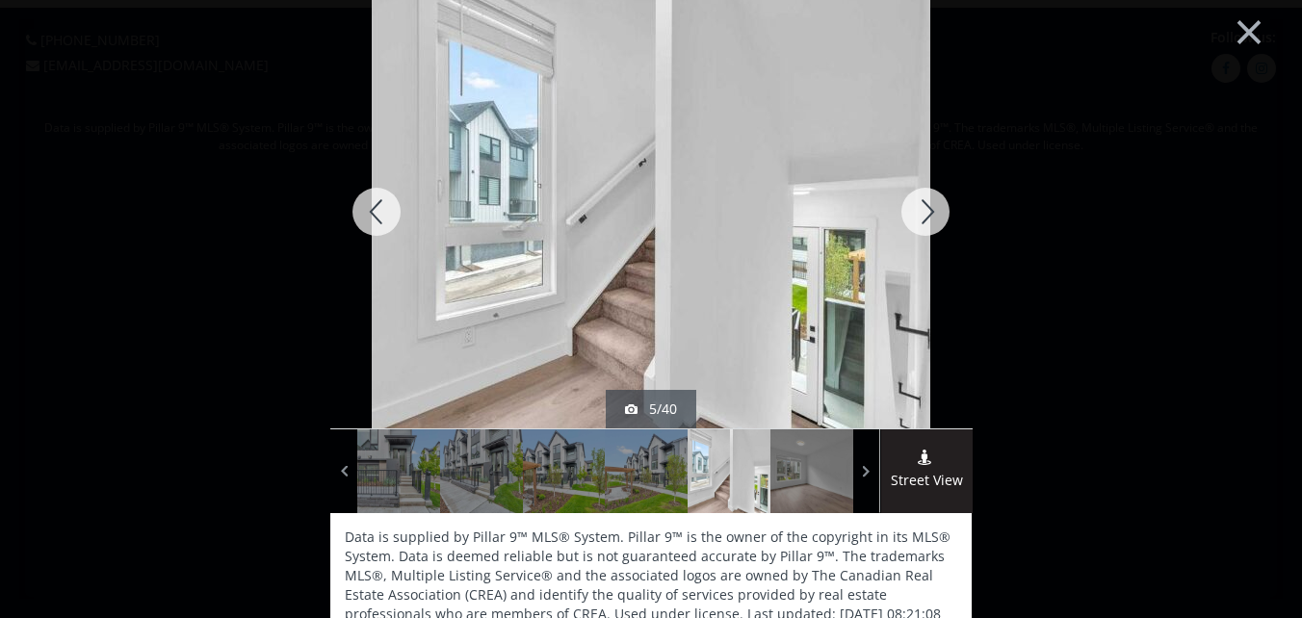
click at [921, 207] on div at bounding box center [925, 211] width 92 height 433
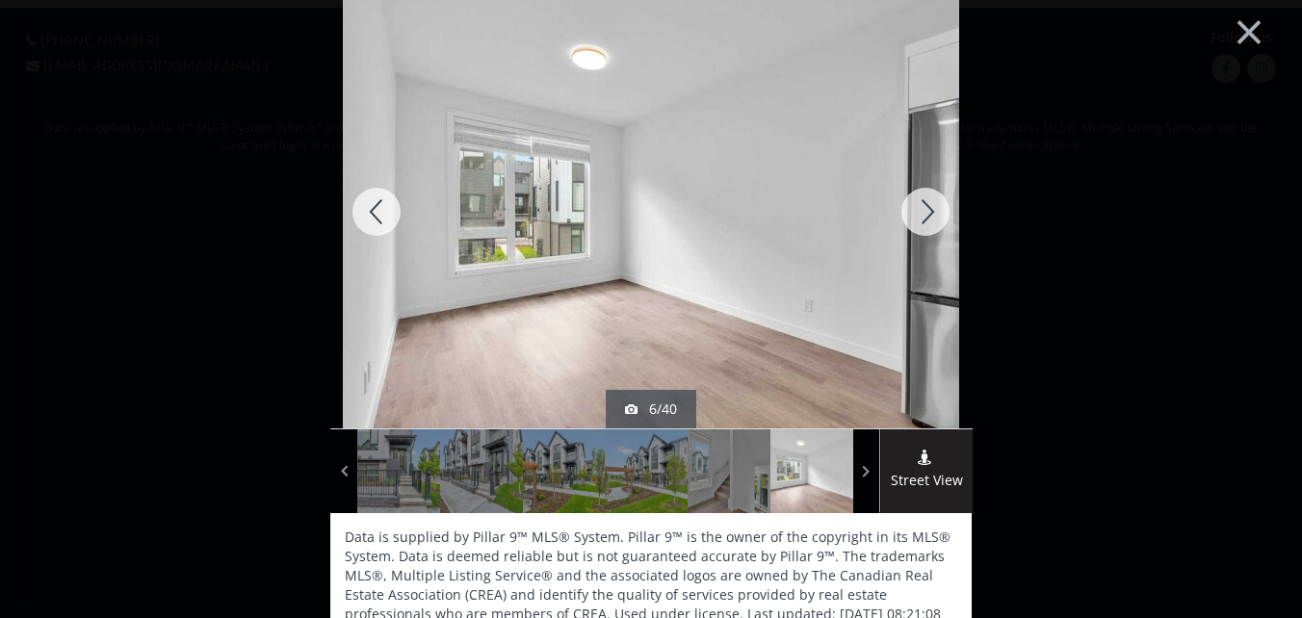
click at [921, 207] on div at bounding box center [925, 211] width 92 height 433
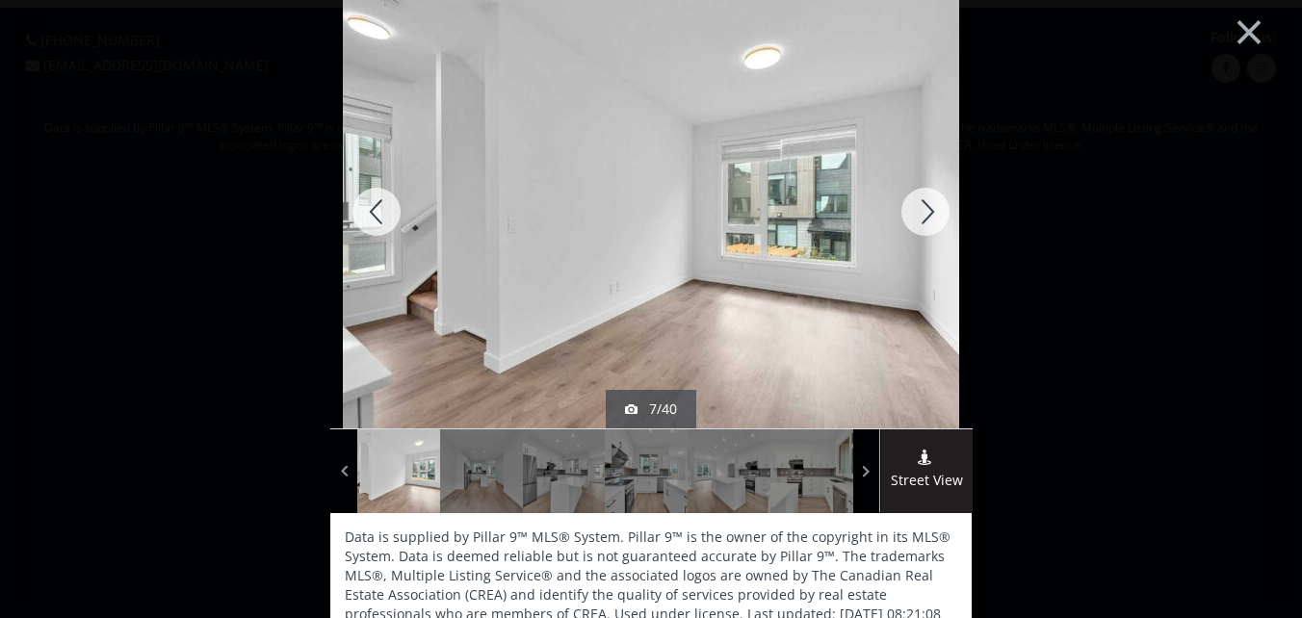
click at [921, 207] on div at bounding box center [925, 211] width 92 height 433
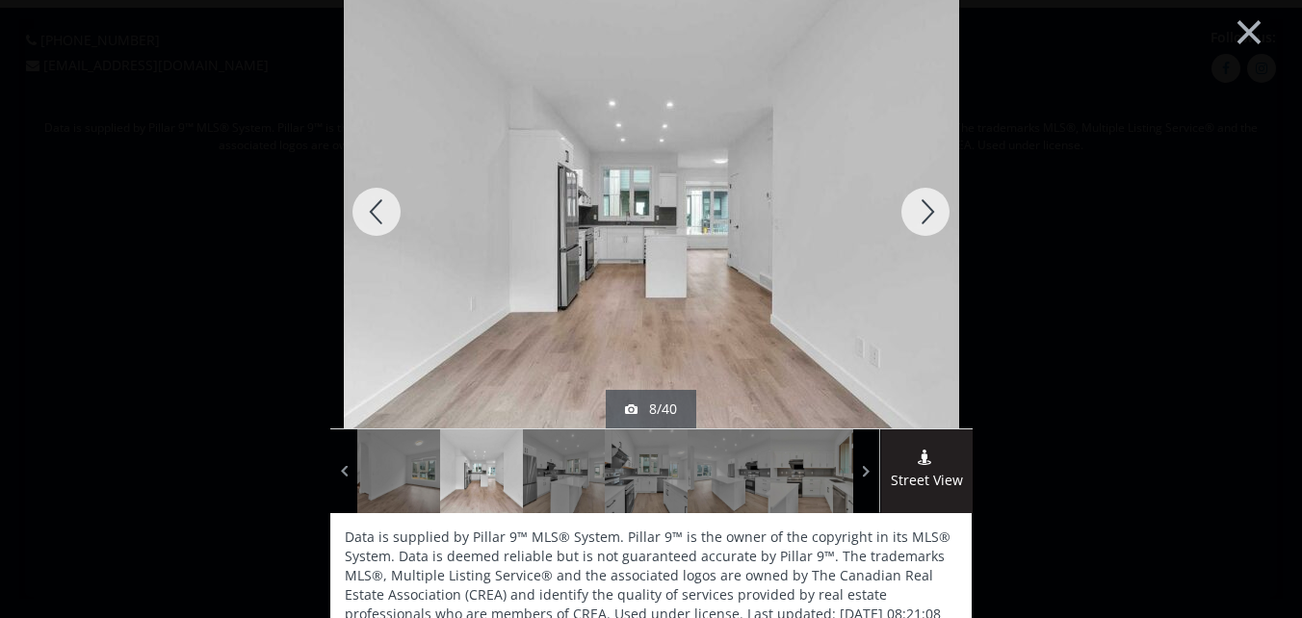
click at [921, 207] on div at bounding box center [925, 211] width 92 height 433
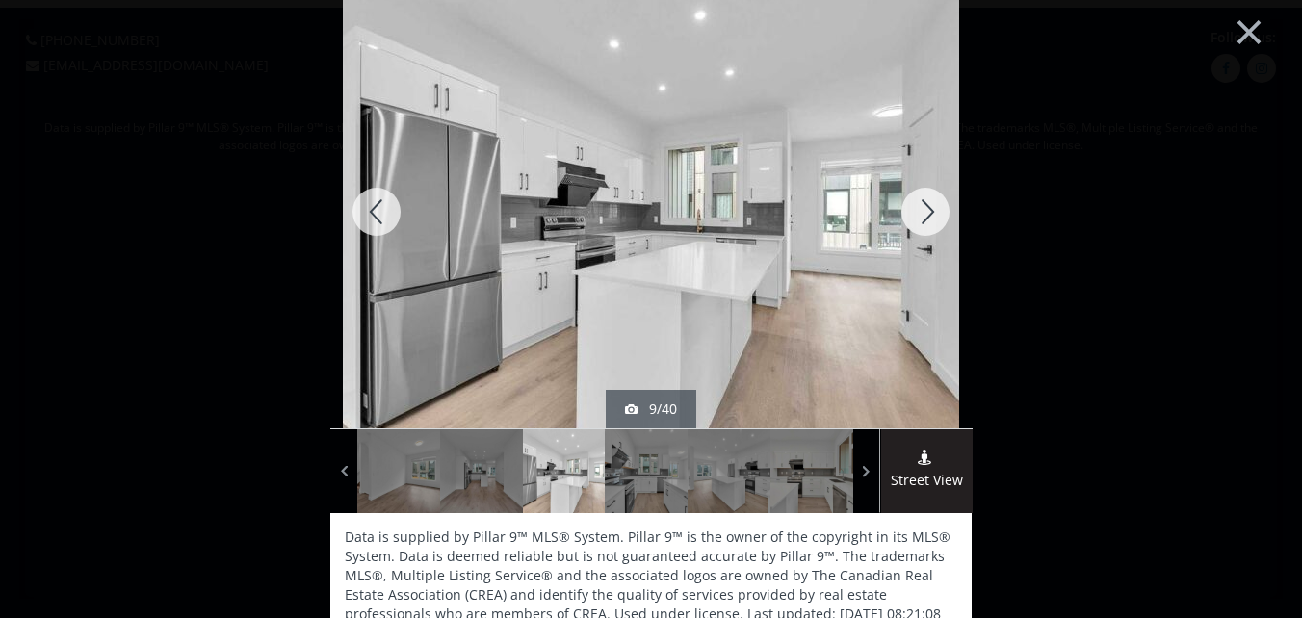
click at [921, 207] on div at bounding box center [925, 211] width 92 height 433
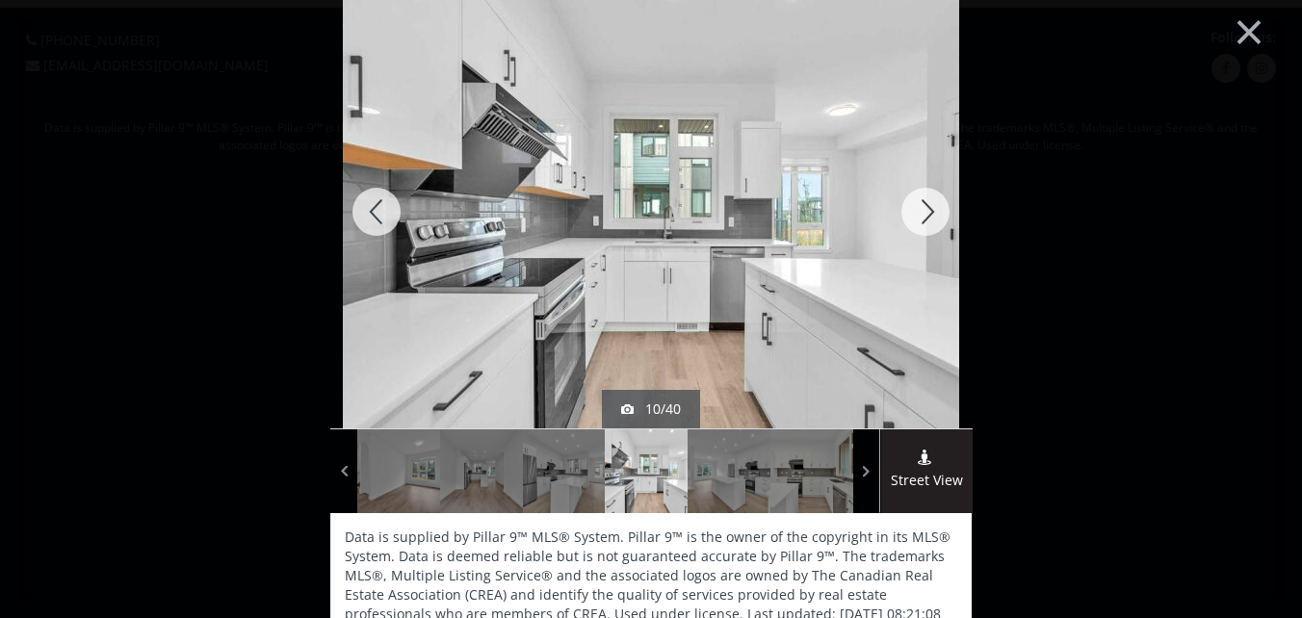
click at [921, 206] on div at bounding box center [925, 211] width 92 height 433
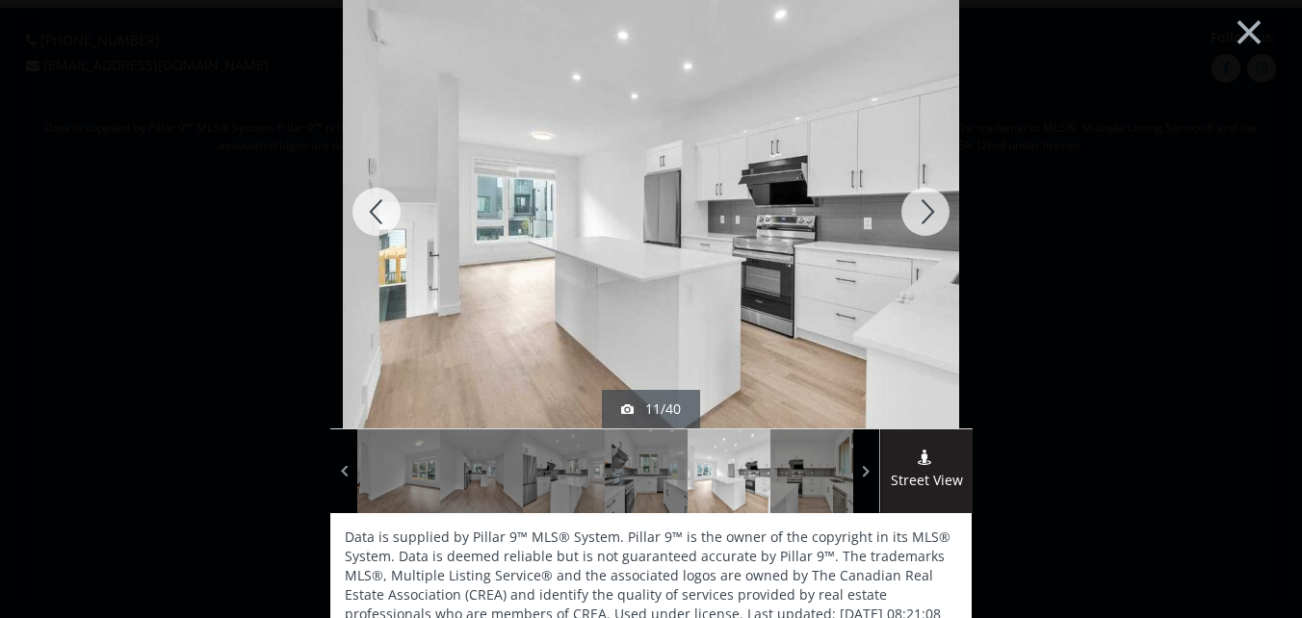
click at [921, 206] on div at bounding box center [925, 211] width 92 height 433
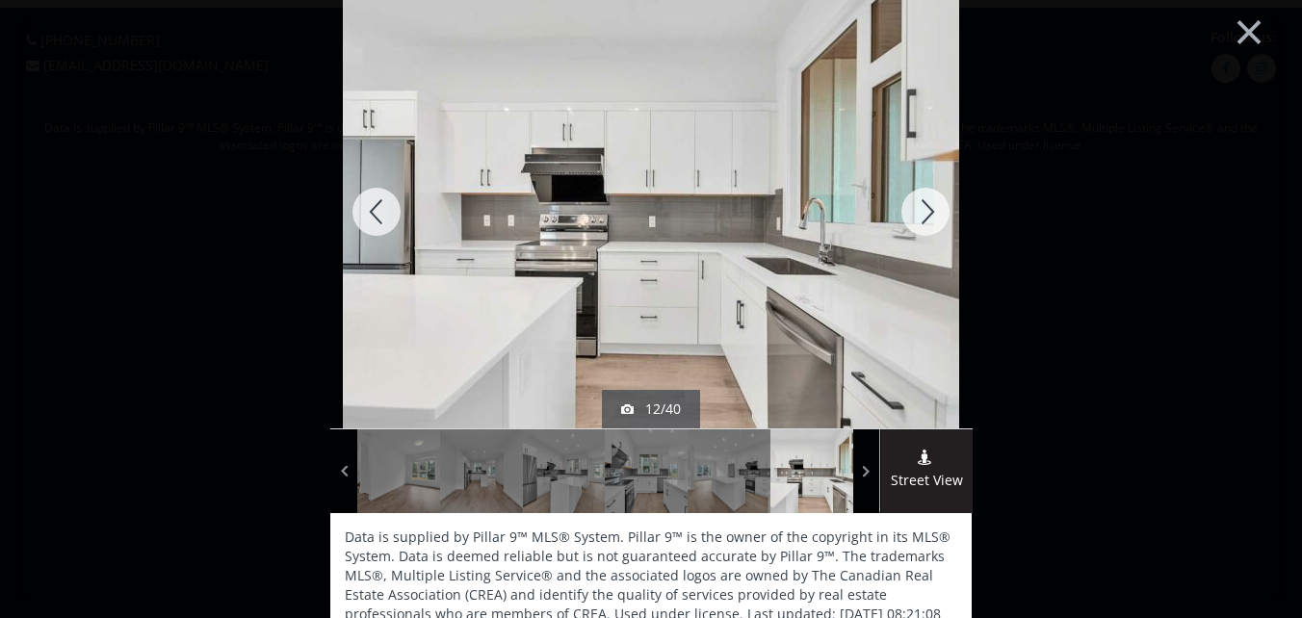
click at [922, 206] on div at bounding box center [925, 211] width 92 height 433
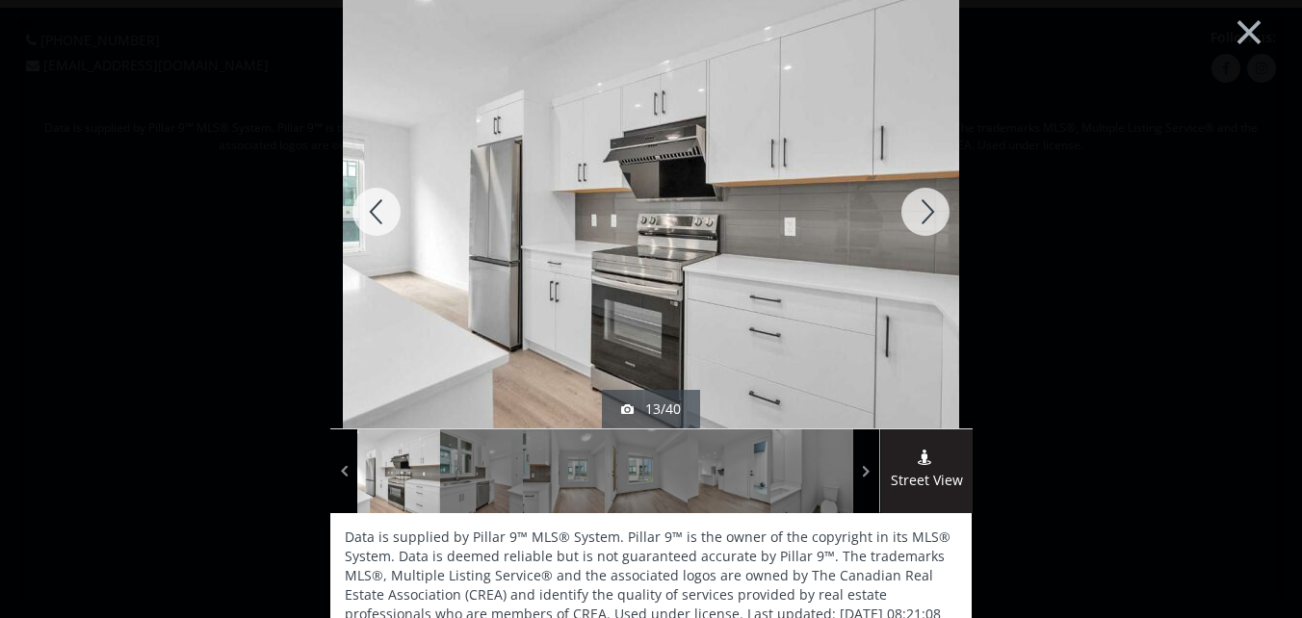
click at [922, 206] on div at bounding box center [925, 211] width 92 height 433
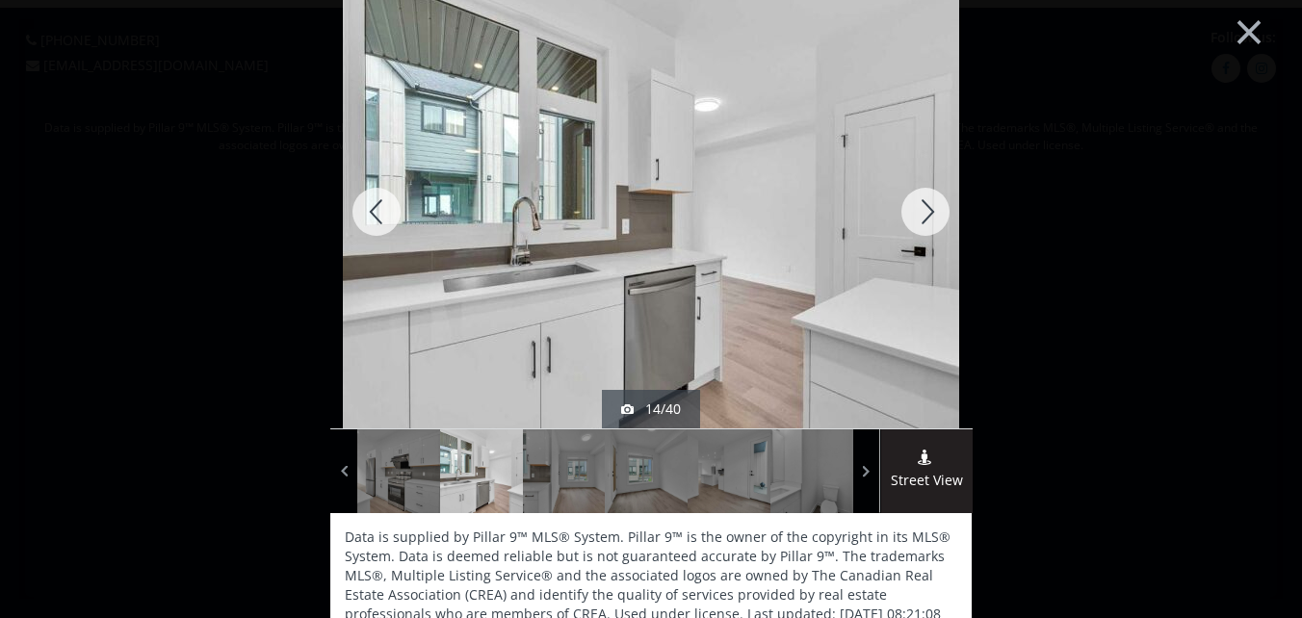
click at [922, 206] on div at bounding box center [925, 211] width 92 height 433
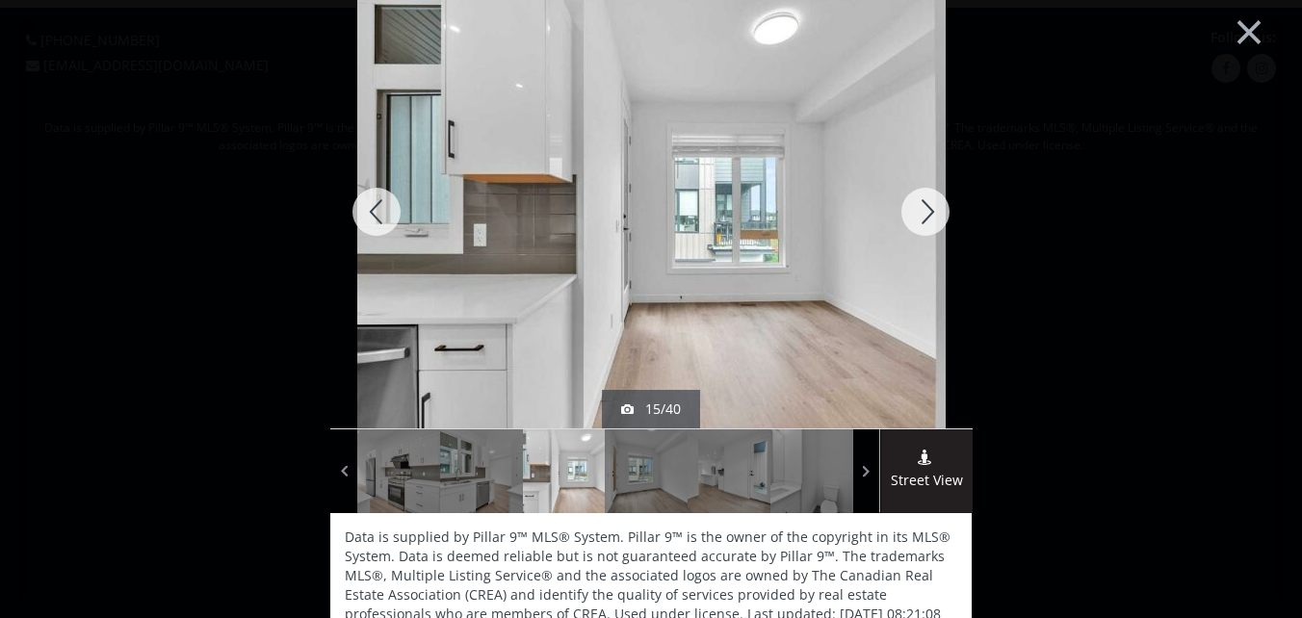
click at [922, 206] on div at bounding box center [925, 211] width 92 height 433
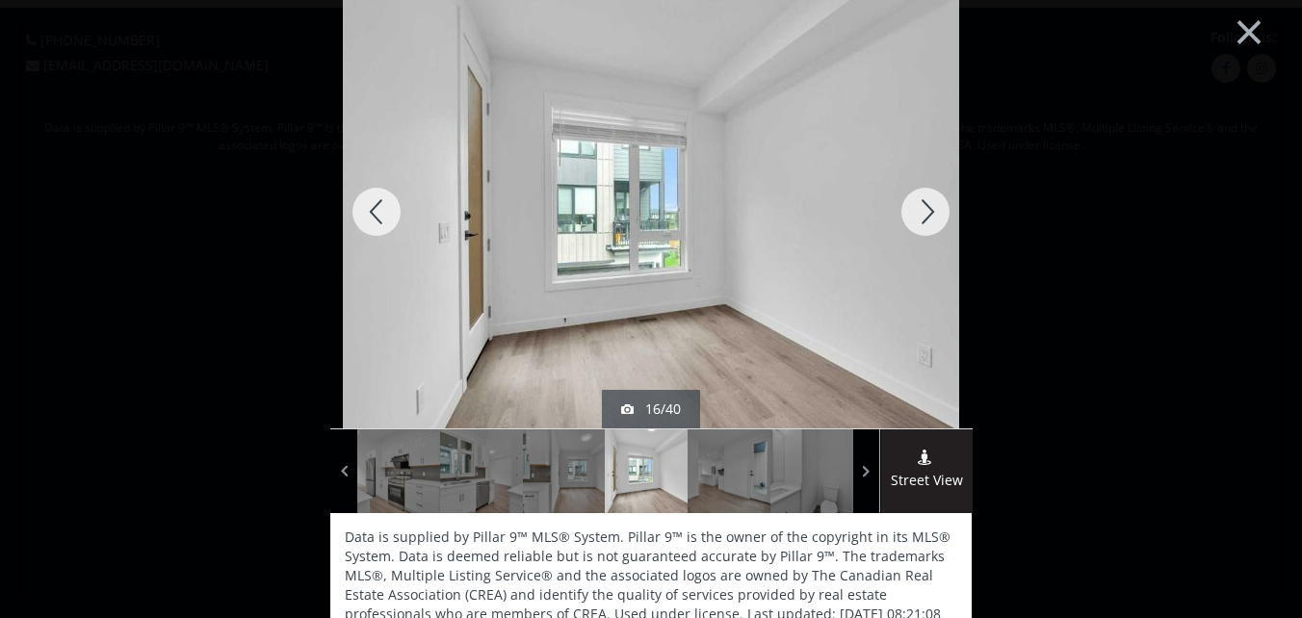
click at [926, 205] on div at bounding box center [925, 211] width 92 height 433
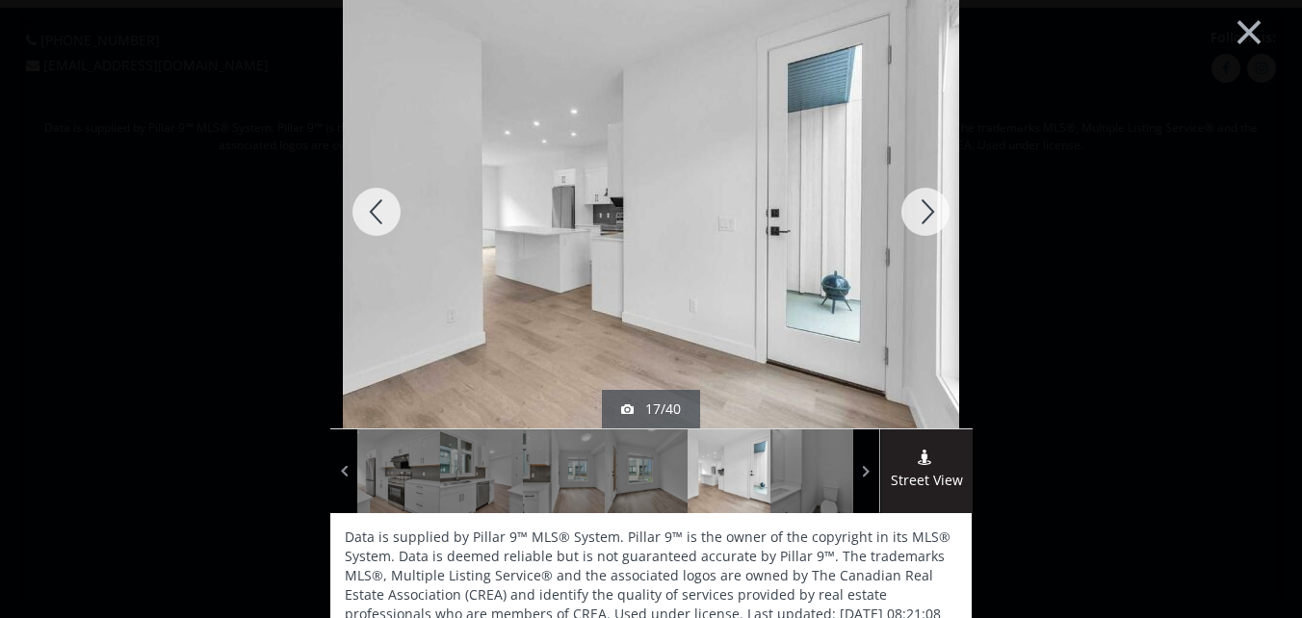
click at [926, 205] on div at bounding box center [925, 211] width 92 height 433
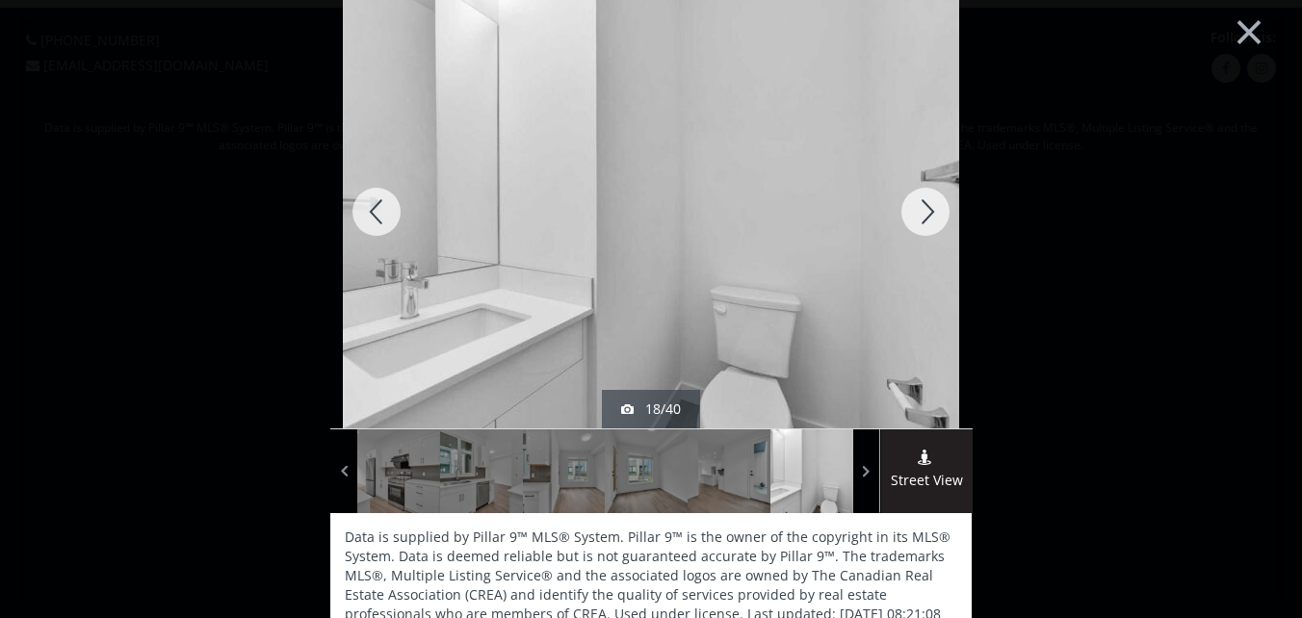
click at [926, 205] on div at bounding box center [925, 211] width 92 height 433
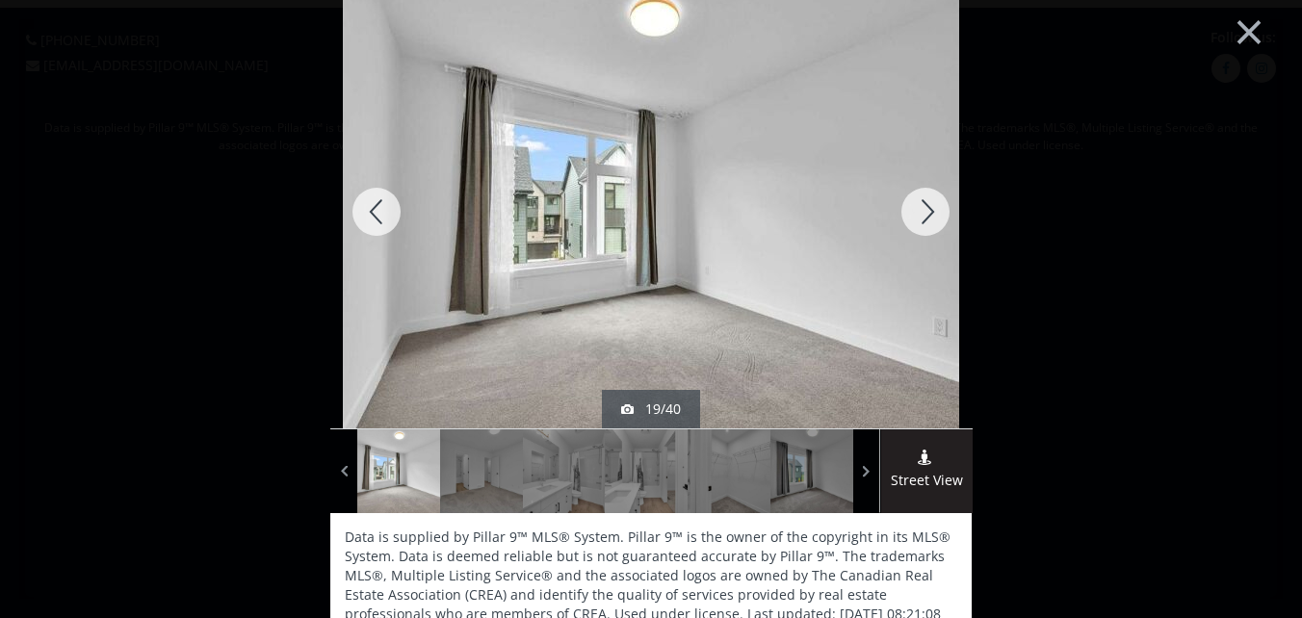
click at [926, 205] on div at bounding box center [925, 211] width 92 height 433
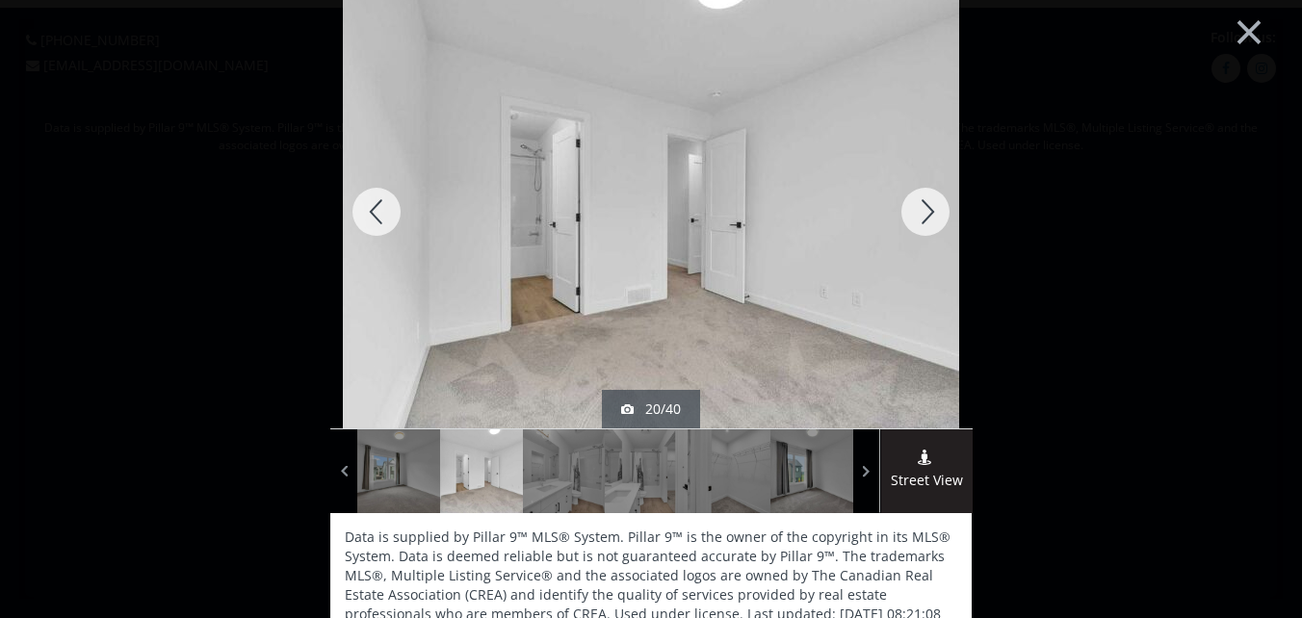
click at [926, 205] on div at bounding box center [925, 211] width 92 height 433
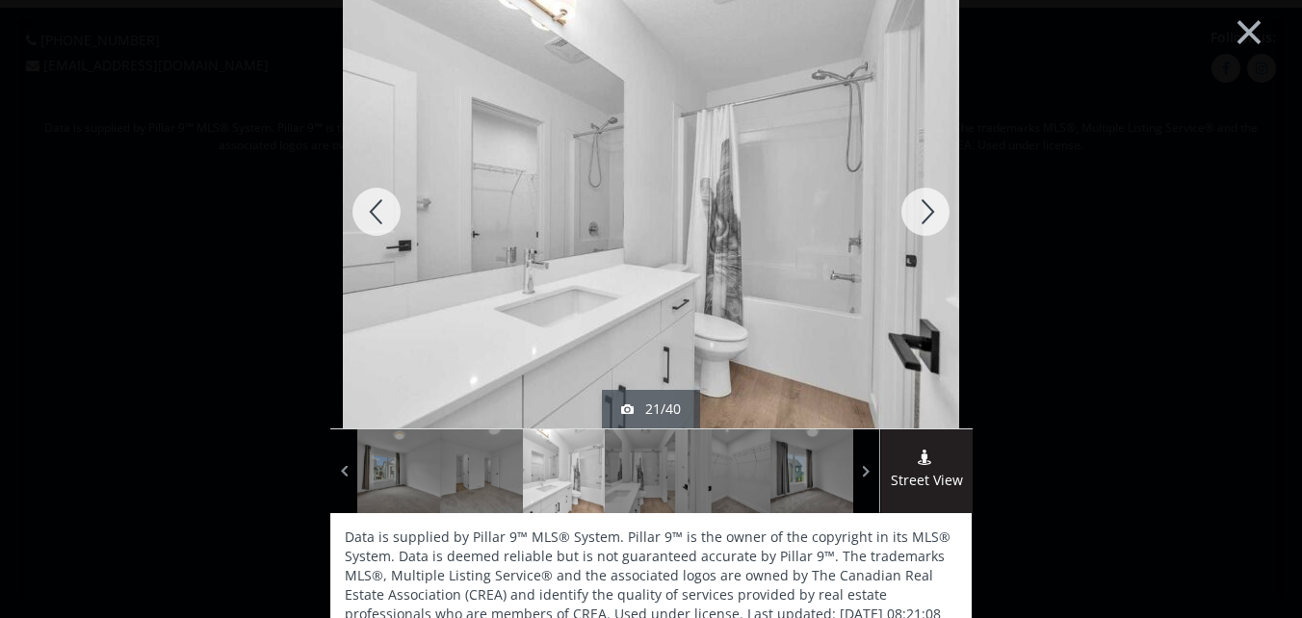
click at [926, 205] on div at bounding box center [925, 211] width 92 height 433
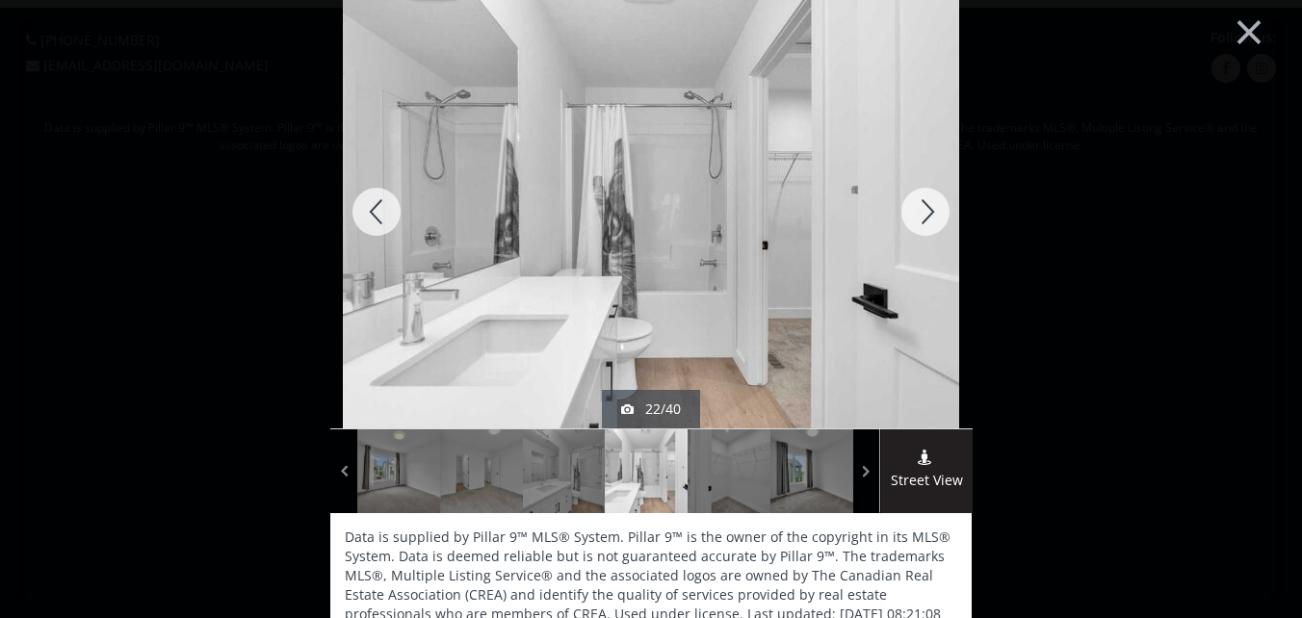
click at [926, 205] on div at bounding box center [925, 211] width 92 height 433
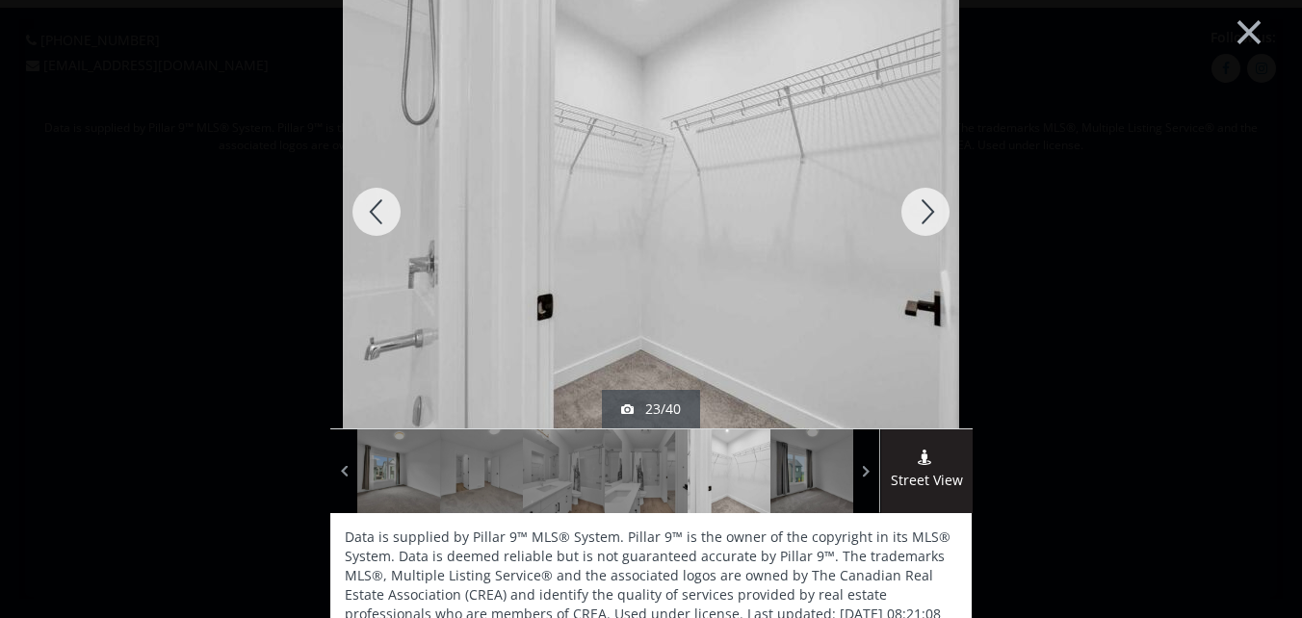
click at [926, 205] on div at bounding box center [925, 211] width 92 height 433
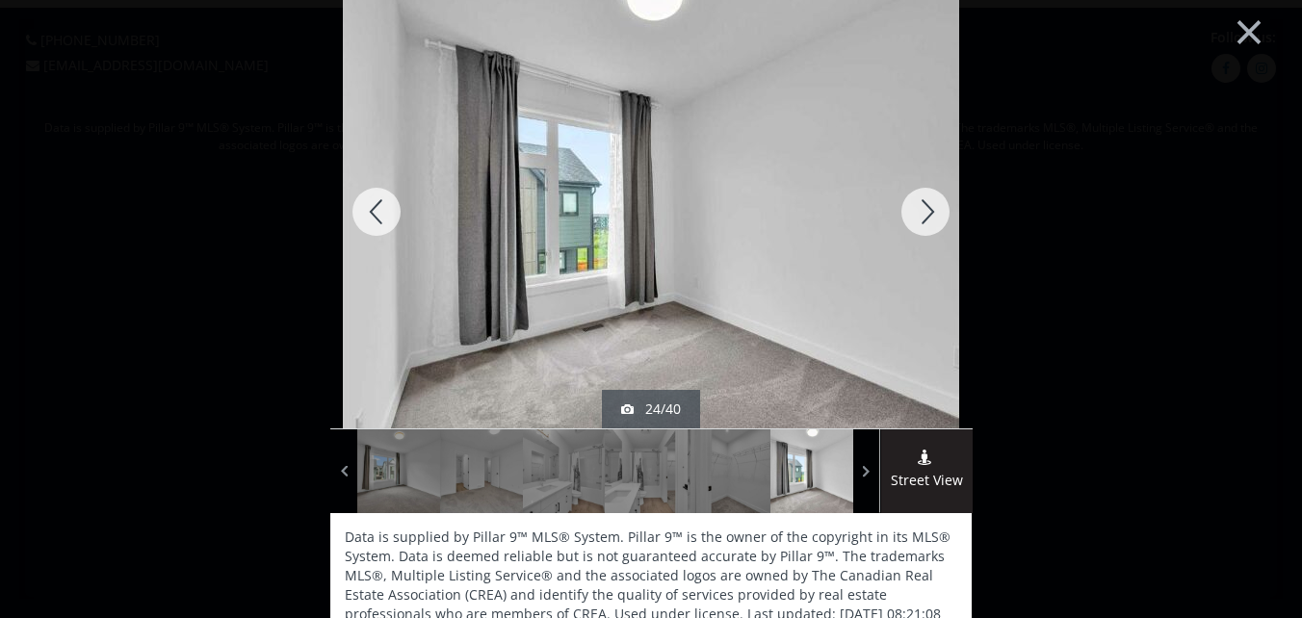
click at [926, 205] on div at bounding box center [925, 211] width 92 height 433
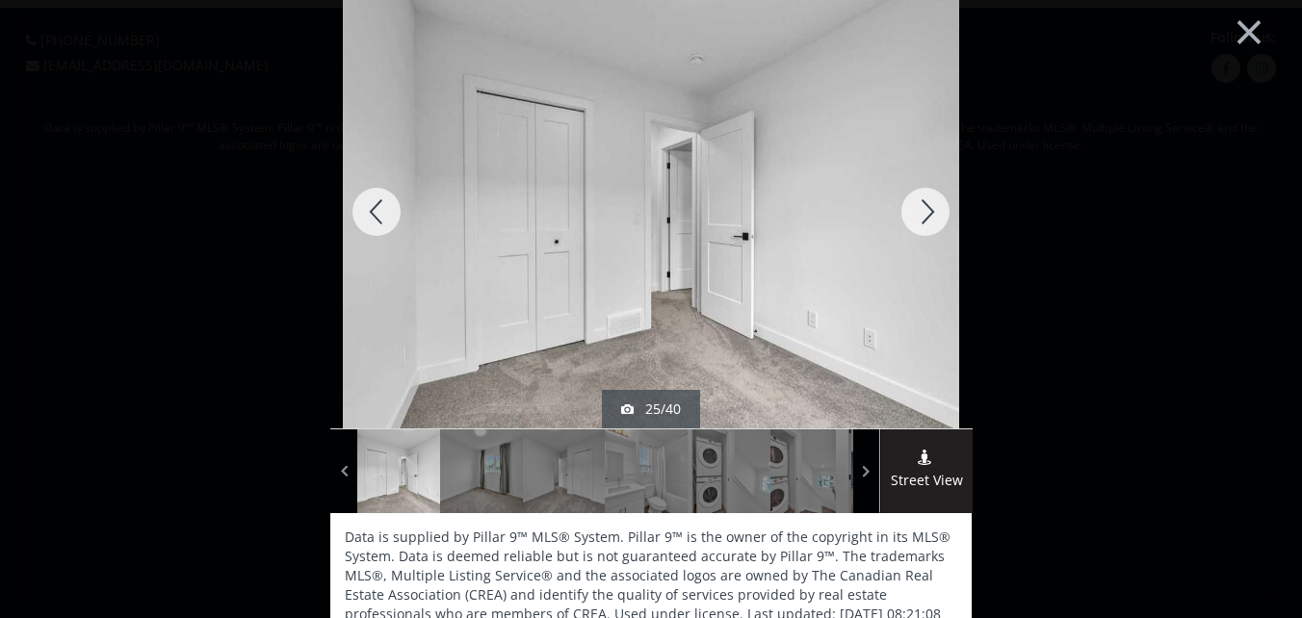
click at [926, 205] on div at bounding box center [925, 211] width 92 height 433
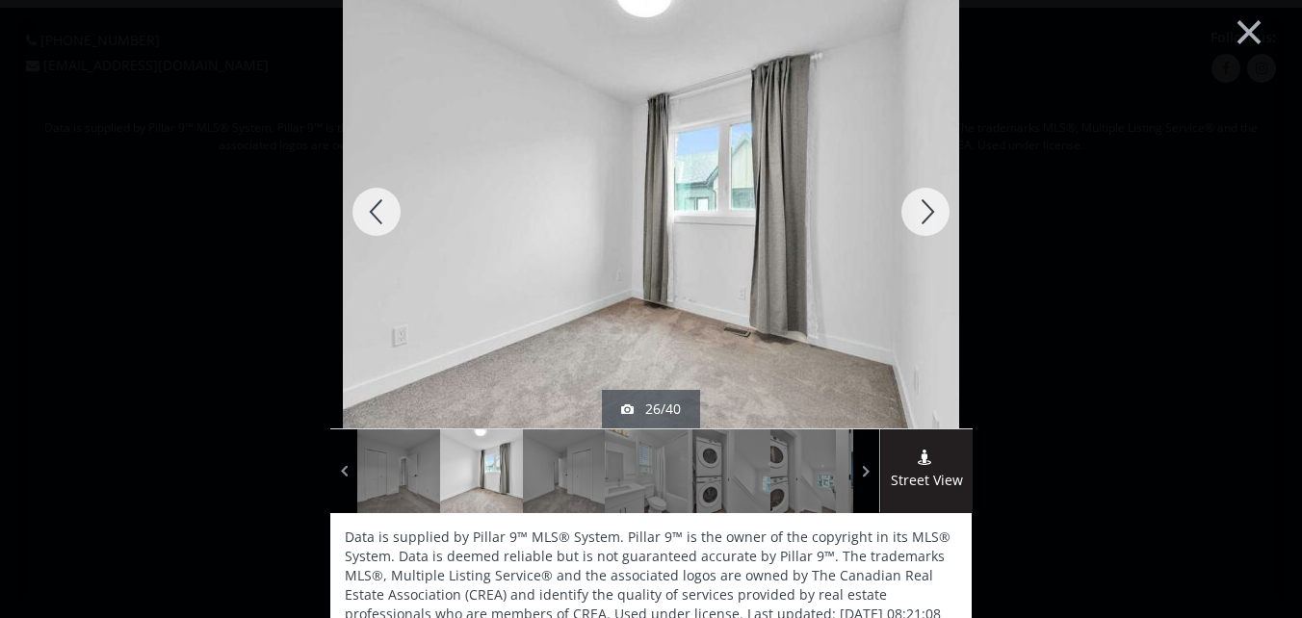
click at [926, 205] on div at bounding box center [925, 211] width 92 height 433
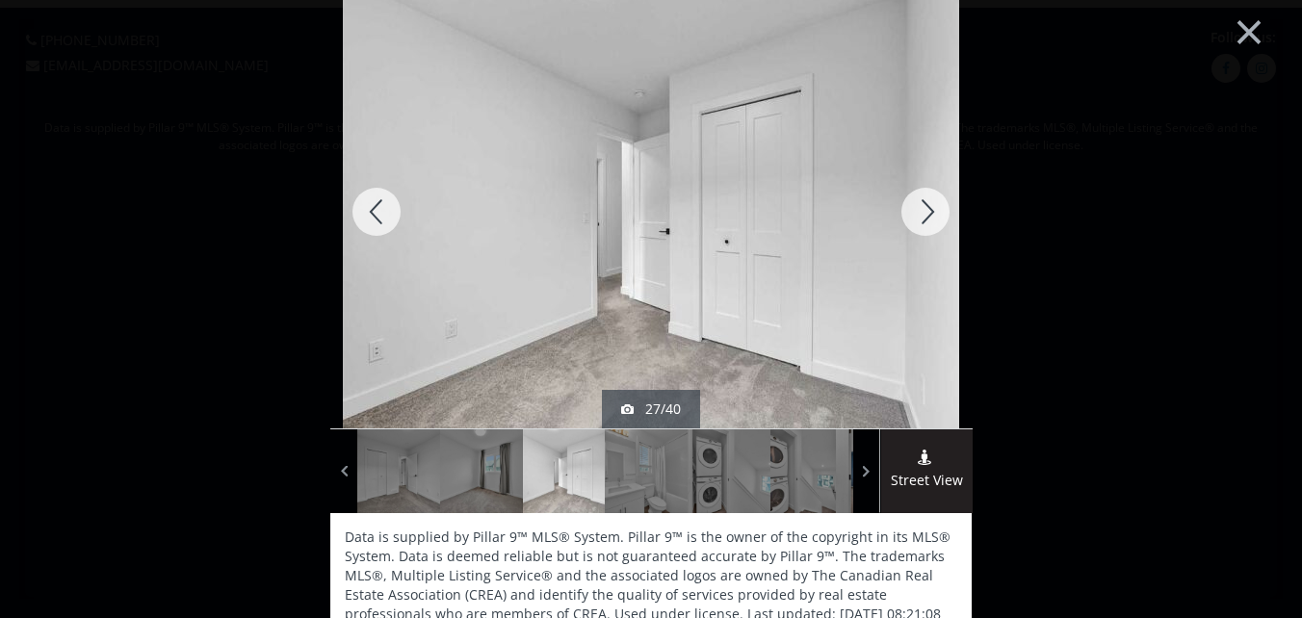
click at [926, 205] on div at bounding box center [925, 211] width 92 height 433
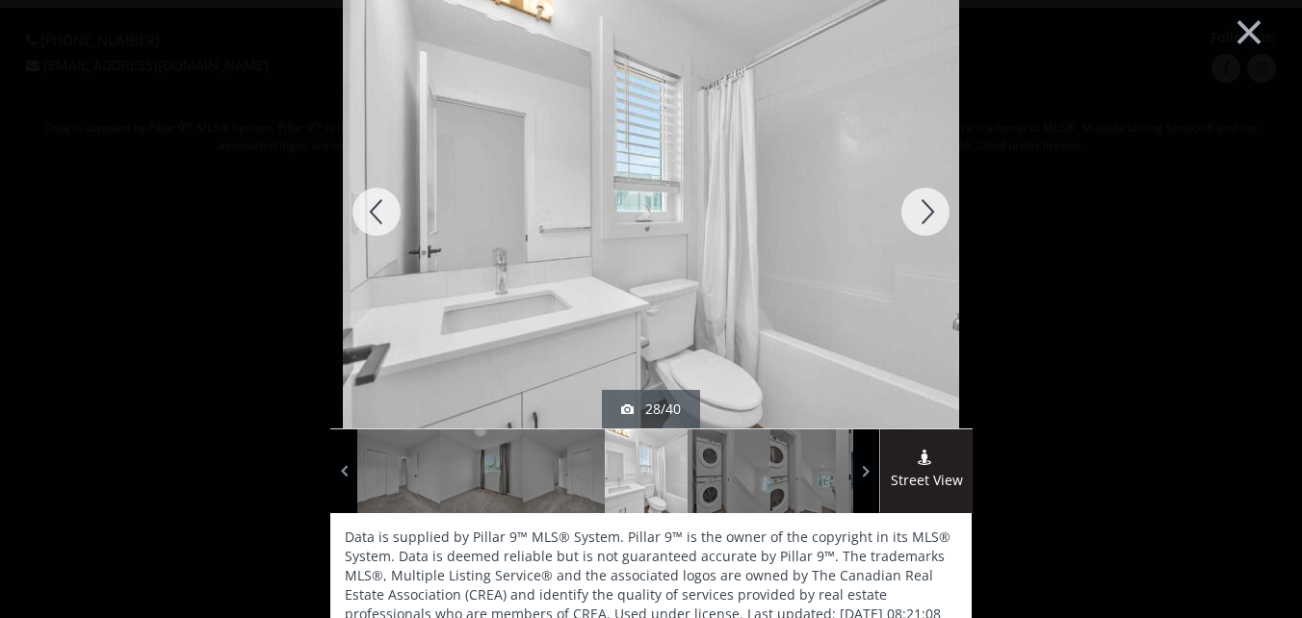
click at [926, 205] on div at bounding box center [925, 211] width 92 height 433
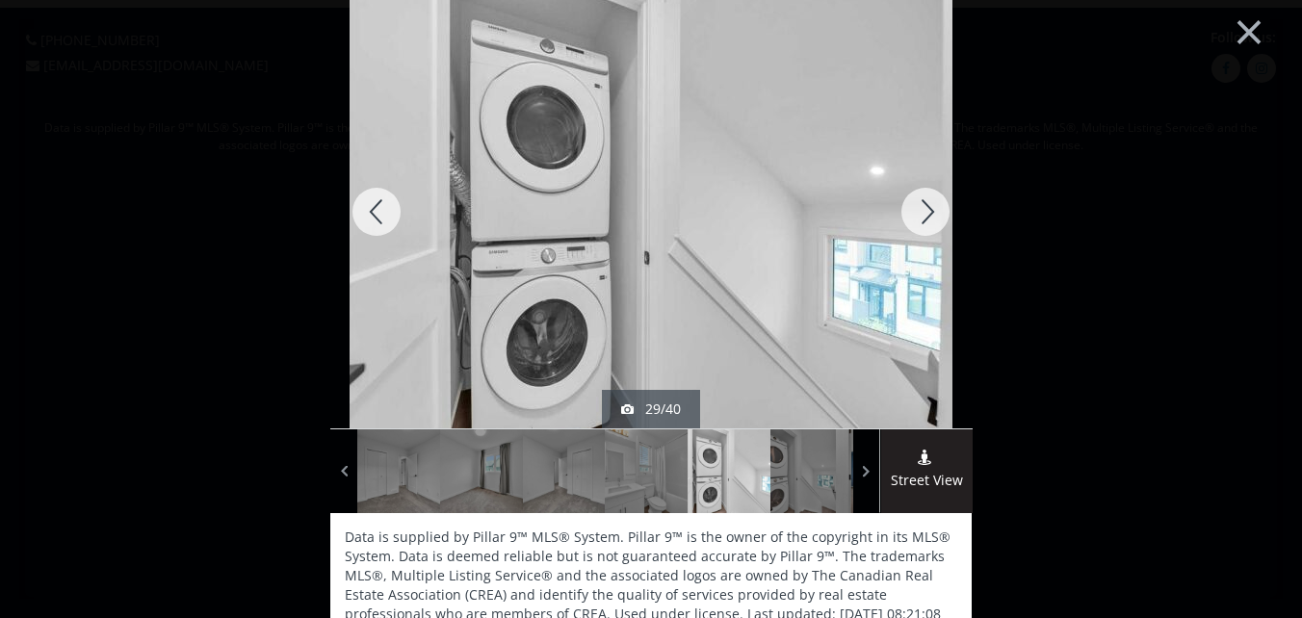
click at [927, 205] on div at bounding box center [925, 211] width 92 height 433
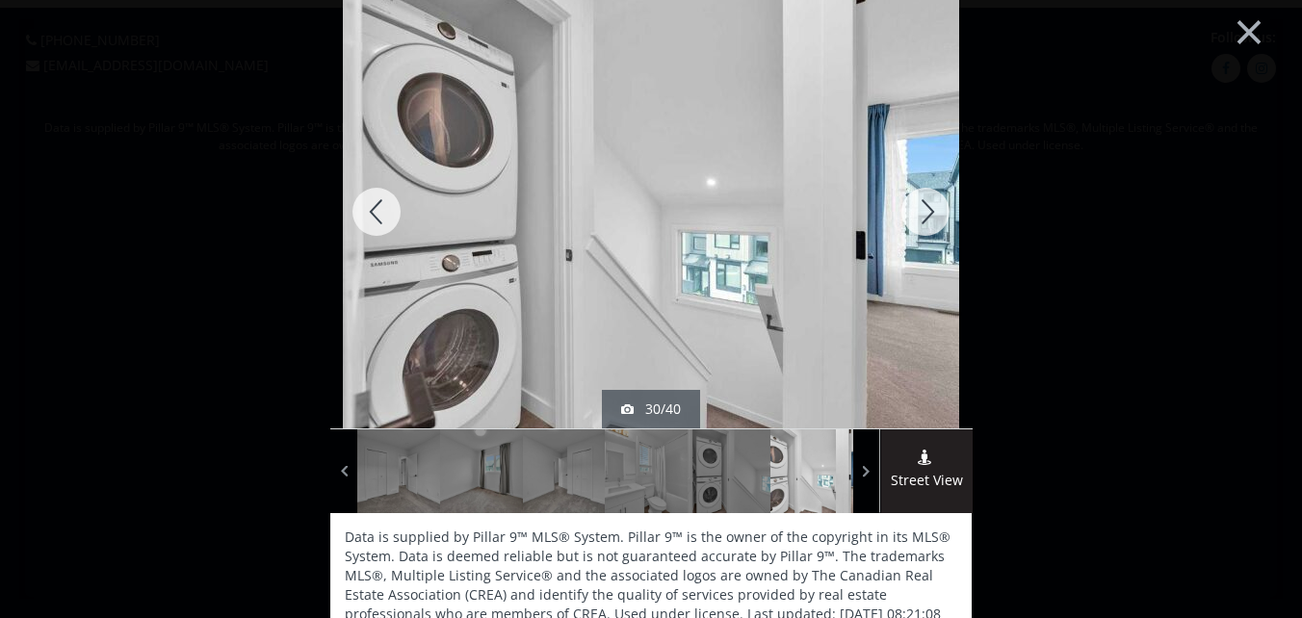
click at [927, 205] on div at bounding box center [925, 211] width 92 height 433
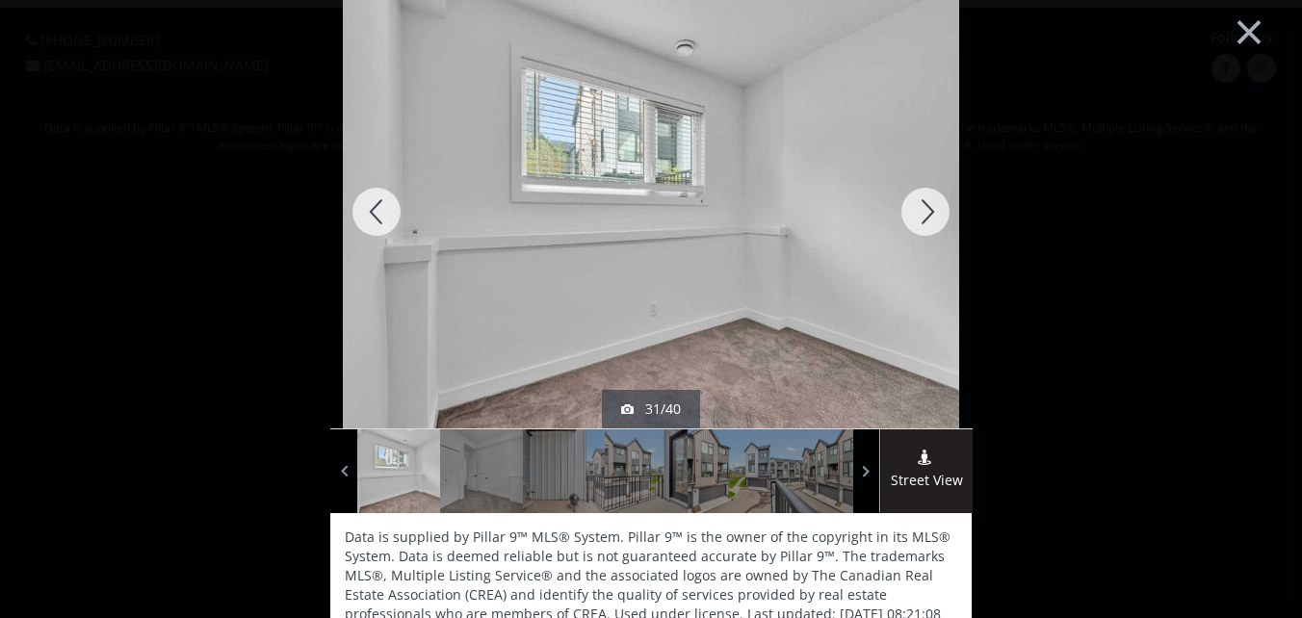
click at [927, 205] on div at bounding box center [925, 211] width 92 height 433
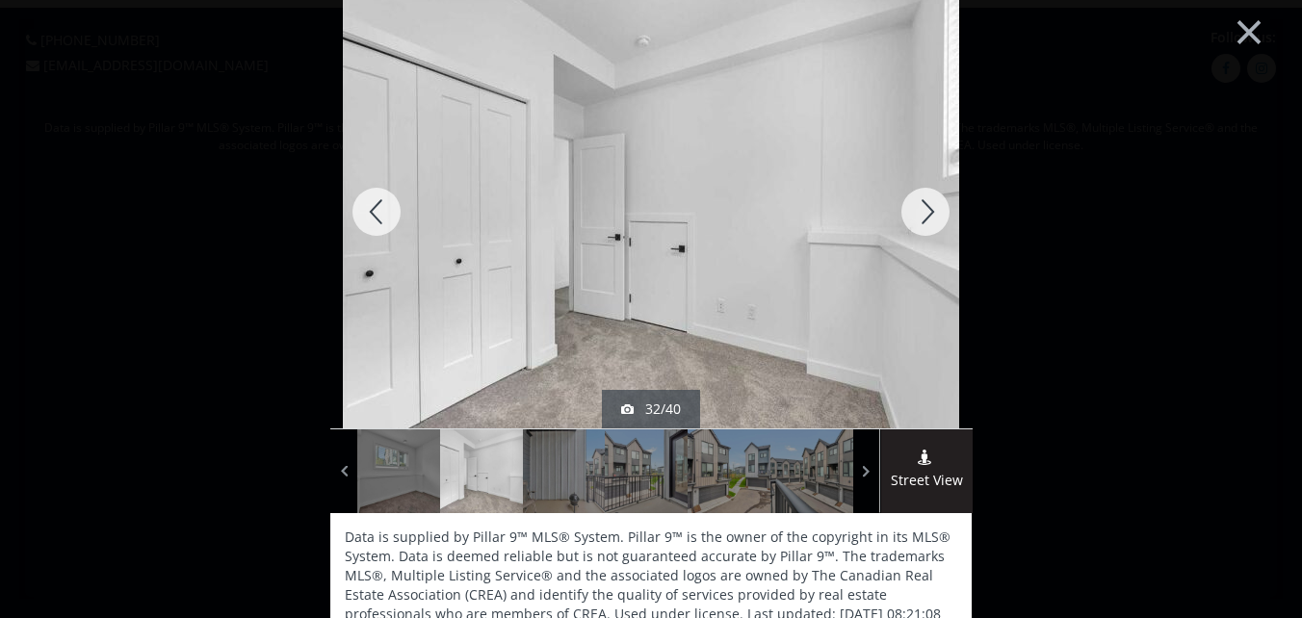
click at [929, 206] on div at bounding box center [925, 211] width 92 height 433
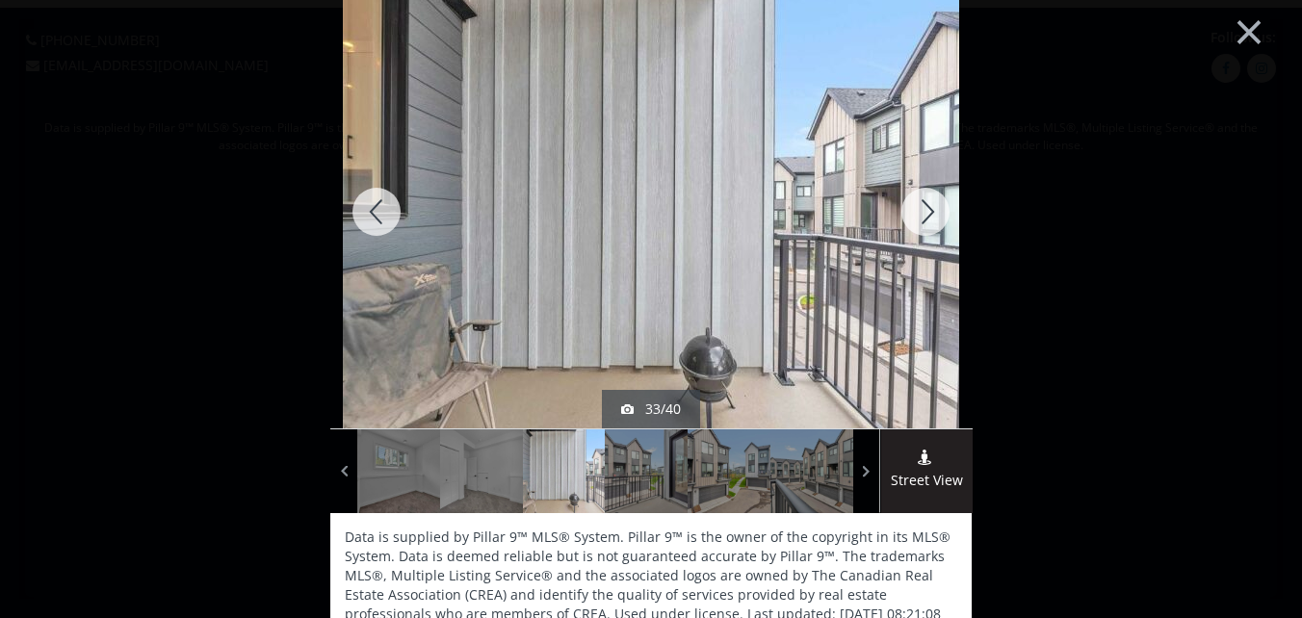
click at [929, 206] on div at bounding box center [925, 211] width 92 height 433
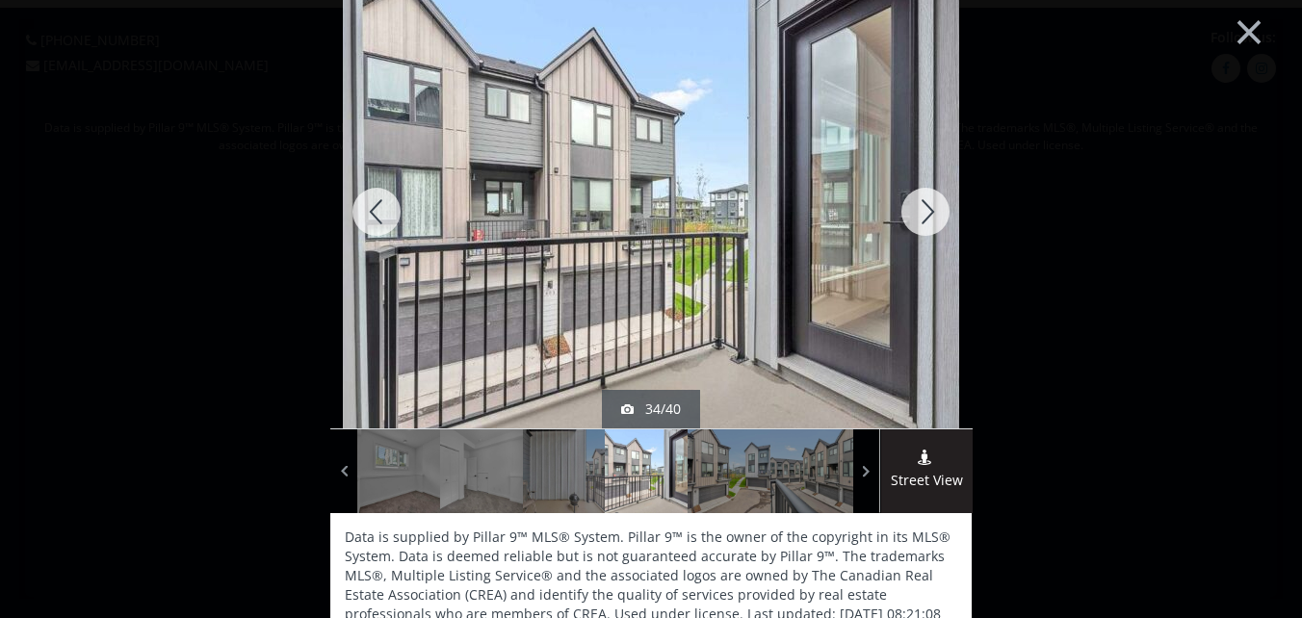
click at [929, 206] on div at bounding box center [925, 211] width 92 height 433
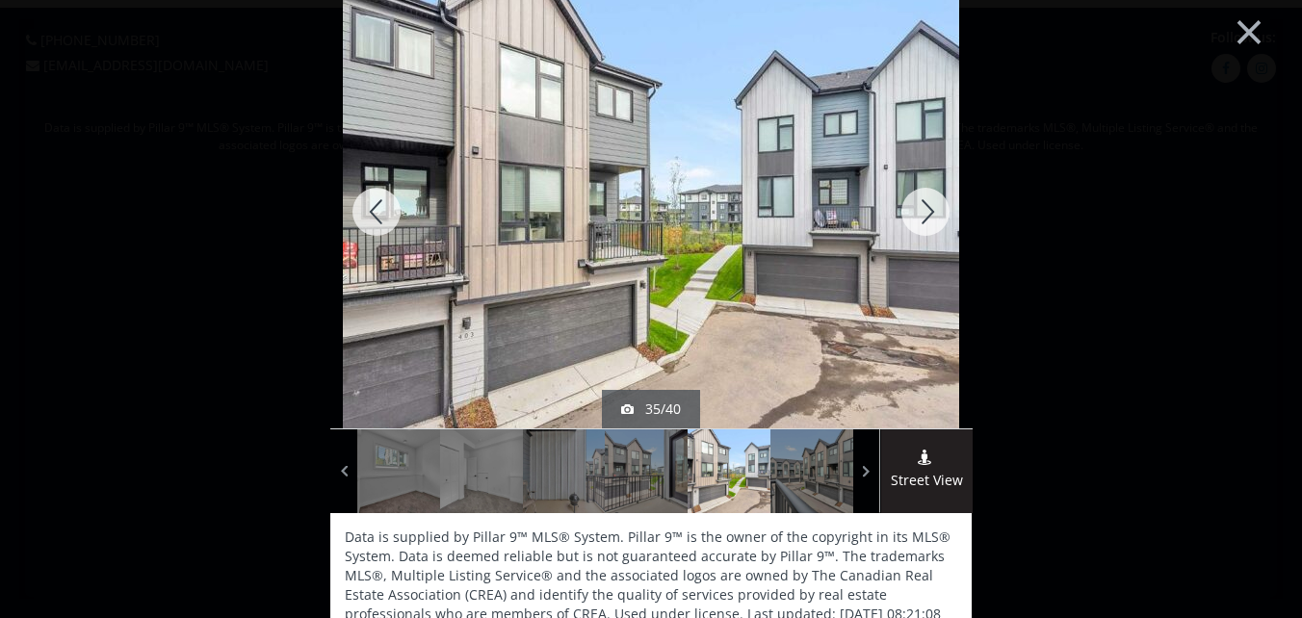
click at [930, 206] on div at bounding box center [925, 211] width 92 height 433
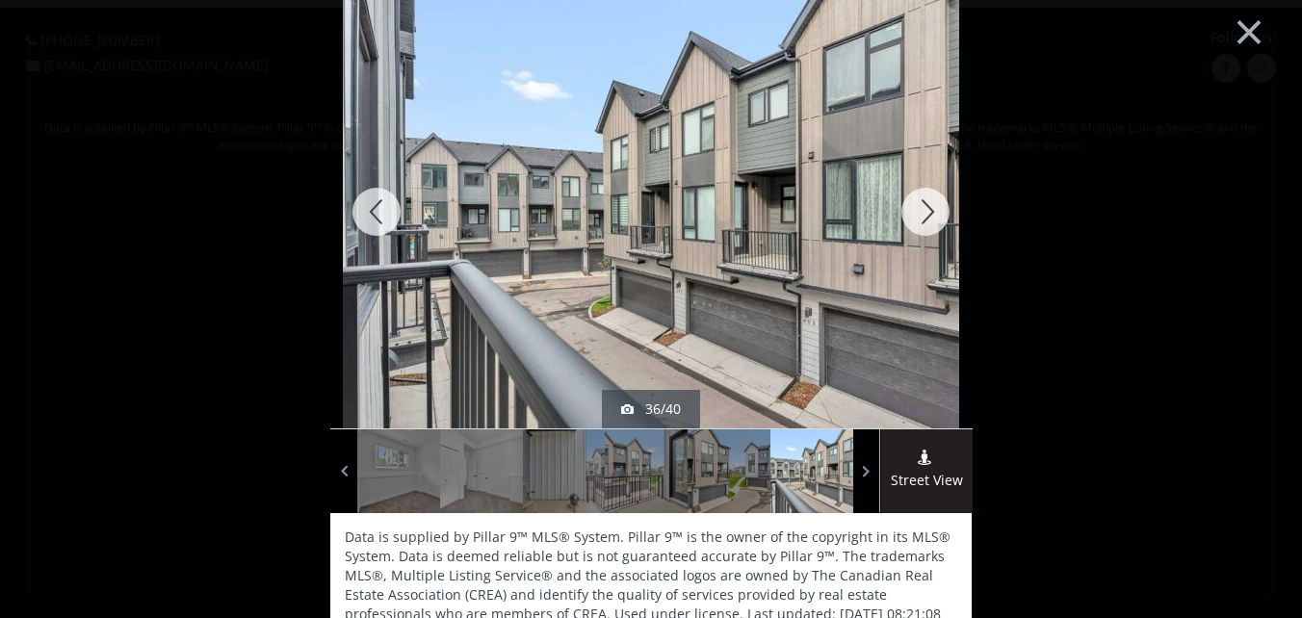
click at [930, 206] on div at bounding box center [925, 211] width 92 height 433
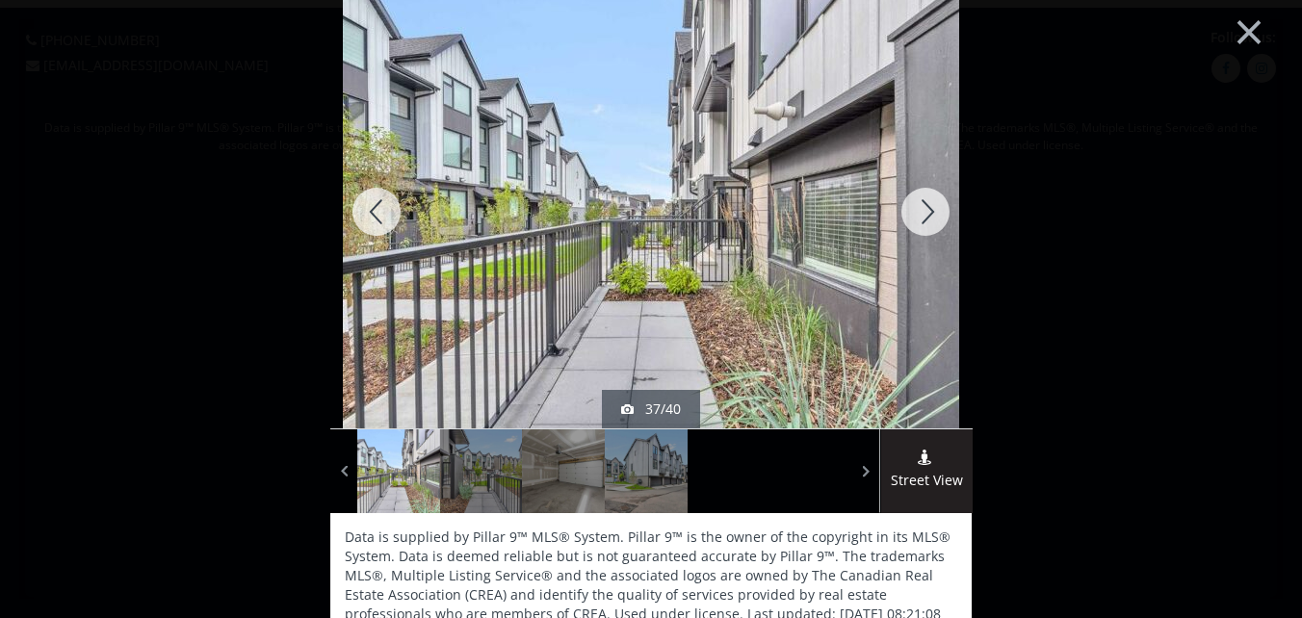
click at [930, 206] on div at bounding box center [925, 211] width 92 height 433
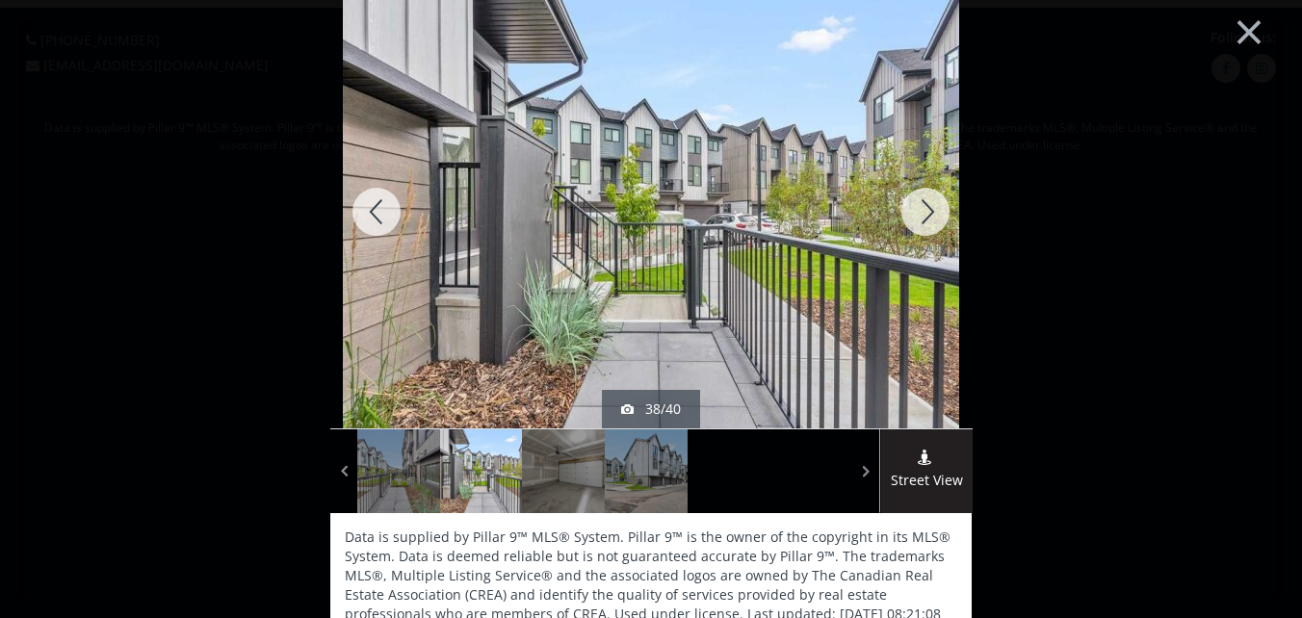
click at [930, 206] on div at bounding box center [925, 211] width 92 height 433
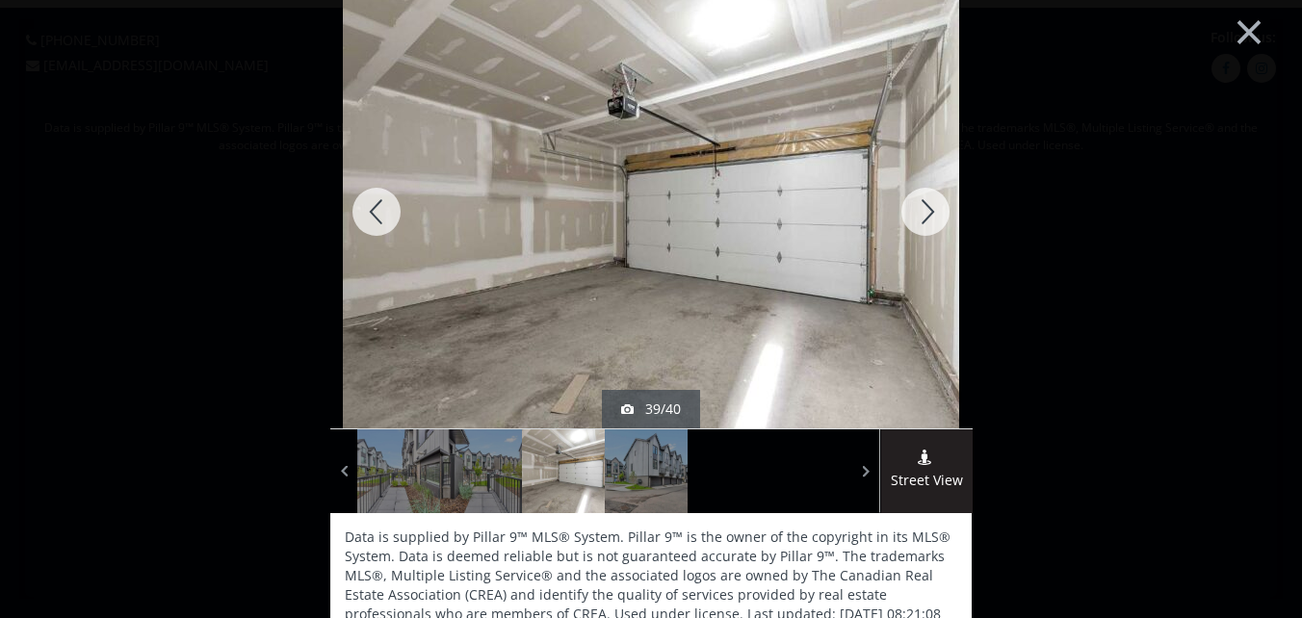
click at [930, 206] on div at bounding box center [925, 211] width 92 height 433
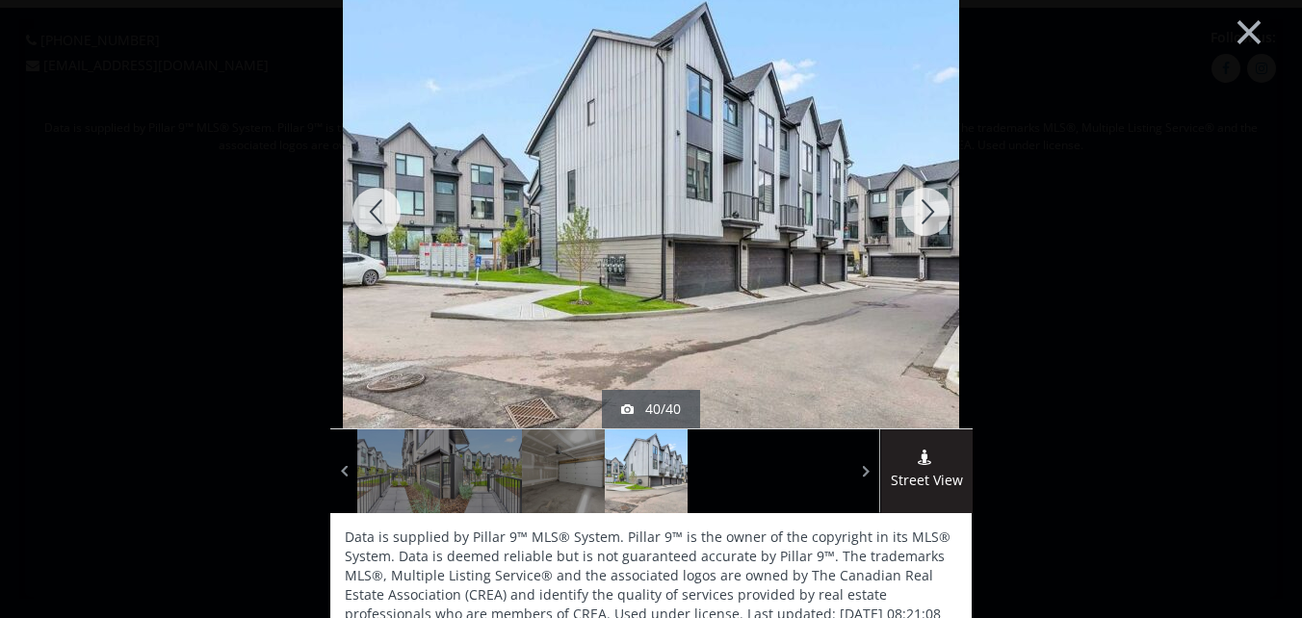
click at [931, 206] on div at bounding box center [925, 211] width 92 height 433
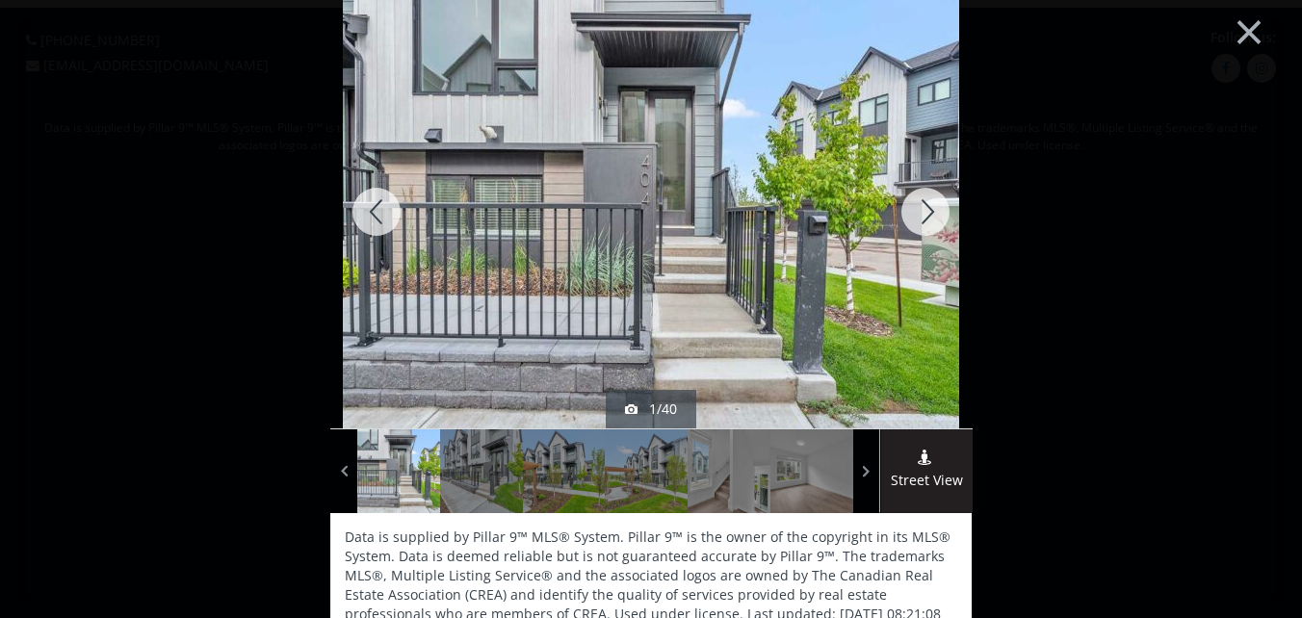
click at [920, 205] on div at bounding box center [925, 211] width 92 height 433
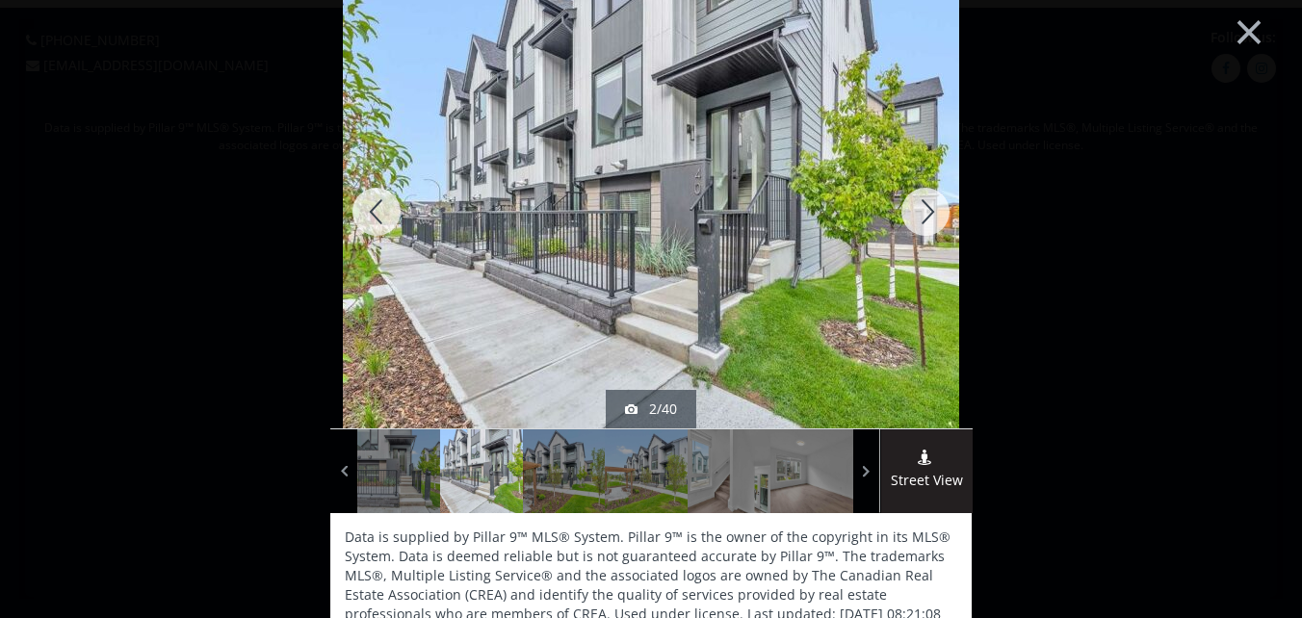
click at [920, 205] on div at bounding box center [925, 211] width 92 height 433
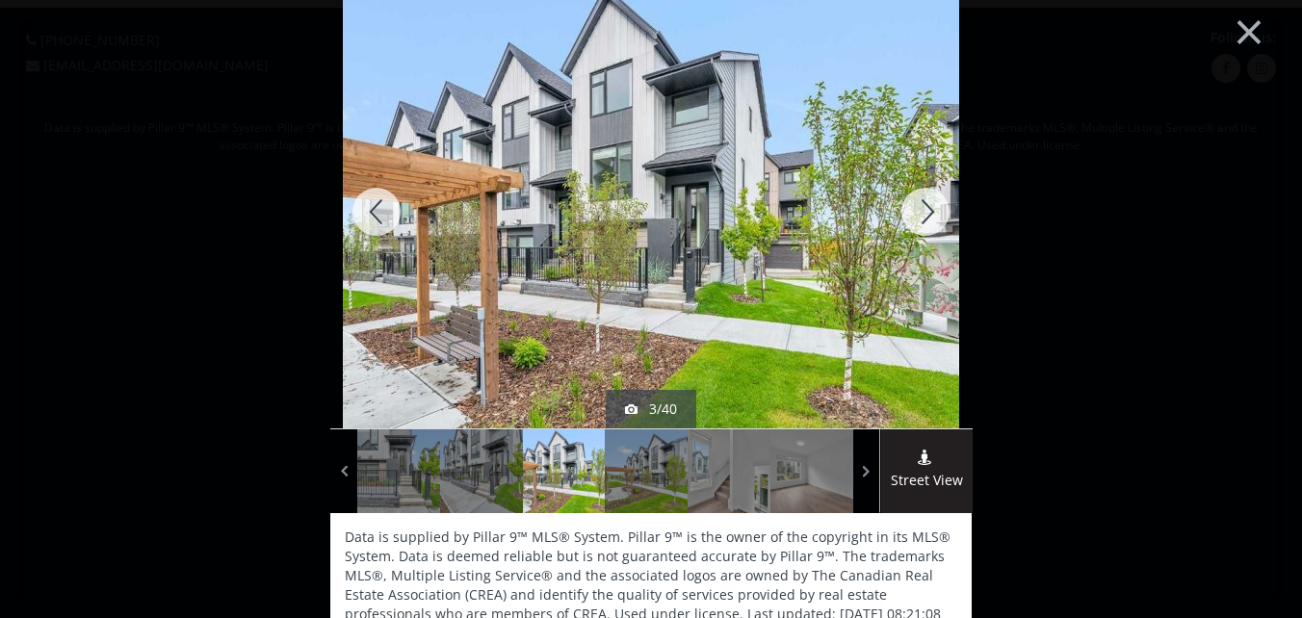
click at [920, 205] on div at bounding box center [925, 211] width 92 height 433
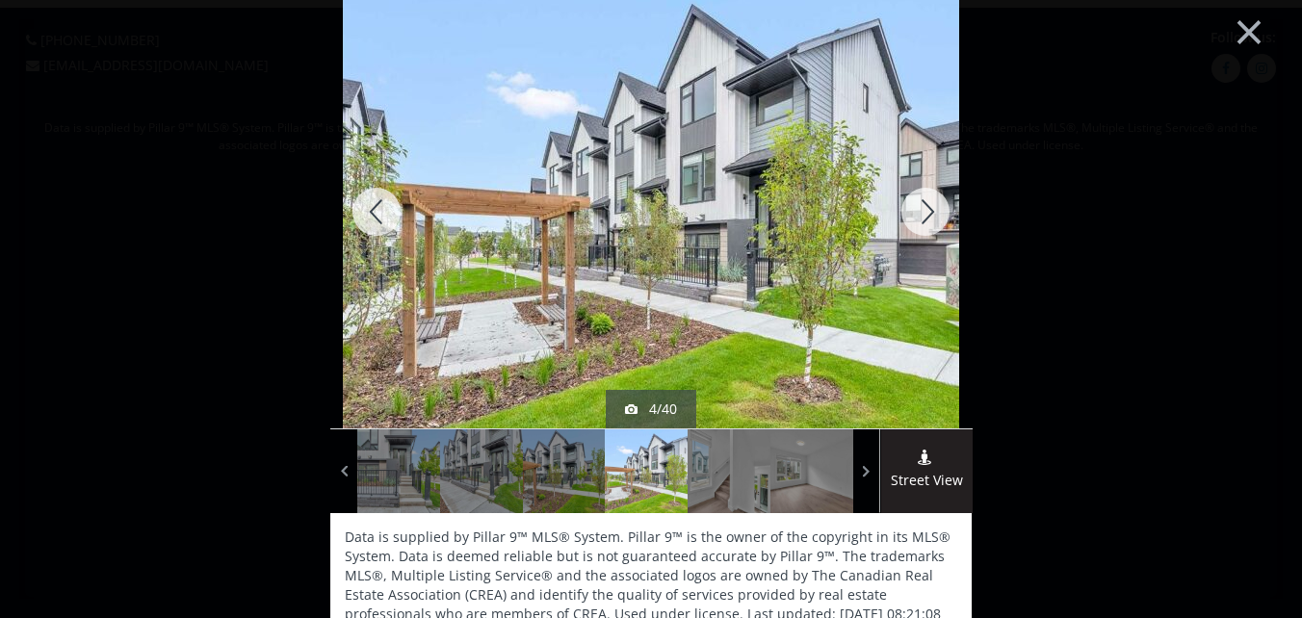
click at [920, 205] on div at bounding box center [925, 211] width 92 height 433
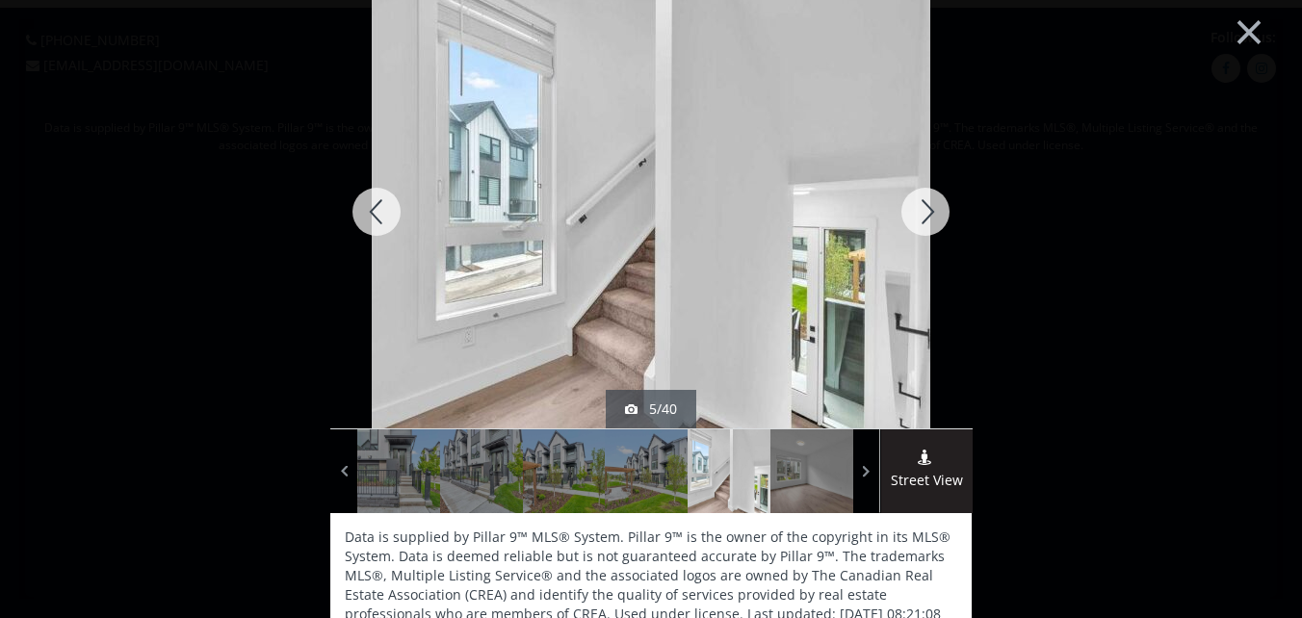
click at [920, 205] on div at bounding box center [925, 211] width 92 height 433
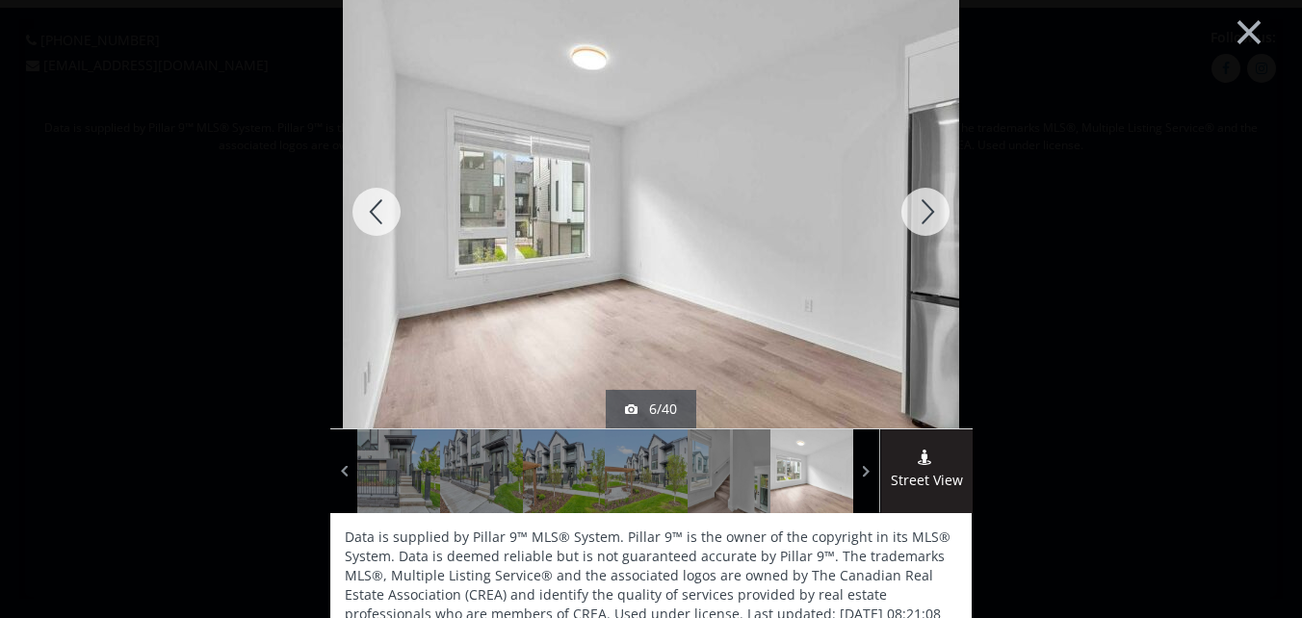
click at [920, 205] on div at bounding box center [925, 211] width 92 height 433
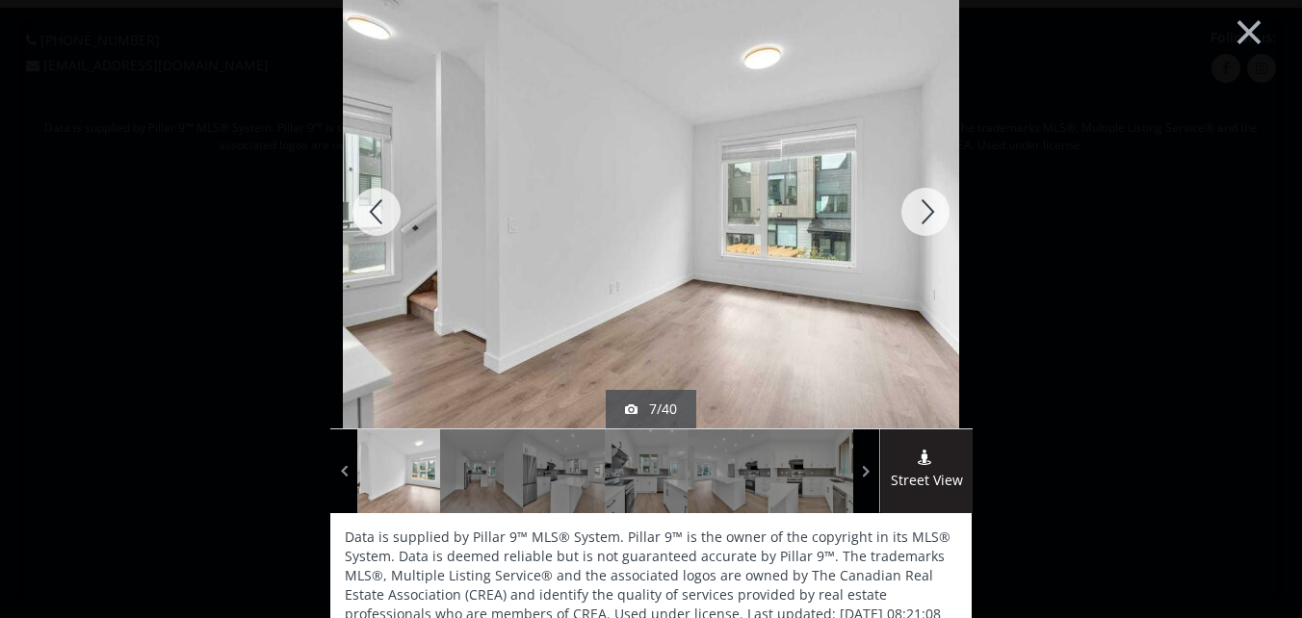
click at [920, 205] on div at bounding box center [925, 211] width 92 height 433
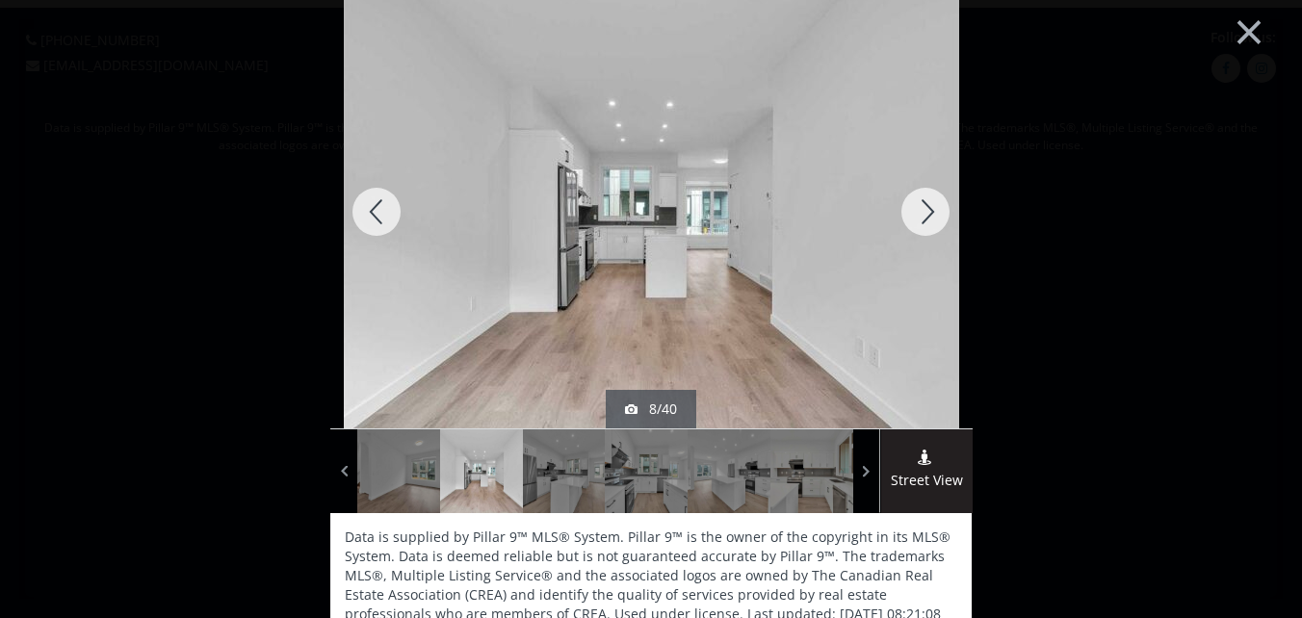
click at [920, 205] on div at bounding box center [925, 211] width 92 height 433
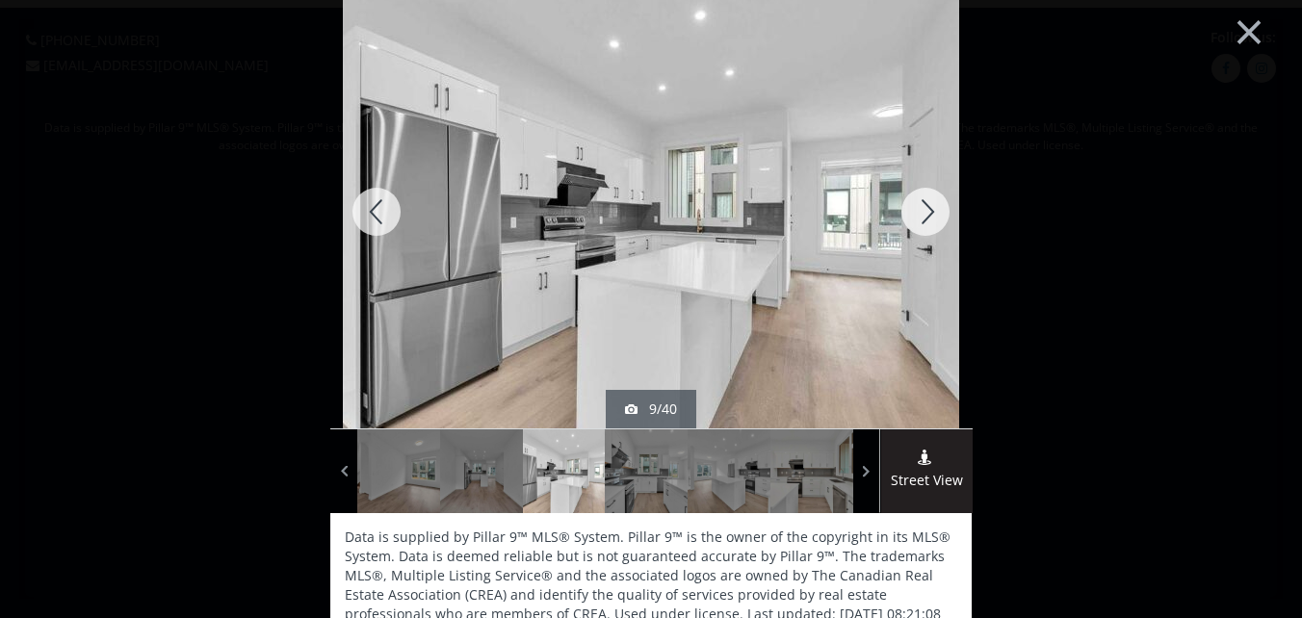
click at [920, 205] on div at bounding box center [925, 211] width 92 height 433
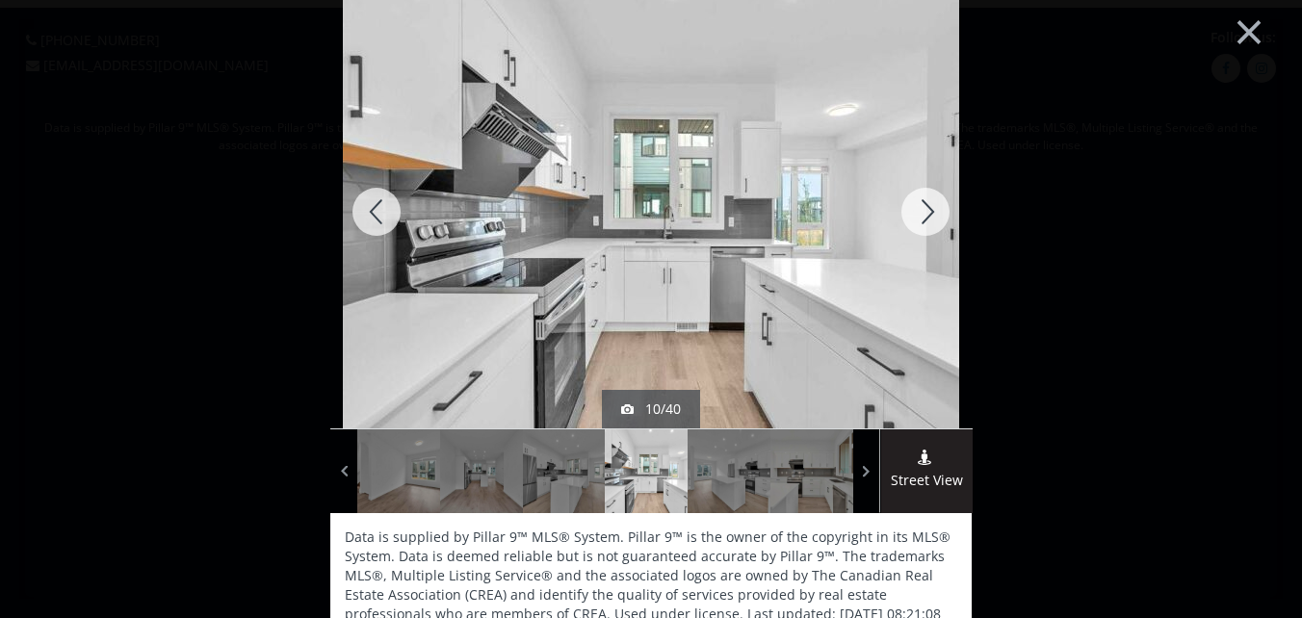
click at [920, 205] on div at bounding box center [925, 211] width 92 height 433
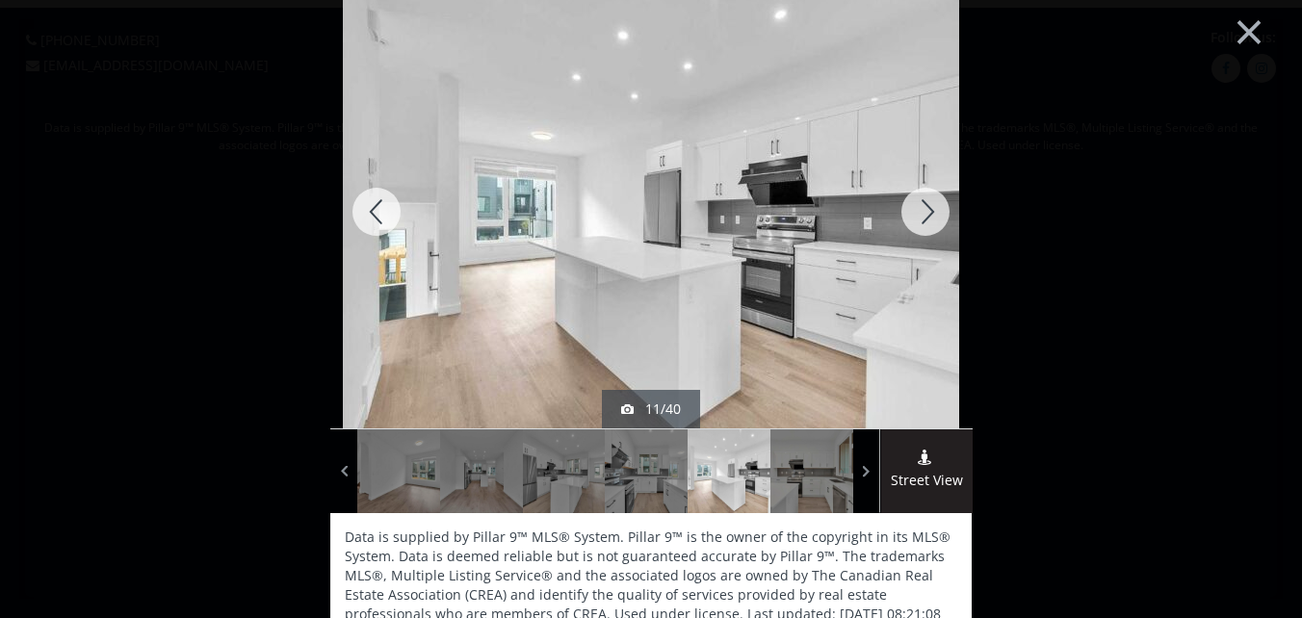
click at [920, 205] on div at bounding box center [925, 211] width 92 height 433
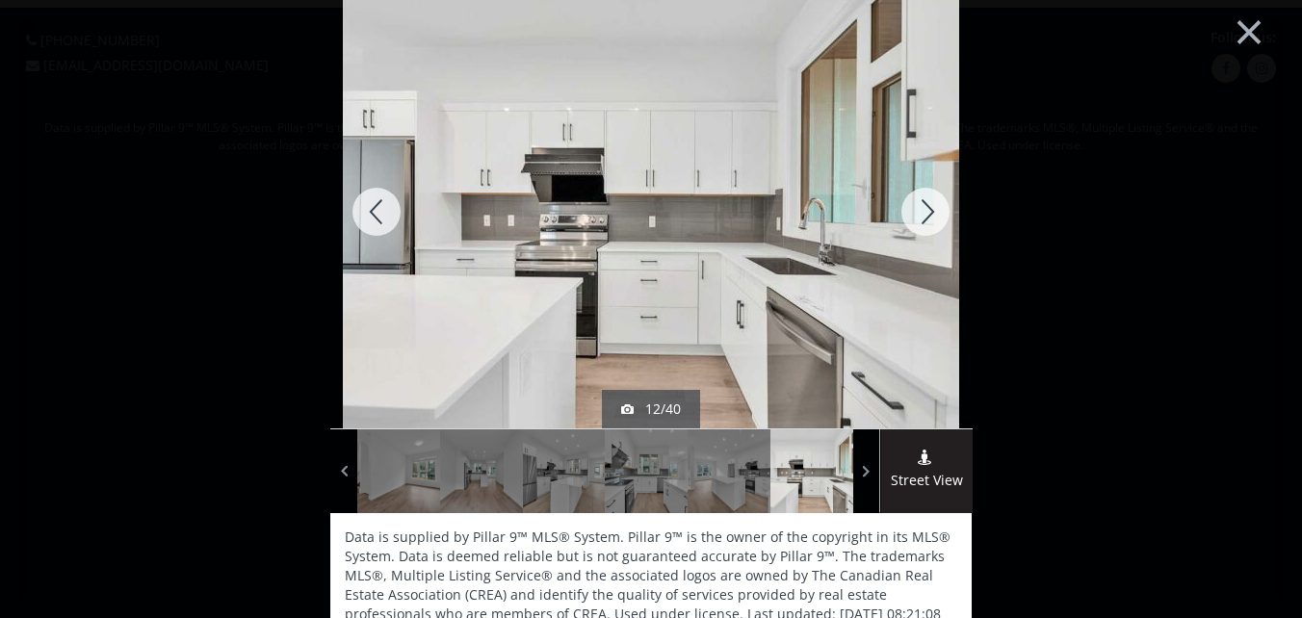
click at [920, 205] on div at bounding box center [925, 211] width 92 height 433
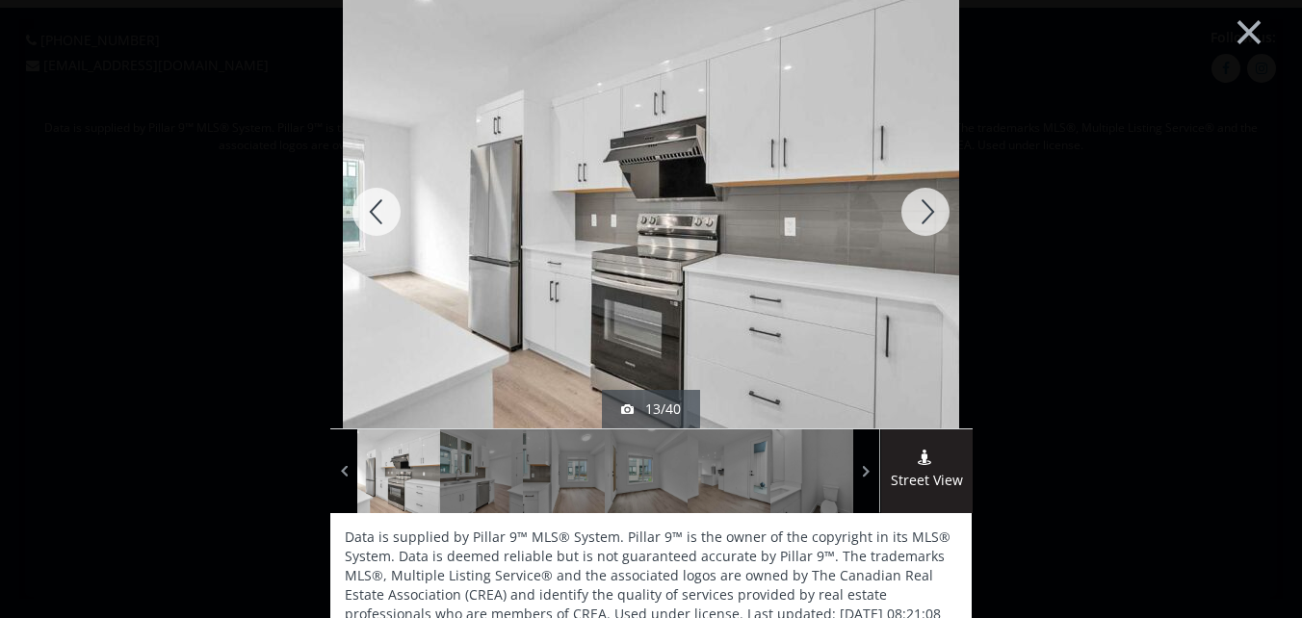
click at [920, 205] on div at bounding box center [925, 211] width 92 height 433
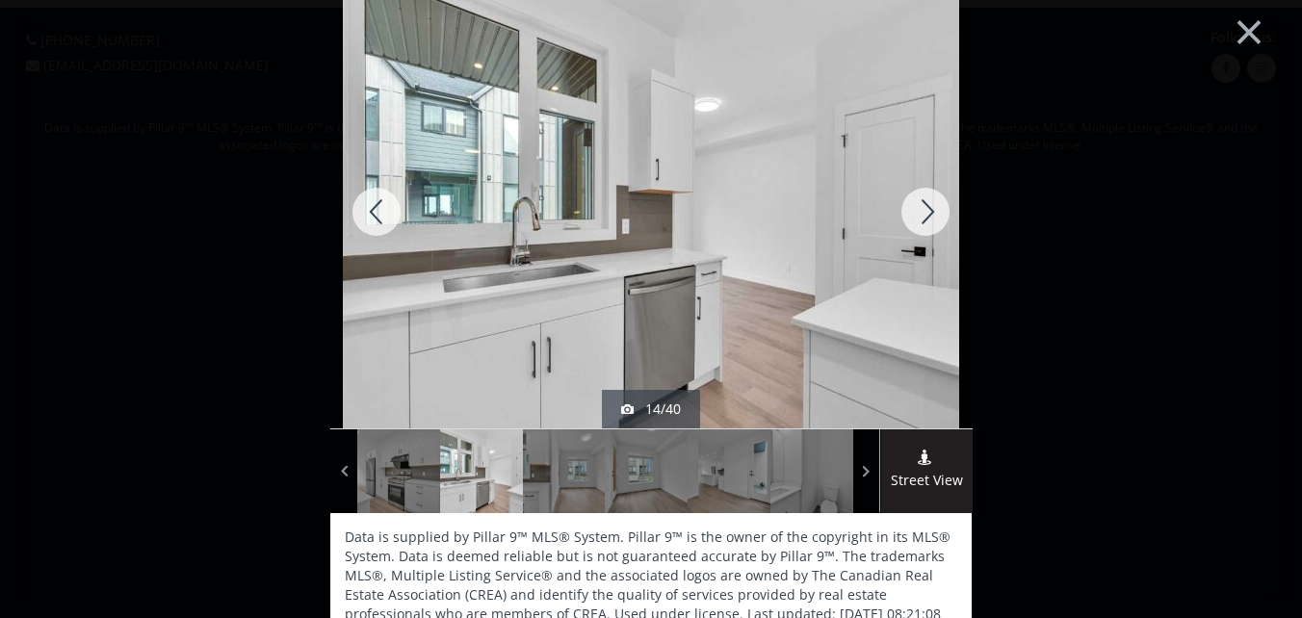
click at [920, 205] on div at bounding box center [925, 211] width 92 height 433
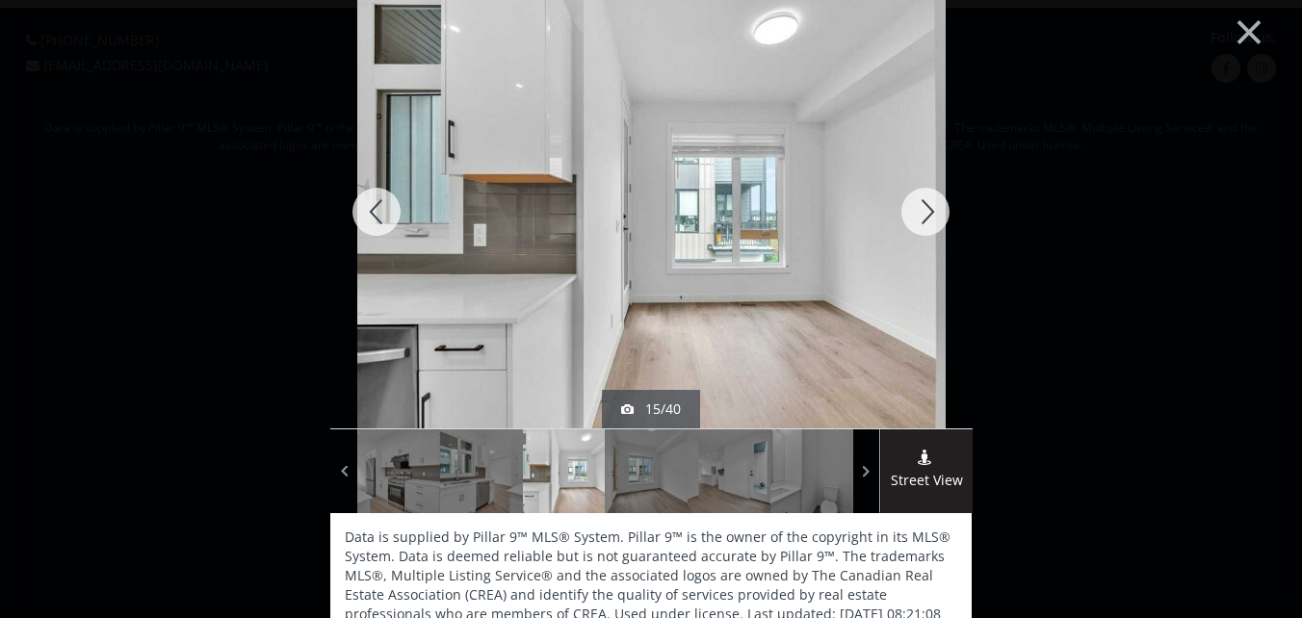
click at [920, 205] on div at bounding box center [925, 211] width 92 height 433
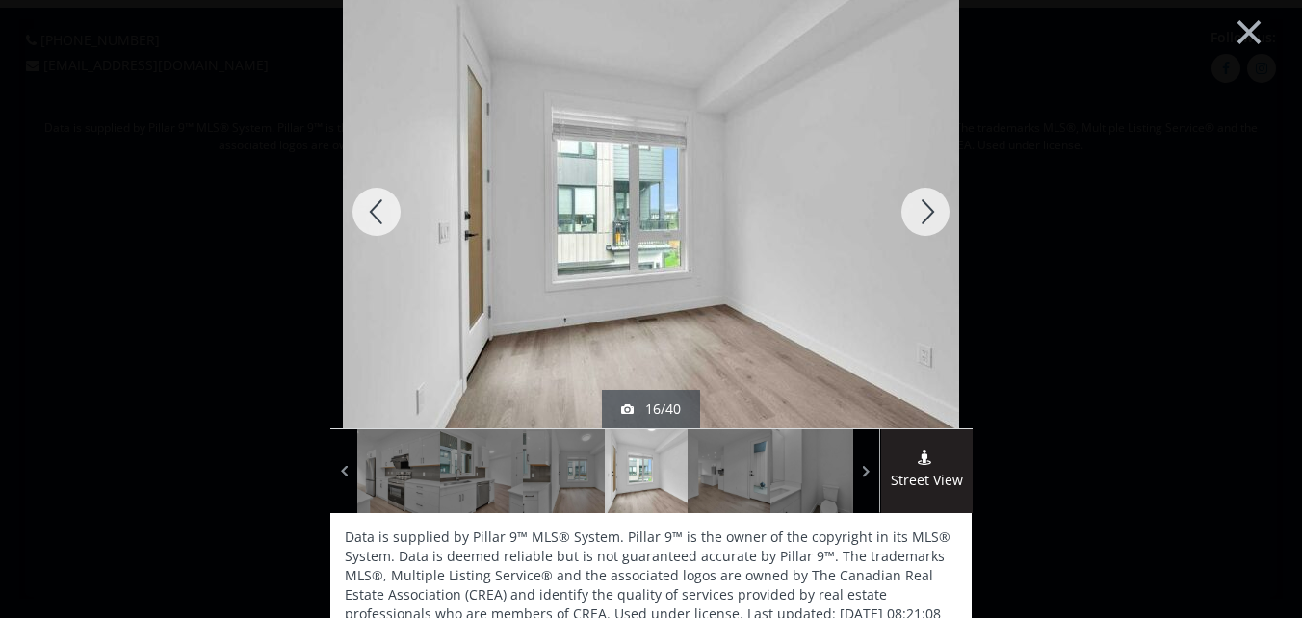
click at [920, 205] on div at bounding box center [925, 211] width 92 height 433
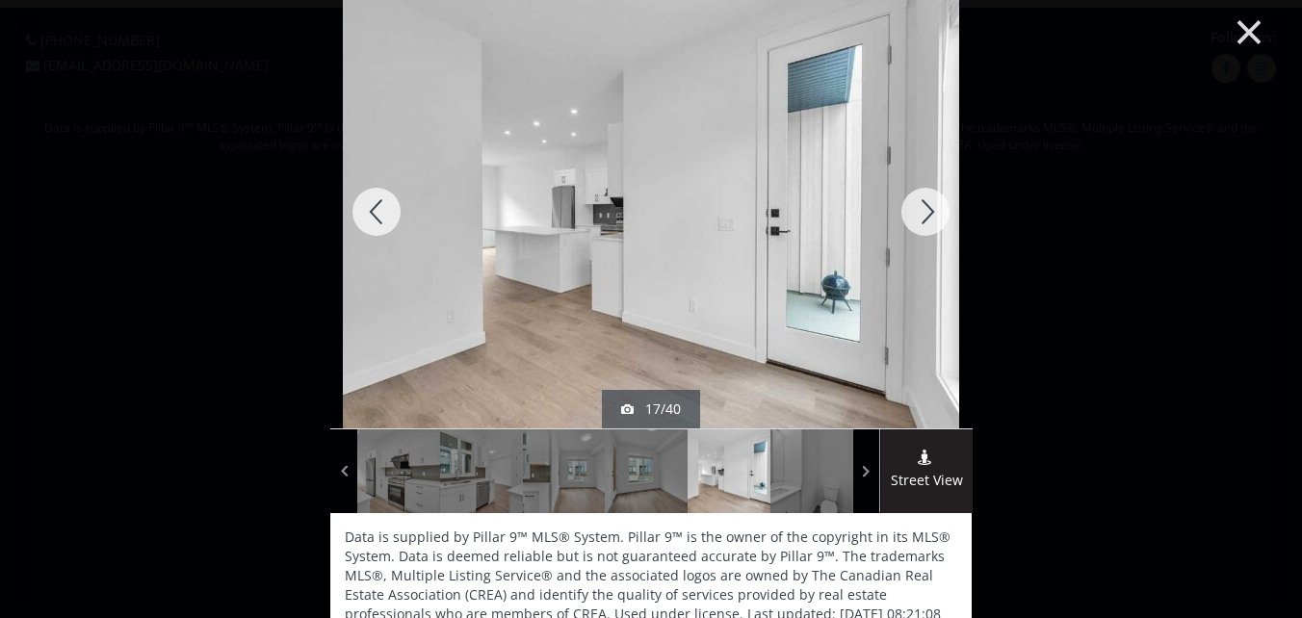
click at [1242, 26] on button "×" at bounding box center [1249, 29] width 106 height 79
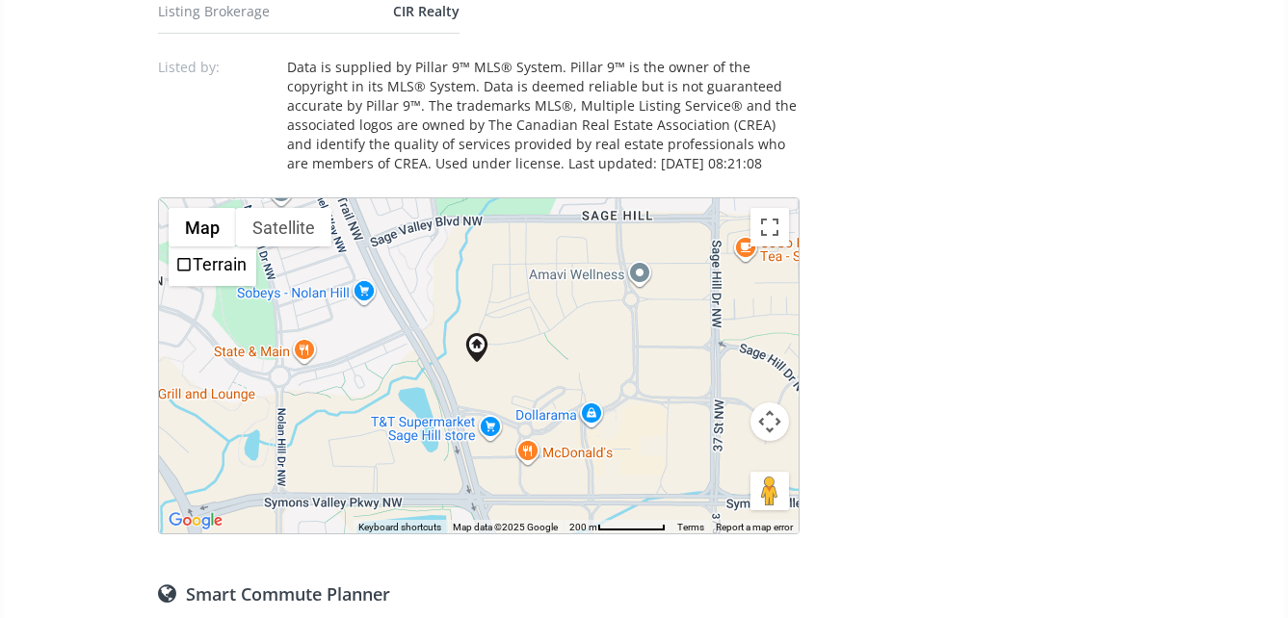
scroll to position [1348, 0]
